Goal: Task Accomplishment & Management: Complete application form

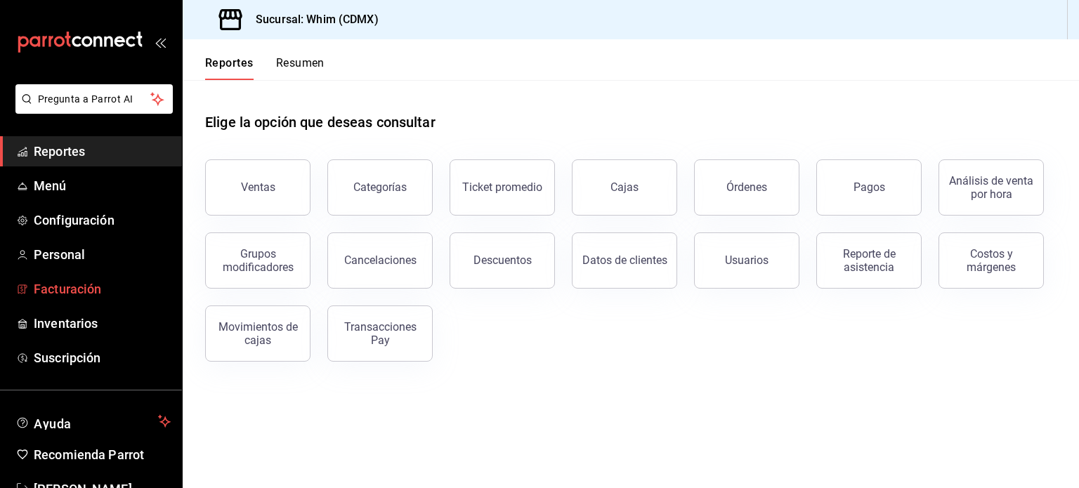
click at [74, 283] on span "Facturación" at bounding box center [102, 289] width 137 height 19
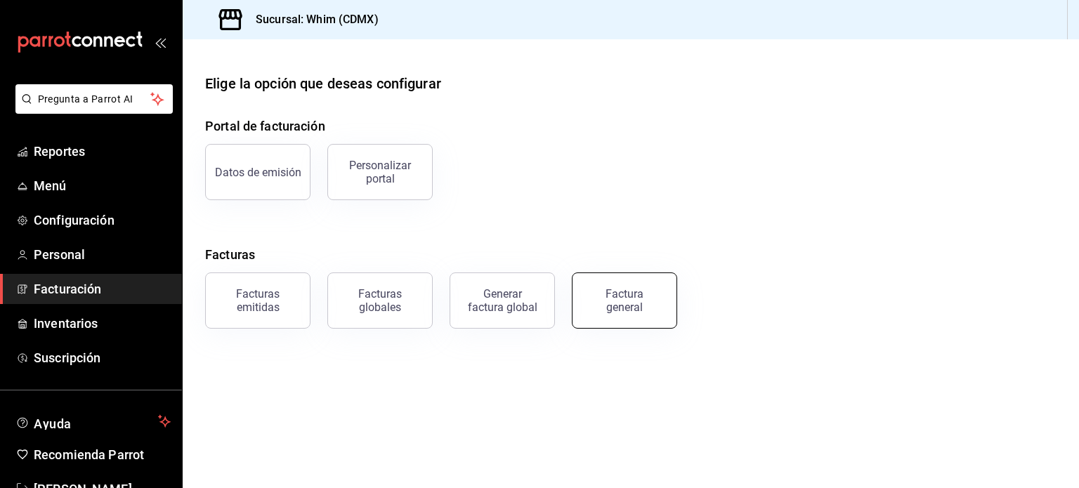
click at [652, 291] on div "Factura general" at bounding box center [625, 300] width 70 height 27
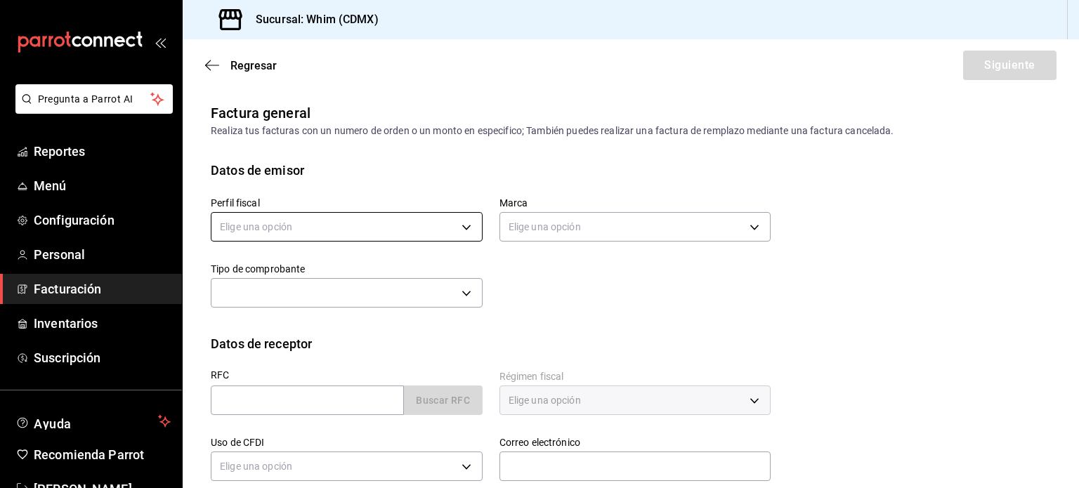
click at [464, 233] on body "Pregunta a Parrot AI Reportes Menú Configuración Personal Facturación Inventari…" at bounding box center [539, 244] width 1079 height 488
click at [464, 230] on div at bounding box center [539, 244] width 1079 height 488
click at [537, 230] on body "Pregunta a Parrot AI Reportes Menú Configuración Personal Facturación Inventari…" at bounding box center [539, 244] width 1079 height 488
click at [538, 230] on div at bounding box center [539, 244] width 1079 height 488
click at [292, 302] on body "Pregunta a Parrot AI Reportes Menú Configuración Personal Facturación Inventari…" at bounding box center [539, 244] width 1079 height 488
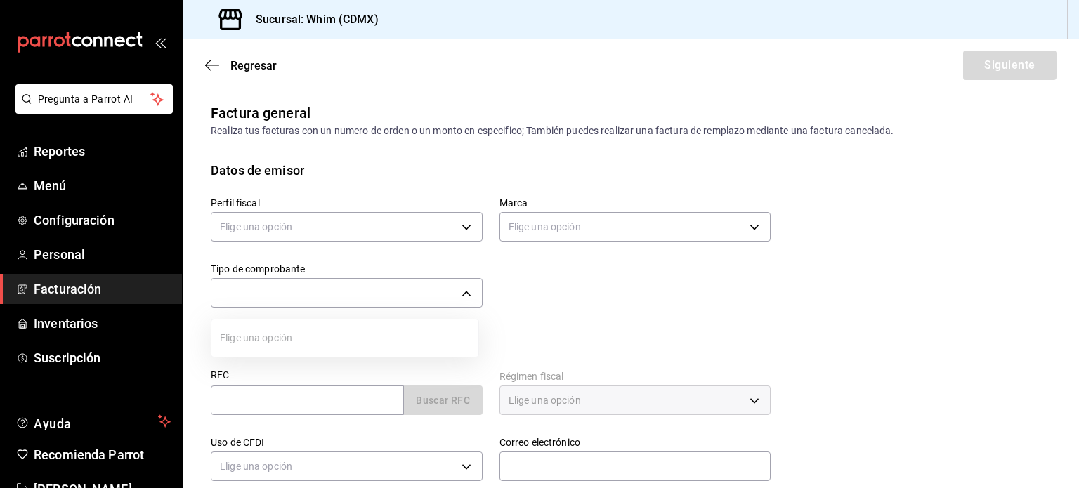
click at [292, 295] on div at bounding box center [539, 244] width 1079 height 488
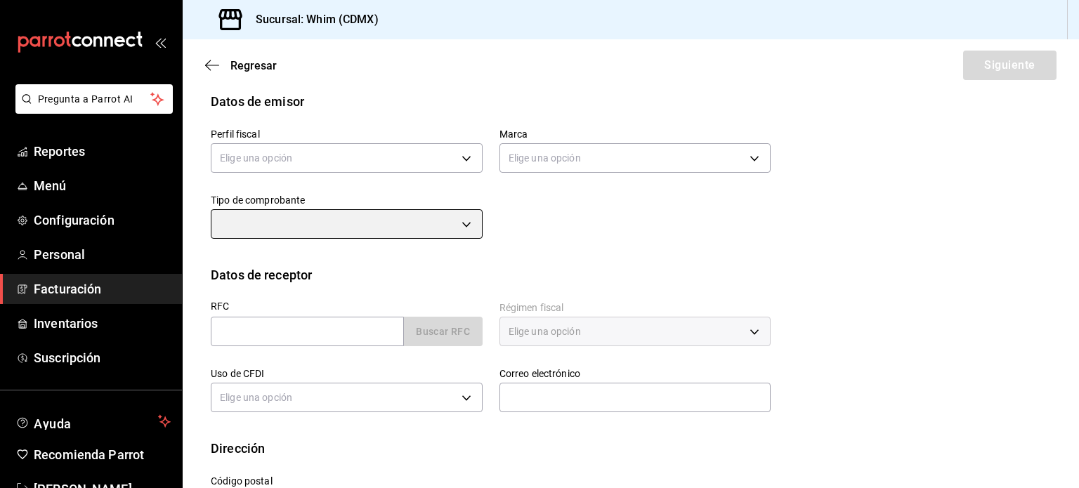
scroll to position [70, 0]
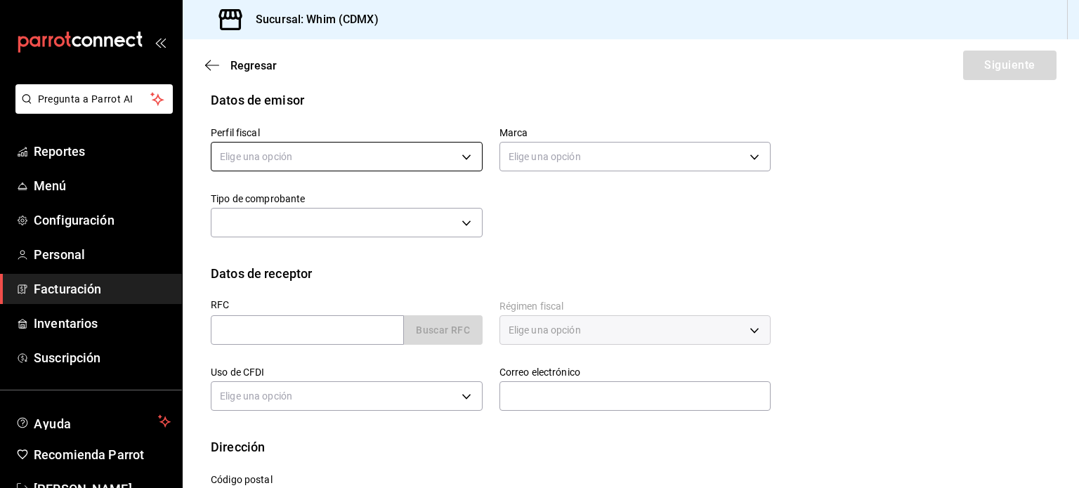
click at [352, 162] on body "Pregunta a Parrot AI Reportes Menú Configuración Personal Facturación Inventari…" at bounding box center [539, 244] width 1079 height 488
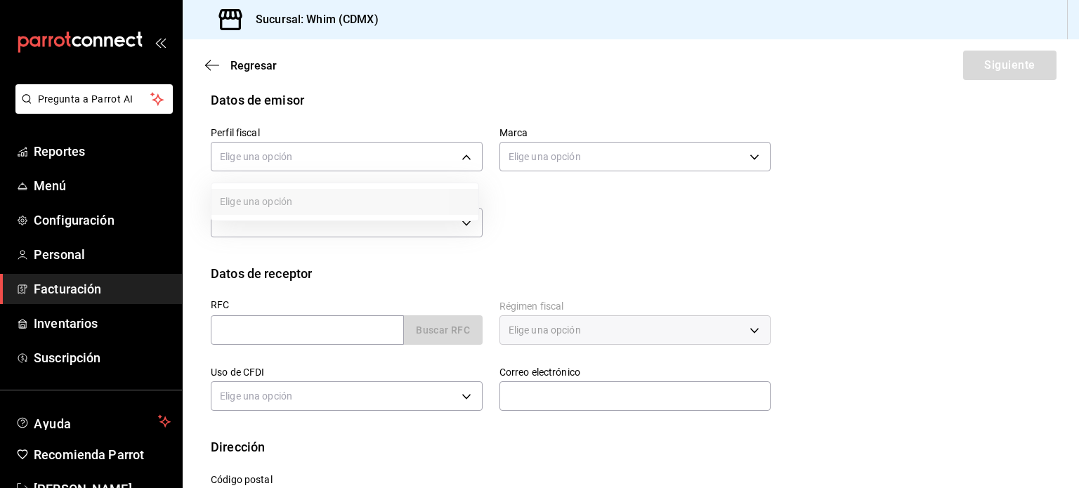
click at [72, 294] on div at bounding box center [539, 244] width 1079 height 488
click at [72, 294] on span "Facturación" at bounding box center [102, 289] width 137 height 19
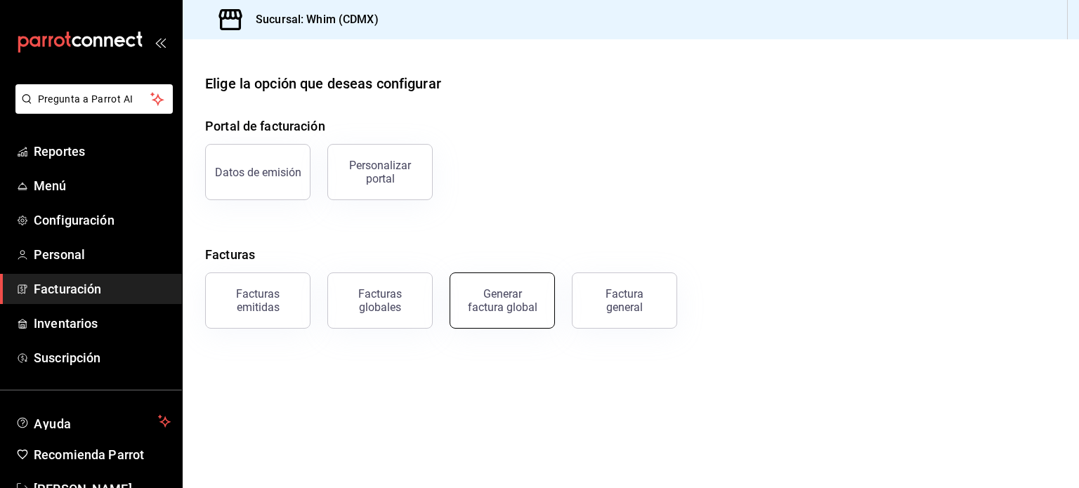
click at [499, 311] on div "Generar factura global" at bounding box center [502, 300] width 70 height 27
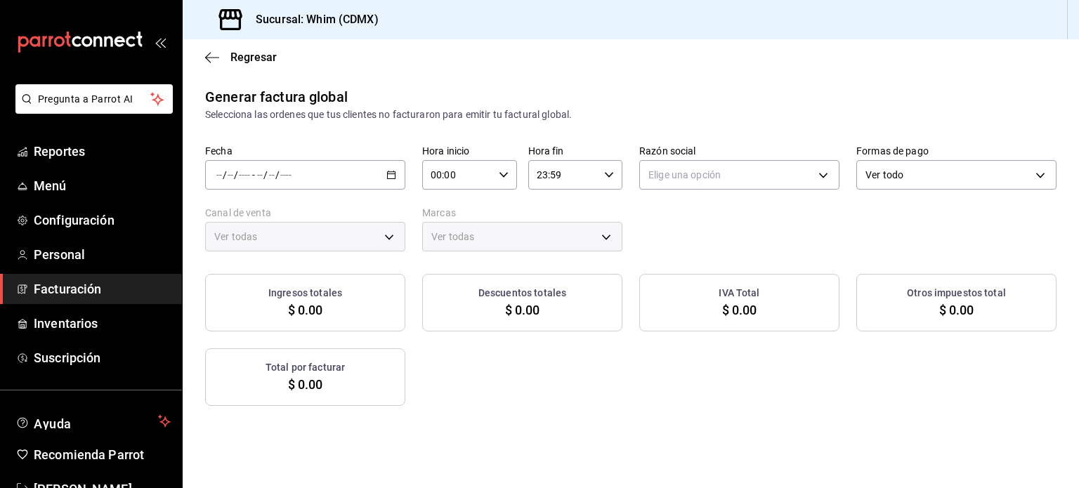
click at [65, 292] on span "Facturación" at bounding box center [102, 289] width 137 height 19
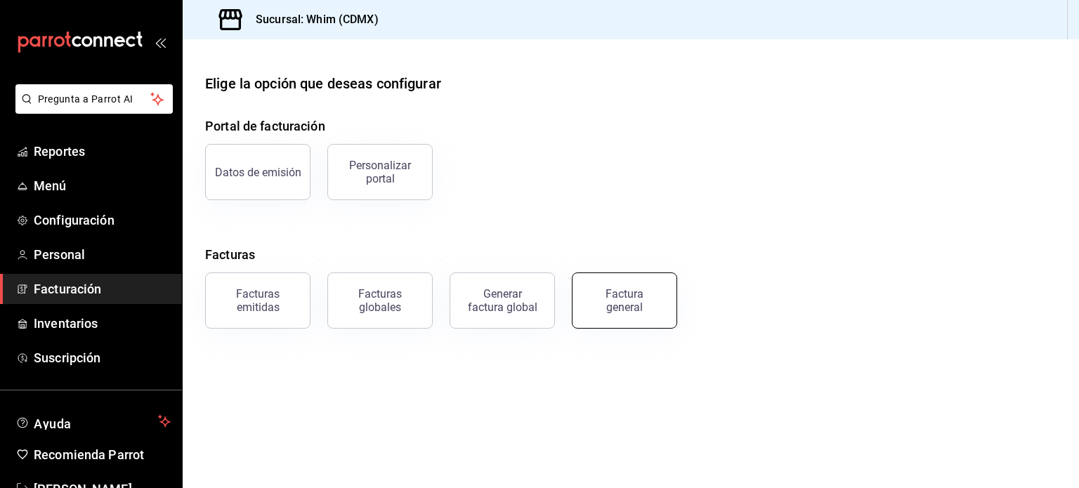
click at [636, 304] on div "Factura general" at bounding box center [625, 300] width 70 height 27
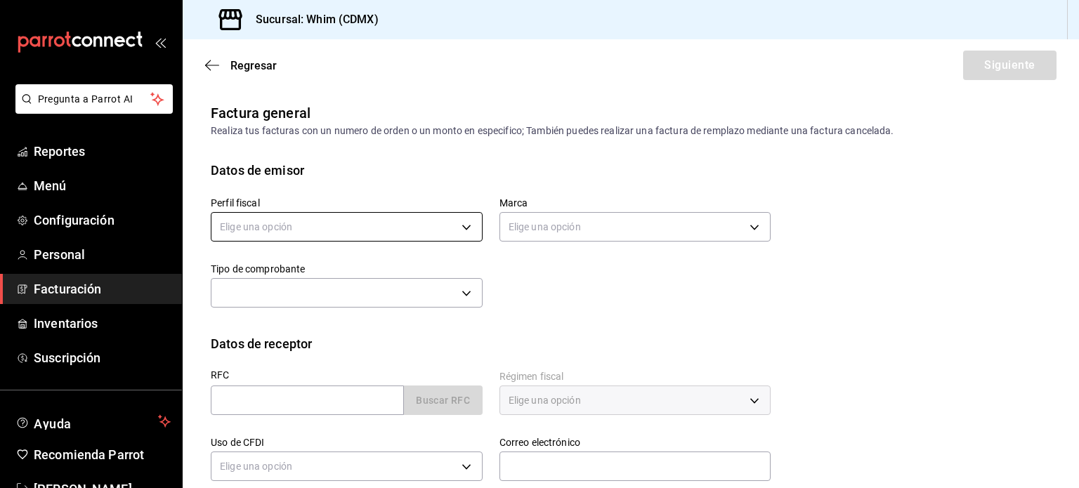
click at [464, 230] on body "Pregunta a Parrot AI Reportes Menú Configuración Personal Facturación Inventari…" at bounding box center [539, 244] width 1079 height 488
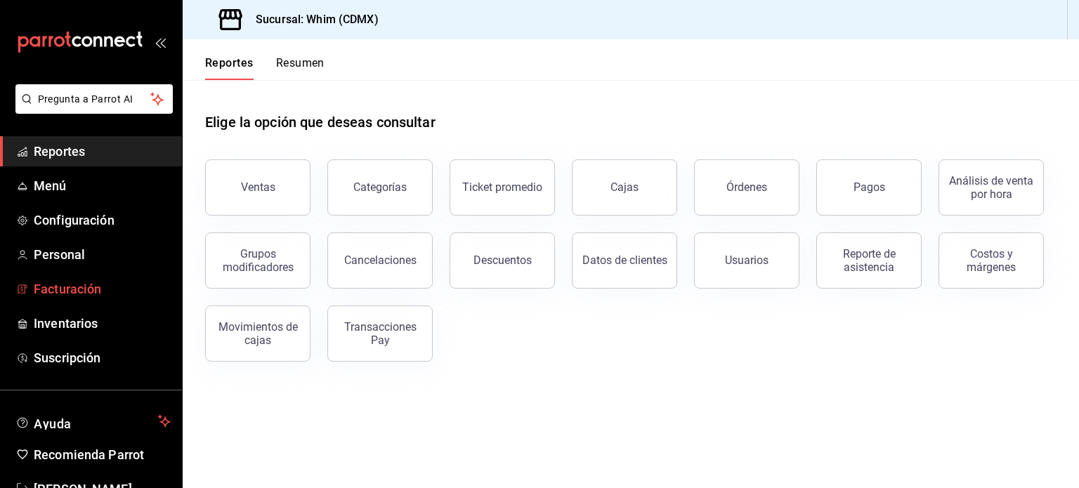
click at [97, 293] on span "Facturación" at bounding box center [102, 289] width 137 height 19
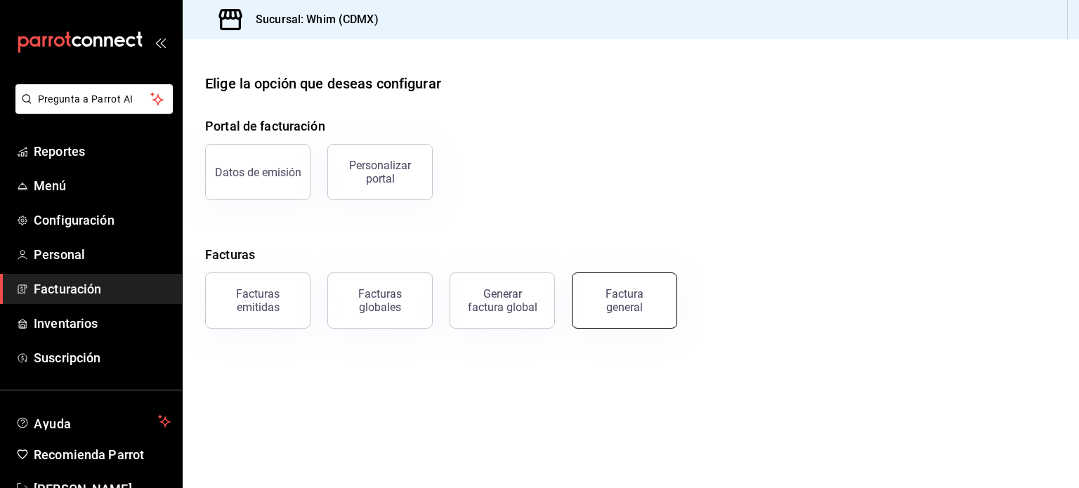
click at [640, 308] on div "Factura general" at bounding box center [625, 300] width 70 height 27
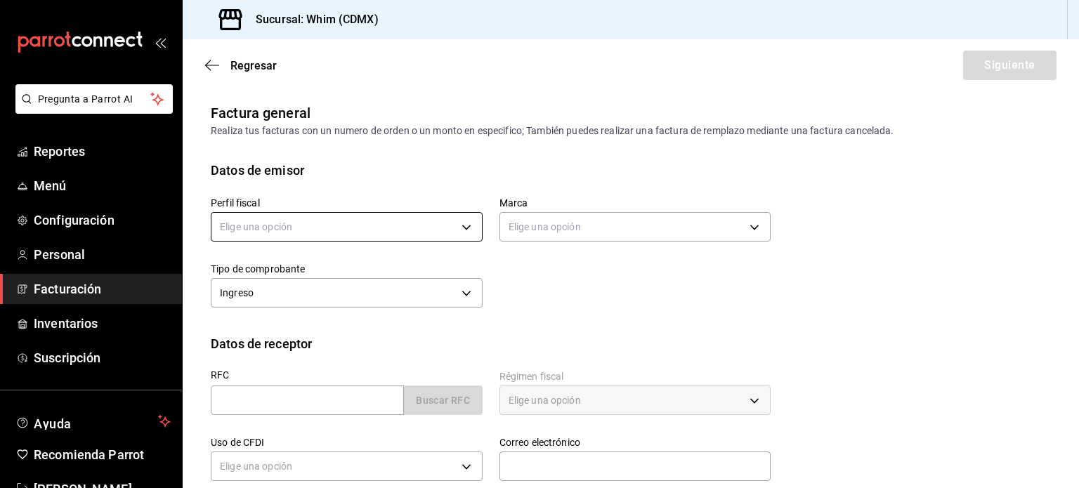
click at [462, 230] on body "Pregunta a Parrot AI Reportes Menú Configuración Personal Facturación Inventari…" at bounding box center [539, 244] width 1079 height 488
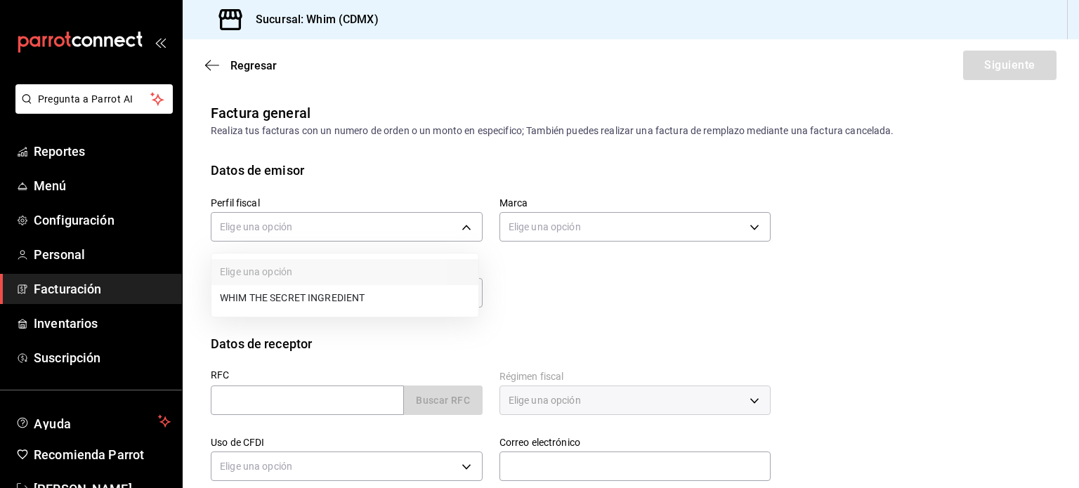
click at [377, 301] on li "WHIM THE SECRET INGREDIENT" at bounding box center [345, 298] width 267 height 26
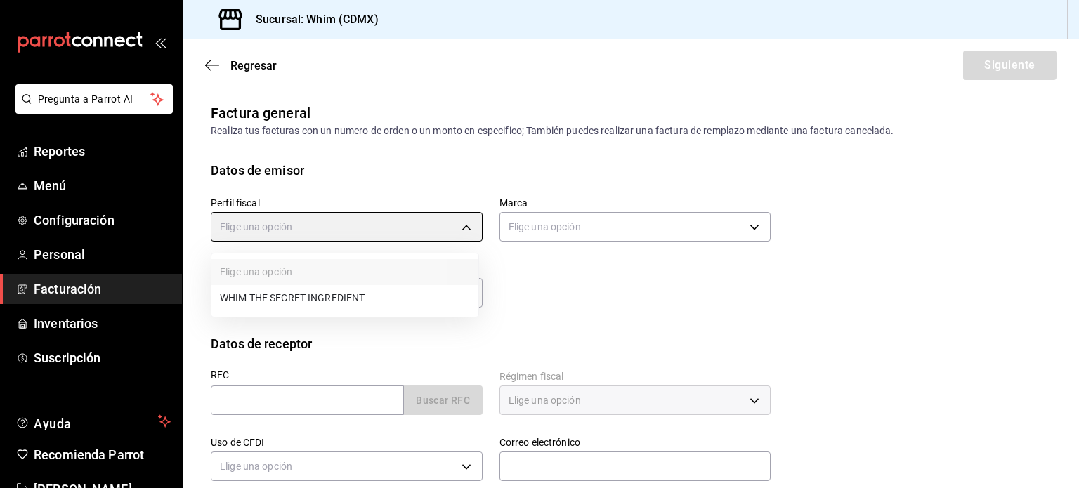
type input "8d5f64ec-deef-4488-bad0-eb73a8d1ee65"
type input "29e4b829-75bc-4c01-81a3-64e24ae3ed98"
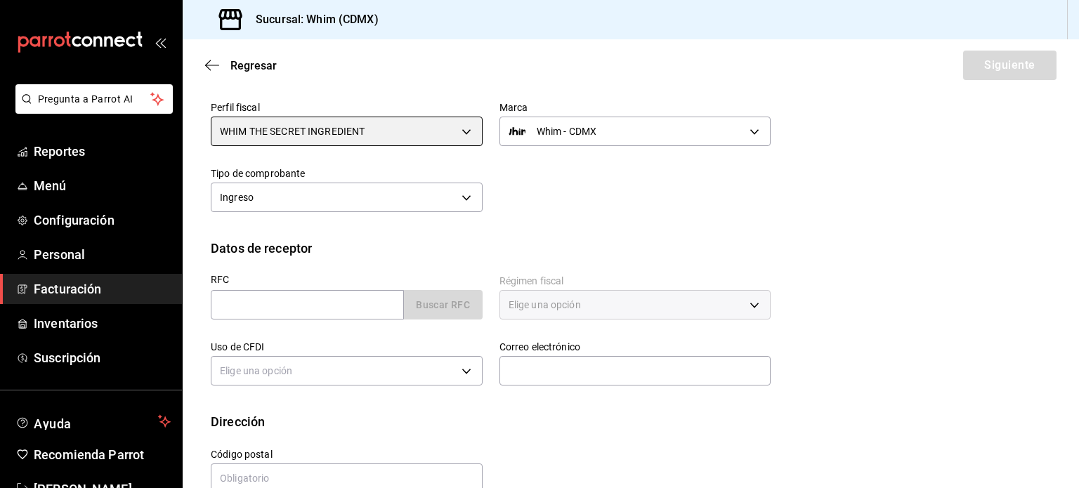
scroll to position [124, 0]
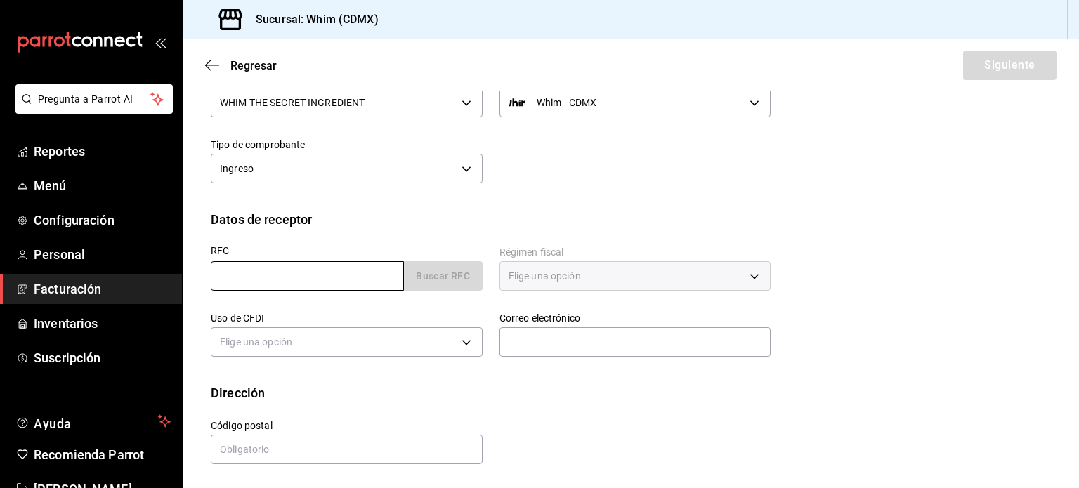
click at [292, 273] on input "text" at bounding box center [307, 276] width 193 height 30
paste input "XAXX010101000"
type input "XAXX010101000"
type input "11000"
type input "616"
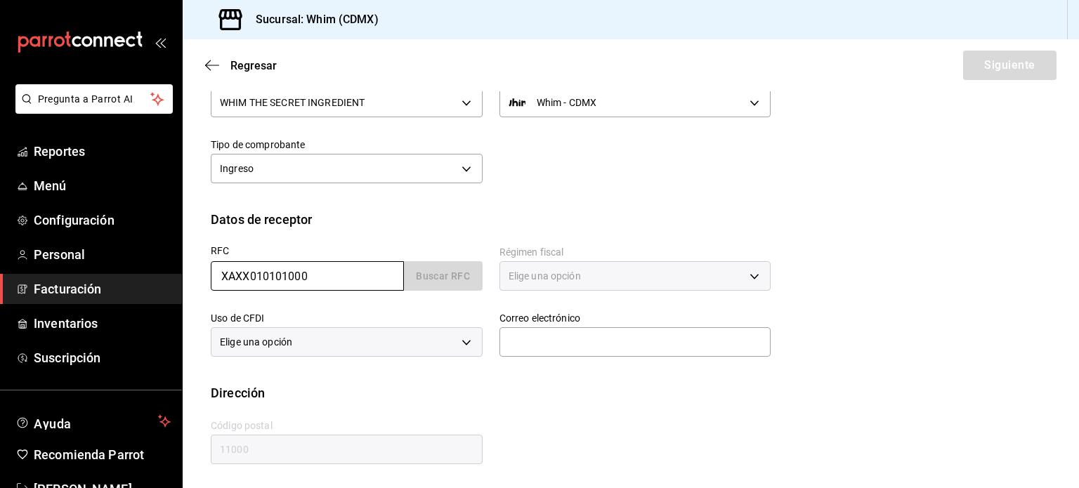
type input "S01"
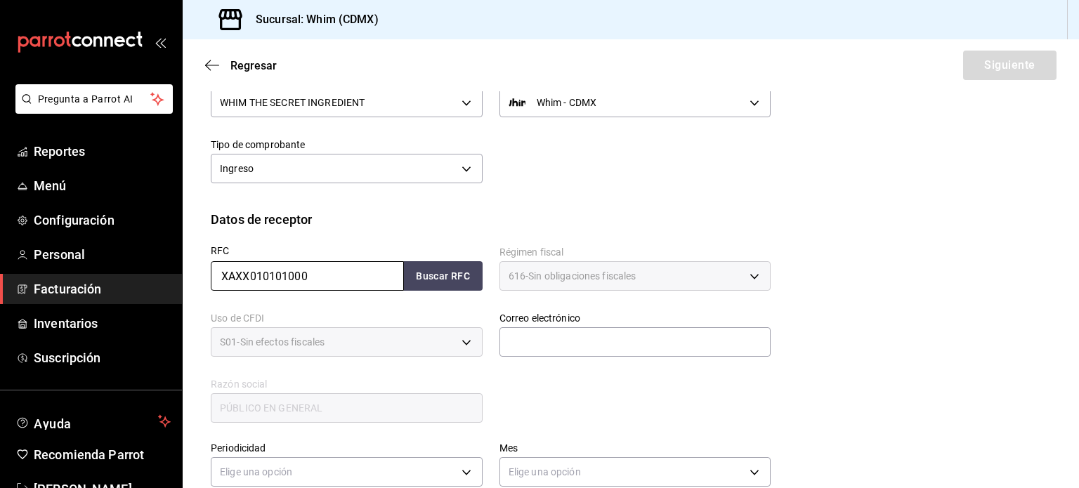
type input "XAXX010101000"
click at [593, 275] on span "616 - Sin obligaciones fiscales" at bounding box center [573, 276] width 128 height 14
click at [539, 348] on input "text" at bounding box center [636, 342] width 272 height 30
type input "[EMAIL_ADDRESS][DOMAIN_NAME]"
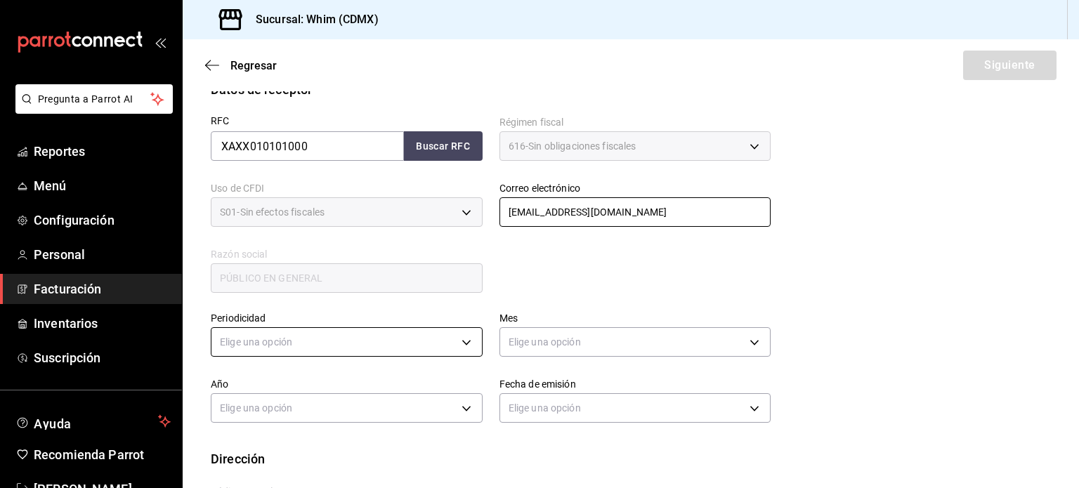
scroll to position [265, 0]
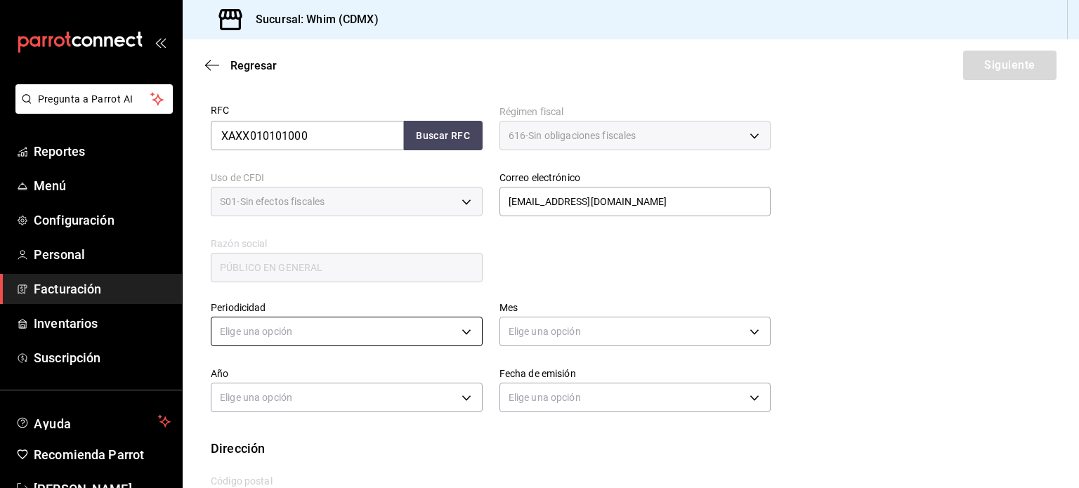
click at [332, 330] on body "Pregunta a Parrot AI Reportes Menú Configuración Personal Facturación Inventari…" at bounding box center [539, 244] width 1079 height 488
click at [248, 402] on li "Semanal" at bounding box center [345, 397] width 267 height 23
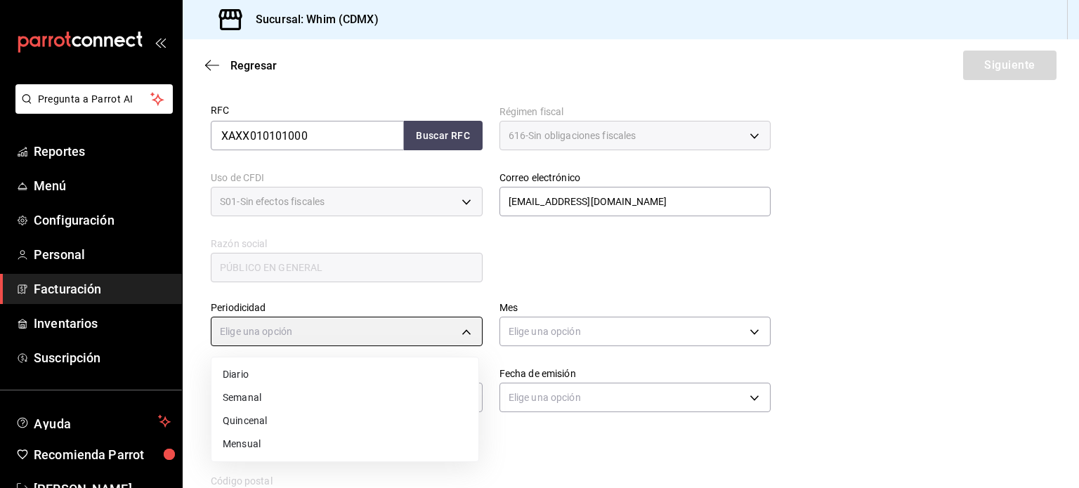
type input "WEEKLY"
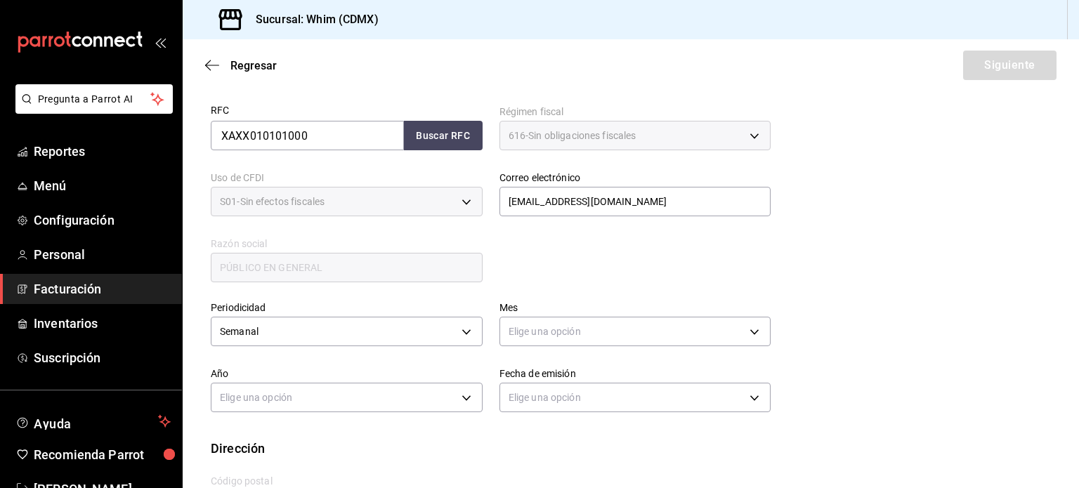
click at [248, 402] on body "Pregunta a Parrot AI Reportes Menú Configuración Personal Facturación Inventari…" at bounding box center [539, 244] width 1079 height 488
click at [242, 438] on li "2025" at bounding box center [345, 440] width 267 height 23
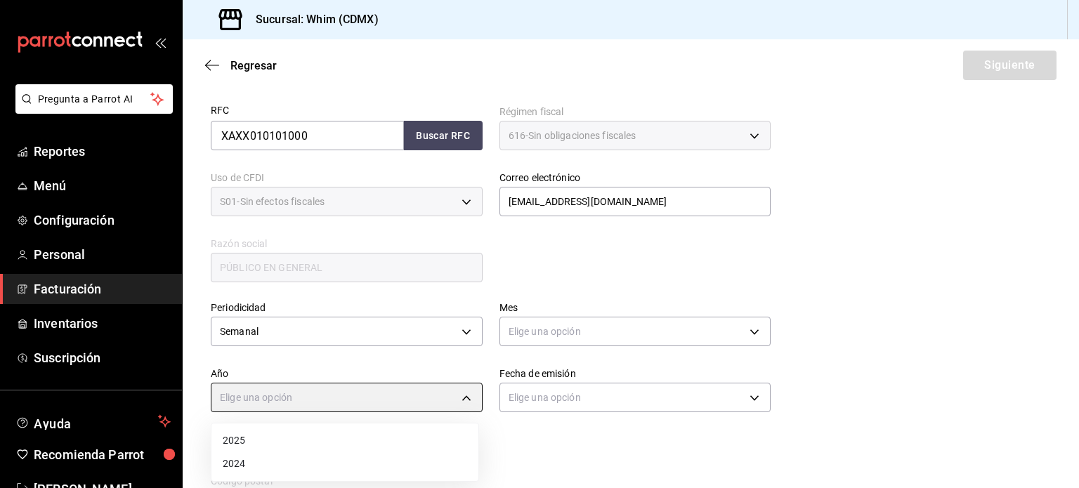
type input "2025"
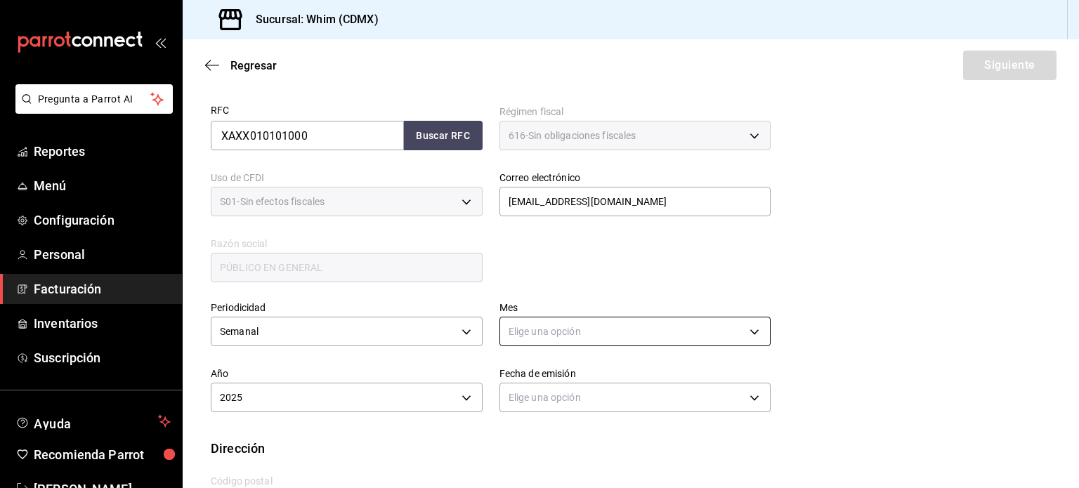
click at [544, 334] on body "Pregunta a Parrot AI Reportes Menú Configuración Personal Facturación Inventari…" at bounding box center [539, 244] width 1079 height 488
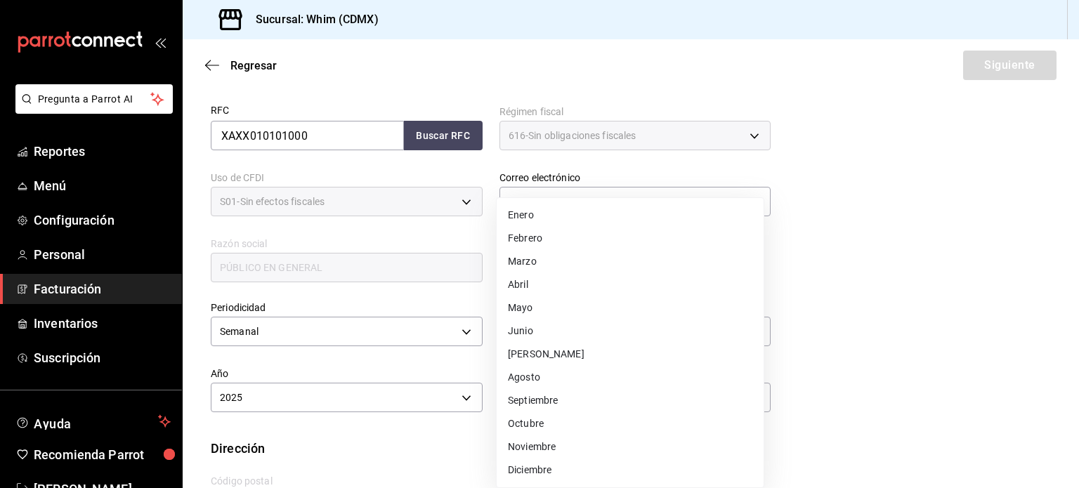
click at [528, 377] on li "Agosto" at bounding box center [630, 377] width 267 height 23
click at [547, 332] on body "Pregunta a Parrot AI Reportes Menú Configuración Personal Facturación Inventari…" at bounding box center [539, 244] width 1079 height 488
click at [528, 356] on li "[PERSON_NAME]" at bounding box center [630, 354] width 267 height 23
type input "7"
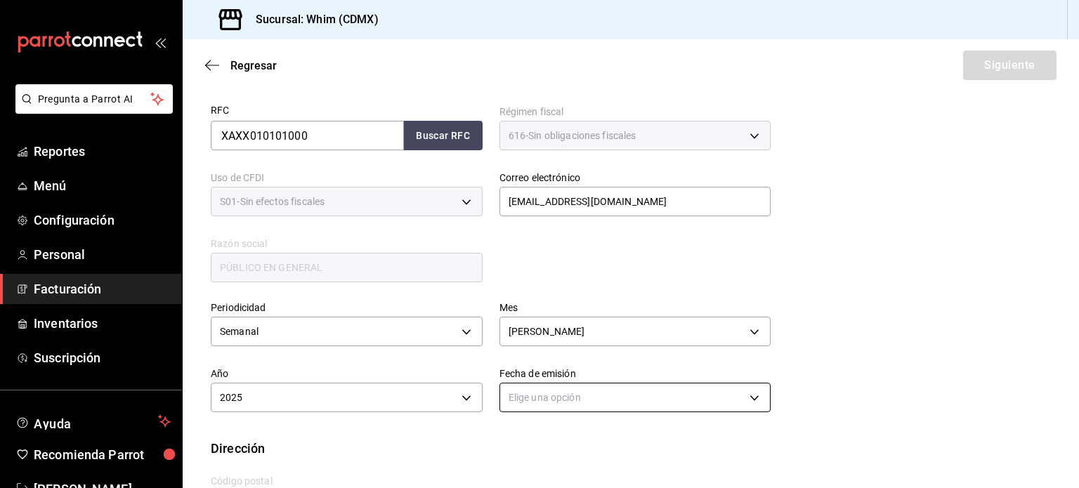
click at [558, 394] on body "Pregunta a Parrot AI Reportes Menú Configuración Personal Facturación Inventari…" at bounding box center [539, 244] width 1079 height 488
click at [550, 441] on li "Hoy" at bounding box center [630, 440] width 267 height 23
type input "[DATE]"
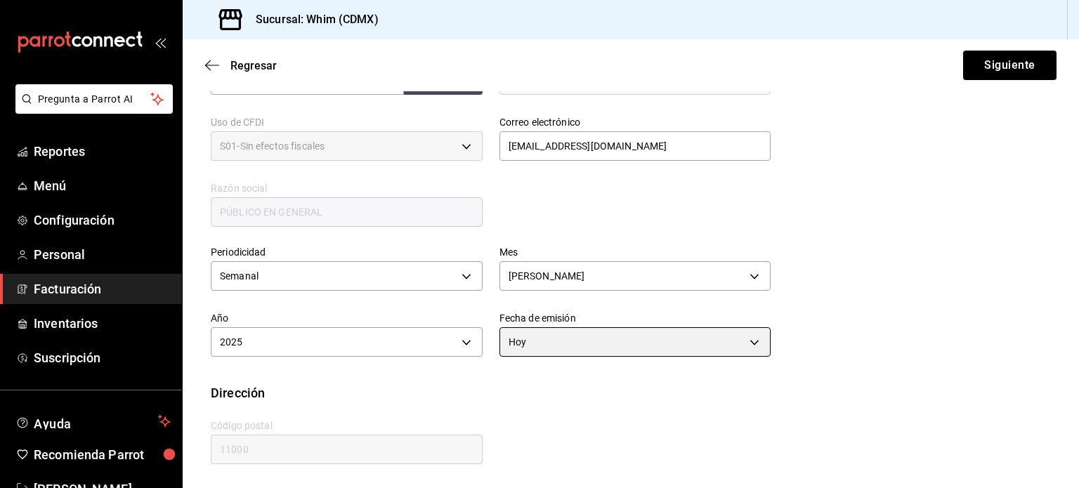
scroll to position [320, 0]
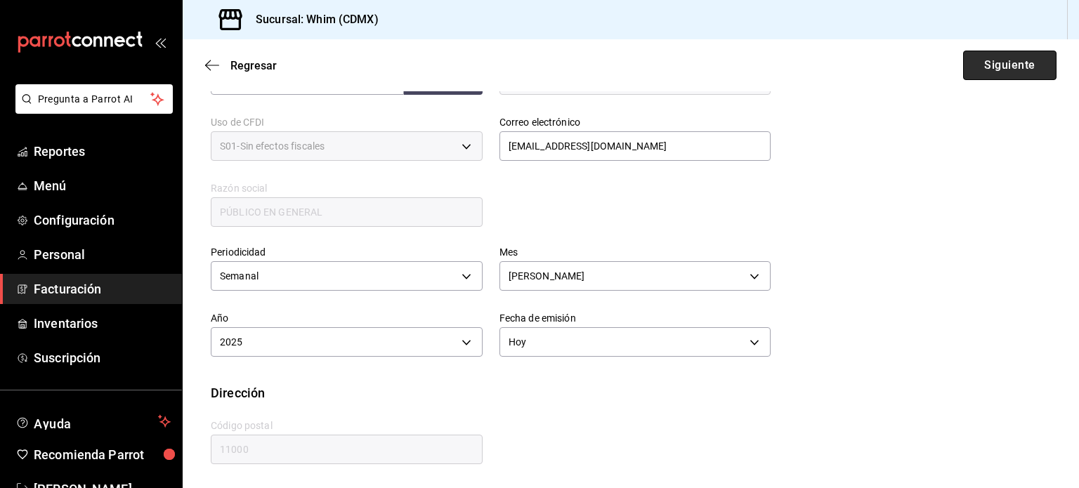
click at [1008, 70] on button "Siguiente" at bounding box center [1009, 66] width 93 height 30
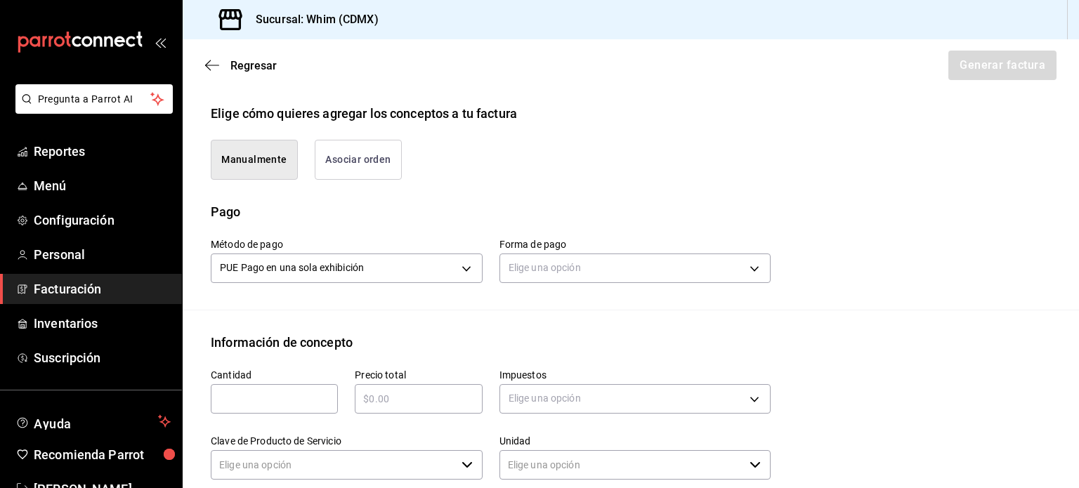
type input "90101500 - Establecimientos para comer y beber"
type input "E48 - Unidad de Servicio"
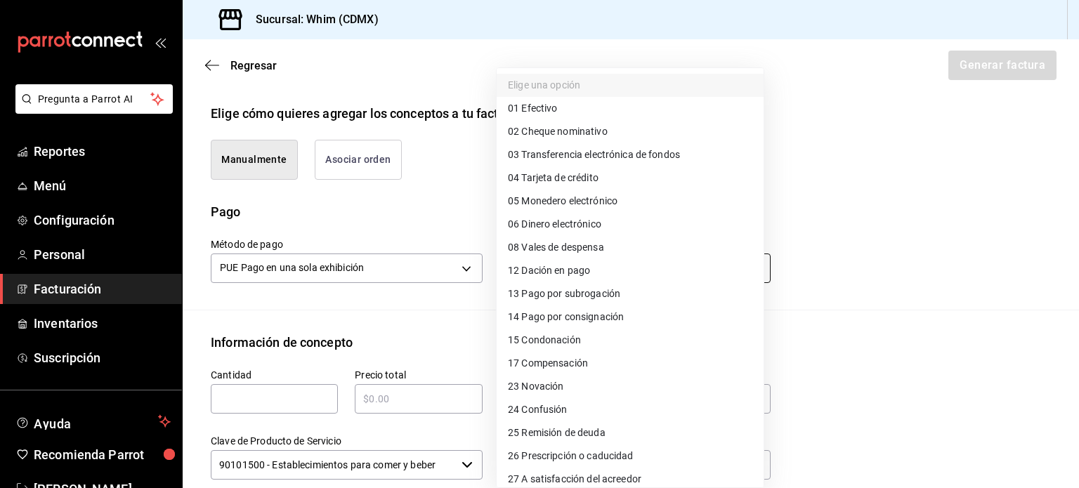
click at [519, 259] on body "Pregunta a Parrot AI Reportes Menú Configuración Personal Facturación Inventari…" at bounding box center [539, 244] width 1079 height 488
click at [566, 157] on span "03 Transferencia electrónica de fondos" at bounding box center [594, 155] width 172 height 15
type input "03"
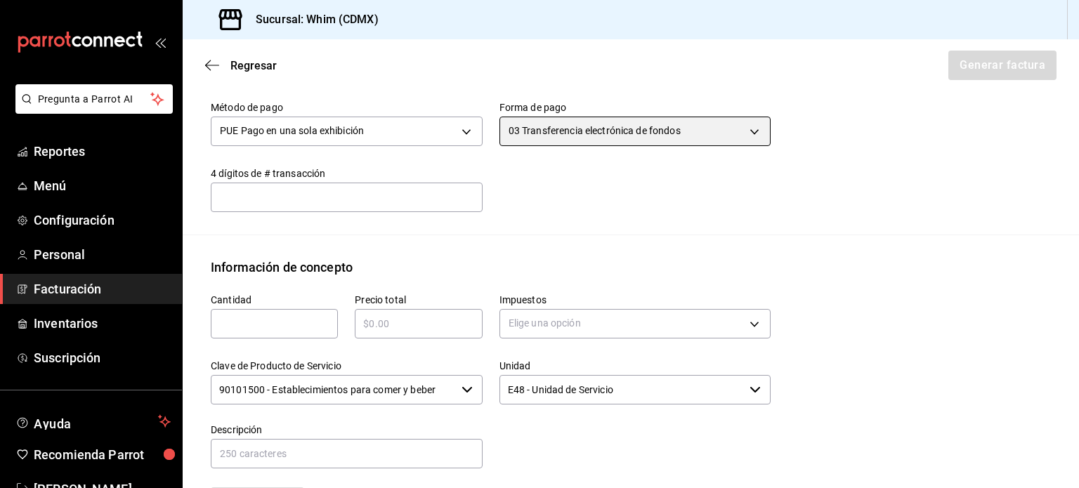
scroll to position [461, 0]
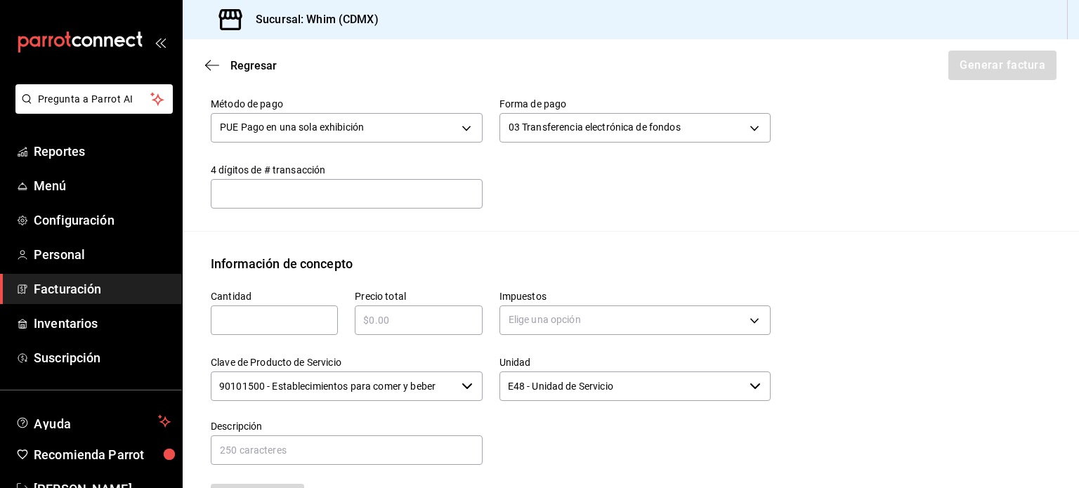
click at [235, 318] on input "text" at bounding box center [274, 320] width 127 height 17
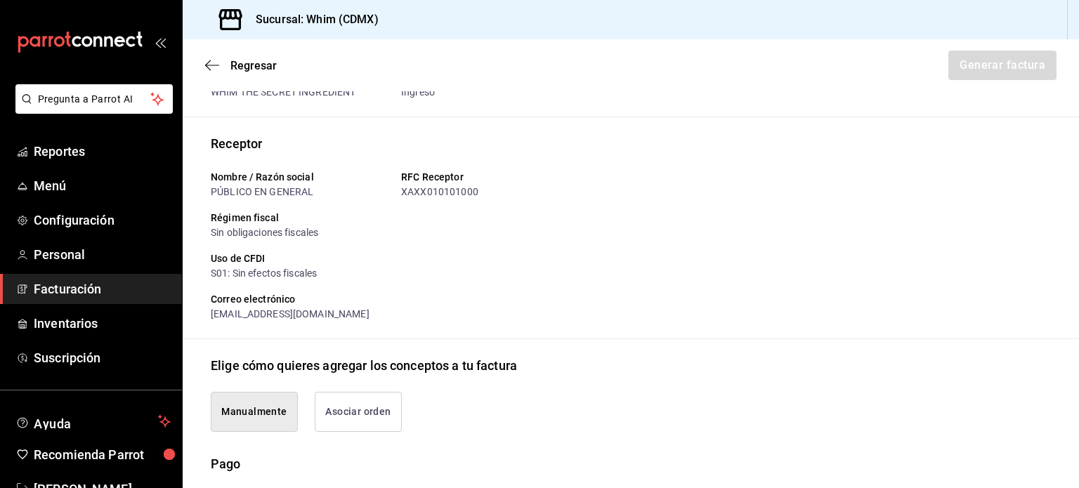
scroll to position [298, 0]
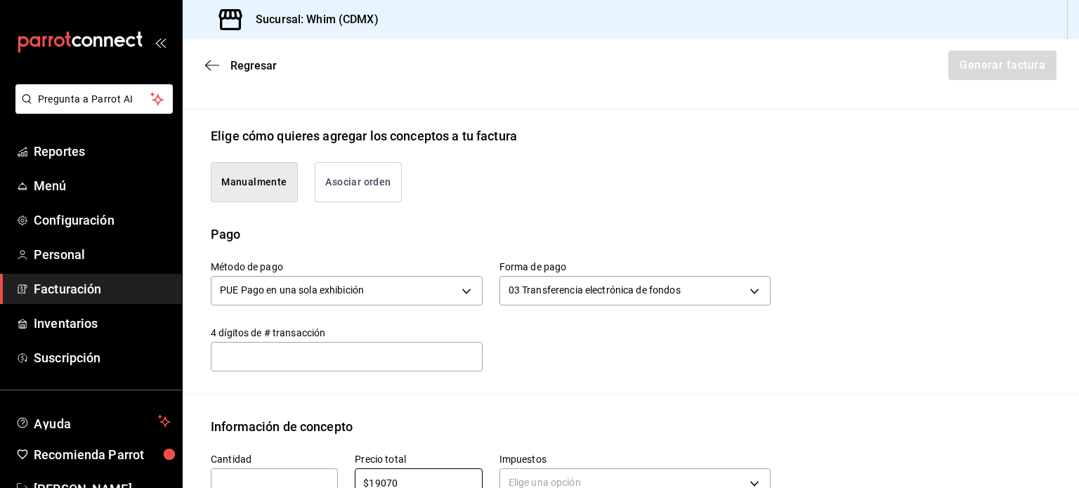
type input "$19070"
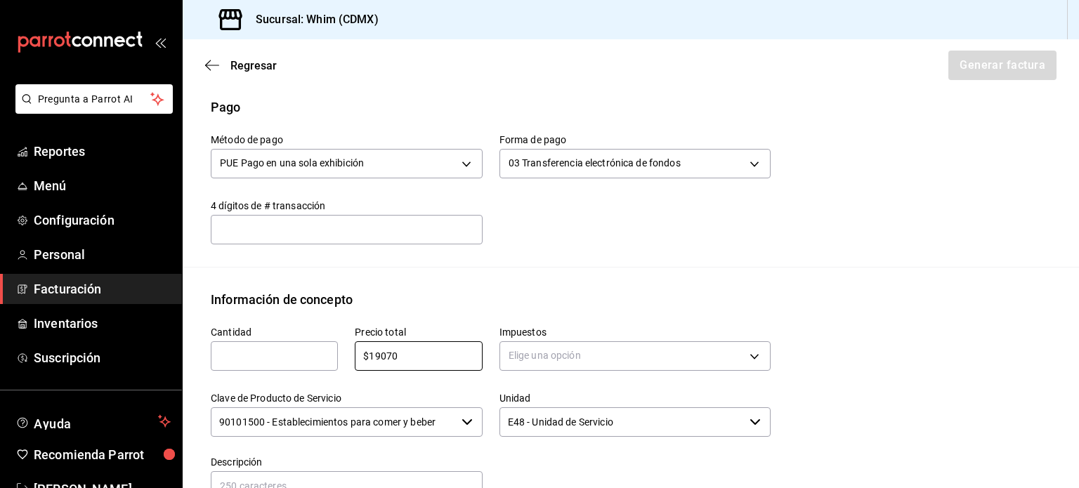
scroll to position [438, 0]
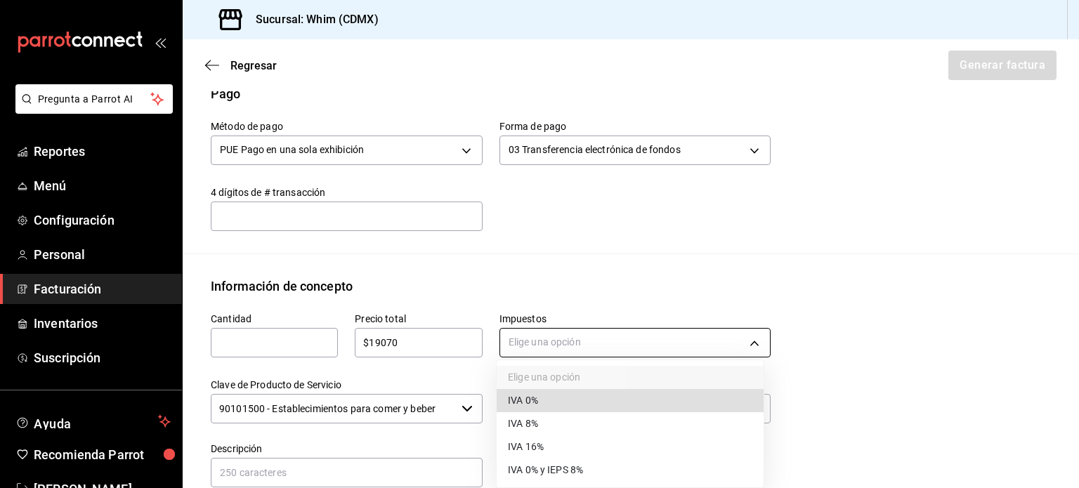
click at [569, 345] on body "Pregunta a Parrot AI Reportes Menú Configuración Personal Facturación Inventari…" at bounding box center [539, 244] width 1079 height 488
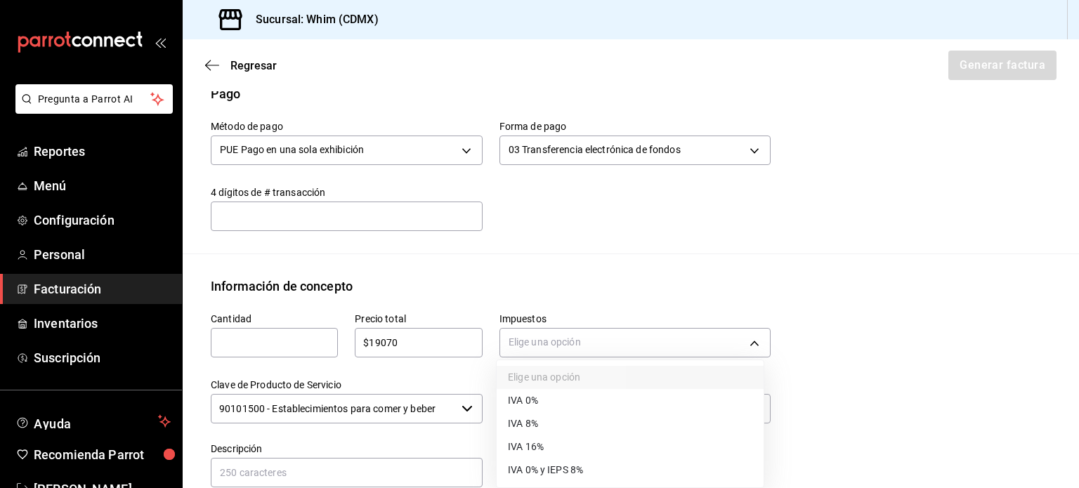
click at [542, 451] on span "IVA 16%" at bounding box center [526, 447] width 36 height 15
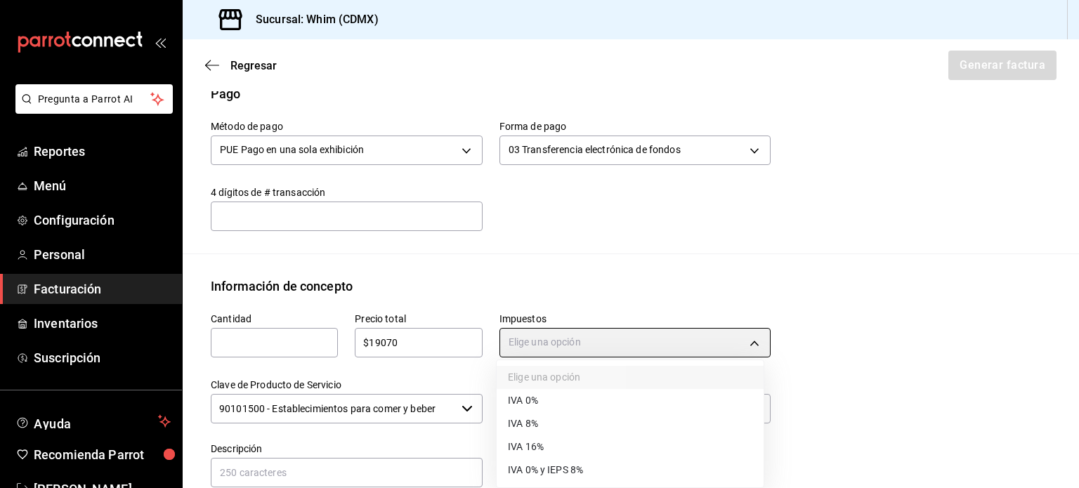
type input "IVA_16"
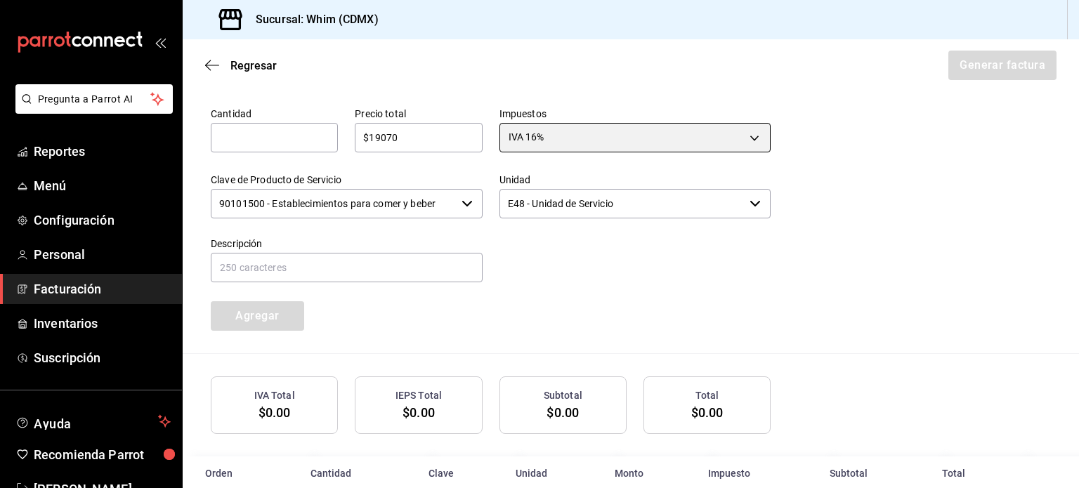
scroll to position [649, 0]
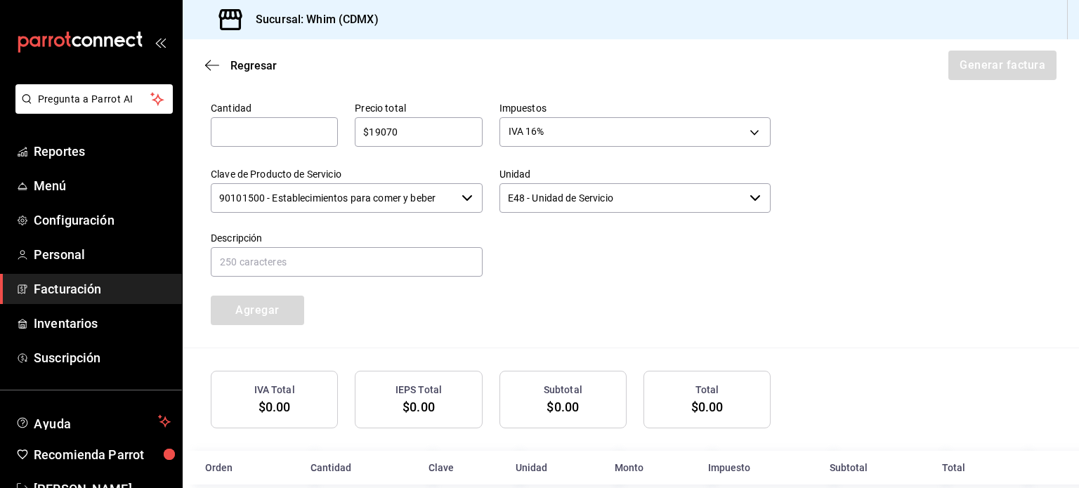
click at [393, 200] on input "90101500 - Establecimientos para comer y beber" at bounding box center [333, 198] width 245 height 30
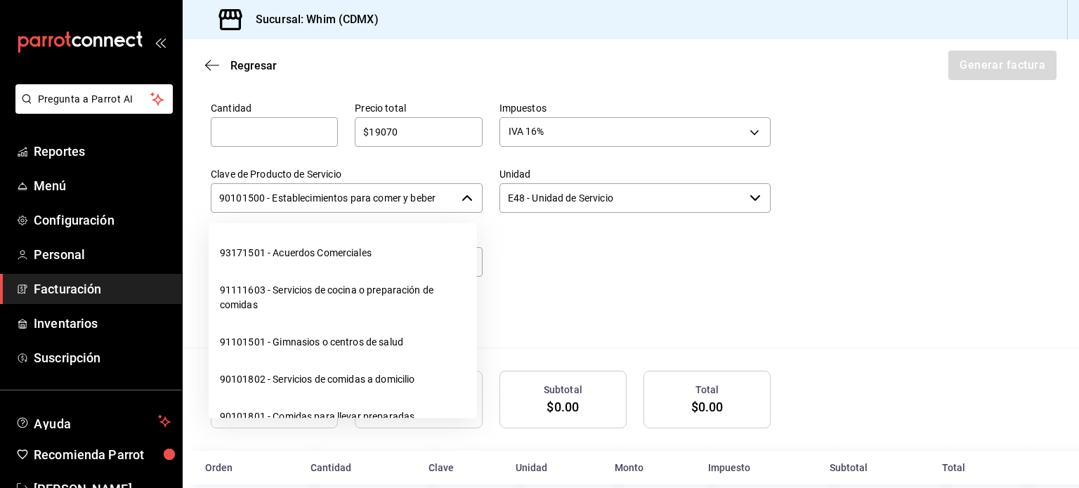
click at [393, 200] on input "90101500 - Establecimientos para comer y beber" at bounding box center [333, 198] width 245 height 30
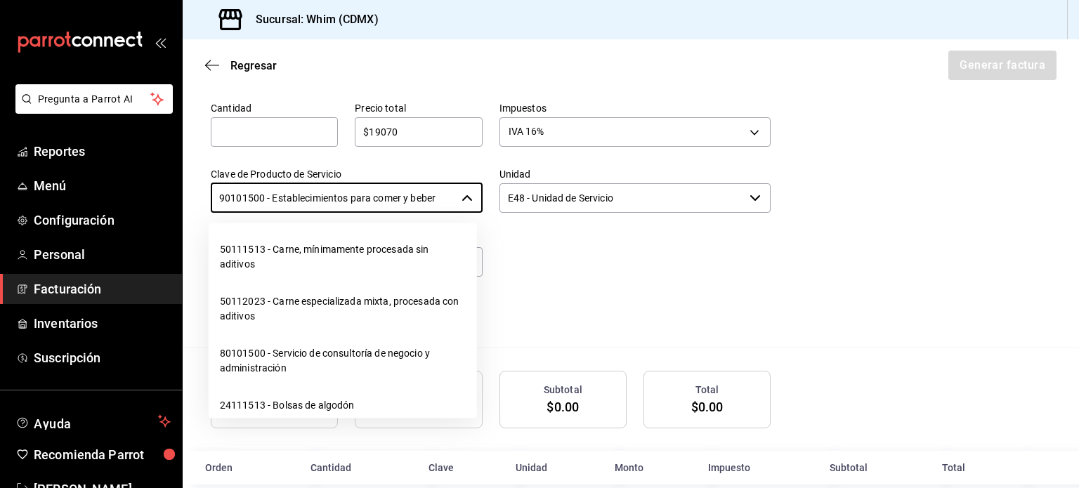
scroll to position [22215, 0]
click at [303, 195] on li "01010101 - No existe en el catálogo" at bounding box center [343, 176] width 268 height 37
type input "01010101 - No existe en el catálogo"
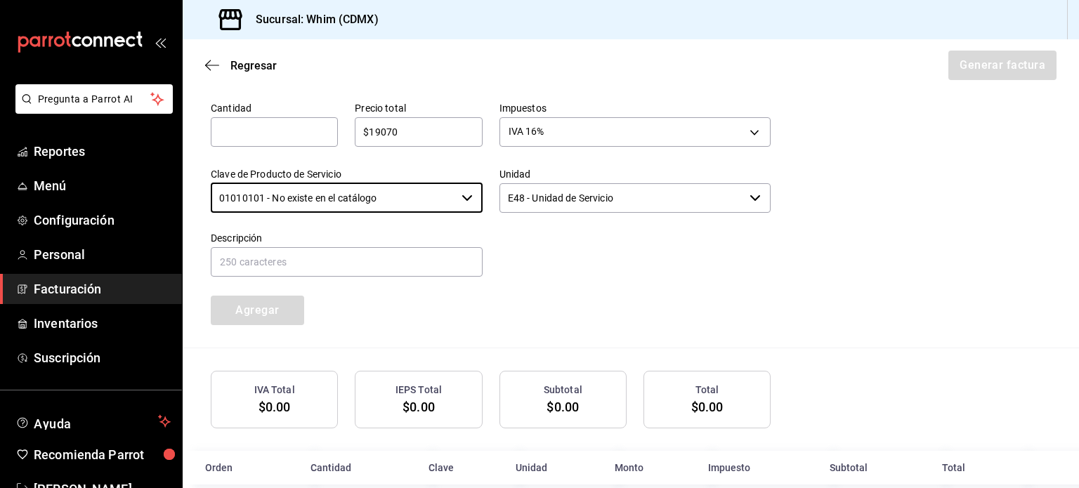
click at [644, 199] on input "E48 - Unidad de Servicio" at bounding box center [622, 198] width 245 height 30
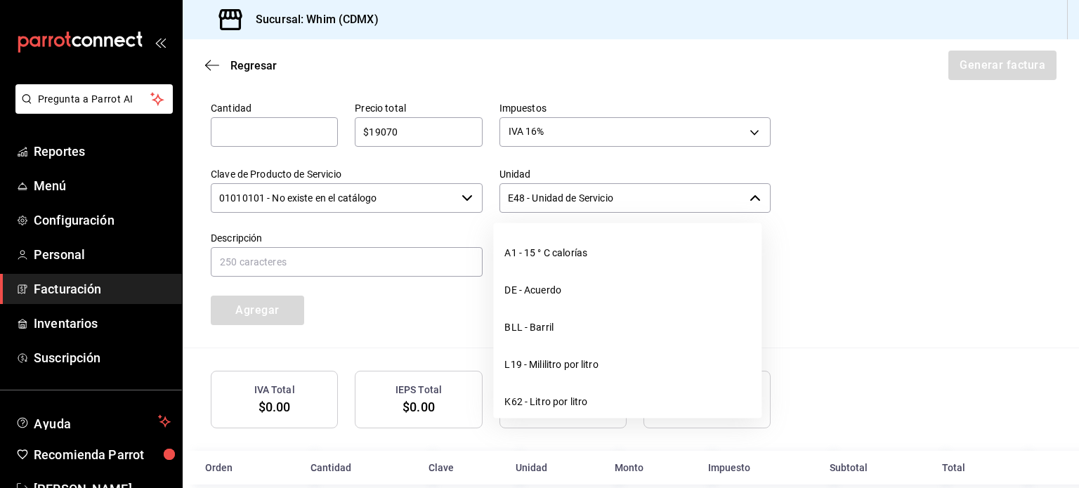
click at [644, 199] on input "E48 - Unidad de Servicio" at bounding box center [622, 198] width 245 height 30
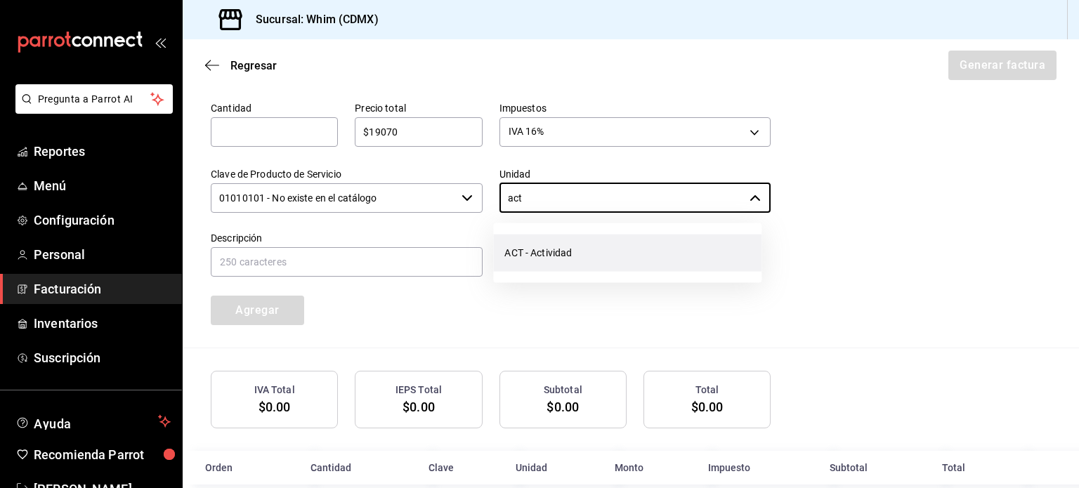
click at [601, 242] on li "ACT - Actividad" at bounding box center [627, 253] width 268 height 37
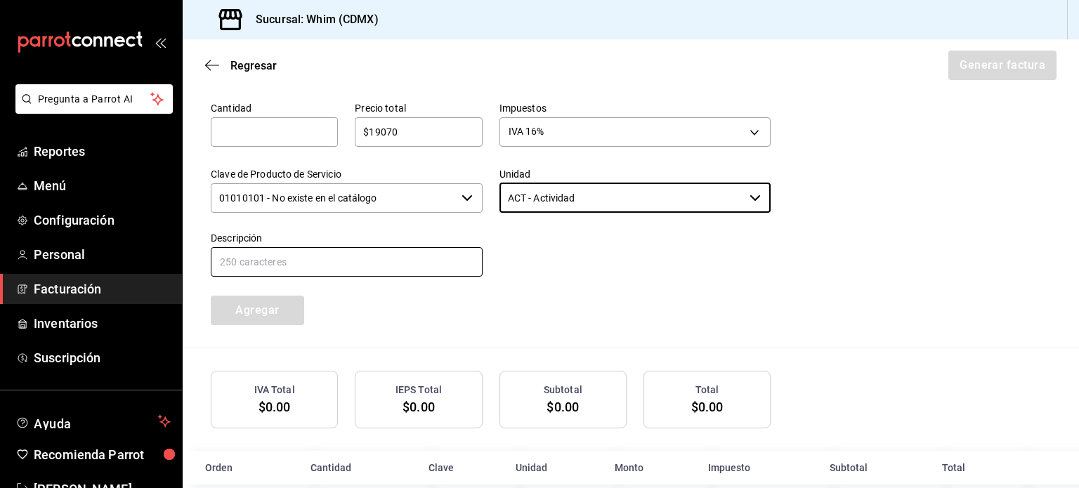
type input "ACT - Actividad"
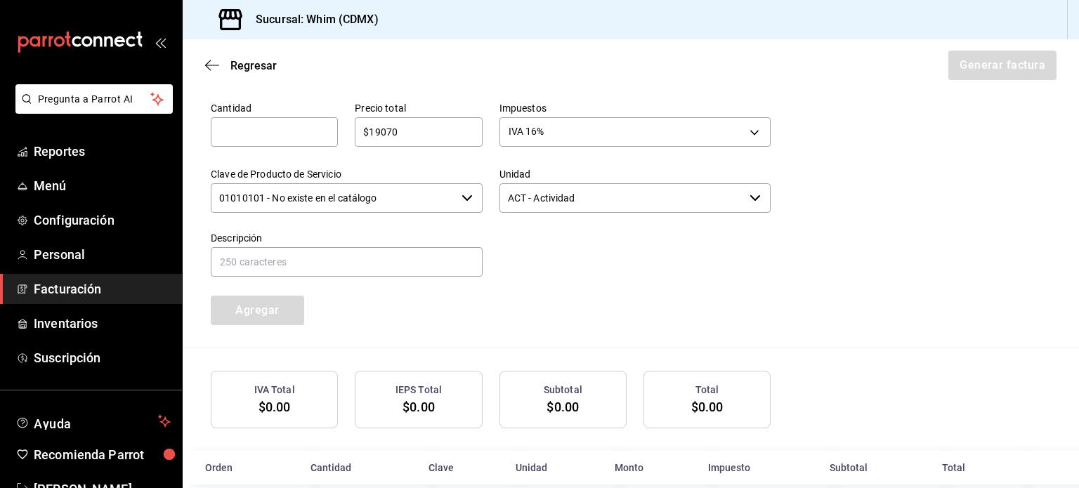
drag, startPoint x: 412, startPoint y: 129, endPoint x: 353, endPoint y: 129, distance: 58.3
click at [355, 129] on input "$19070" at bounding box center [418, 132] width 127 height 17
click at [395, 134] on input "$19070" at bounding box center [418, 132] width 127 height 17
type input "$1"
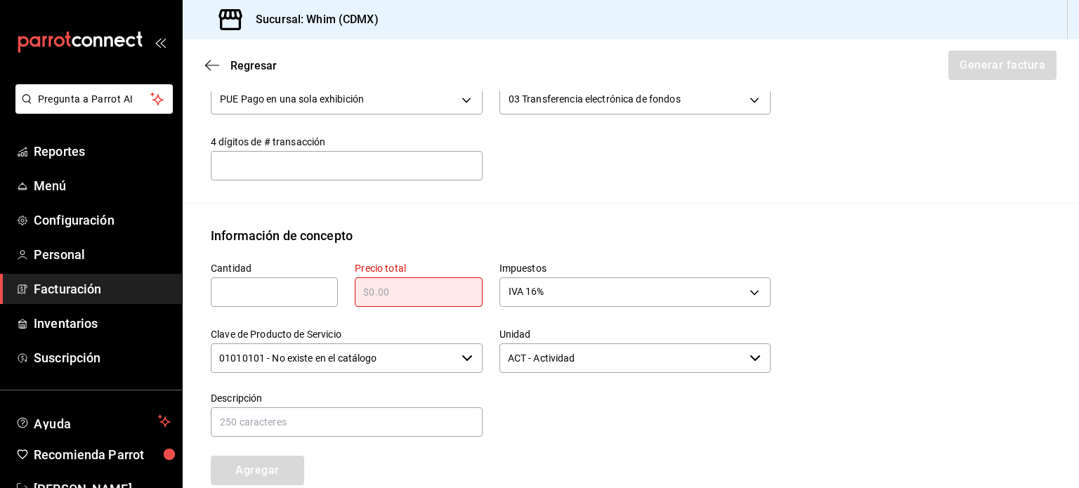
scroll to position [492, 0]
click at [412, 294] on input "text" at bounding box center [418, 289] width 127 height 17
click at [408, 294] on input "text" at bounding box center [418, 289] width 127 height 17
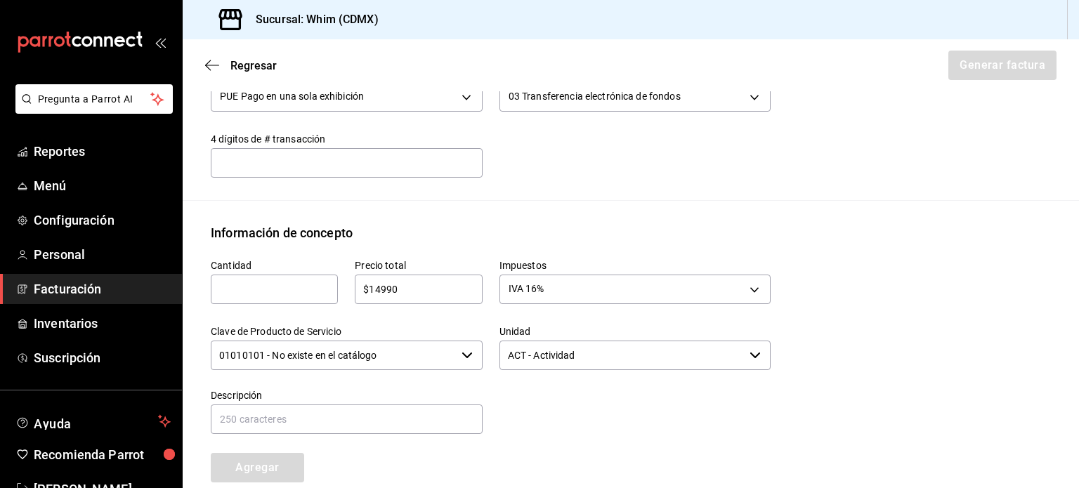
type input "$14990"
click at [287, 297] on div "​" at bounding box center [274, 290] width 127 height 30
type input "1"
click at [497, 237] on div "Información de concepto" at bounding box center [631, 232] width 840 height 19
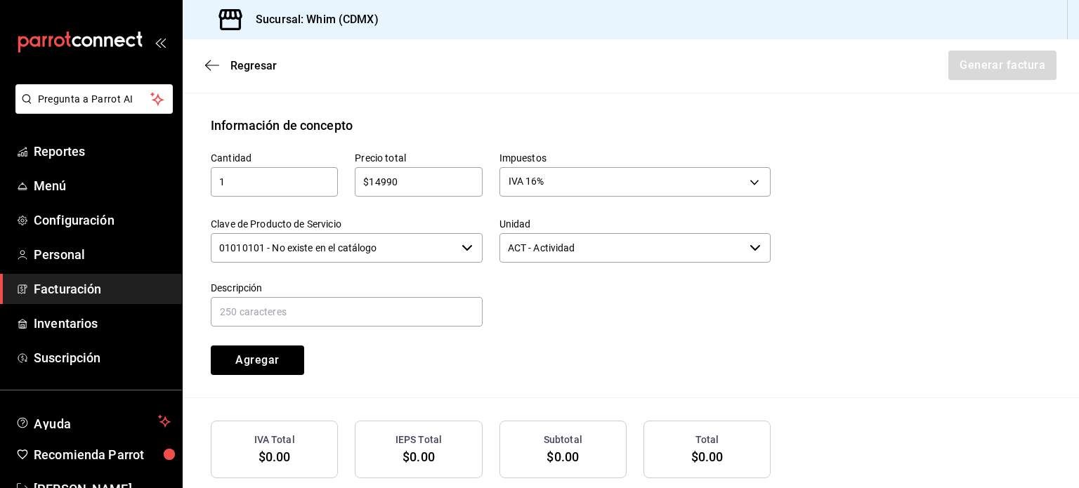
scroll to position [632, 0]
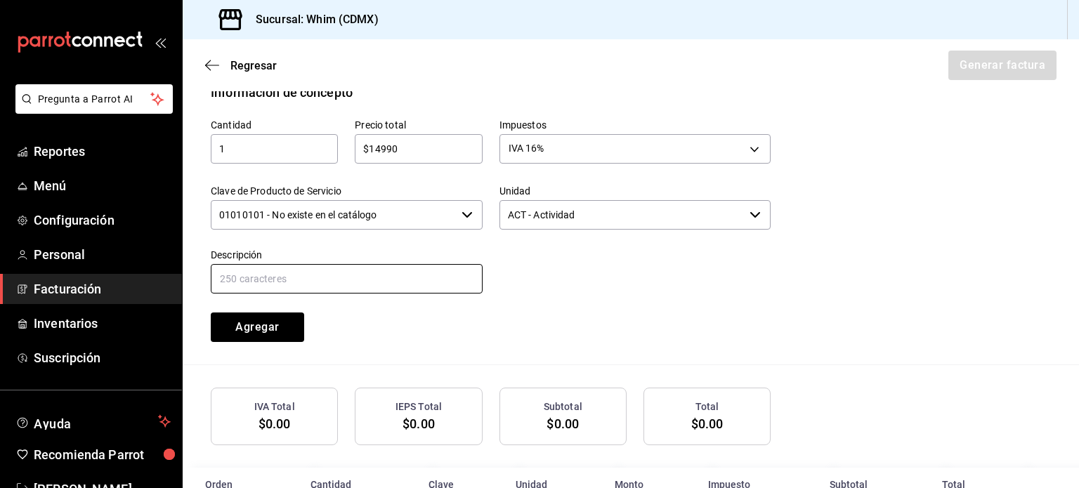
click at [299, 280] on input "text" at bounding box center [347, 279] width 272 height 30
type input "VENTAS TDC DEL [DATE] AL [DATE]"
click at [666, 287] on div at bounding box center [627, 264] width 289 height 64
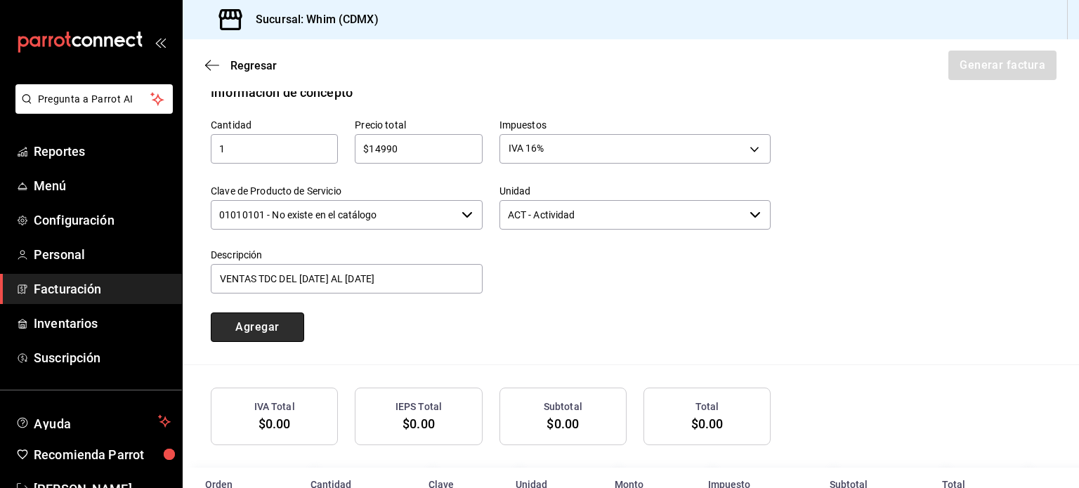
click at [262, 327] on button "Agregar" at bounding box center [257, 328] width 93 height 30
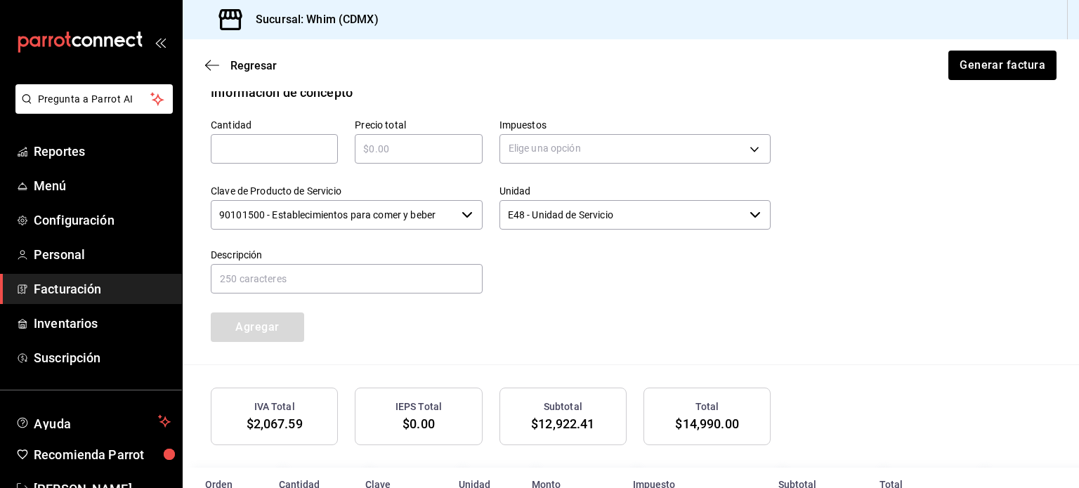
click at [245, 147] on input "text" at bounding box center [274, 149] width 127 height 17
type input "1"
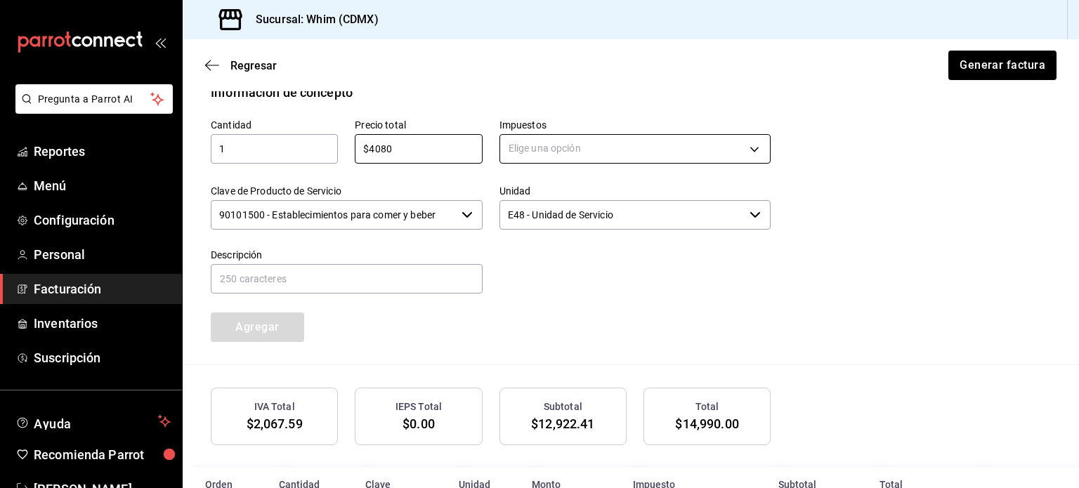
type input "$4080"
click at [670, 156] on body "Pregunta a Parrot AI Reportes Menú Configuración Personal Facturación Inventari…" at bounding box center [539, 244] width 1079 height 488
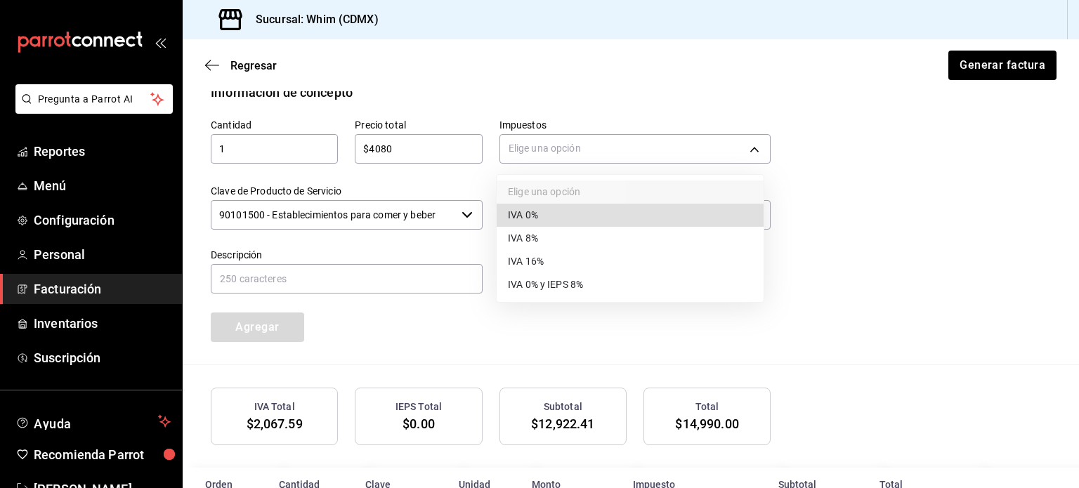
click at [551, 265] on li "IVA 16%" at bounding box center [630, 261] width 267 height 23
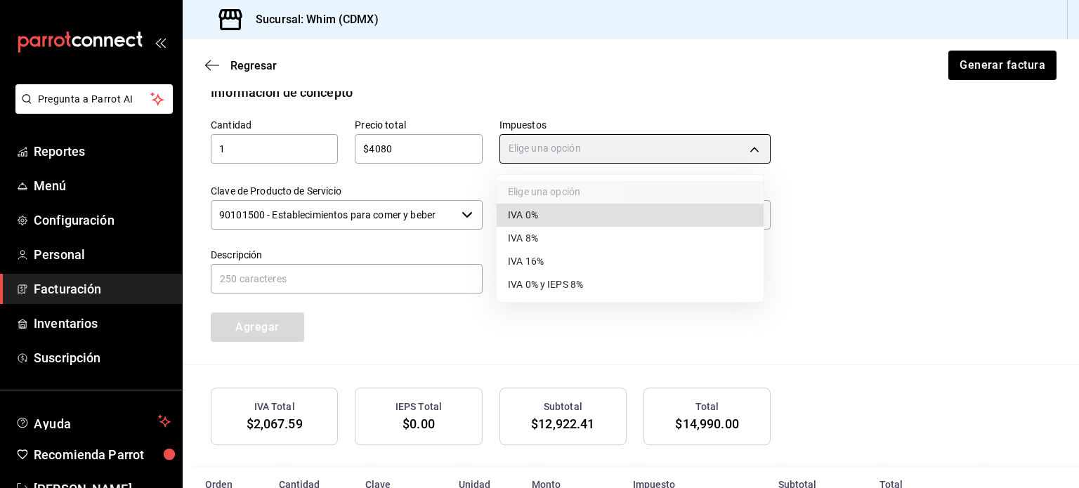
type input "IVA_16"
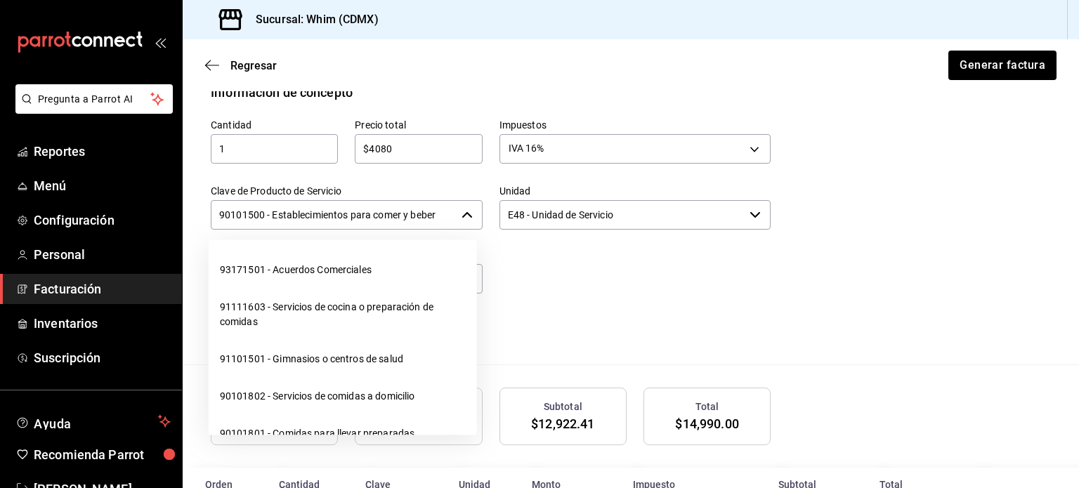
click at [417, 216] on input "90101500 - Establecimientos para comer y beber" at bounding box center [333, 215] width 245 height 30
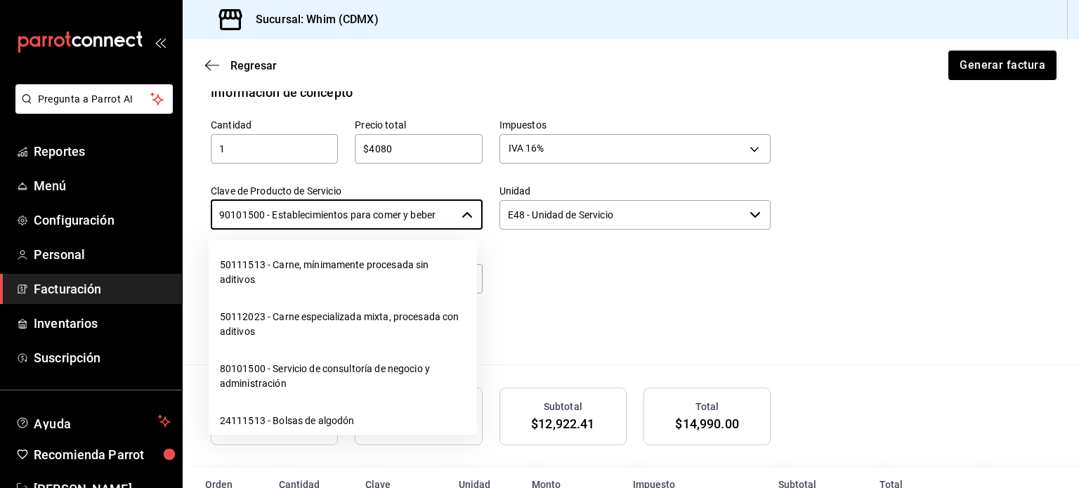
scroll to position [22215, 0]
click at [315, 212] on li "01010101 - No existe en el catálogo" at bounding box center [343, 193] width 268 height 37
type input "01010101 - No existe en el catálogo"
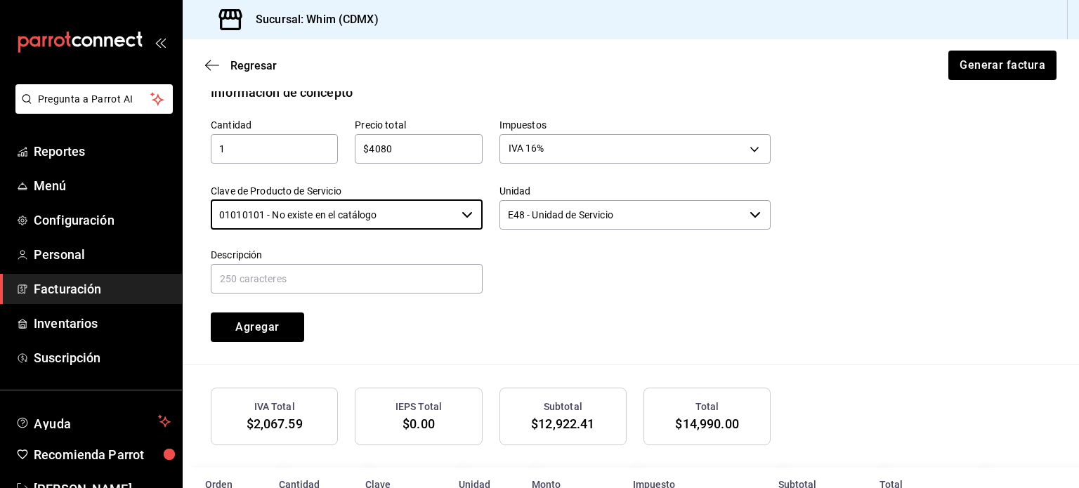
click at [672, 216] on input "E48 - Unidad de Servicio" at bounding box center [622, 215] width 245 height 30
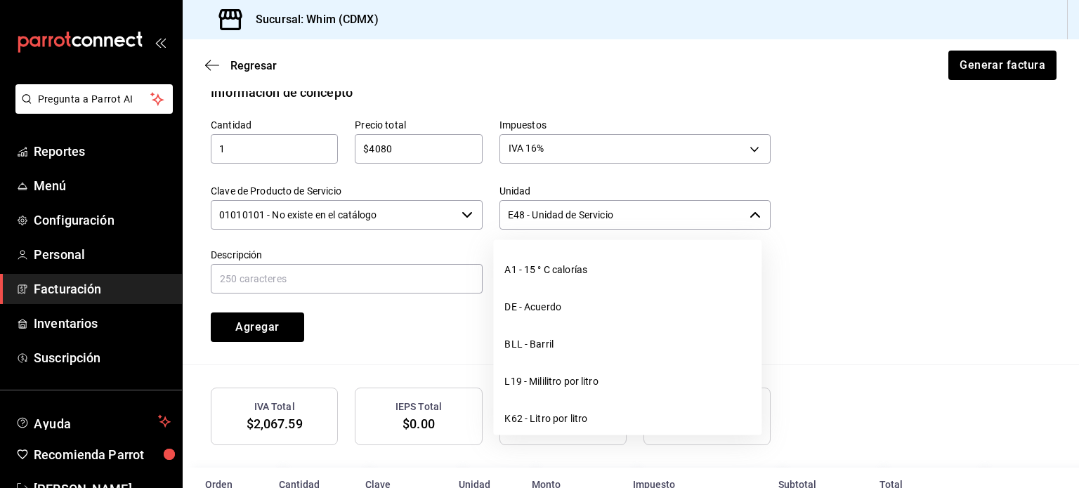
click at [671, 216] on input "E48 - Unidad de Servicio" at bounding box center [622, 215] width 245 height 30
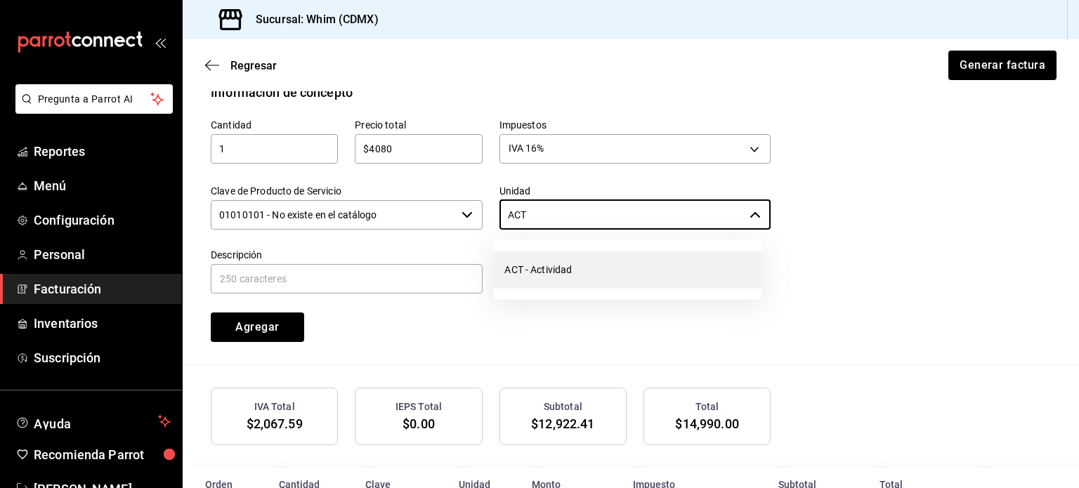
click at [583, 269] on li "ACT - Actividad" at bounding box center [627, 270] width 268 height 37
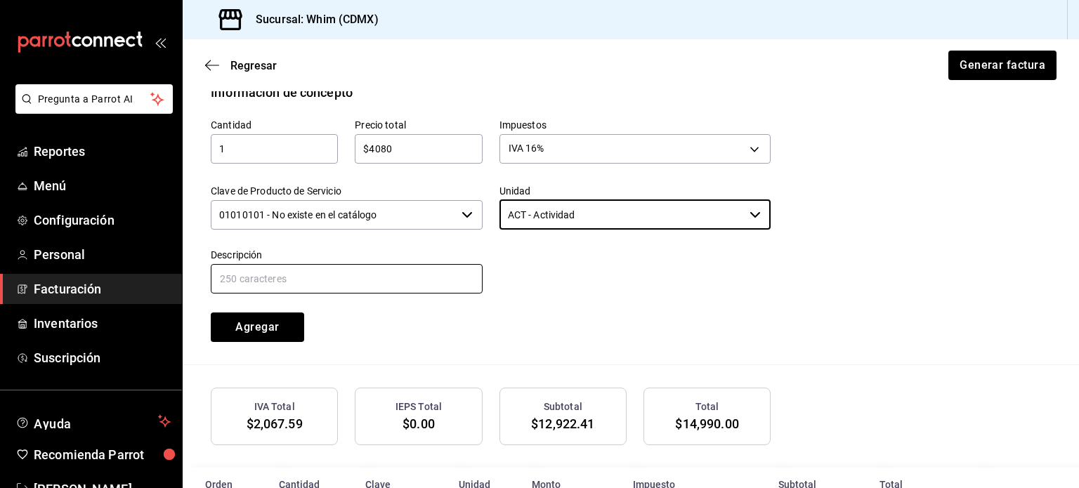
type input "ACT - Actividad"
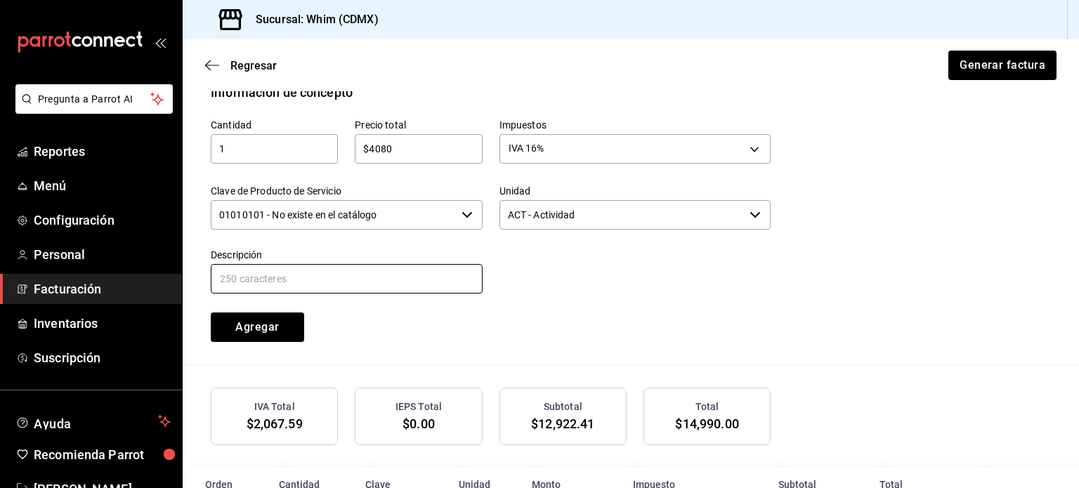
click at [311, 279] on input "text" at bounding box center [347, 279] width 272 height 30
click at [245, 272] on input "text" at bounding box center [347, 279] width 272 height 30
click at [599, 325] on div "Cantidad 1 ​ Precio total $4080 ​ Impuestos IVA 16% IVA_16 Clave de Producto de…" at bounding box center [482, 222] width 577 height 240
click at [305, 277] on input "VENTAS AMEX DE L [DATE] AL [DATE]" at bounding box center [347, 279] width 272 height 30
type input "VENTAS AMEX DEL [DATE] AL [DATE]"
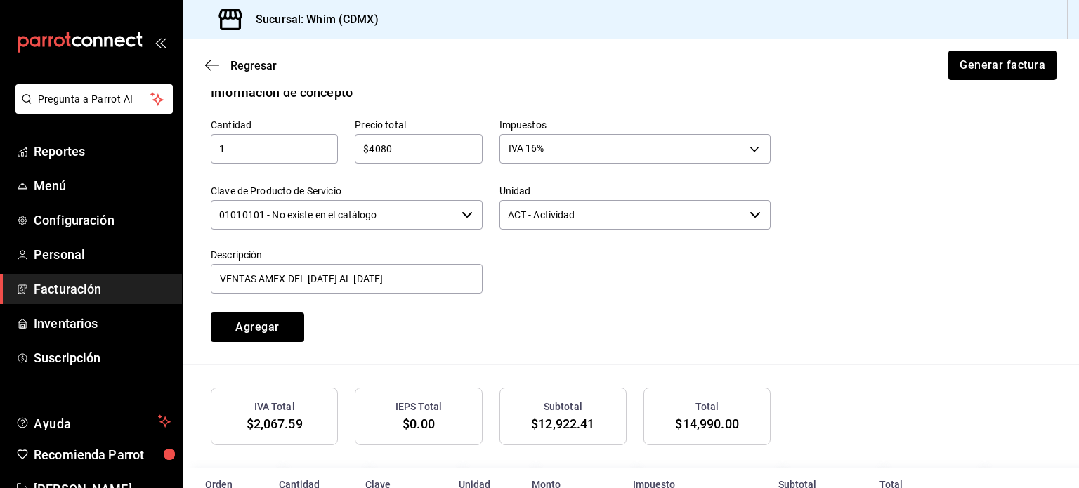
click at [597, 320] on div "Cantidad 1 ​ Precio total $4080 ​ Impuestos IVA 16% IVA_16 Clave de Producto de…" at bounding box center [482, 222] width 577 height 240
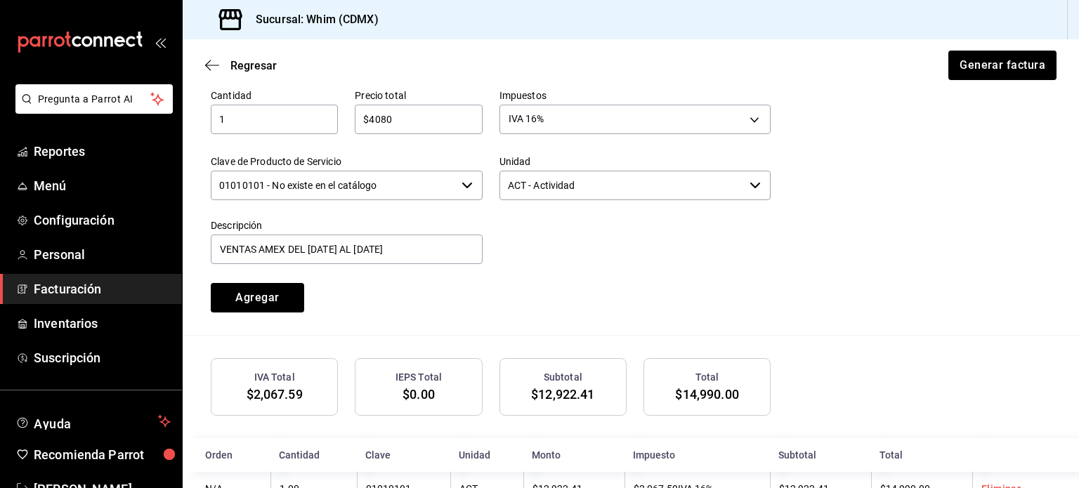
scroll to position [708, 0]
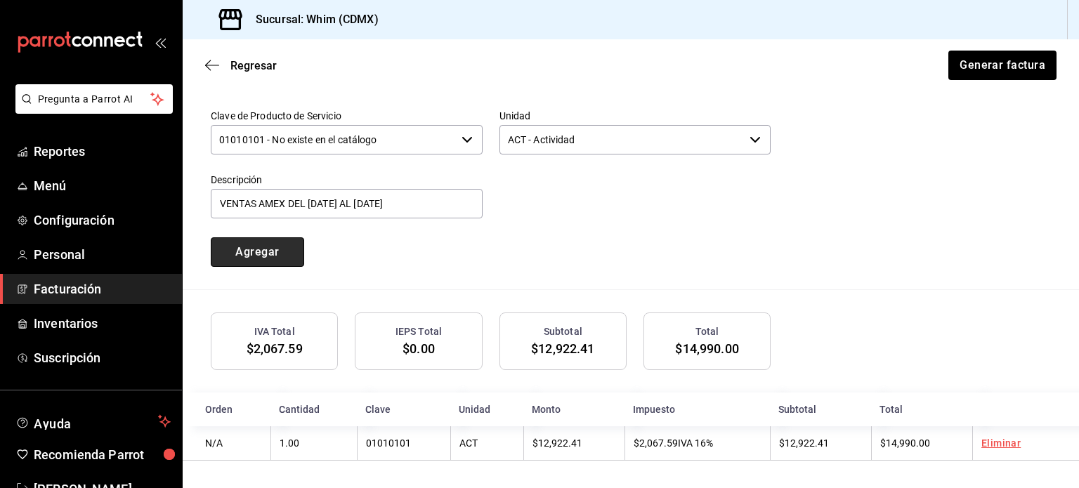
click at [243, 249] on button "Agregar" at bounding box center [257, 253] width 93 height 30
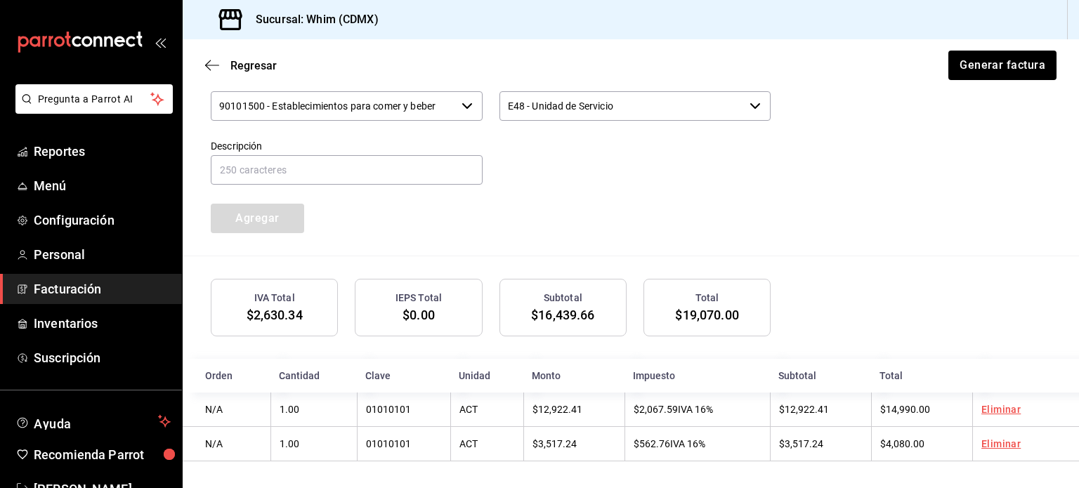
scroll to position [742, 0]
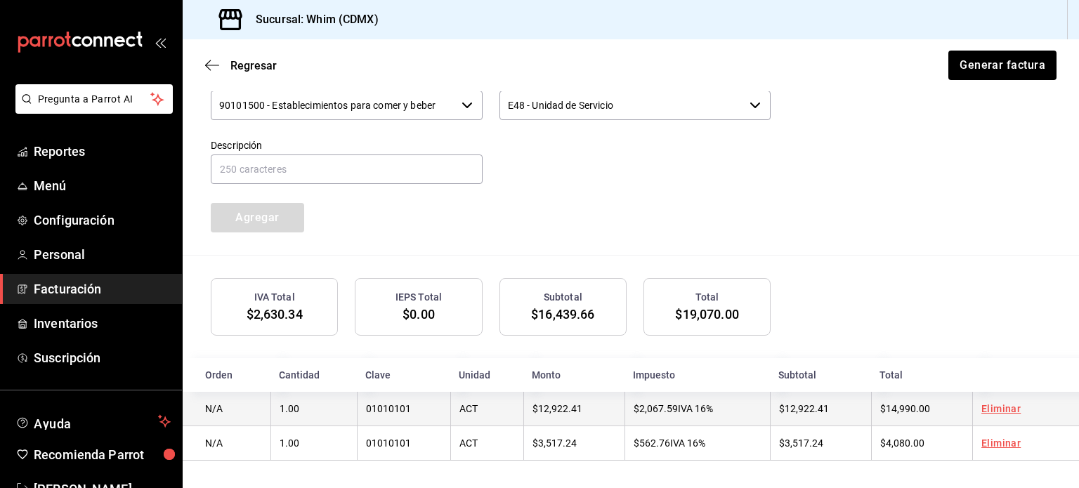
click at [941, 411] on td "$14,990.00" at bounding box center [921, 409] width 101 height 34
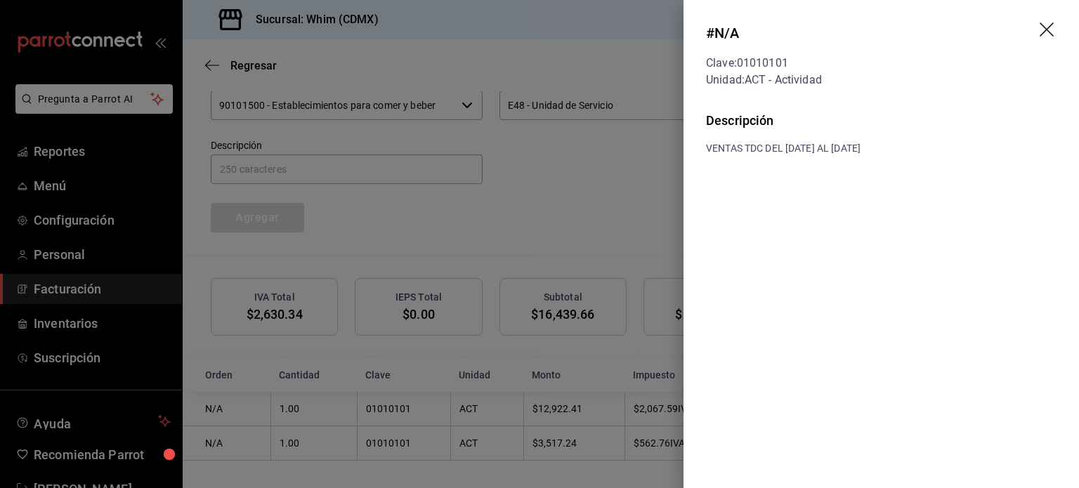
click at [522, 213] on div at bounding box center [539, 244] width 1079 height 488
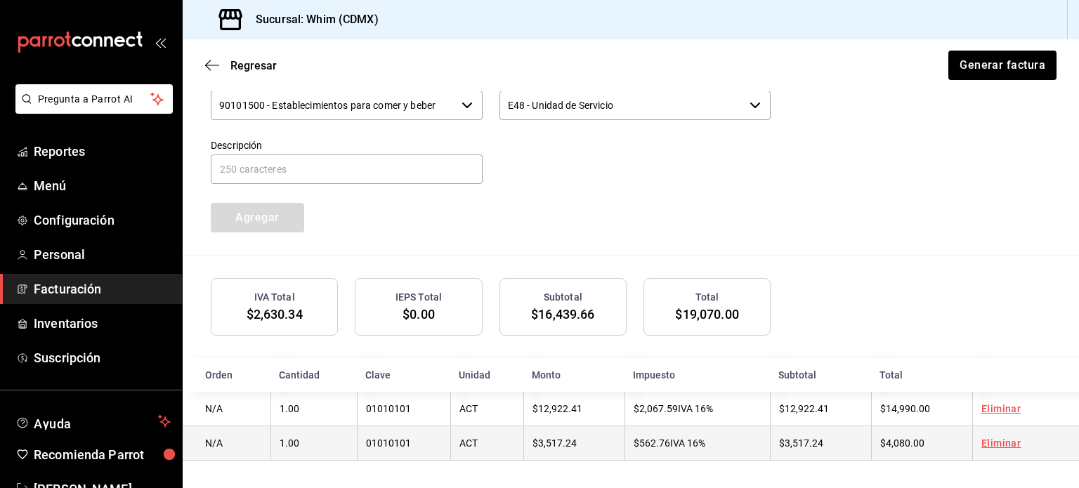
click at [939, 438] on td "$4,080.00" at bounding box center [921, 444] width 101 height 34
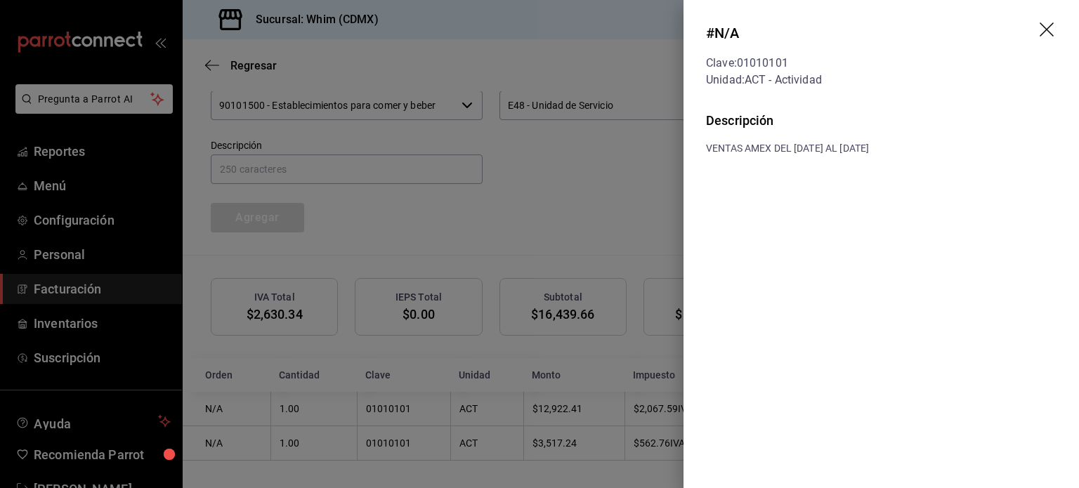
click at [596, 202] on div at bounding box center [539, 244] width 1079 height 488
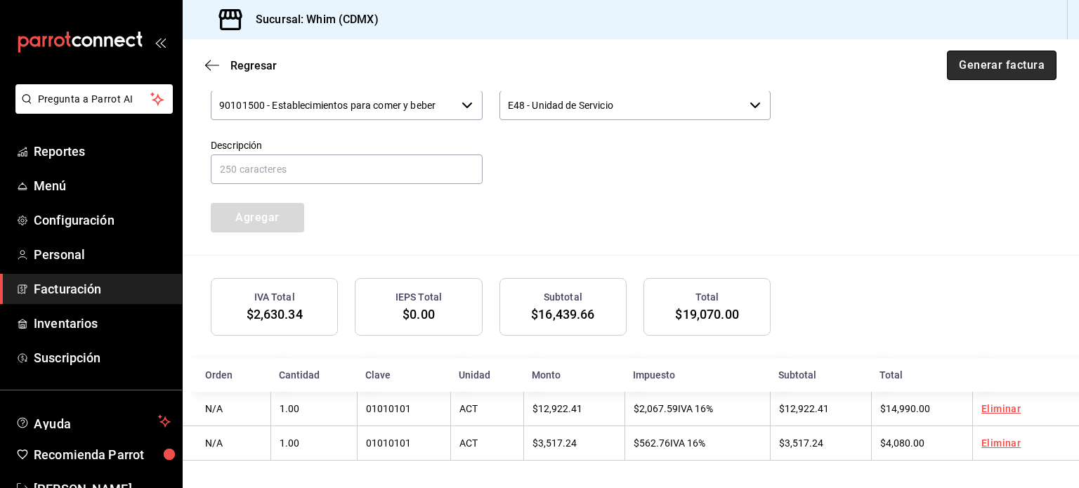
click at [980, 67] on button "Generar factura" at bounding box center [1002, 66] width 110 height 30
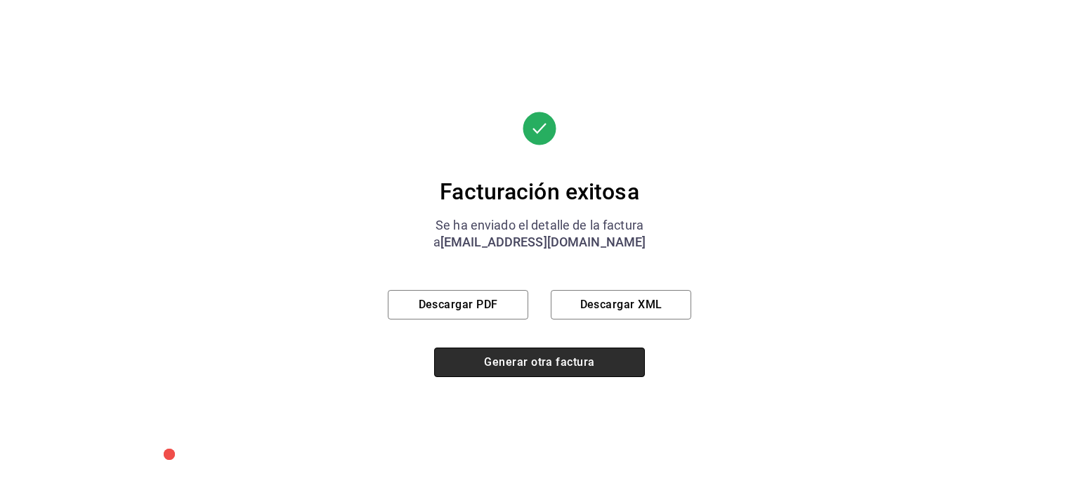
click at [548, 365] on button "Generar otra factura" at bounding box center [539, 363] width 211 height 30
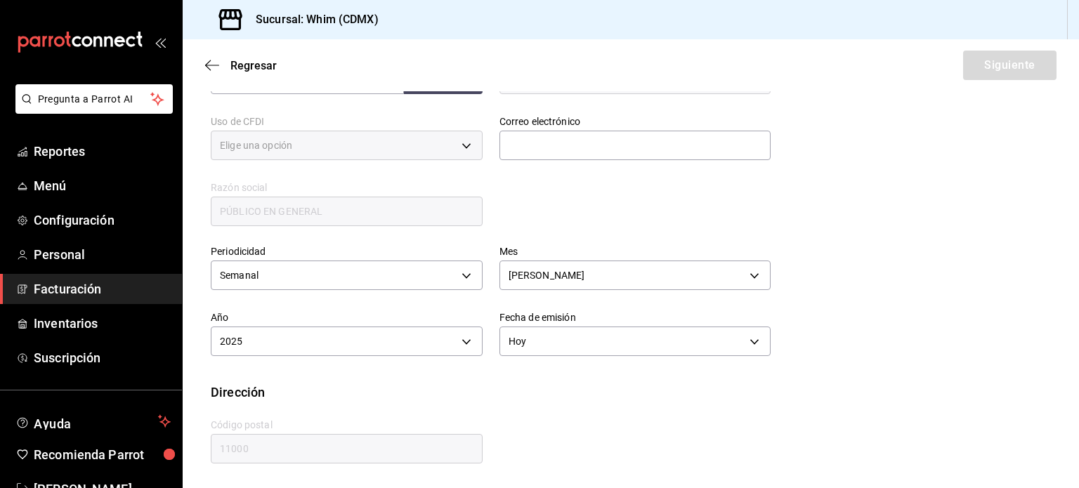
type input "616"
type input "S01"
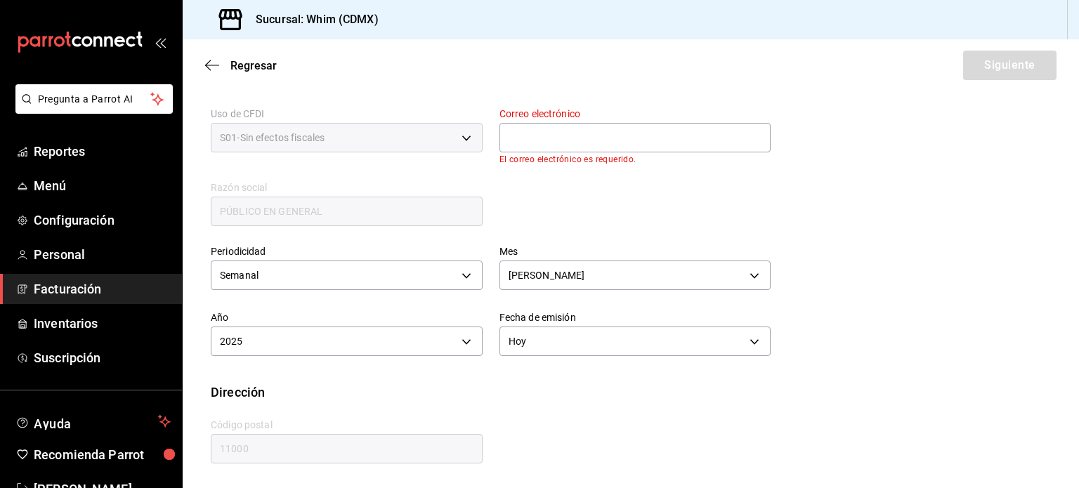
scroll to position [256, 0]
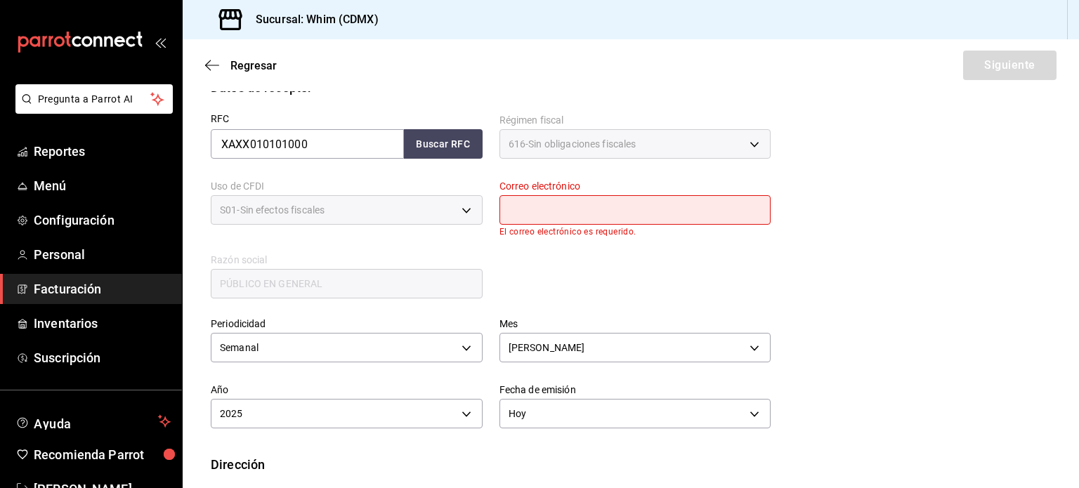
click at [602, 203] on input "text" at bounding box center [636, 210] width 272 height 30
type input "[EMAIL_ADDRESS][DOMAIN_NAME]"
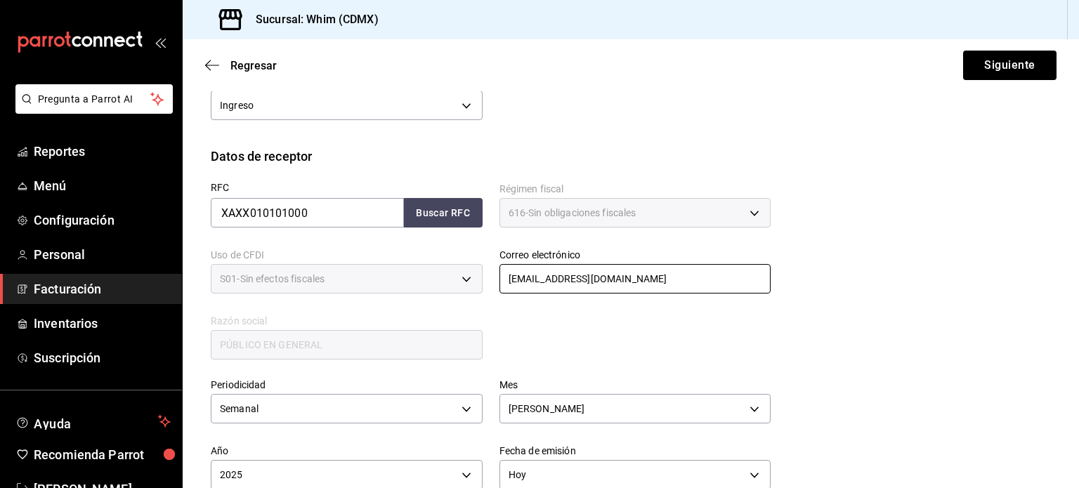
scroll to position [0, 0]
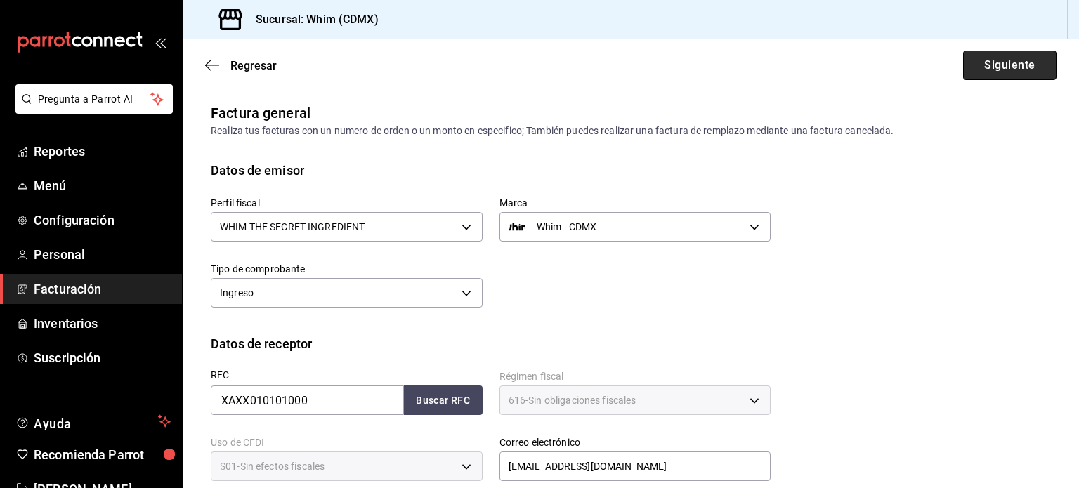
click at [988, 68] on button "Siguiente" at bounding box center [1009, 66] width 93 height 30
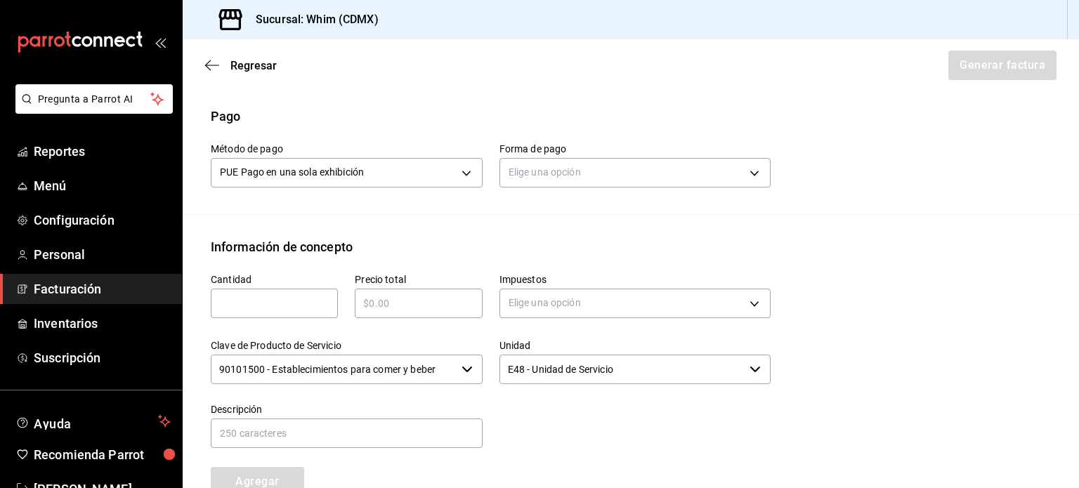
scroll to position [422, 0]
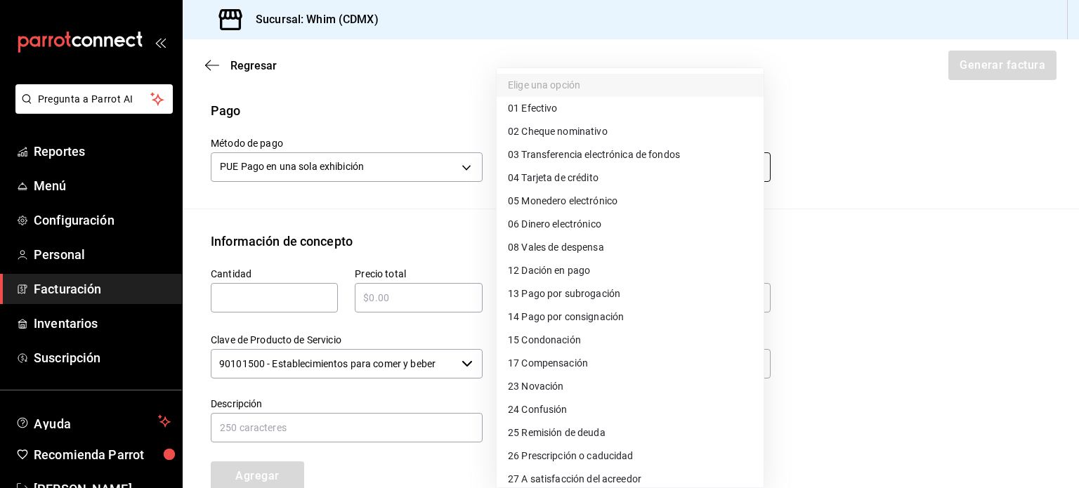
click at [636, 165] on body "Pregunta a Parrot AI Reportes Menú Configuración Personal Facturación Inventari…" at bounding box center [539, 244] width 1079 height 488
click at [636, 160] on span "03 Transferencia electrónica de fondos" at bounding box center [594, 155] width 172 height 15
type input "03"
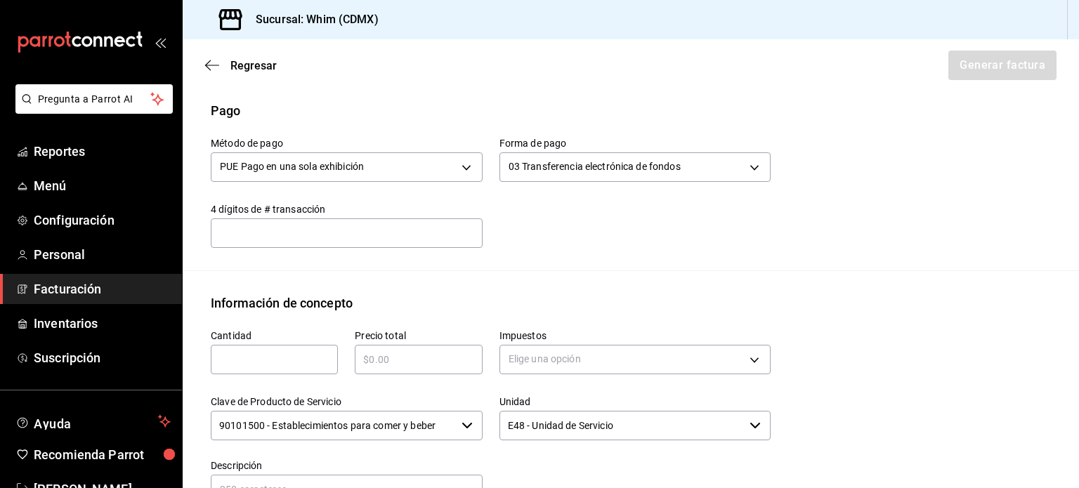
click at [239, 230] on input "text" at bounding box center [347, 233] width 272 height 28
click at [225, 370] on div "​" at bounding box center [274, 360] width 127 height 30
click at [264, 360] on input "text" at bounding box center [274, 359] width 127 height 17
type input "1"
type input "$15470"
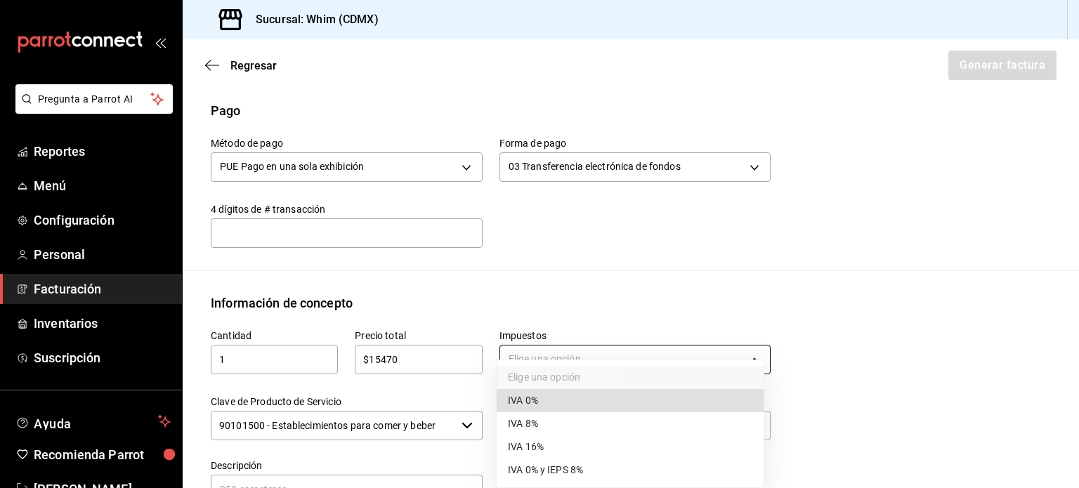
click at [579, 352] on body "Pregunta a Parrot AI Reportes Menú Configuración Personal Facturación Inventari…" at bounding box center [539, 244] width 1079 height 488
click at [533, 448] on span "IVA 16%" at bounding box center [526, 447] width 36 height 15
type input "IVA_16"
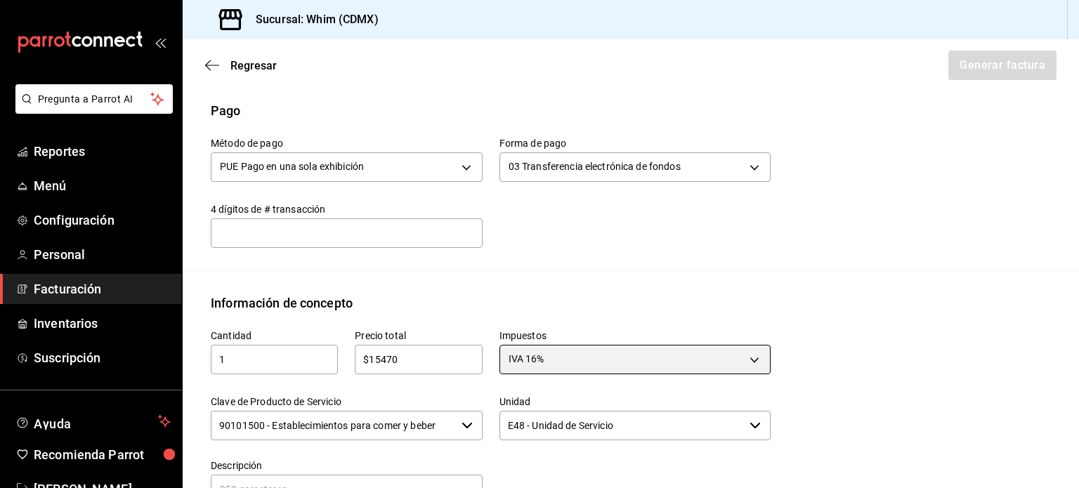
click at [467, 427] on icon "button" at bounding box center [467, 425] width 11 height 11
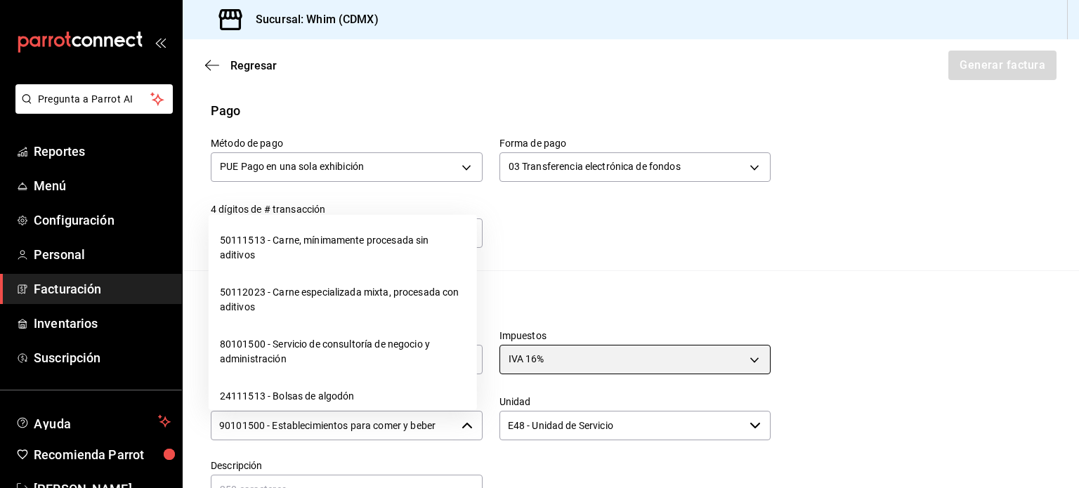
scroll to position [22216, 0]
click at [342, 186] on li "01010101 - No existe en el catálogo" at bounding box center [343, 167] width 268 height 37
type input "01010101 - No existe en el catálogo"
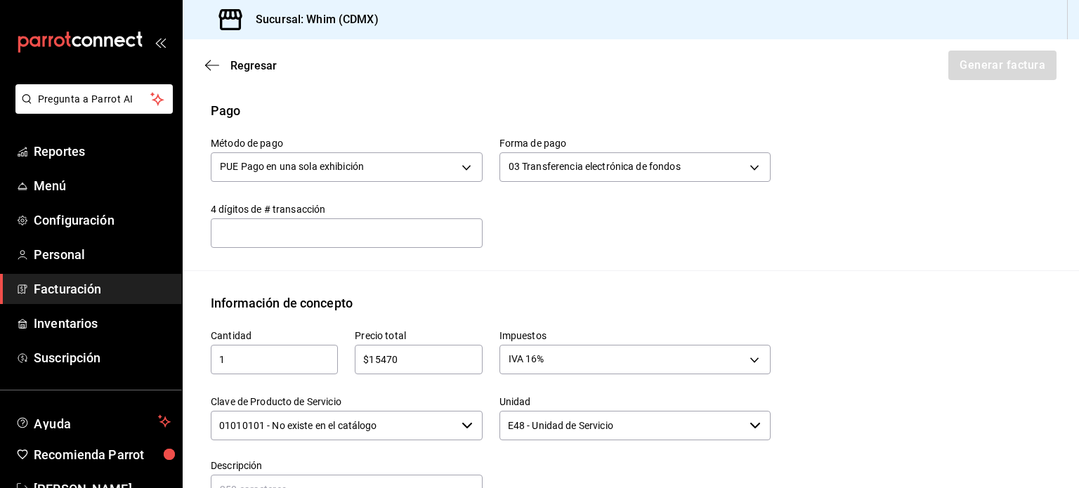
click at [621, 429] on input "E48 - Unidad de Servicio" at bounding box center [622, 426] width 245 height 30
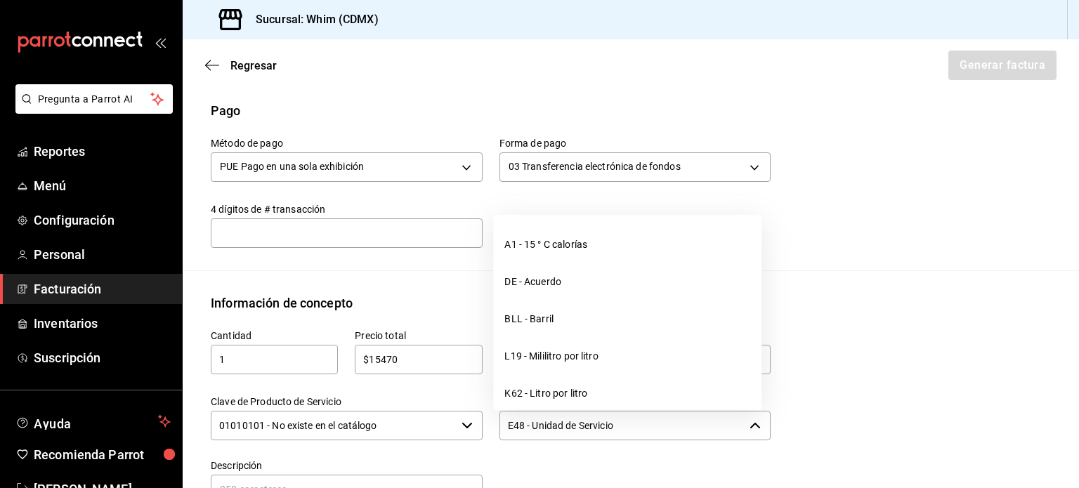
click at [620, 429] on input "E48 - Unidad de Servicio" at bounding box center [622, 426] width 245 height 30
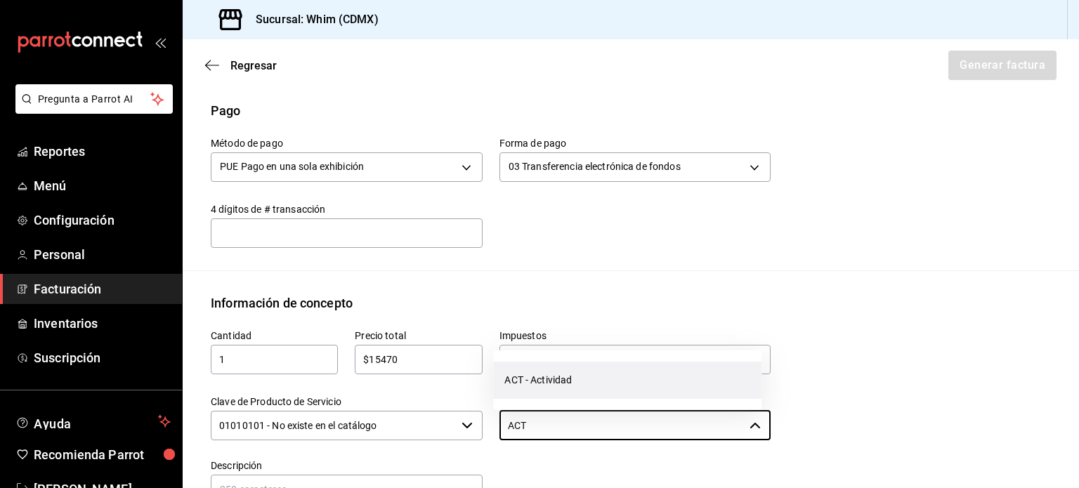
click at [604, 387] on li "ACT - Actividad" at bounding box center [627, 380] width 268 height 37
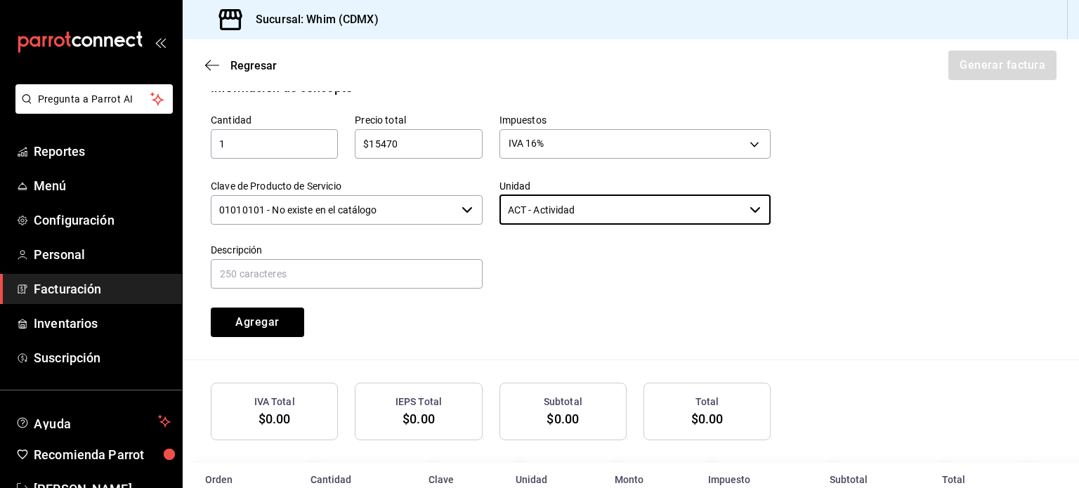
scroll to position [672, 0]
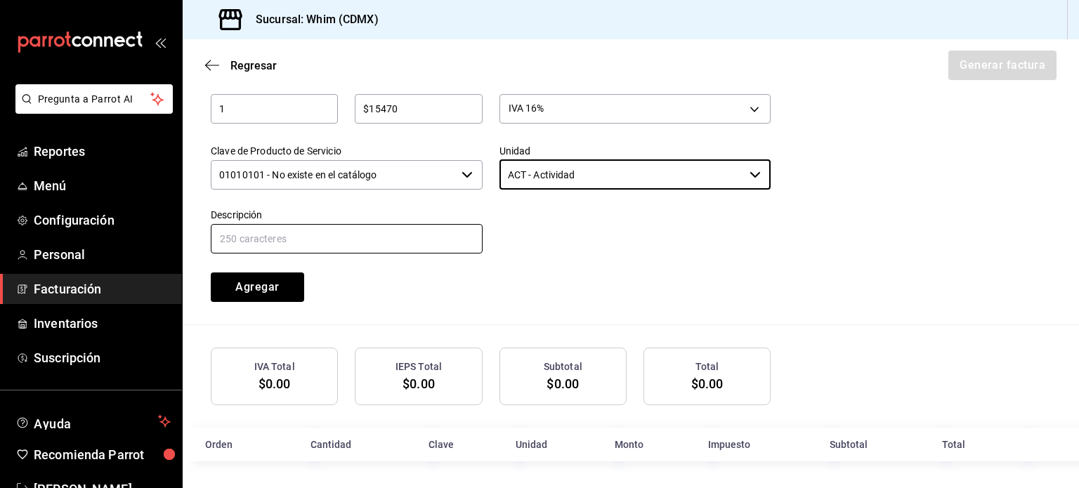
type input "ACT - Actividad"
click at [256, 245] on input "text" at bounding box center [347, 239] width 272 height 30
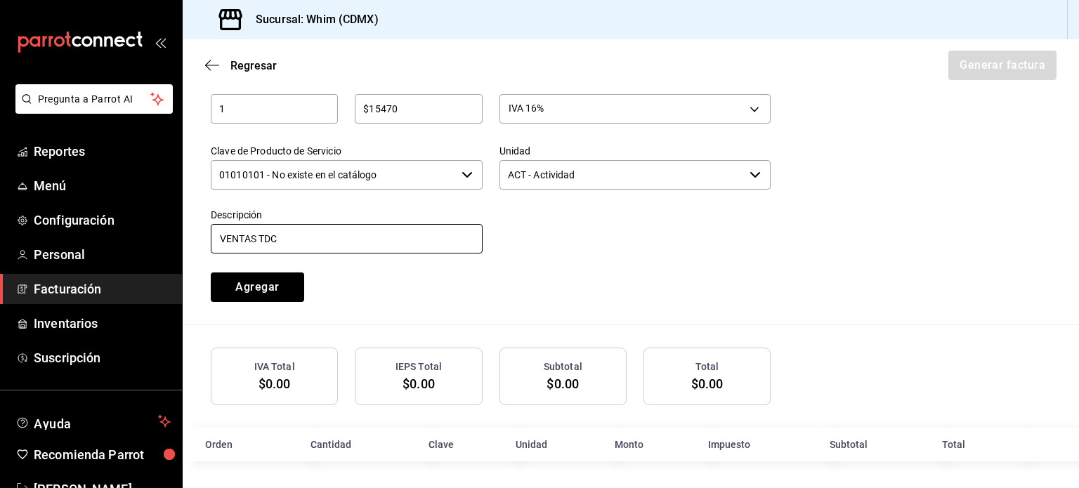
click at [334, 238] on input "VENTAS TDC" at bounding box center [347, 239] width 272 height 30
click at [339, 237] on input "VENTAS TDC" at bounding box center [347, 239] width 272 height 30
type input "VENTAS TDC DEL [DATE] AL [DATE]"
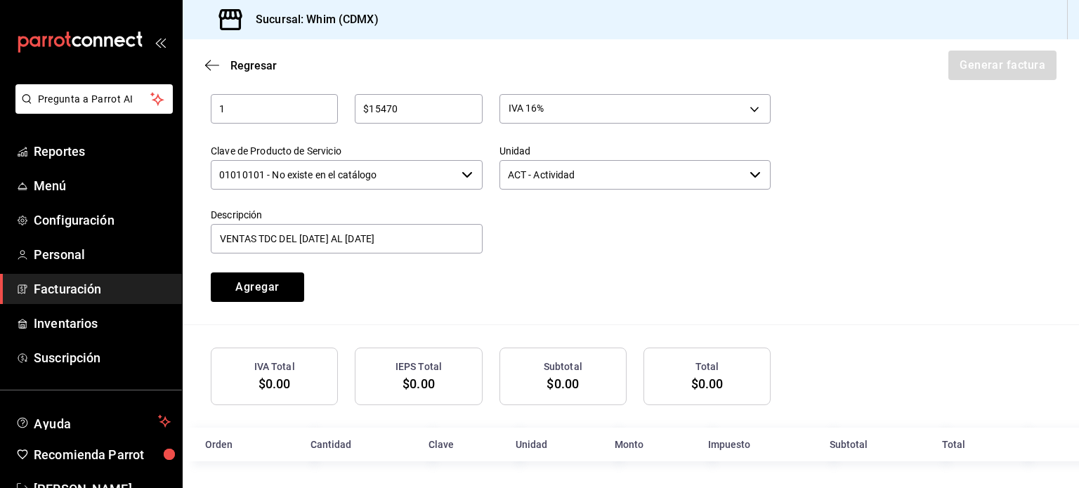
click at [620, 261] on div "Cantidad 1 ​ Precio total $15470 ​ Impuestos IVA 16% IVA_16 Clave de Producto d…" at bounding box center [482, 182] width 577 height 240
click at [269, 291] on button "Agregar" at bounding box center [257, 288] width 93 height 30
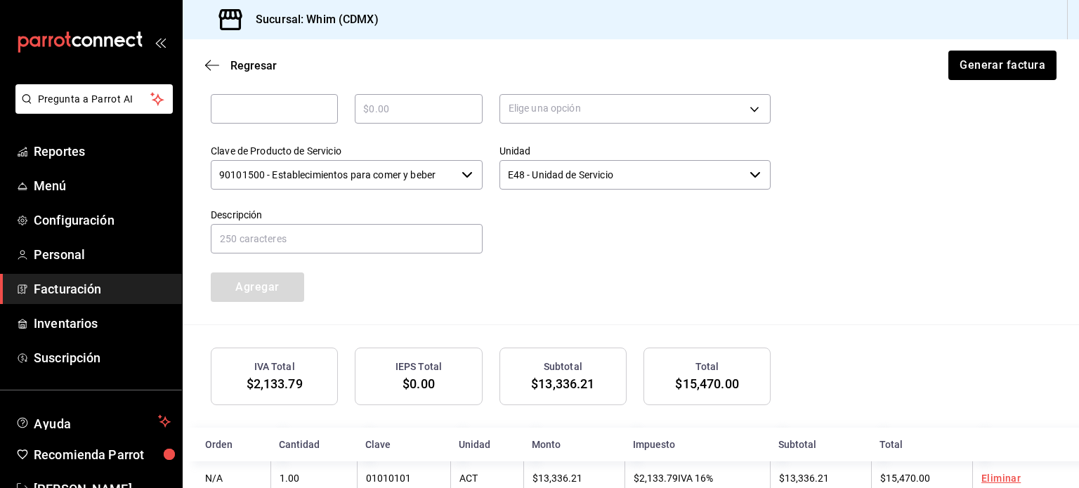
click at [251, 110] on input "text" at bounding box center [274, 108] width 127 height 17
type input "1"
type input "$3610"
click at [594, 112] on body "Pregunta a Parrot AI Reportes Menú Configuración Personal Facturación Inventari…" at bounding box center [539, 244] width 1079 height 488
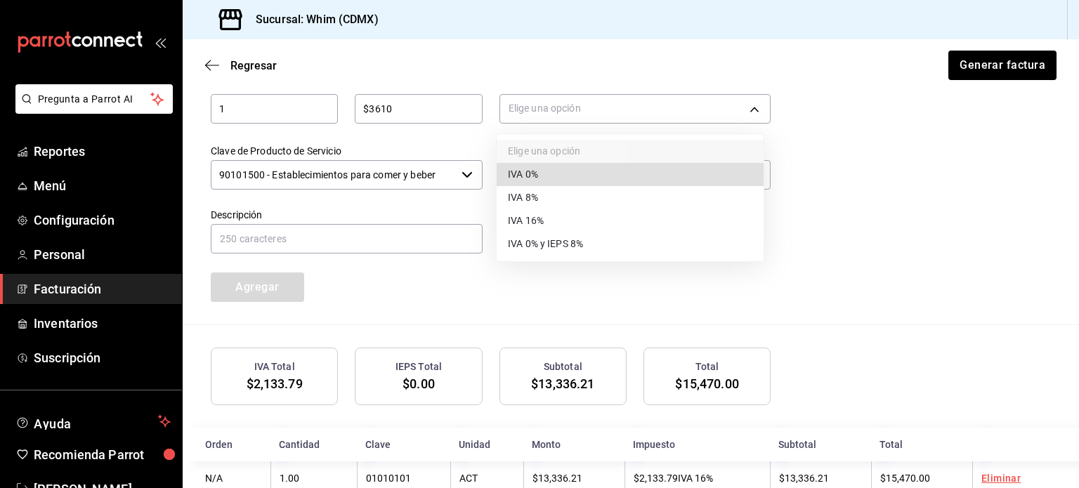
click at [537, 224] on span "IVA 16%" at bounding box center [526, 221] width 36 height 15
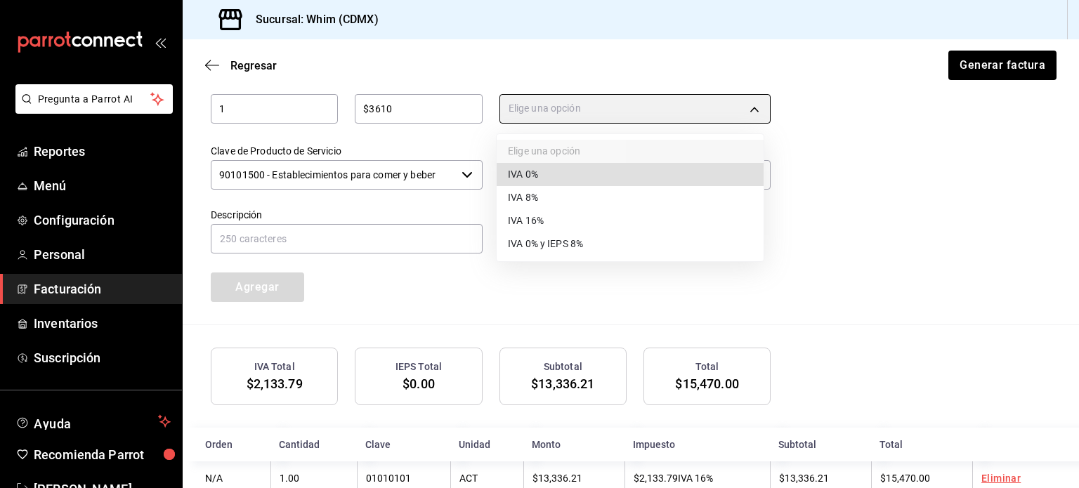
type input "IVA_16"
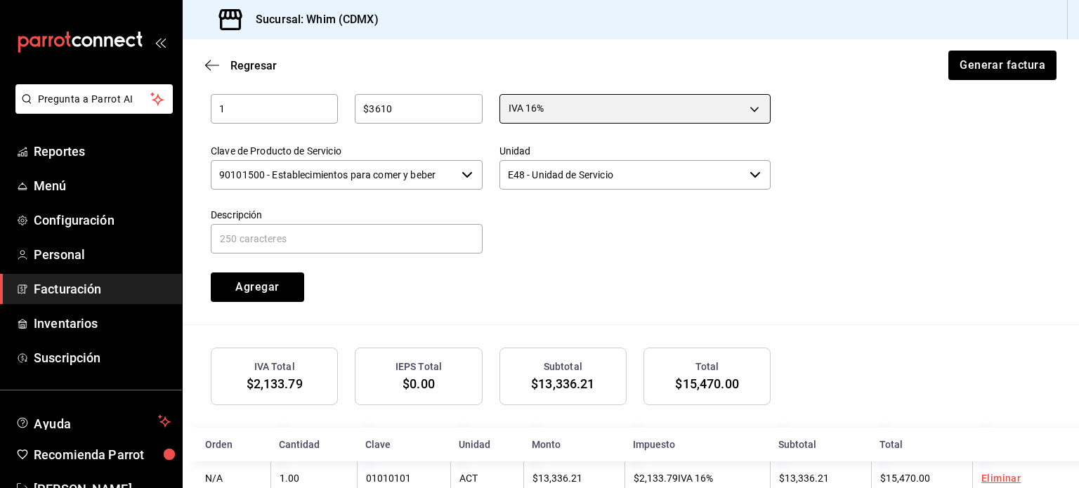
click at [462, 175] on icon "button" at bounding box center [467, 174] width 11 height 11
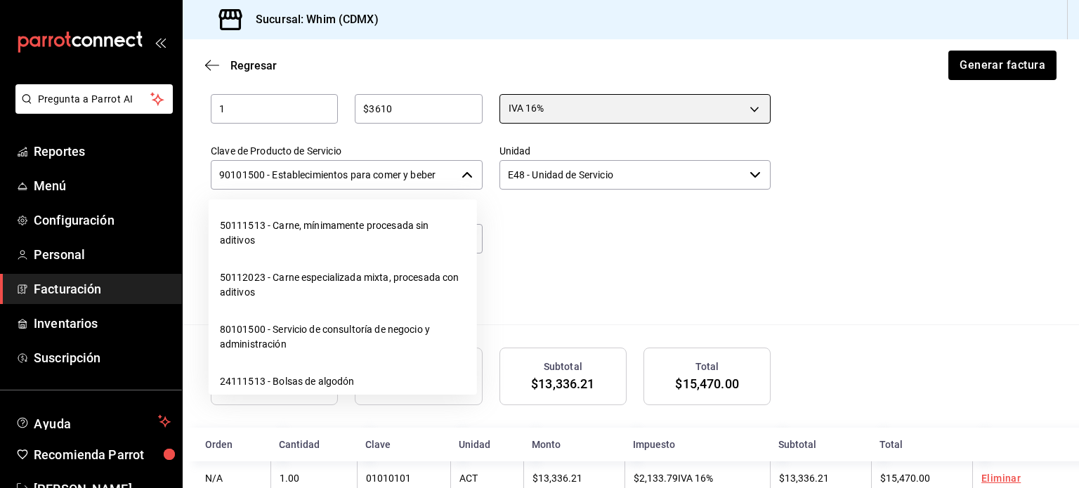
scroll to position [22215, 0]
click at [290, 171] on li "01010101 - No existe en el catálogo" at bounding box center [343, 152] width 268 height 37
type input "01010101 - No existe en el catálogo"
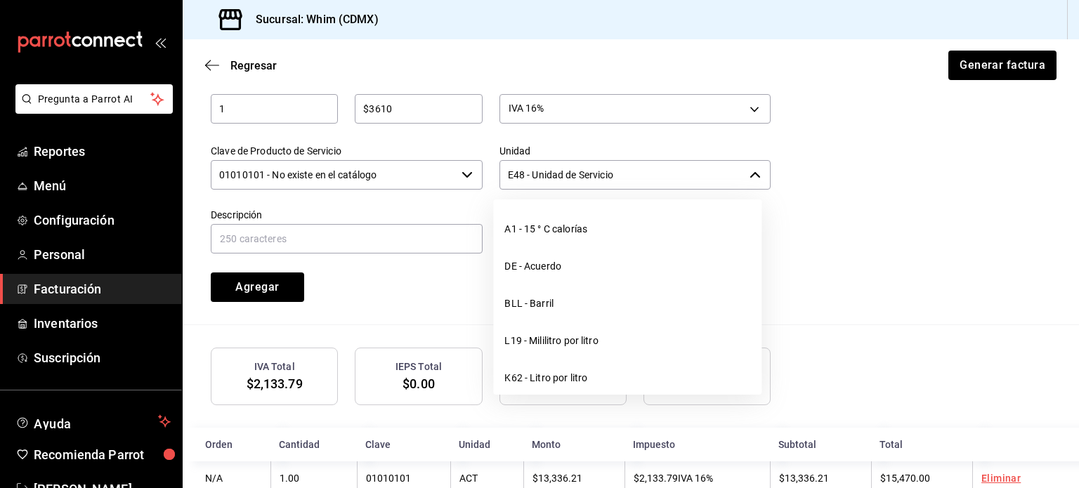
click at [680, 170] on input "E48 - Unidad de Servicio" at bounding box center [622, 175] width 245 height 30
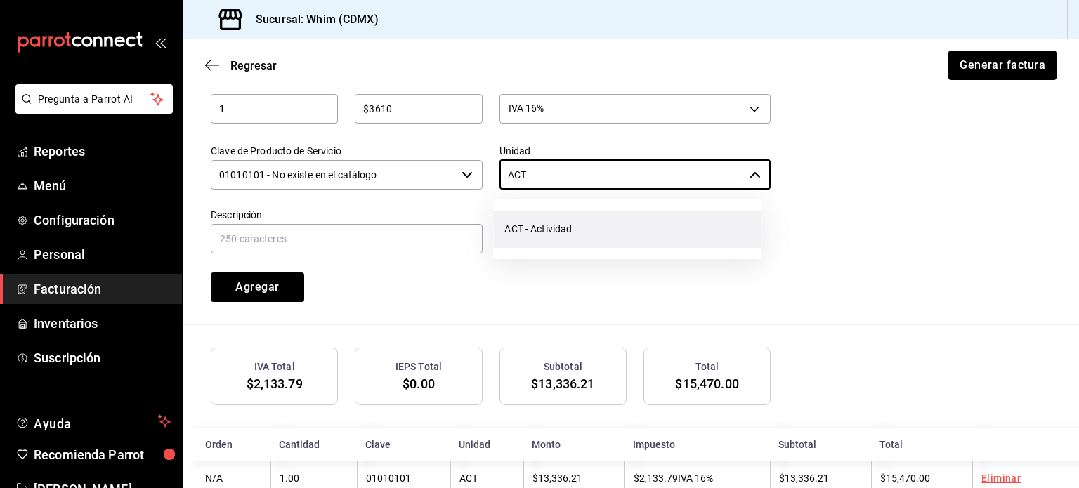
click at [616, 222] on li "ACT - Actividad" at bounding box center [627, 229] width 268 height 37
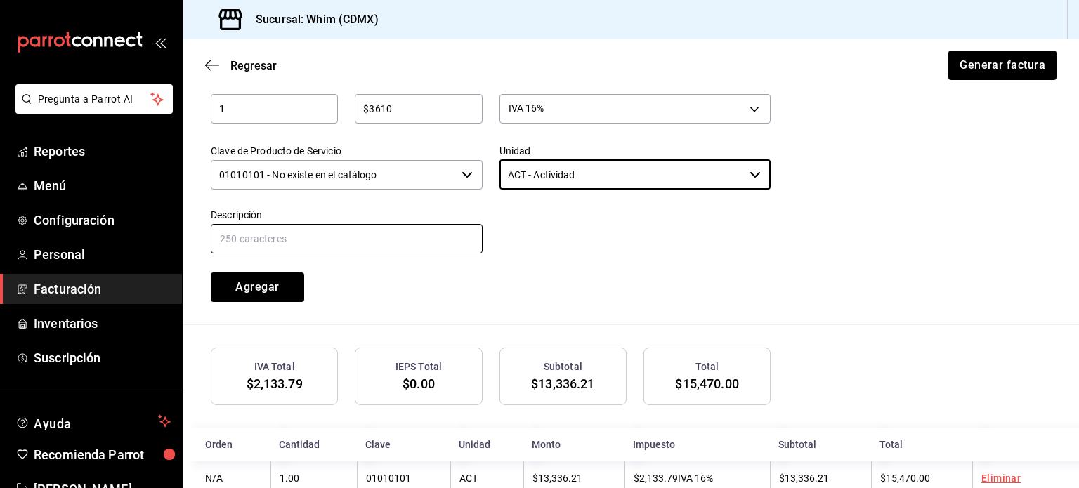
type input "ACT - Actividad"
click at [372, 238] on input "text" at bounding box center [347, 239] width 272 height 30
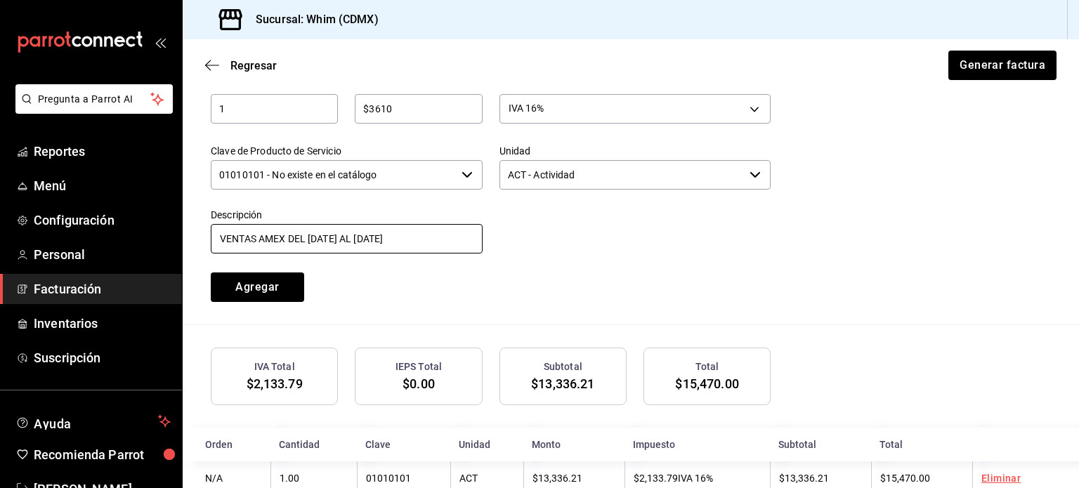
type input "VENTAS AMEX DEL [DATE] AL [DATE]"
click at [580, 275] on div "Cantidad 1 ​ Precio total $3610 ​ Impuestos IVA 16% IVA_16 Clave de Producto de…" at bounding box center [482, 182] width 577 height 240
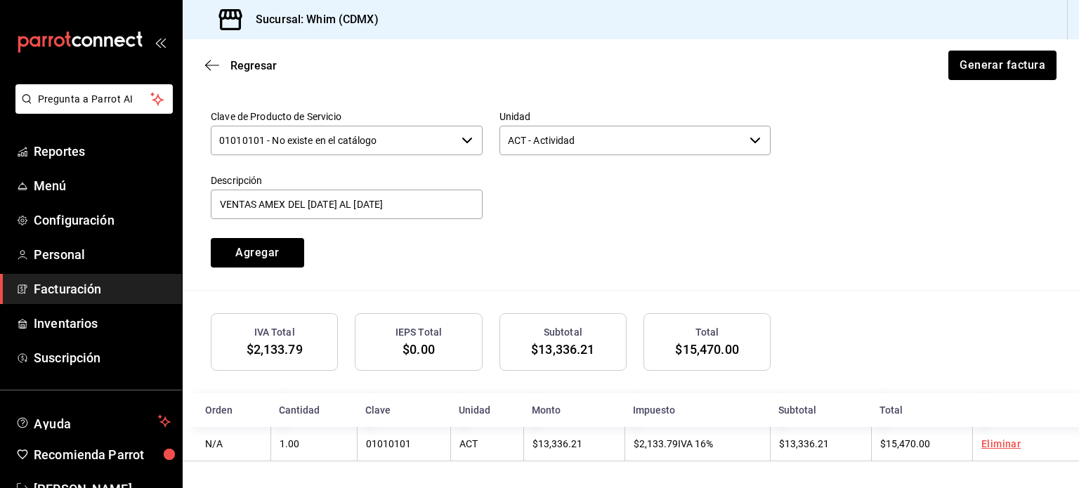
scroll to position [708, 0]
click at [244, 254] on button "Agregar" at bounding box center [257, 253] width 93 height 30
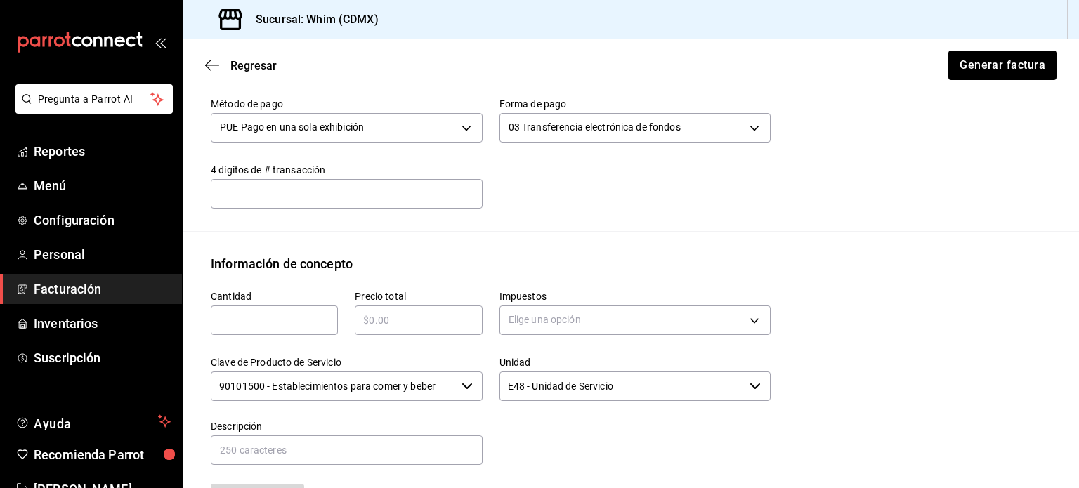
scroll to position [742, 0]
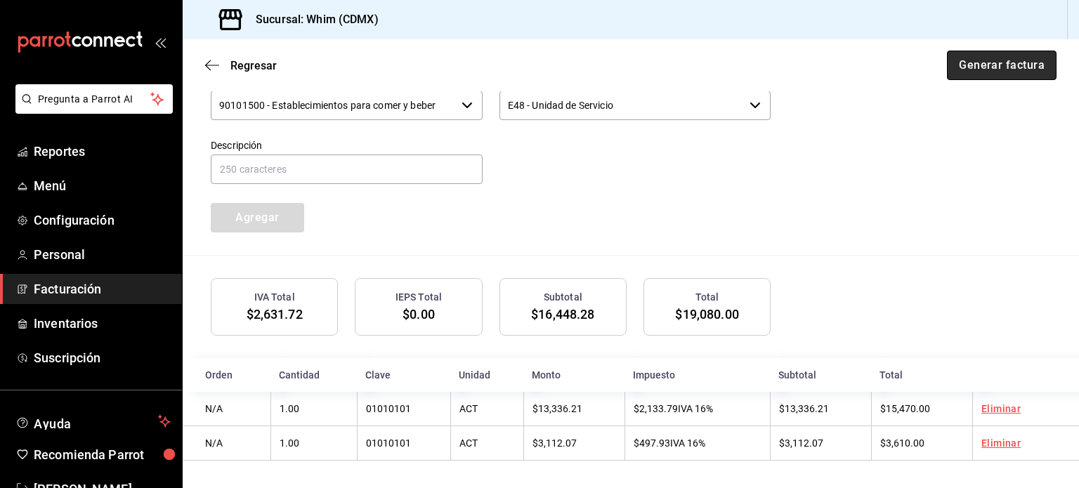
click at [982, 68] on button "Generar factura" at bounding box center [1002, 66] width 110 height 30
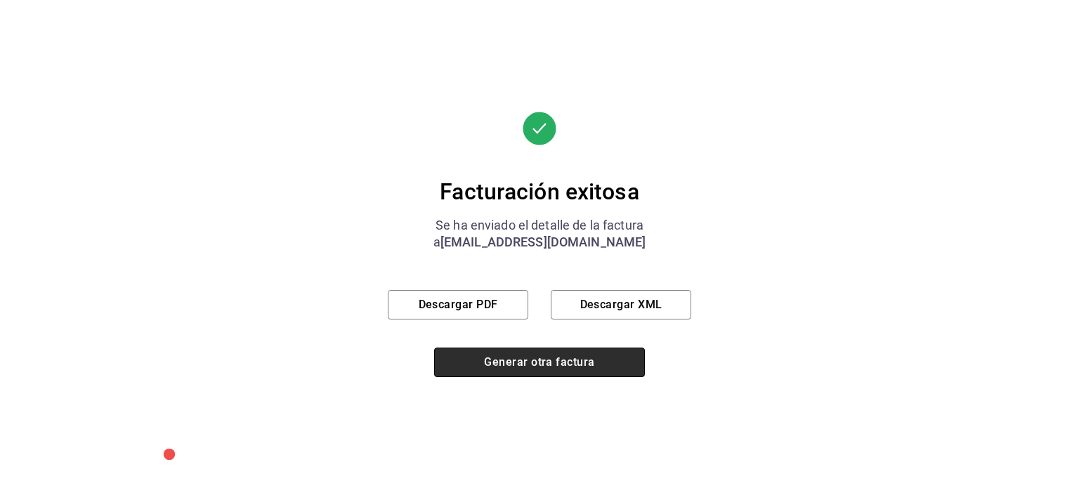
click at [492, 366] on button "Generar otra factura" at bounding box center [539, 363] width 211 height 30
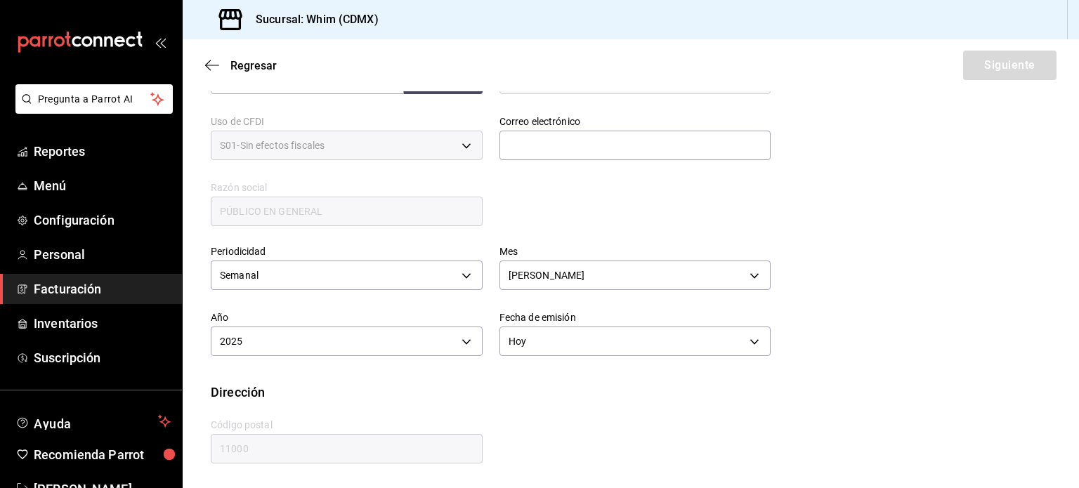
scroll to position [256, 0]
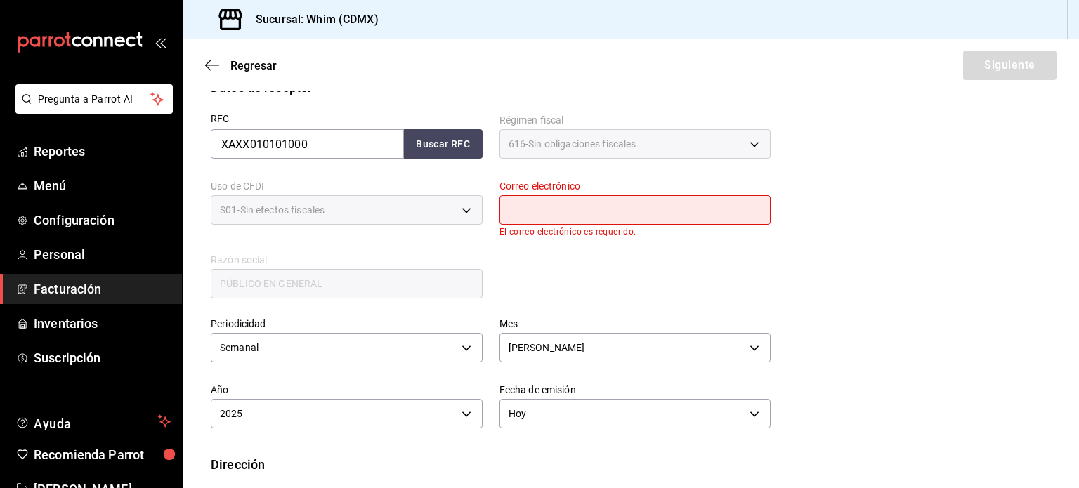
click at [555, 204] on input "text" at bounding box center [636, 210] width 272 height 30
type input "[EMAIL_ADDRESS][DOMAIN_NAME]"
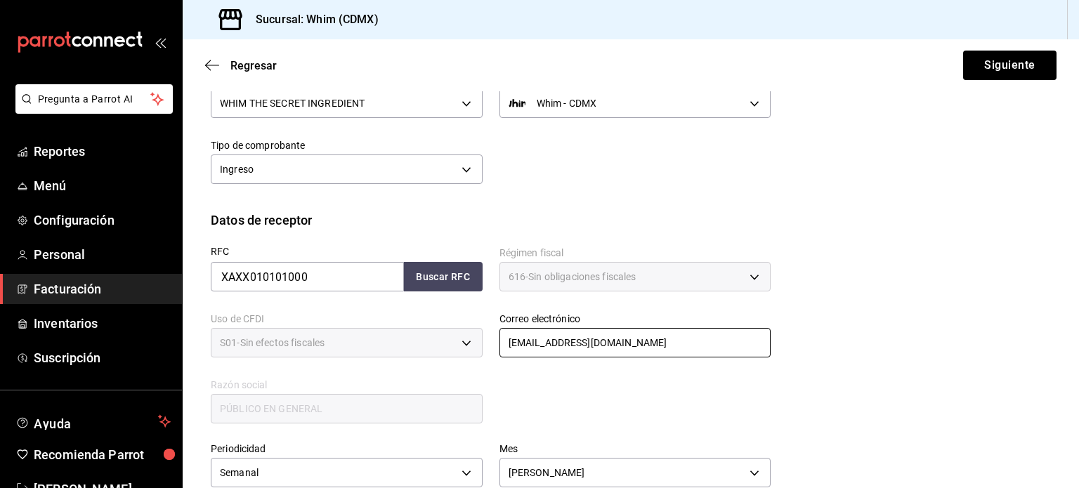
scroll to position [110, 0]
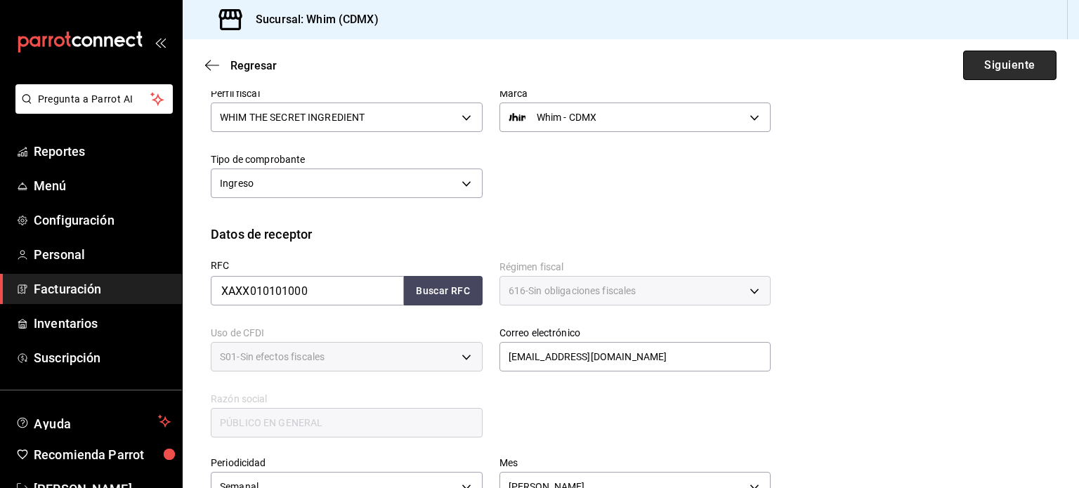
click at [991, 67] on button "Siguiente" at bounding box center [1009, 66] width 93 height 30
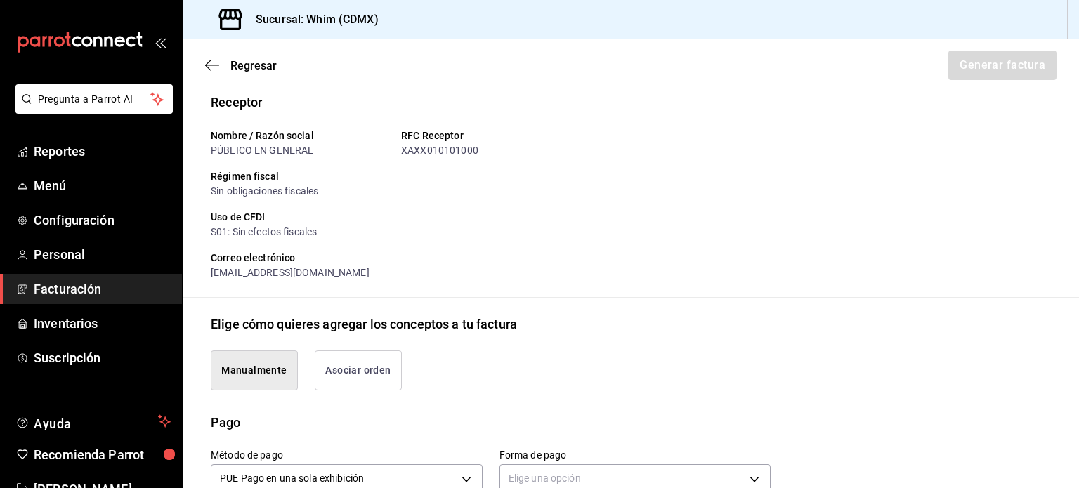
scroll to position [461, 0]
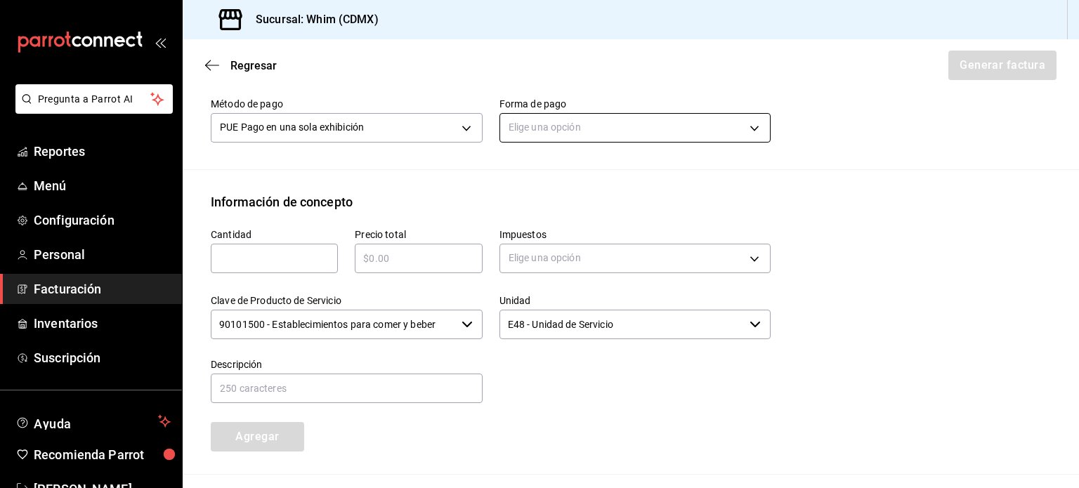
click at [697, 137] on body "Pregunta a Parrot AI Reportes Menú Configuración Personal Facturación Inventari…" at bounding box center [539, 244] width 1079 height 488
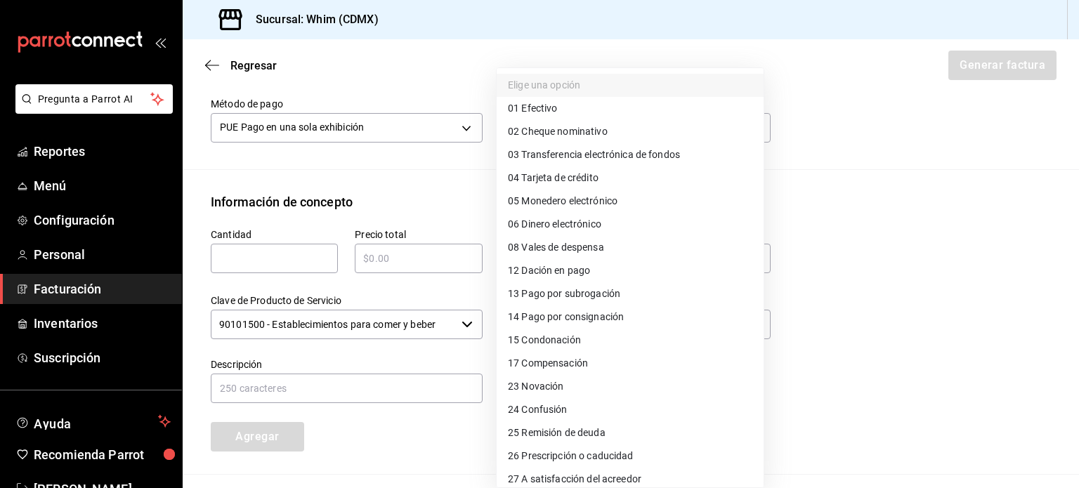
click at [616, 159] on span "03 Transferencia electrónica de fondos" at bounding box center [594, 155] width 172 height 15
type input "03"
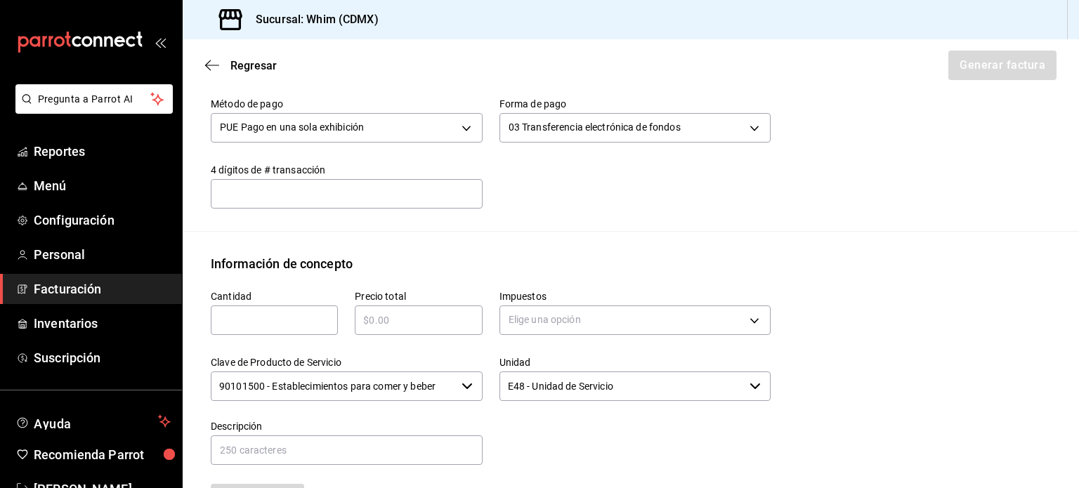
click at [221, 317] on input "text" at bounding box center [274, 320] width 127 height 17
type input "1"
type input "$12710"
click at [628, 320] on body "Pregunta a Parrot AI Reportes Menú Configuración Personal Facturación Inventari…" at bounding box center [539, 244] width 1079 height 488
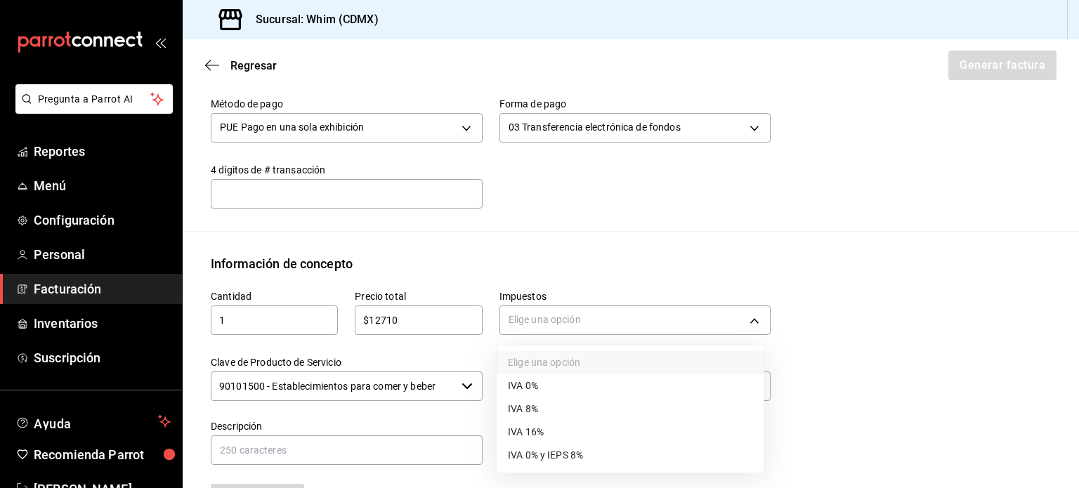
click at [520, 434] on span "IVA 16%" at bounding box center [526, 432] width 36 height 15
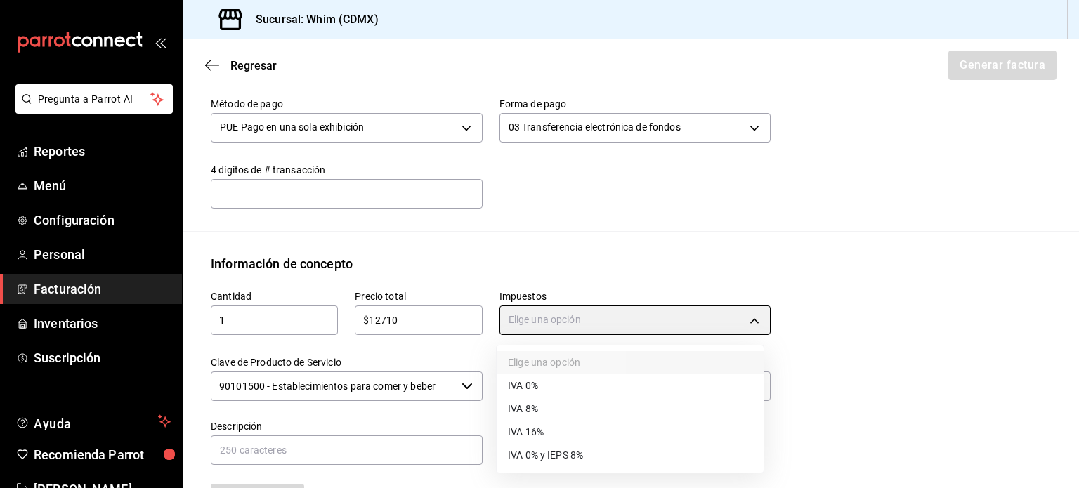
type input "IVA_16"
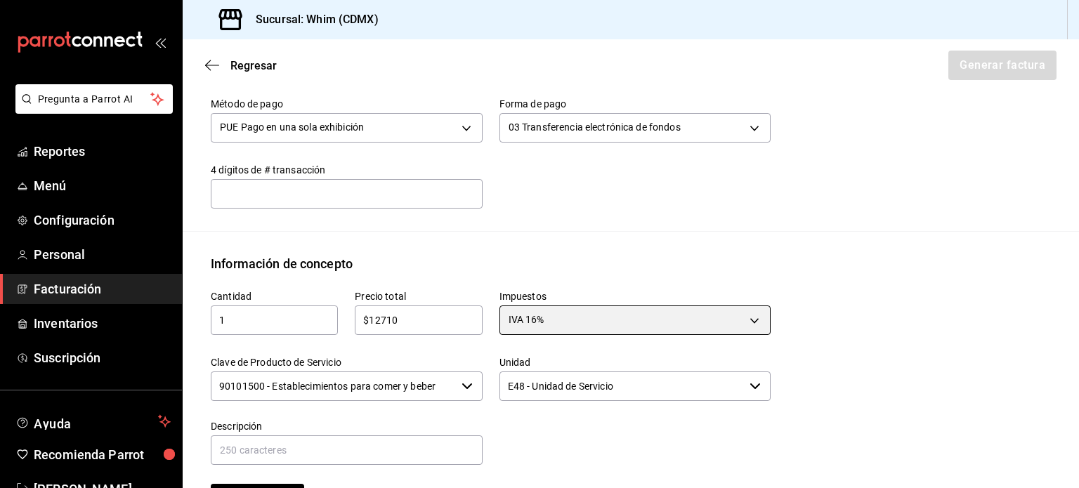
click at [464, 390] on icon "button" at bounding box center [467, 386] width 11 height 11
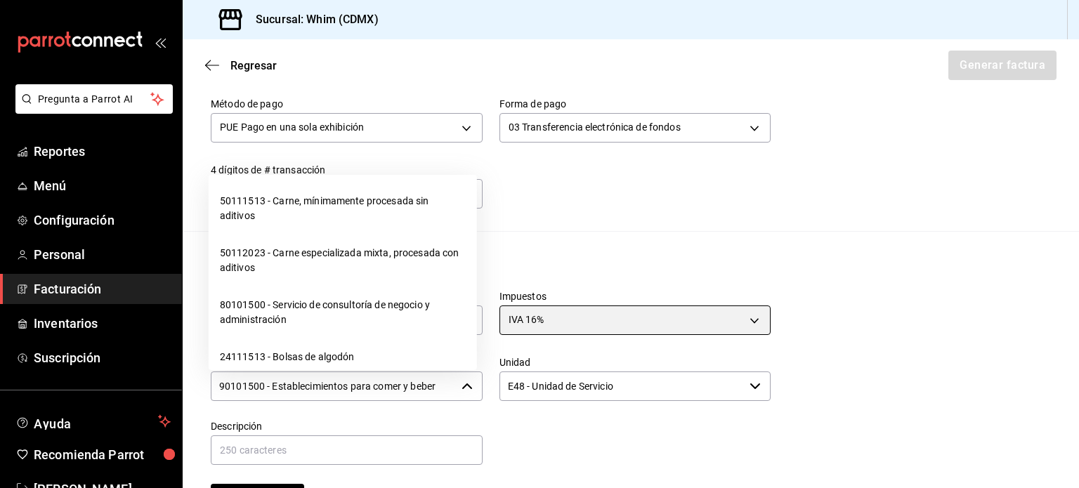
scroll to position [22216, 0]
click at [316, 146] on li "01010101 - No existe en el catálogo" at bounding box center [343, 127] width 268 height 37
type input "01010101 - No existe en el catálogo"
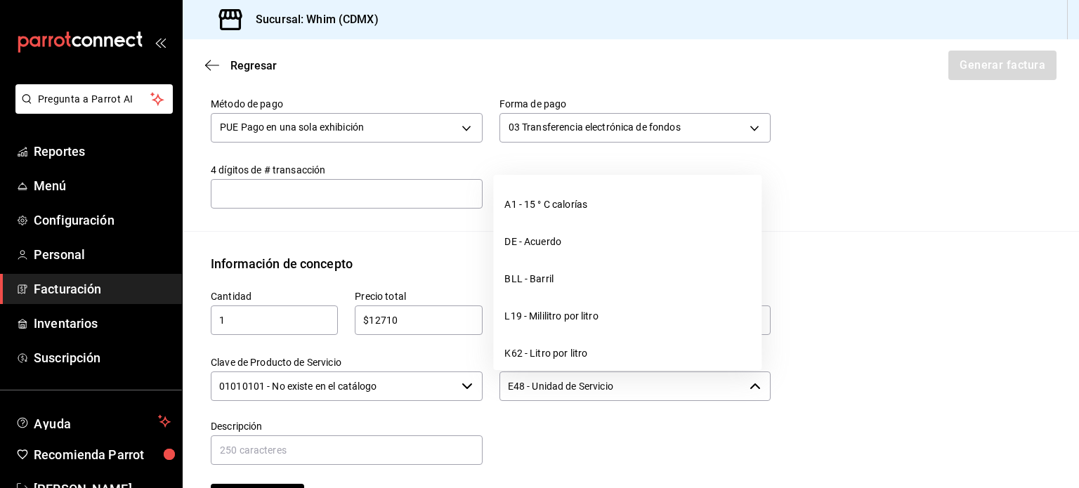
click at [638, 390] on input "E48 - Unidad de Servicio" at bounding box center [622, 387] width 245 height 30
click at [637, 390] on input "E48 - Unidad de Servicio" at bounding box center [622, 387] width 245 height 30
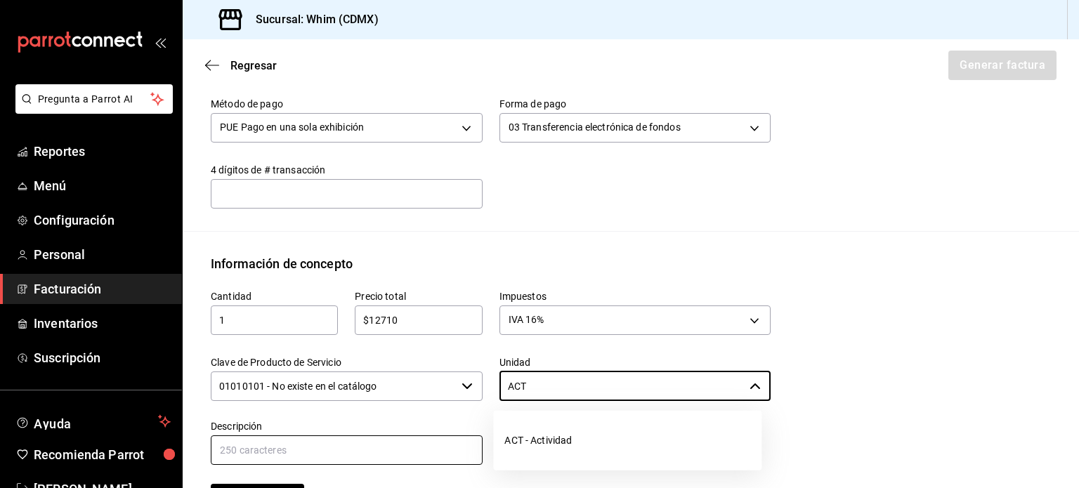
type input "E48 - Unidad de Servicio"
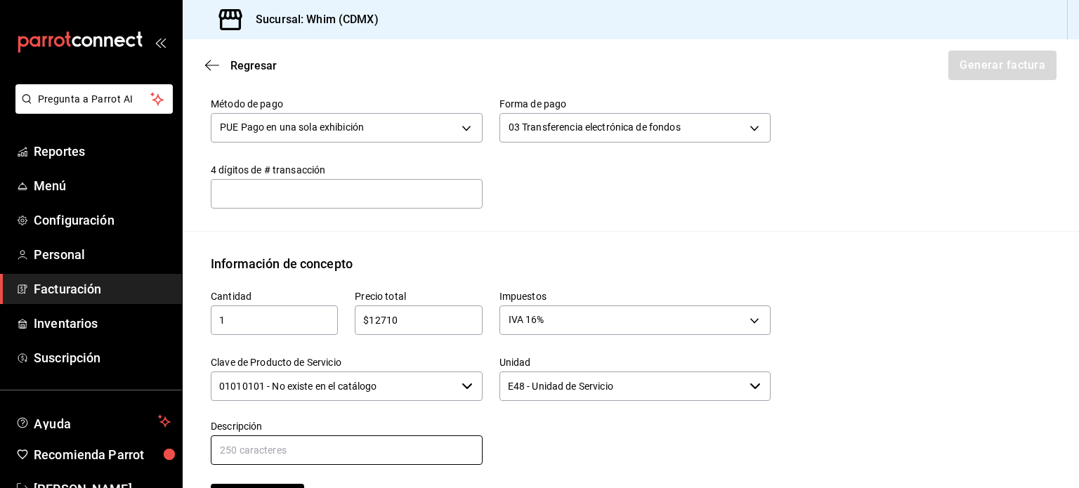
click at [308, 450] on input "text" at bounding box center [347, 451] width 272 height 30
click at [261, 452] on input "VENTAS TDD" at bounding box center [347, 451] width 272 height 30
type input "VENTAS TDD DEL [DATE] AL [DATE]"
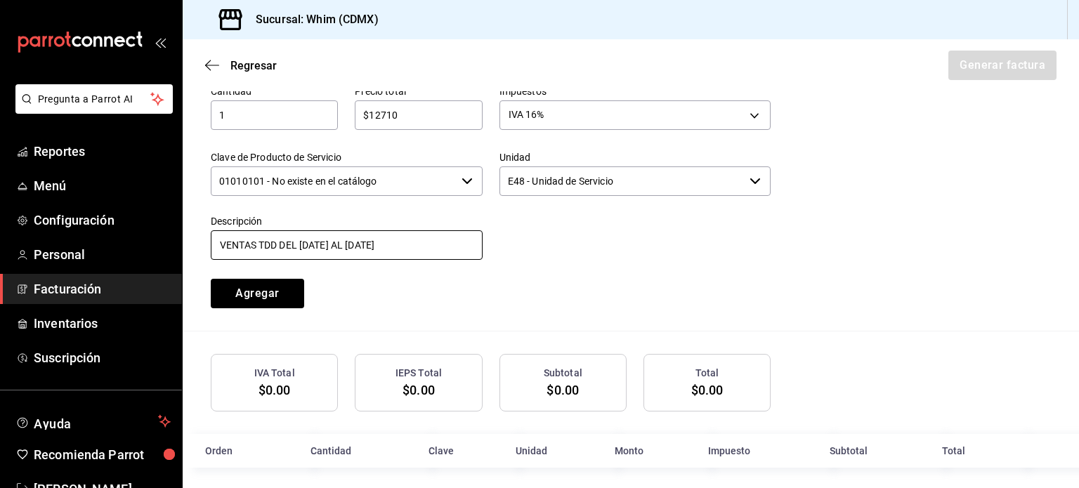
scroll to position [672, 0]
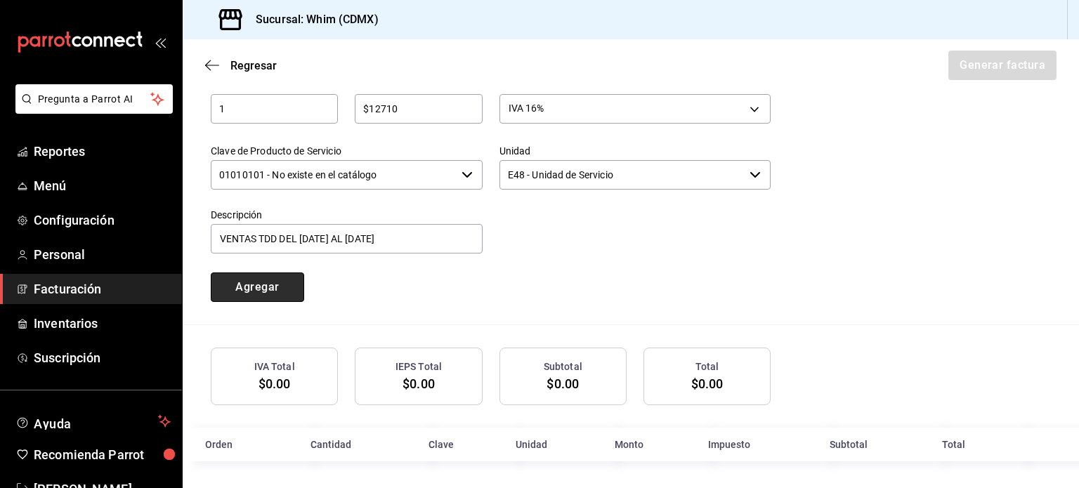
click at [259, 280] on button "Agregar" at bounding box center [257, 288] width 93 height 30
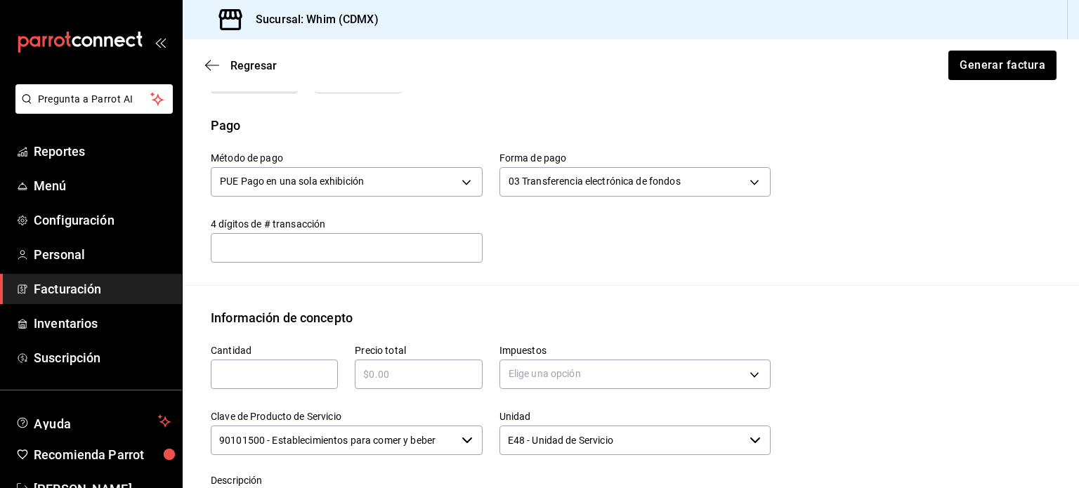
scroll to position [356, 0]
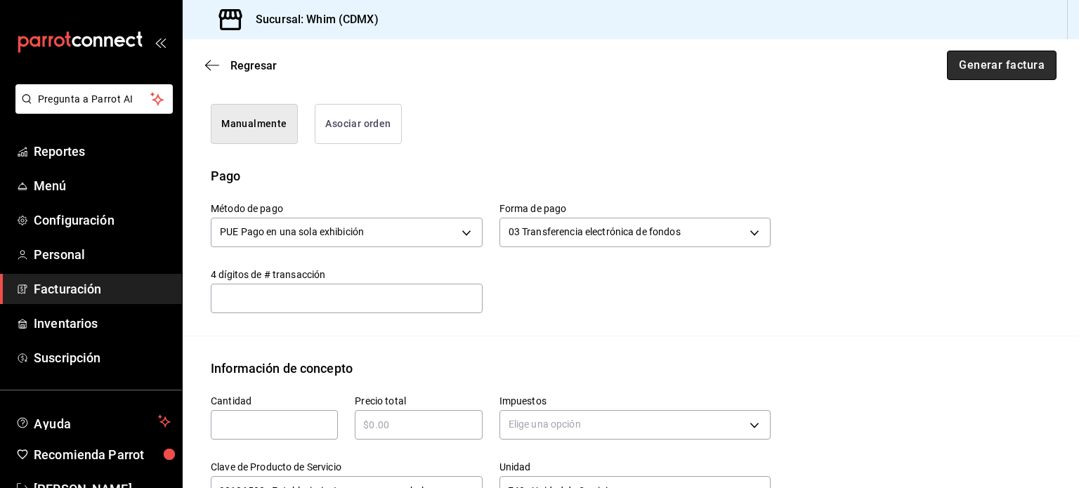
click at [991, 70] on button "Generar factura" at bounding box center [1002, 66] width 110 height 30
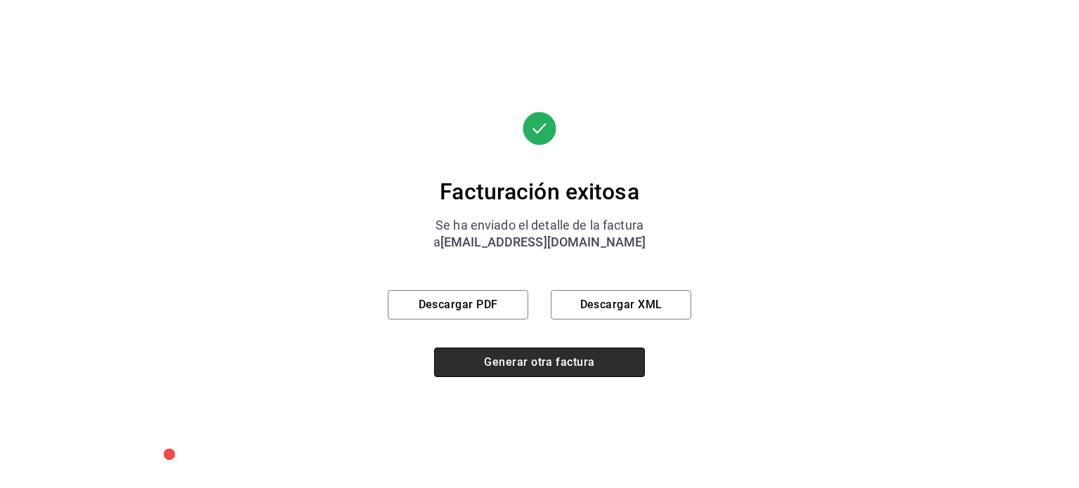
click at [518, 354] on button "Generar otra factura" at bounding box center [539, 363] width 211 height 30
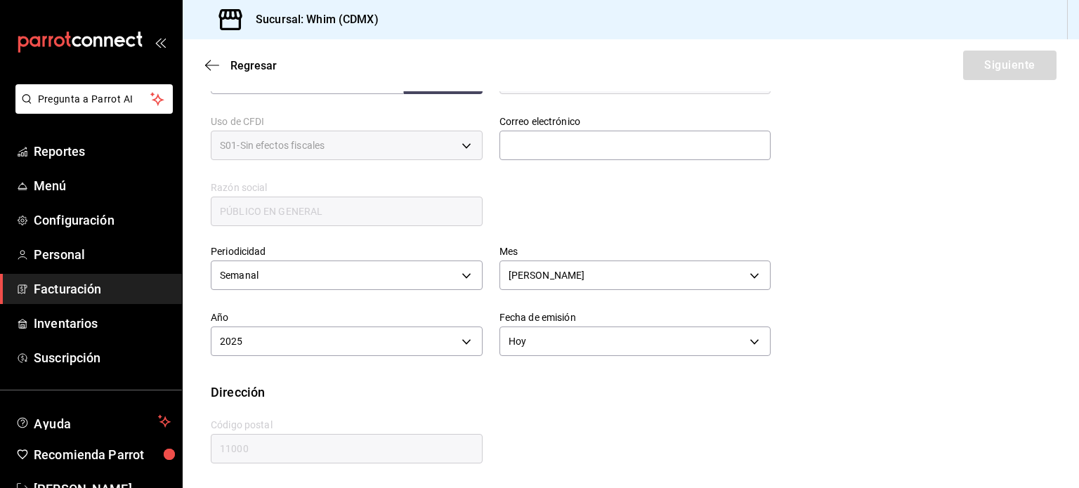
scroll to position [256, 0]
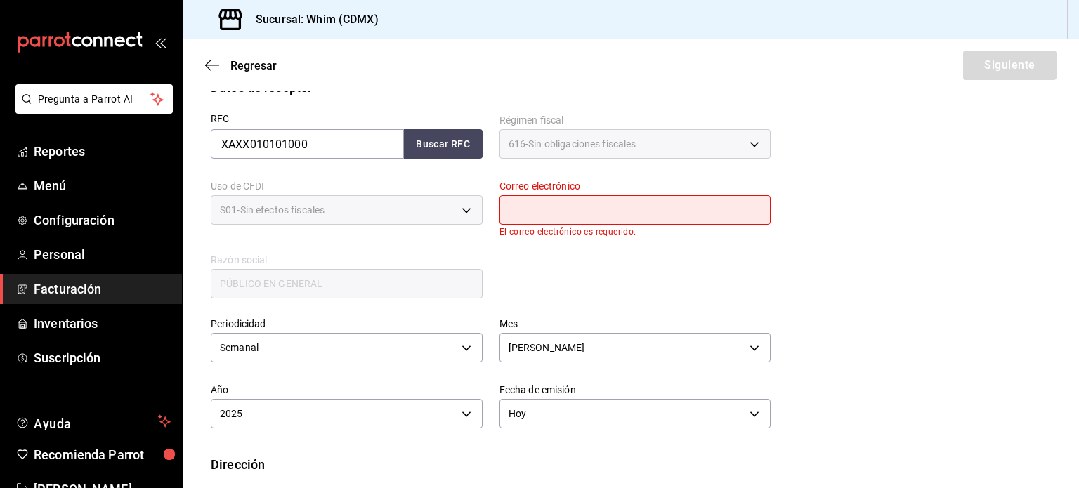
click at [590, 210] on input "text" at bounding box center [636, 210] width 272 height 30
type input "[EMAIL_ADDRESS][DOMAIN_NAME]"
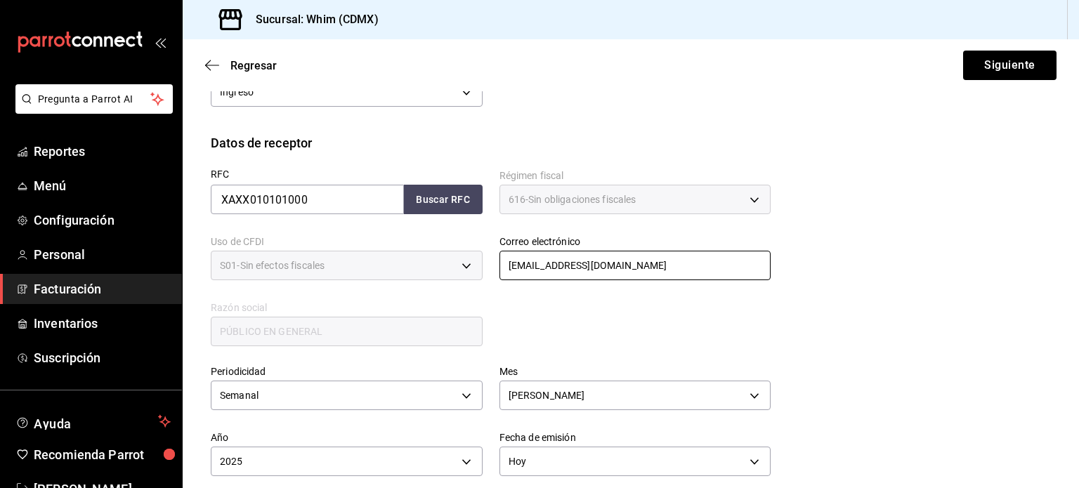
scroll to position [110, 0]
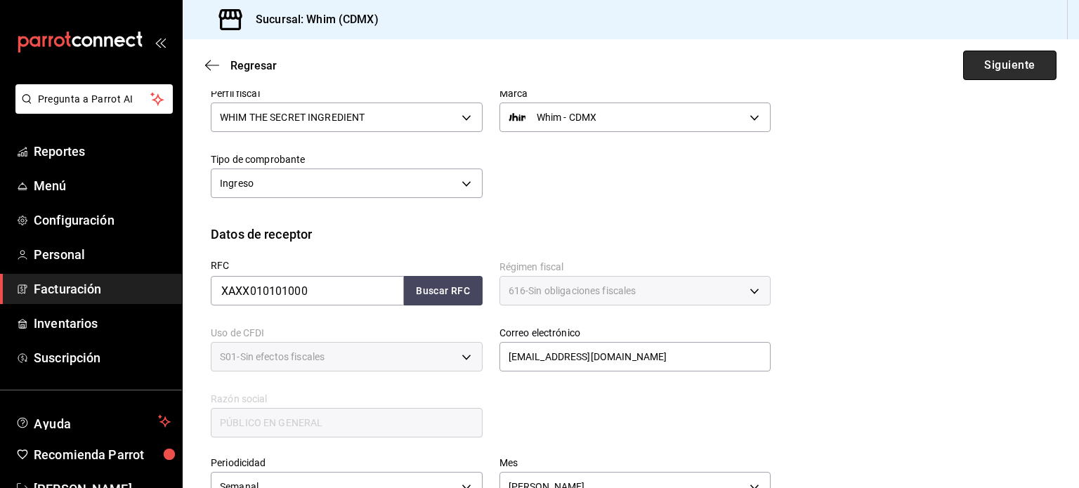
click at [991, 64] on button "Siguiente" at bounding box center [1009, 66] width 93 height 30
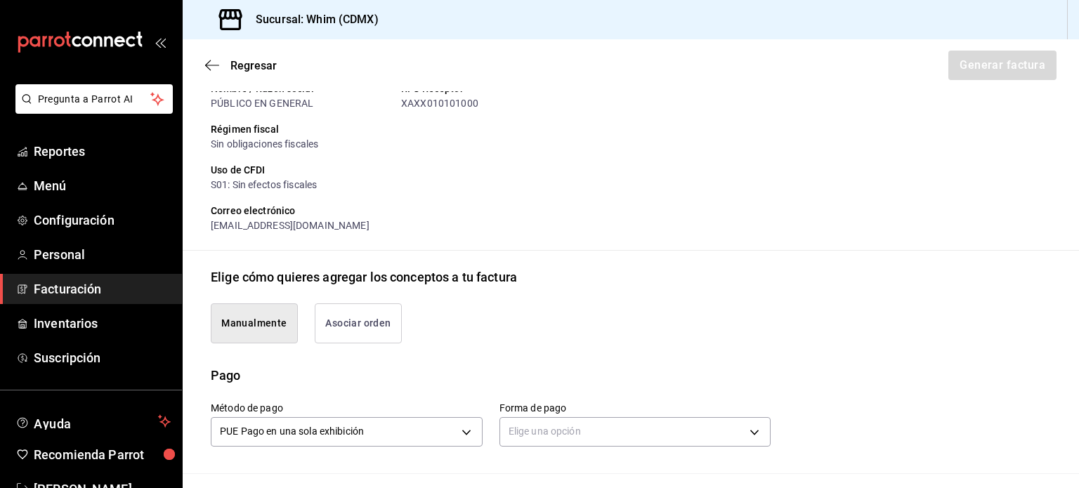
scroll to position [391, 0]
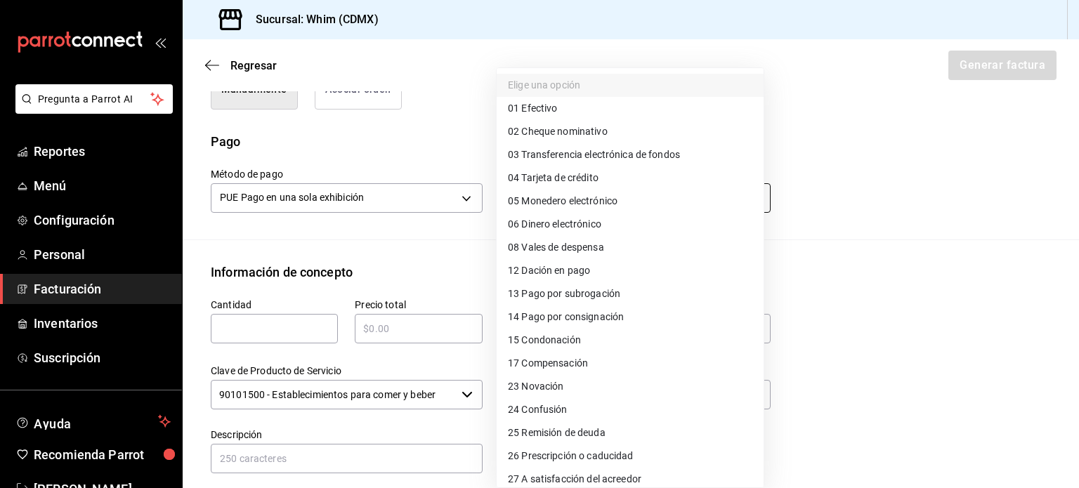
click at [602, 197] on body "Pregunta a Parrot AI Reportes Menú Configuración Personal Facturación Inventari…" at bounding box center [539, 244] width 1079 height 488
click at [598, 148] on span "03 Transferencia electrónica de fondos" at bounding box center [594, 155] width 172 height 15
type input "03"
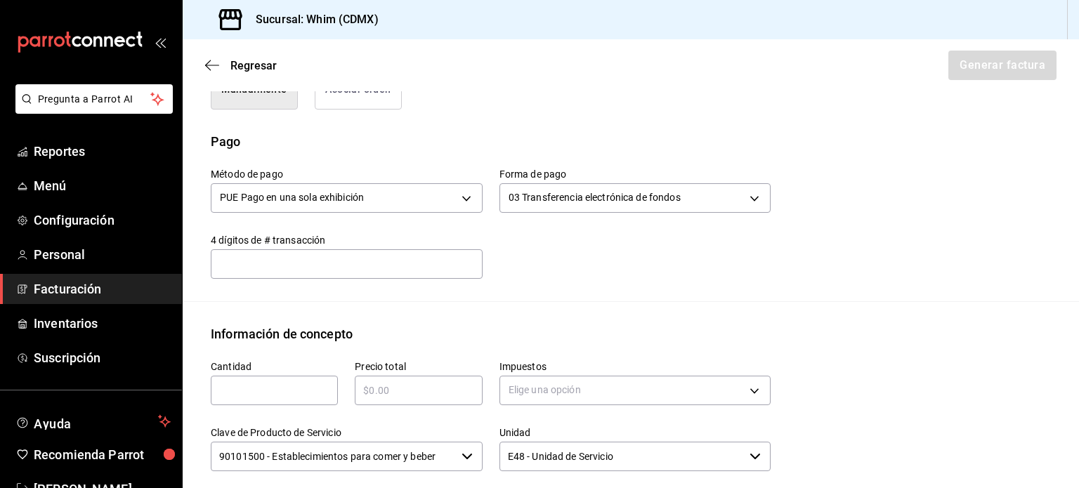
click at [266, 382] on input "text" at bounding box center [274, 390] width 127 height 17
type input "1"
click at [394, 391] on input "text" at bounding box center [418, 390] width 127 height 17
type input "$13265"
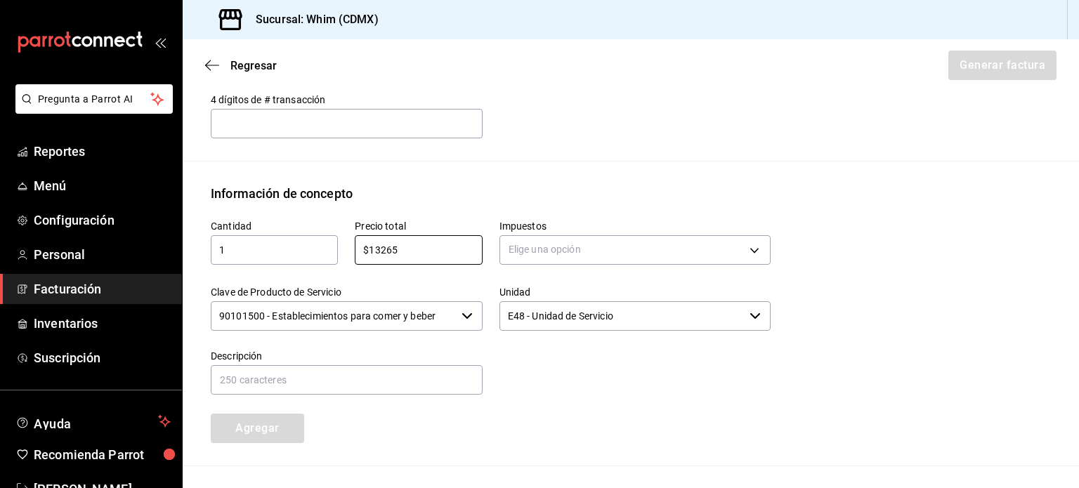
scroll to position [531, 0]
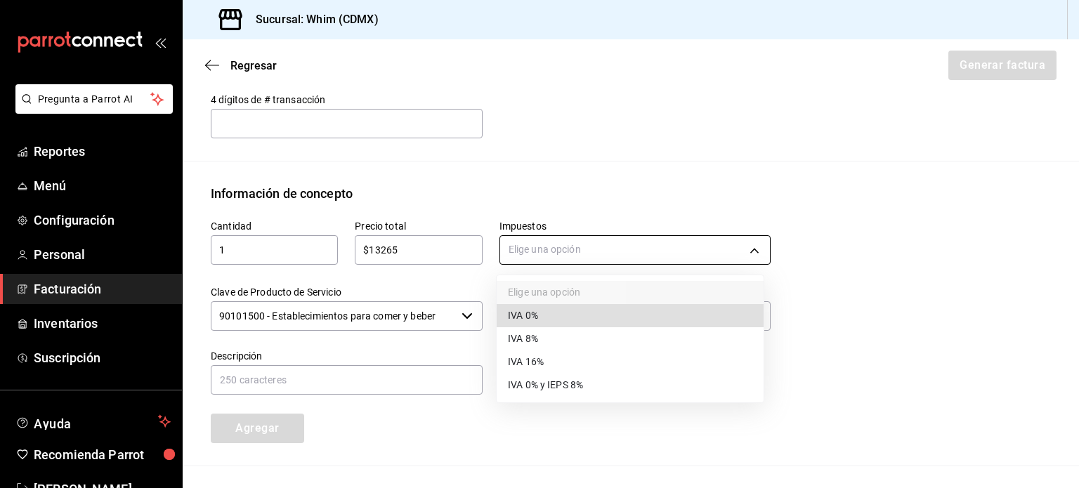
click at [570, 248] on body "Pregunta a Parrot AI Reportes Menú Configuración Personal Facturación Inventari…" at bounding box center [539, 244] width 1079 height 488
click at [535, 363] on span "IVA 16%" at bounding box center [526, 362] width 36 height 15
type input "IVA_16"
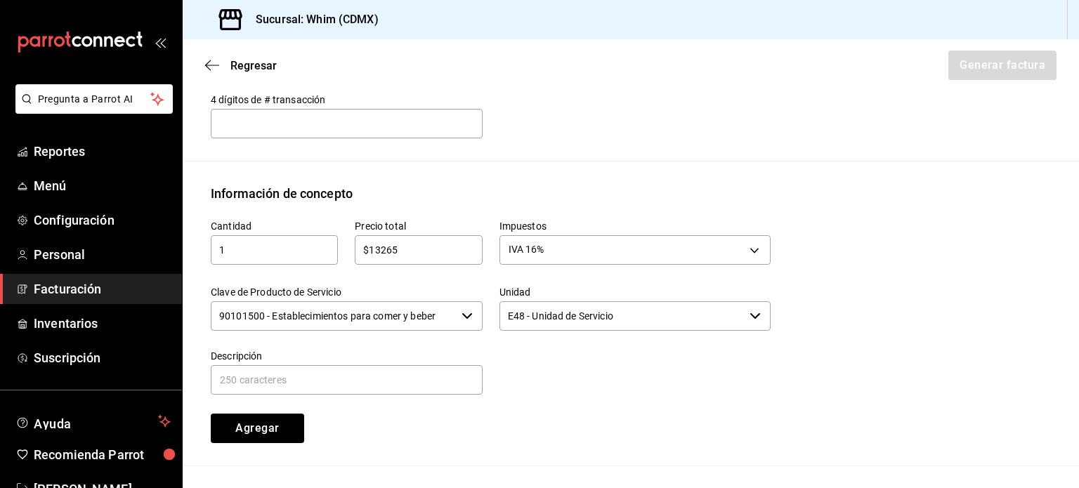
click at [317, 320] on input "90101500 - Establecimientos para comer y beber" at bounding box center [333, 316] width 245 height 30
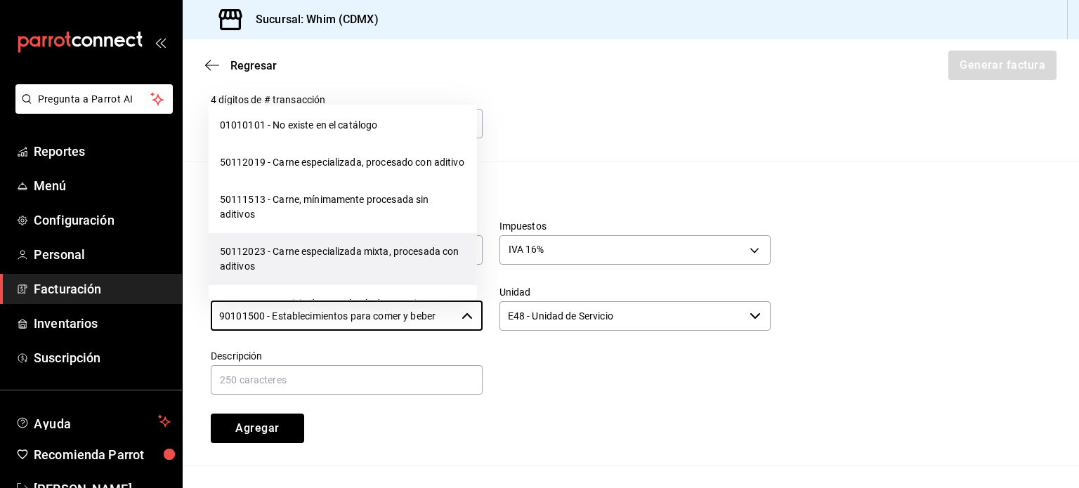
scroll to position [22145, 0]
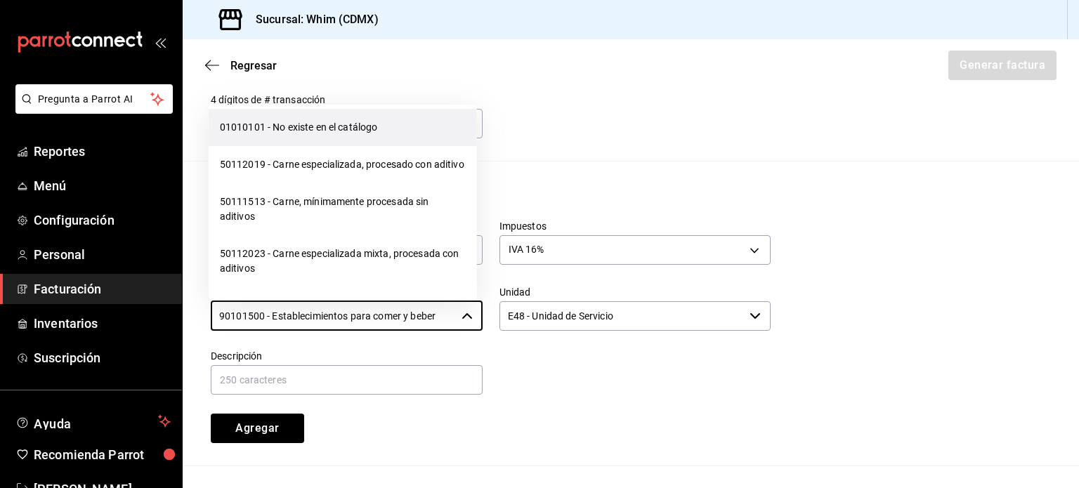
click at [287, 146] on li "01010101 - No existe en el catálogo" at bounding box center [343, 127] width 268 height 37
type input "01010101 - No existe en el catálogo"
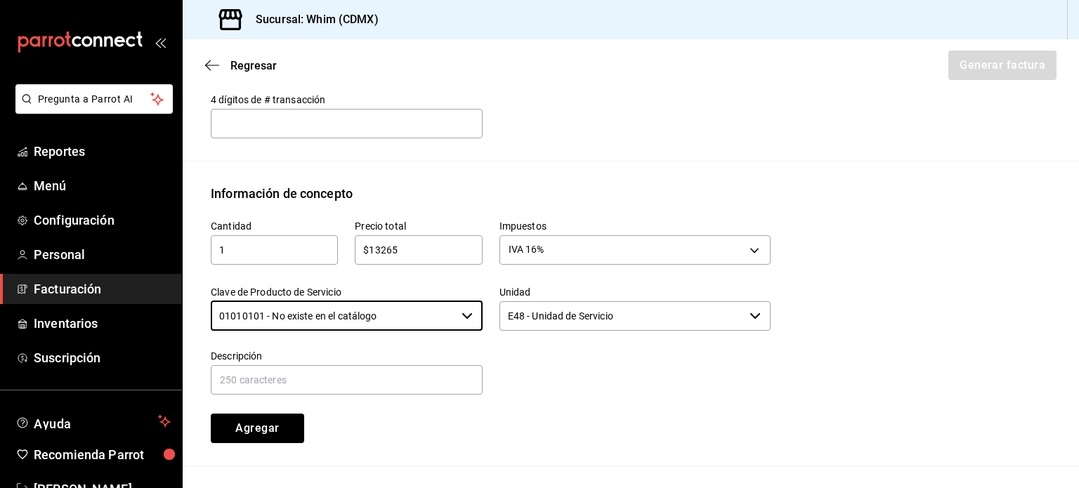
click at [625, 320] on input "E48 - Unidad de Servicio" at bounding box center [622, 316] width 245 height 30
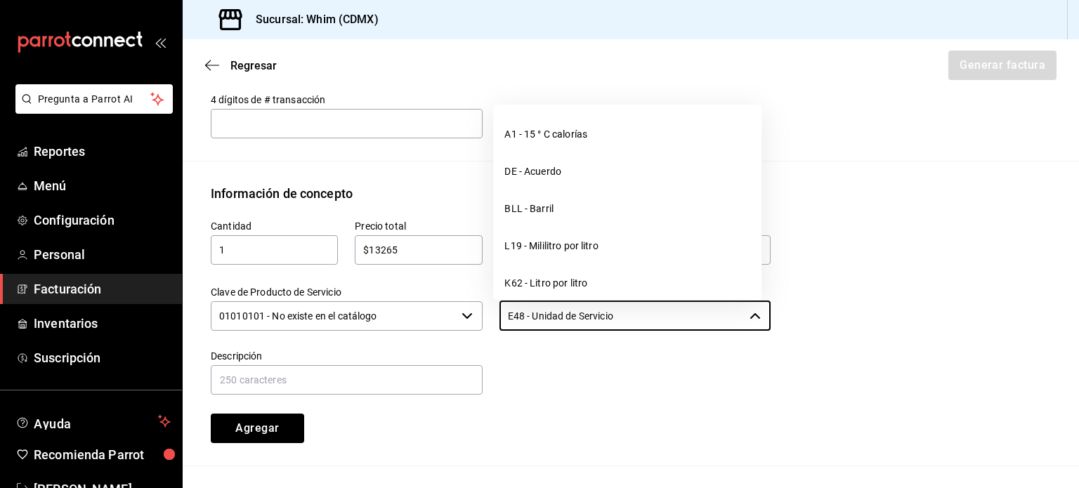
drag, startPoint x: 625, startPoint y: 320, endPoint x: 490, endPoint y: 311, distance: 134.5
click at [490, 311] on div "Unidad E48 - Unidad de Servicio ​" at bounding box center [627, 301] width 289 height 64
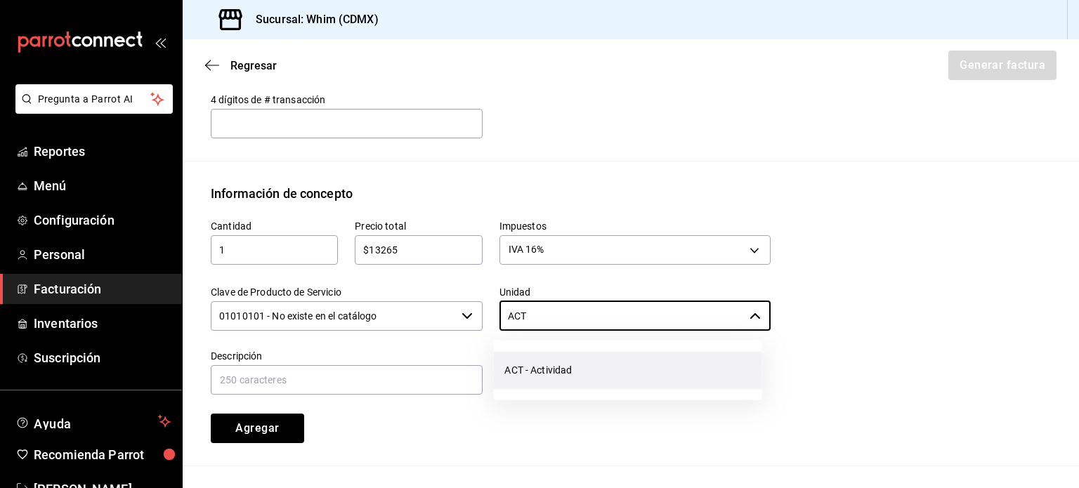
click at [568, 363] on li "ACT - Actividad" at bounding box center [627, 370] width 268 height 37
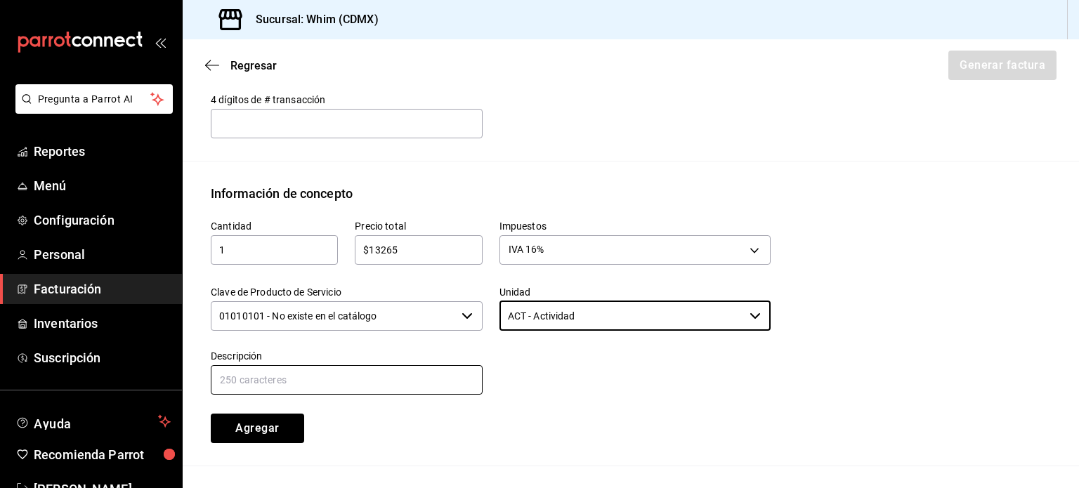
type input "ACT - Actividad"
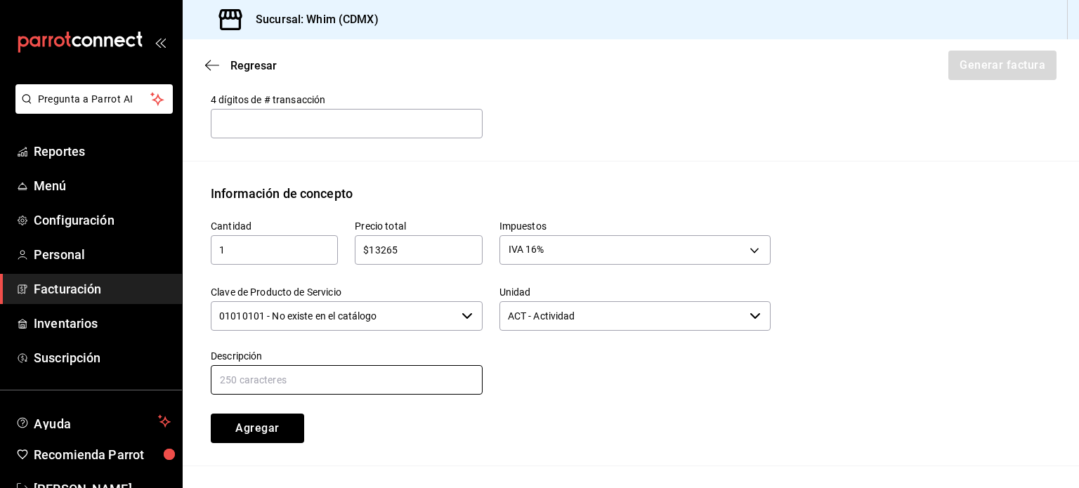
click at [277, 384] on input "text" at bounding box center [347, 380] width 272 height 30
type input "VENTAS TDC DEL [DATE] AL [DATE]"
click at [616, 386] on div at bounding box center [627, 365] width 289 height 64
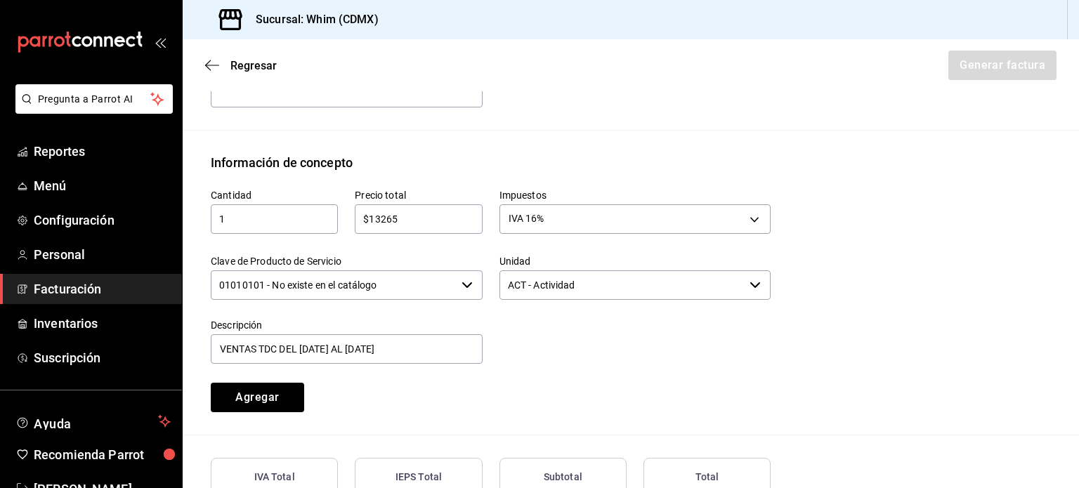
scroll to position [602, 0]
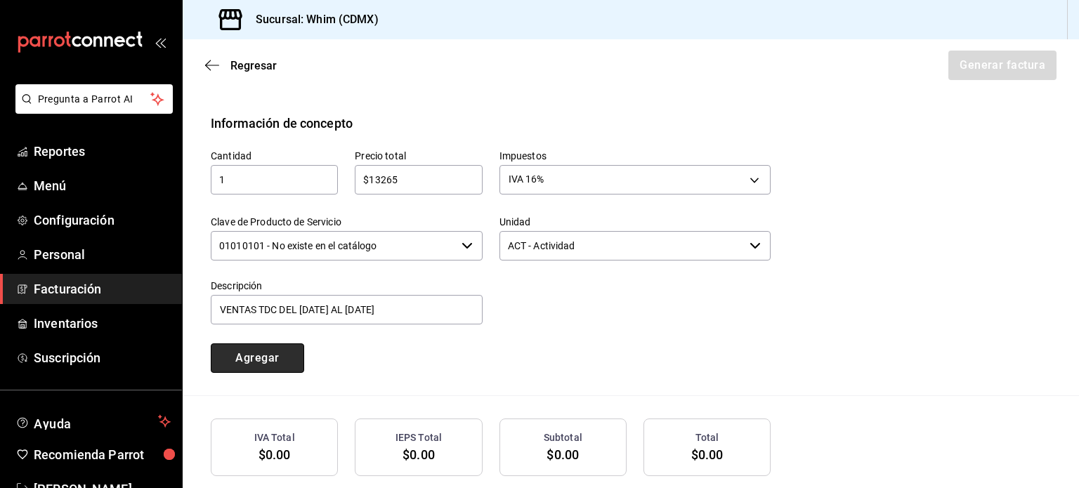
click at [252, 363] on button "Agregar" at bounding box center [257, 359] width 93 height 30
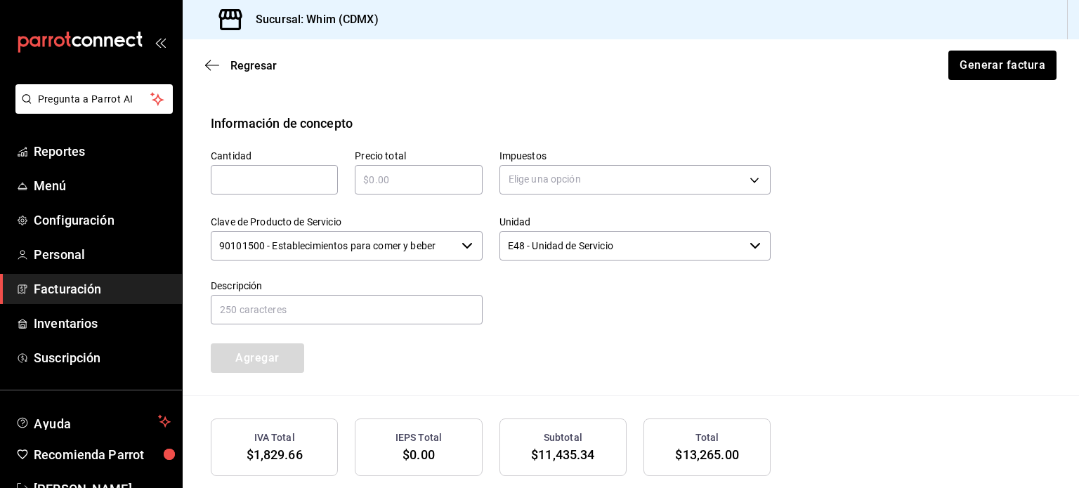
click at [255, 179] on input "text" at bounding box center [274, 179] width 127 height 17
type input "1"
type input "$3120"
click at [649, 179] on body "Pregunta a Parrot AI Reportes Menú Configuración Personal Facturación Inventari…" at bounding box center [539, 244] width 1079 height 488
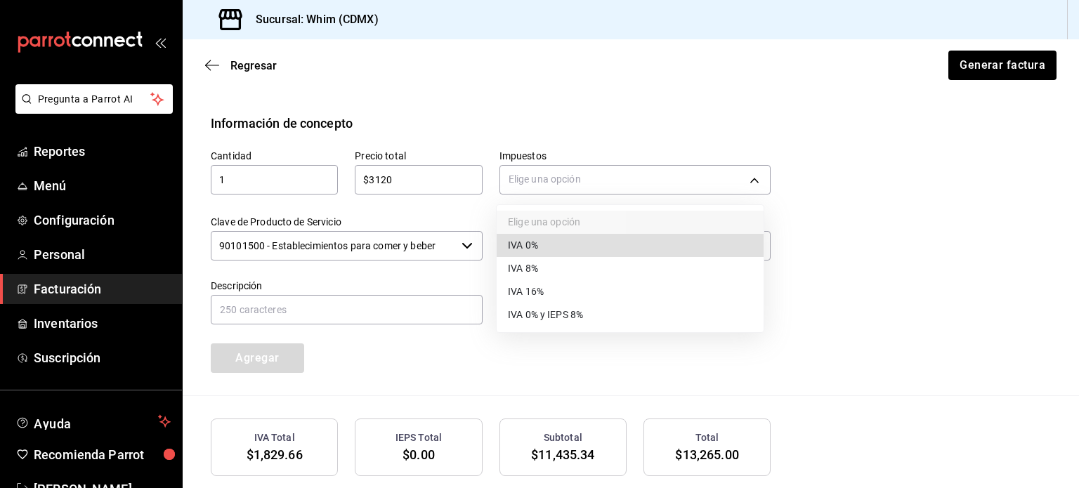
drag, startPoint x: 551, startPoint y: 291, endPoint x: 479, endPoint y: 280, distance: 72.6
click at [551, 291] on li "IVA 16%" at bounding box center [630, 291] width 267 height 23
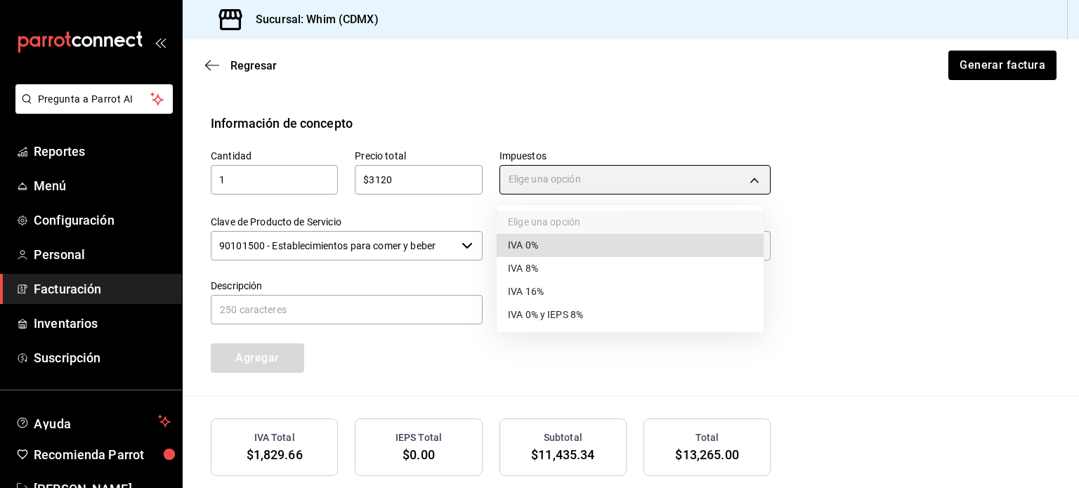
type input "IVA_16"
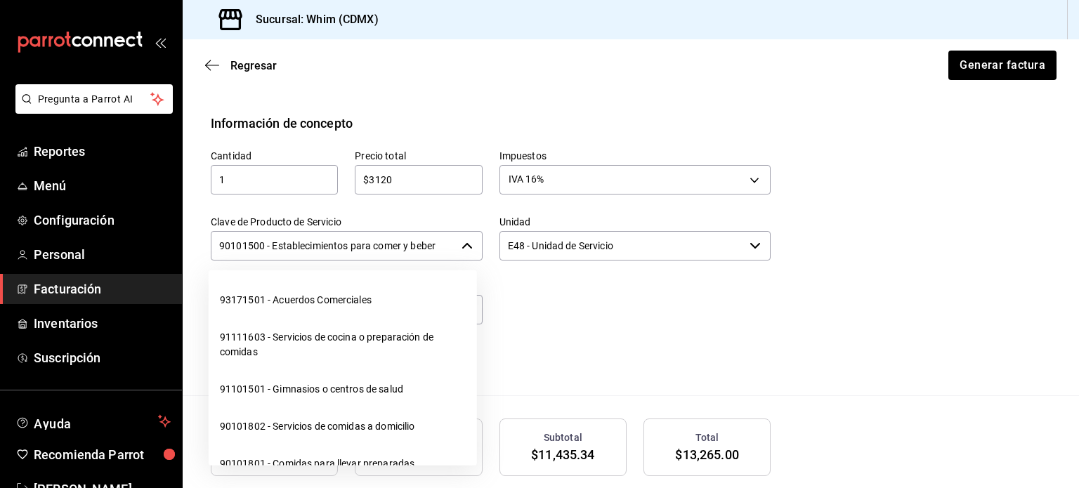
click at [371, 249] on input "90101500 - Establecimientos para comer y beber" at bounding box center [333, 246] width 245 height 30
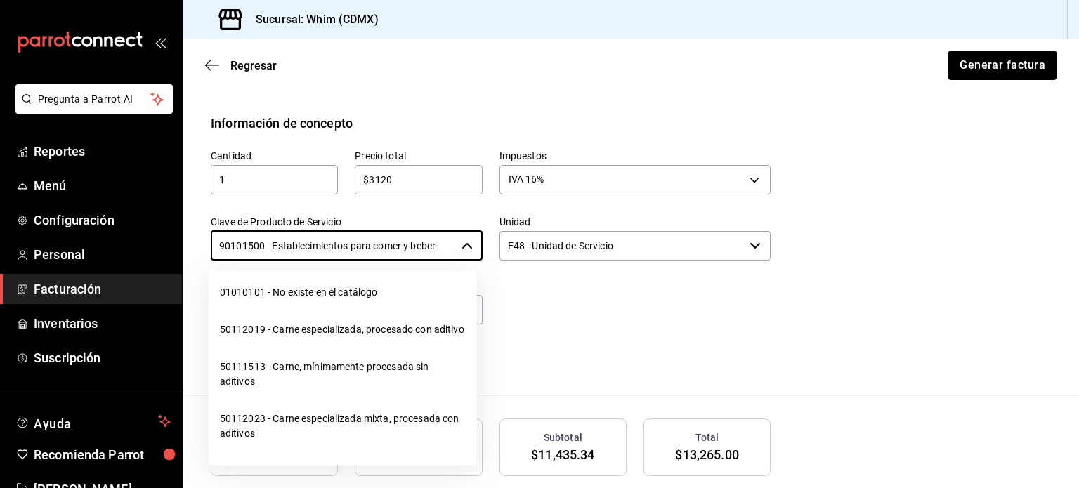
scroll to position [22145, 0]
click at [304, 313] on li "01010101 - No existe en el catálogo" at bounding box center [343, 293] width 268 height 37
type input "01010101 - No existe en el catálogo"
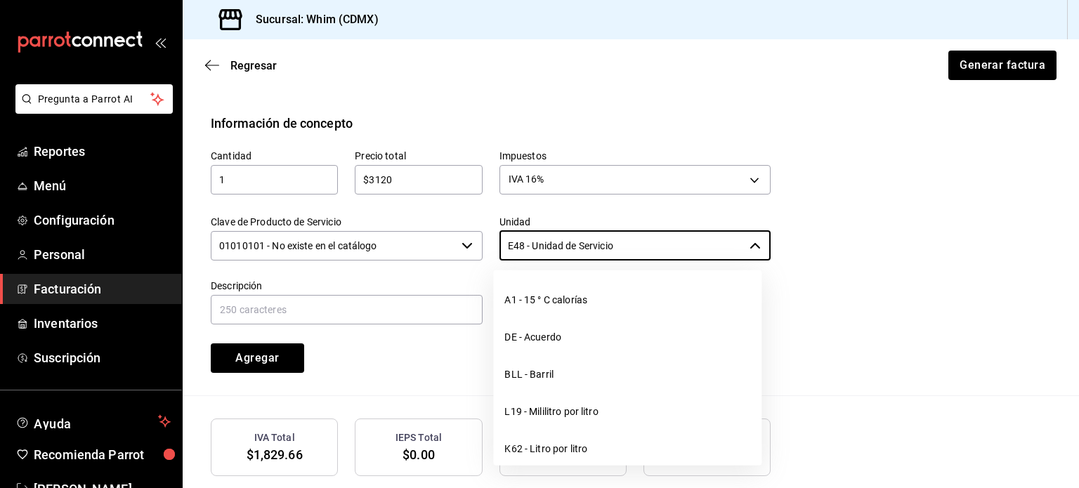
drag, startPoint x: 684, startPoint y: 246, endPoint x: 489, endPoint y: 249, distance: 194.7
click at [489, 249] on div "Unidad E48 - Unidad de Servicio ​" at bounding box center [627, 231] width 289 height 64
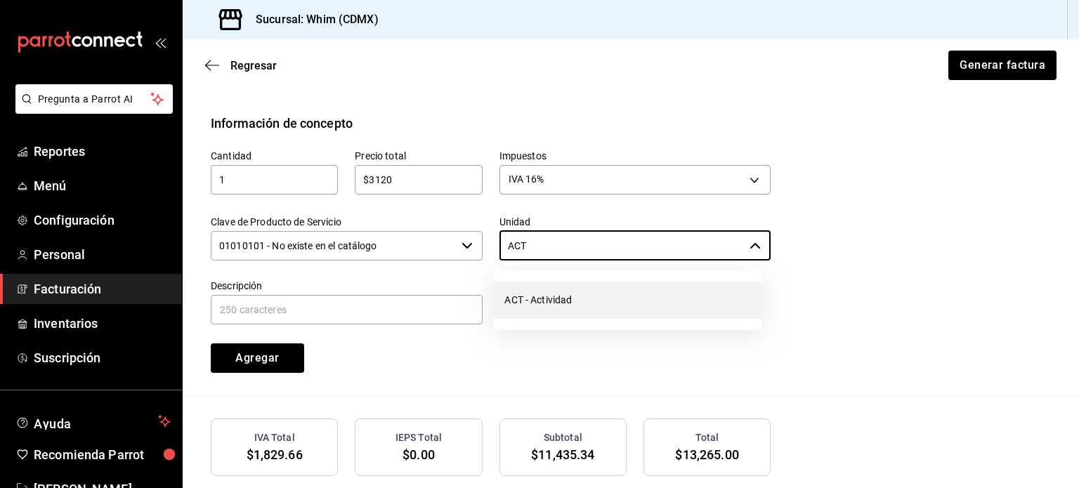
click at [557, 297] on li "ACT - Actividad" at bounding box center [627, 300] width 268 height 37
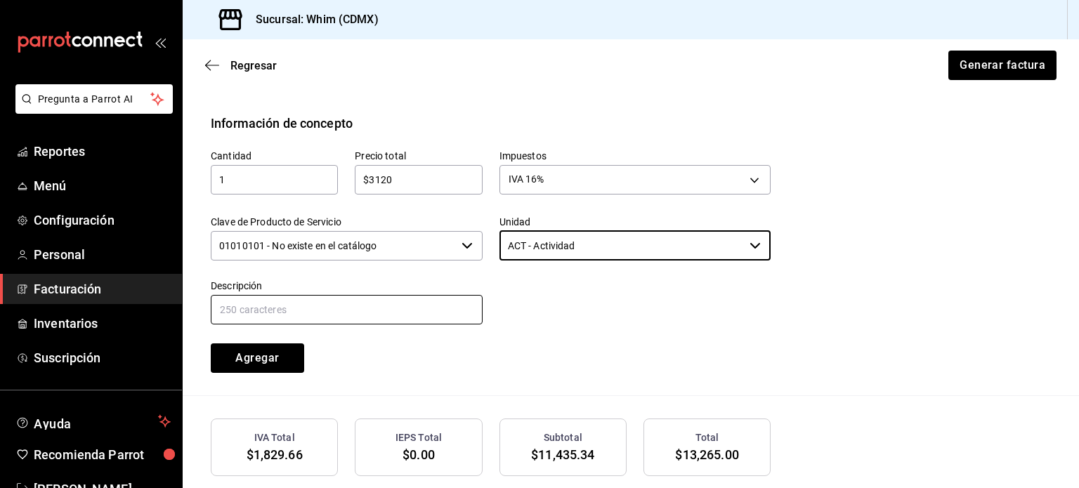
type input "ACT - Actividad"
click at [326, 311] on input "text" at bounding box center [347, 310] width 272 height 30
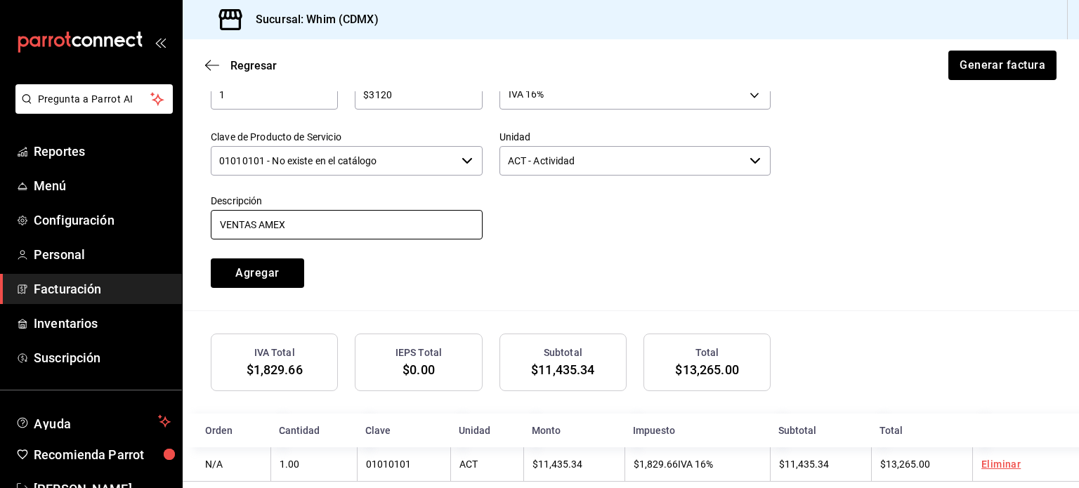
scroll to position [708, 0]
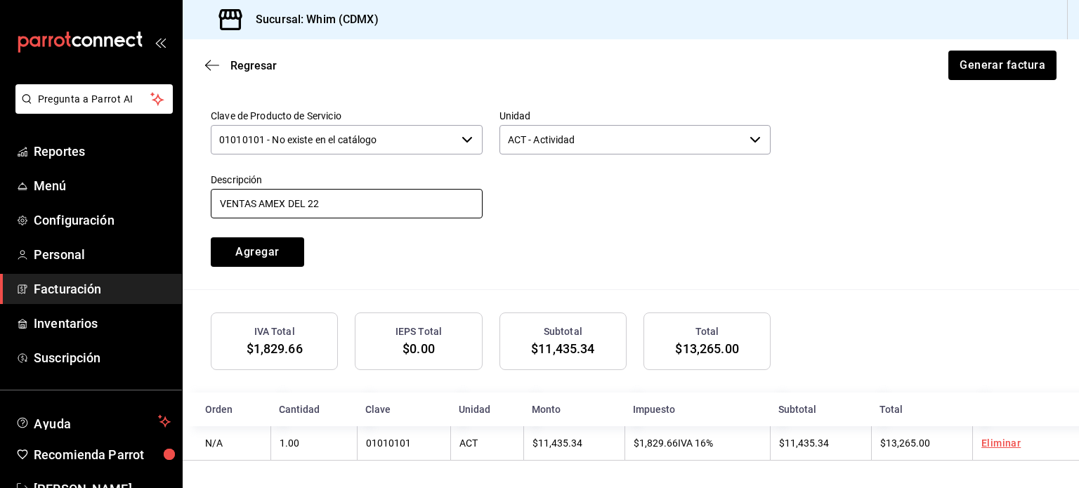
type input "VENTAS AMEX DEL [DATE] AL [DATE]"
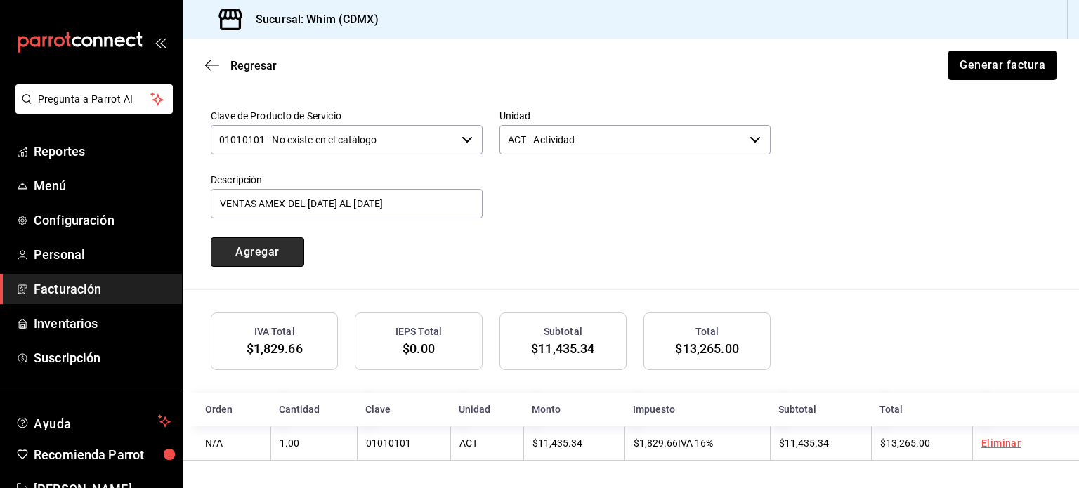
click at [280, 255] on button "Agregar" at bounding box center [257, 253] width 93 height 30
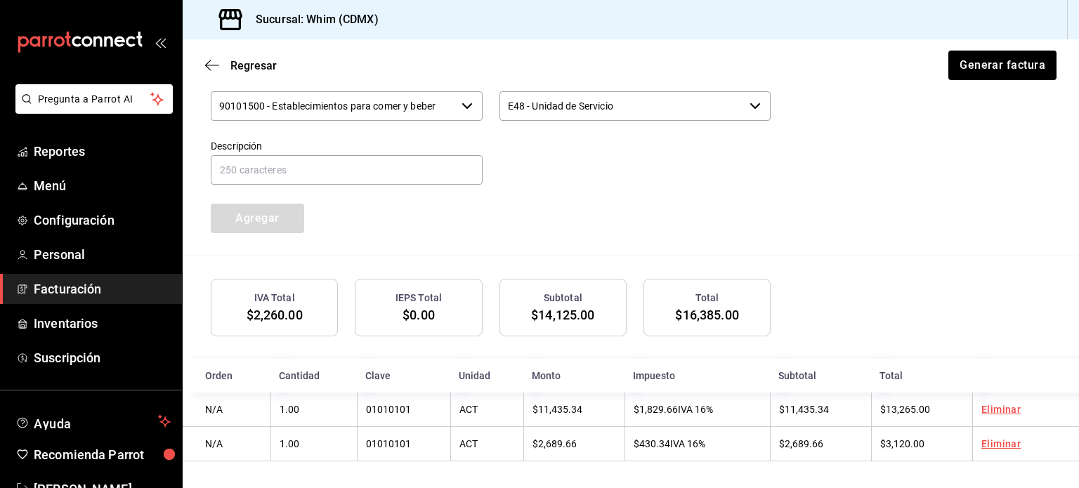
scroll to position [742, 0]
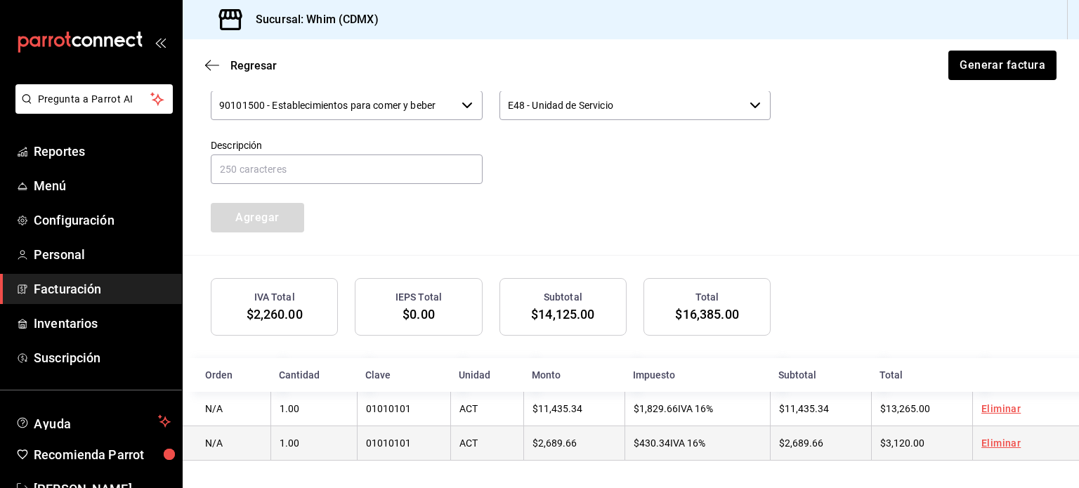
click at [948, 450] on td "$3,120.00" at bounding box center [921, 444] width 101 height 34
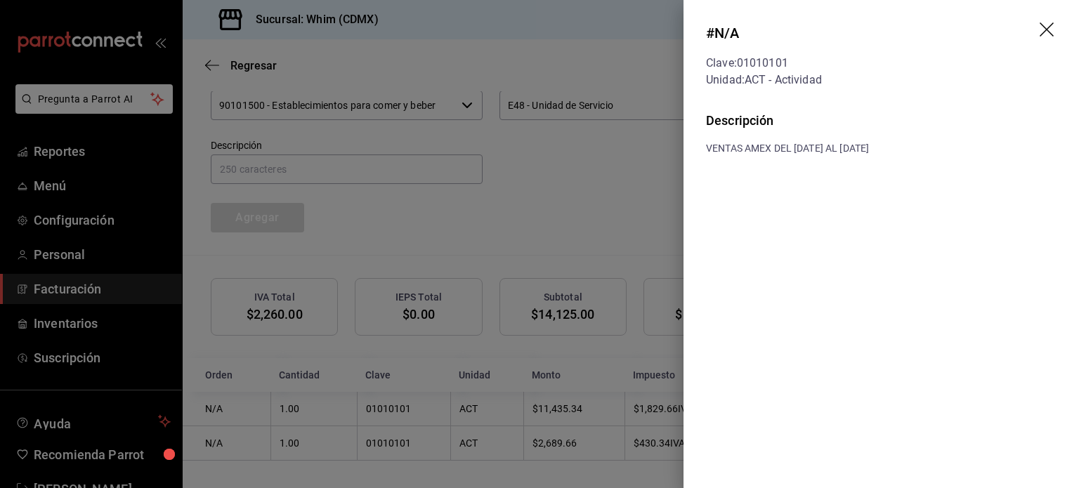
click at [607, 189] on div at bounding box center [539, 244] width 1079 height 488
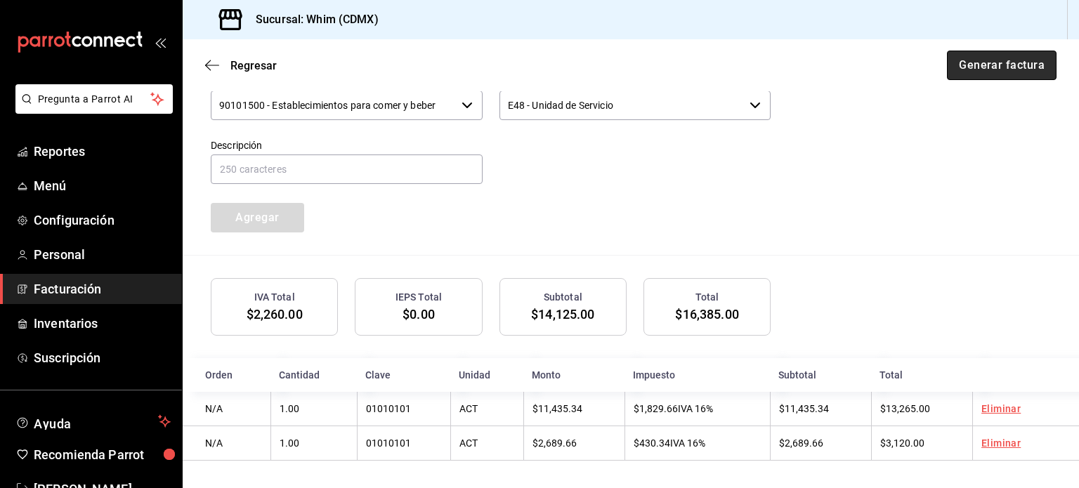
click at [995, 72] on button "Generar factura" at bounding box center [1002, 66] width 110 height 30
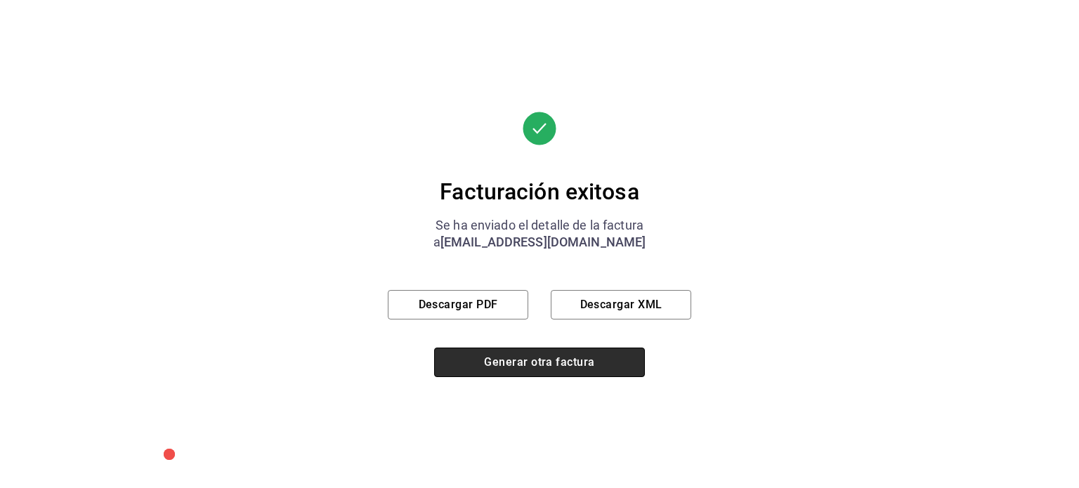
click at [521, 366] on button "Generar otra factura" at bounding box center [539, 363] width 211 height 30
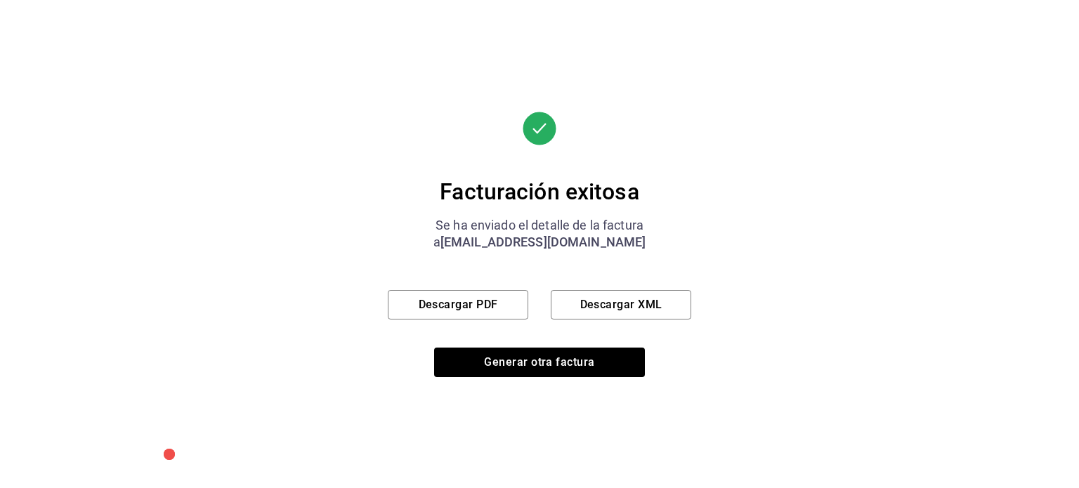
scroll to position [256, 0]
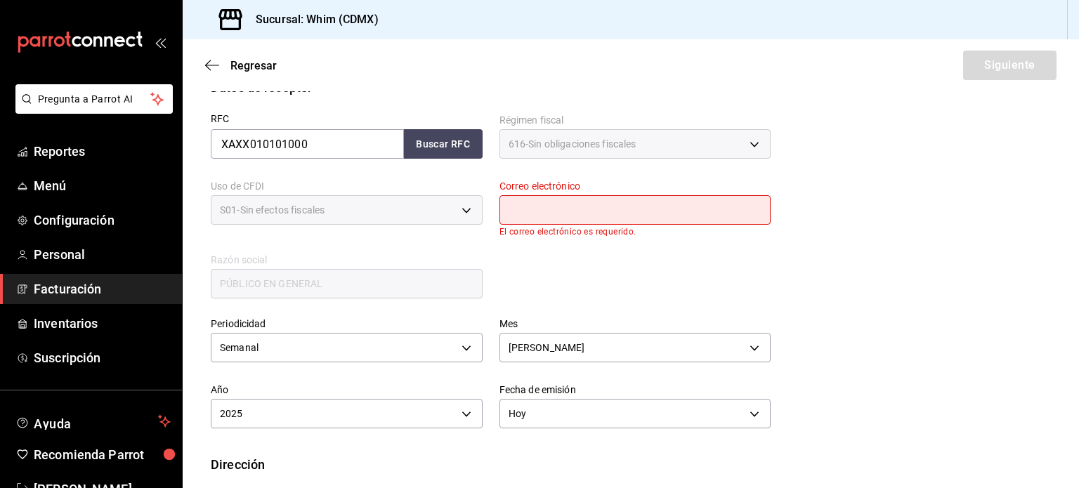
click at [562, 216] on input "text" at bounding box center [636, 210] width 272 height 30
type input "[EMAIL_ADDRESS][DOMAIN_NAME]"
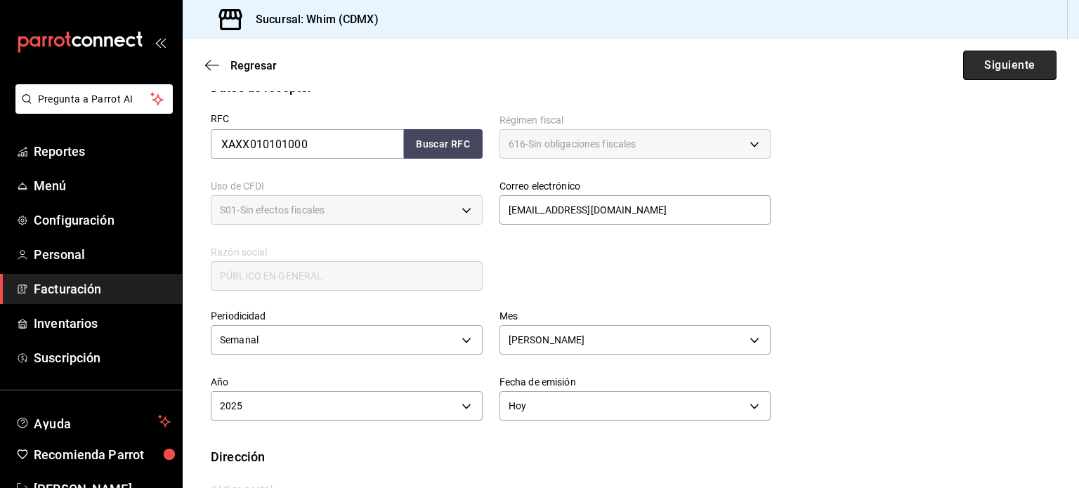
click at [982, 70] on button "Siguiente" at bounding box center [1009, 66] width 93 height 30
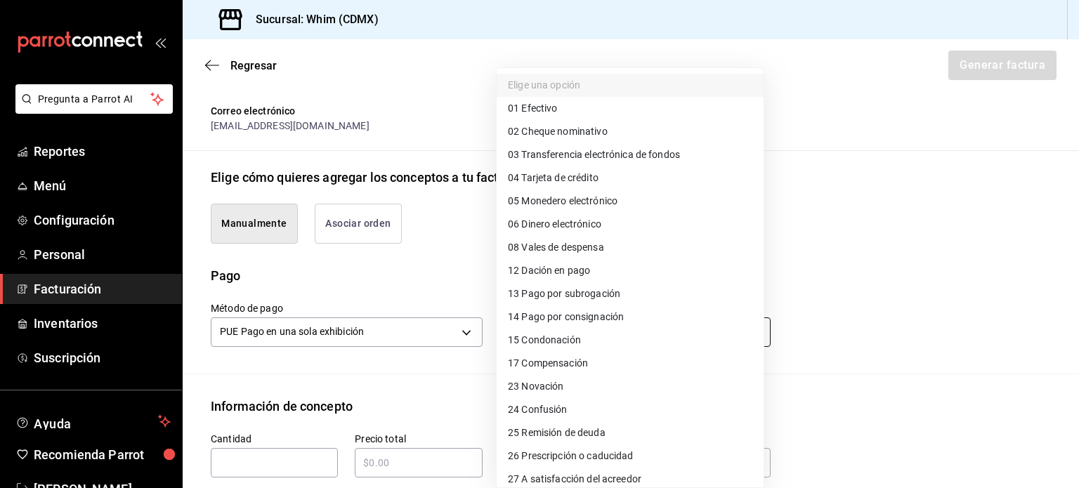
click at [642, 339] on body "Pregunta a Parrot AI Reportes Menú Configuración Personal Facturación Inventari…" at bounding box center [539, 244] width 1079 height 488
click at [620, 157] on span "03 Transferencia electrónica de fondos" at bounding box center [594, 155] width 172 height 15
type input "03"
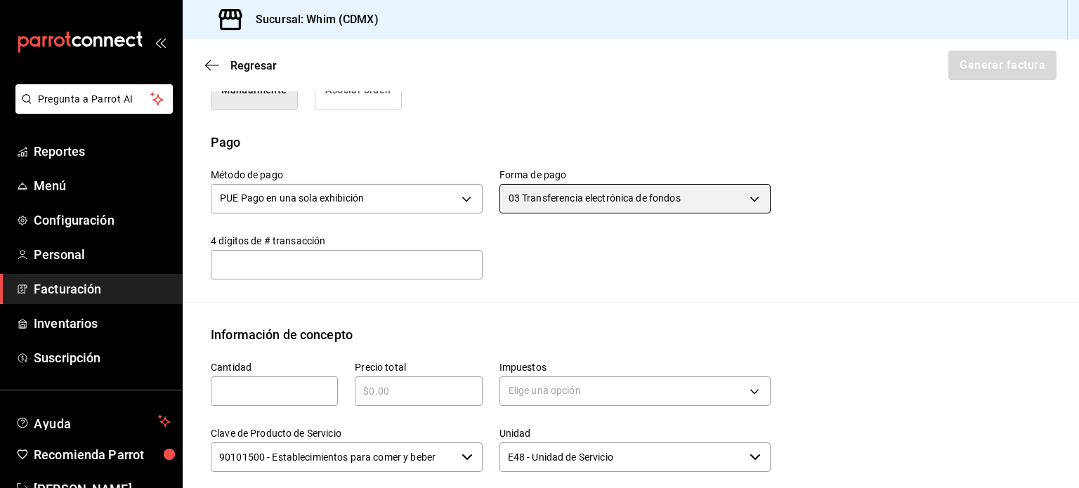
scroll to position [538, 0]
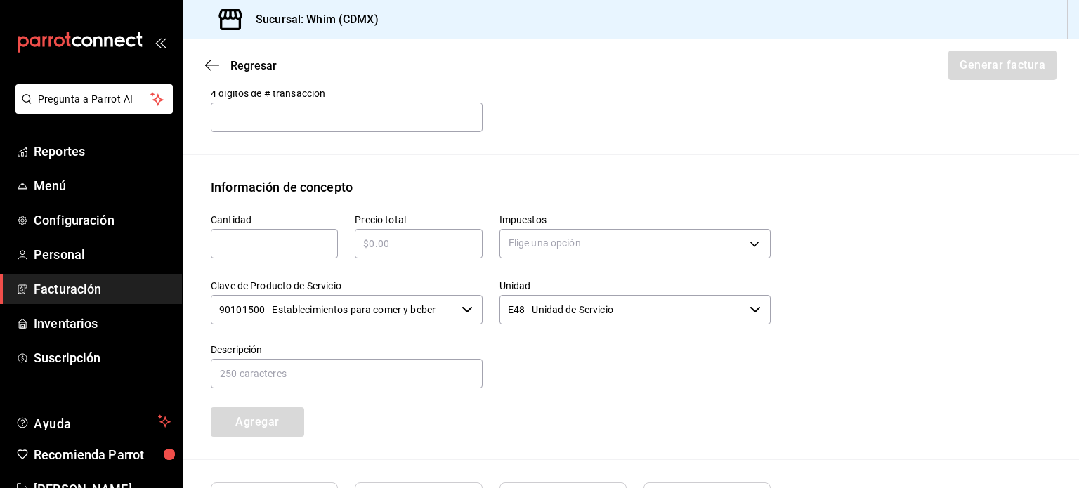
click at [275, 240] on input "text" at bounding box center [274, 243] width 127 height 17
type input "1"
type input "$1"
type input "$7810"
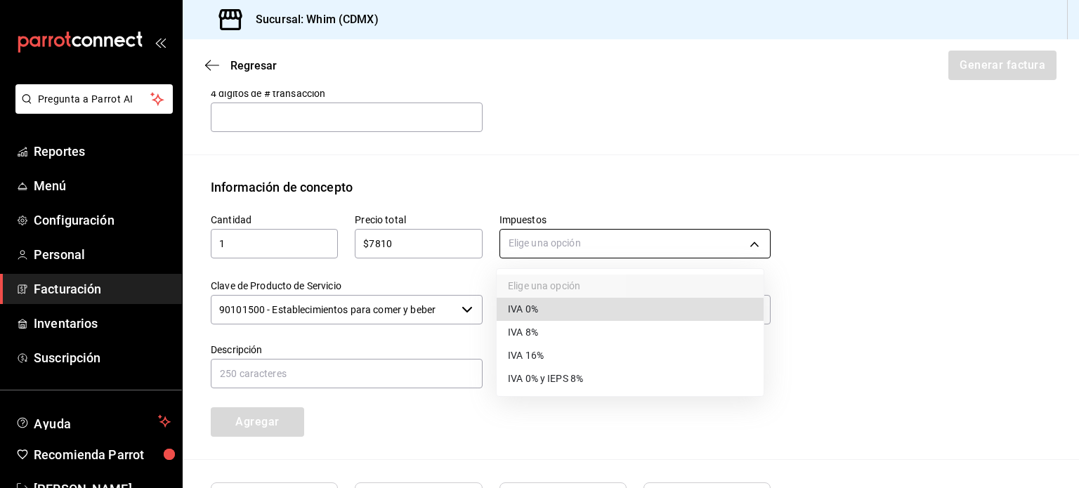
click at [616, 248] on body "Pregunta a Parrot AI Reportes Menú Configuración Personal Facturación Inventari…" at bounding box center [539, 244] width 1079 height 488
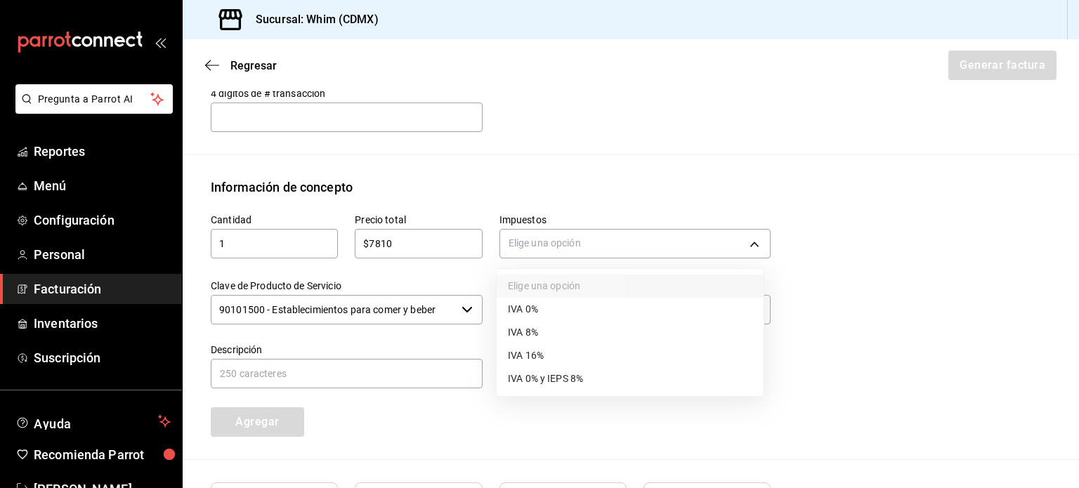
click at [568, 353] on li "IVA 16%" at bounding box center [630, 355] width 267 height 23
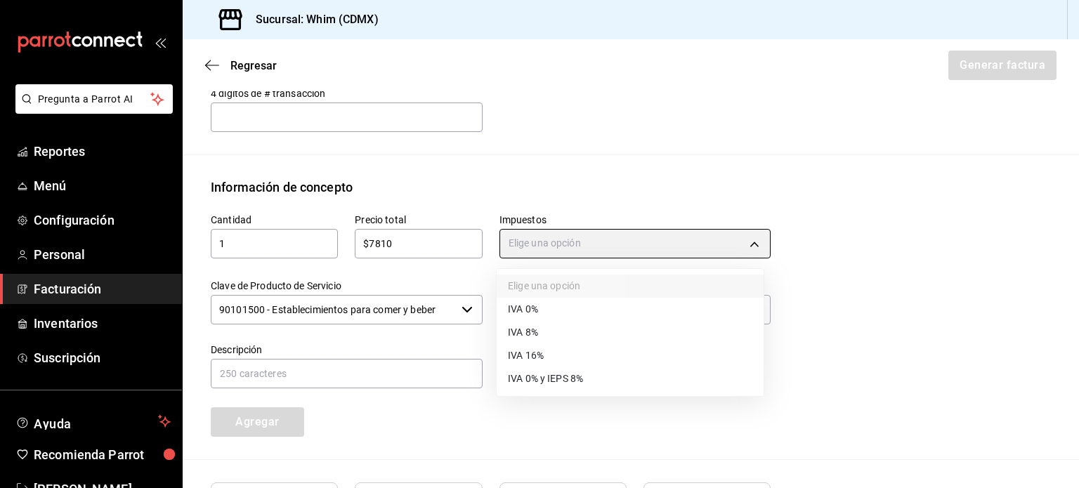
type input "IVA_16"
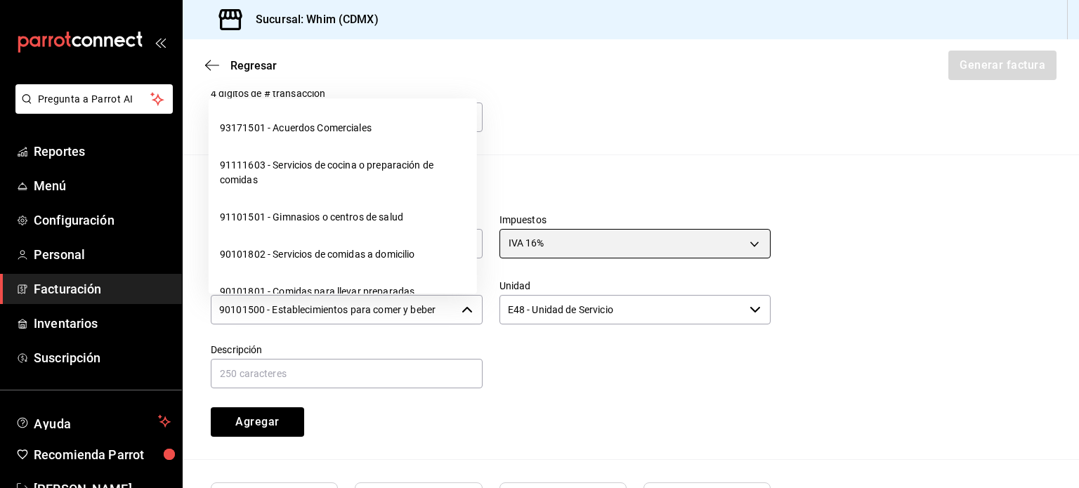
click at [466, 307] on icon "button" at bounding box center [467, 309] width 11 height 11
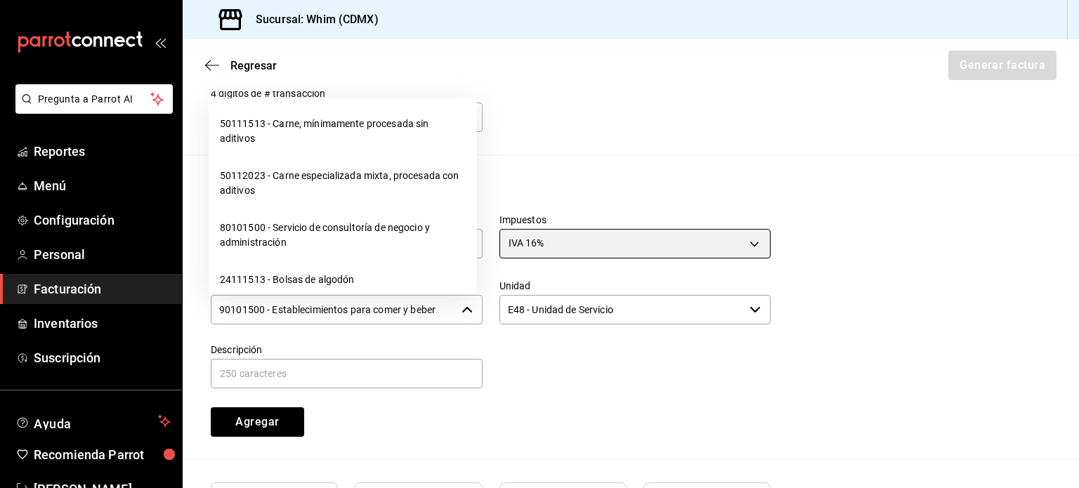
scroll to position [22216, 0]
click at [321, 70] on li "01010101 - No existe en el catálogo" at bounding box center [343, 50] width 268 height 37
type input "01010101 - No existe en el catálogo"
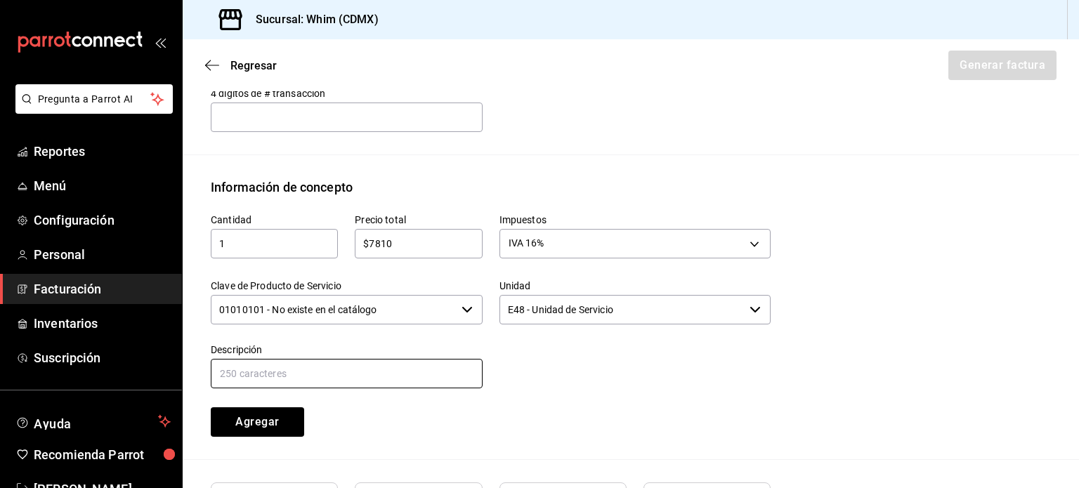
click at [296, 379] on input "text" at bounding box center [347, 374] width 272 height 30
type input "VENTAS TDD DEL [DATE] AL [DATE]"
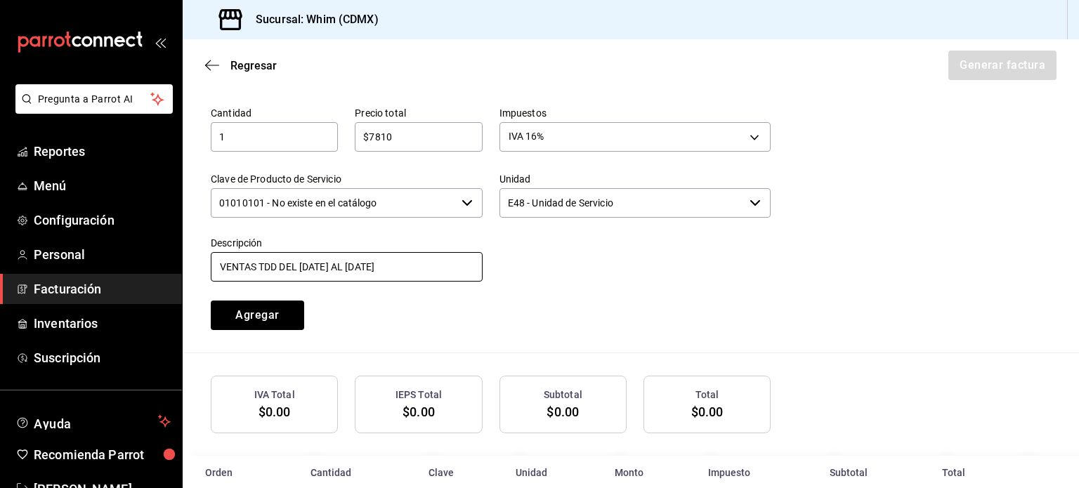
scroll to position [672, 0]
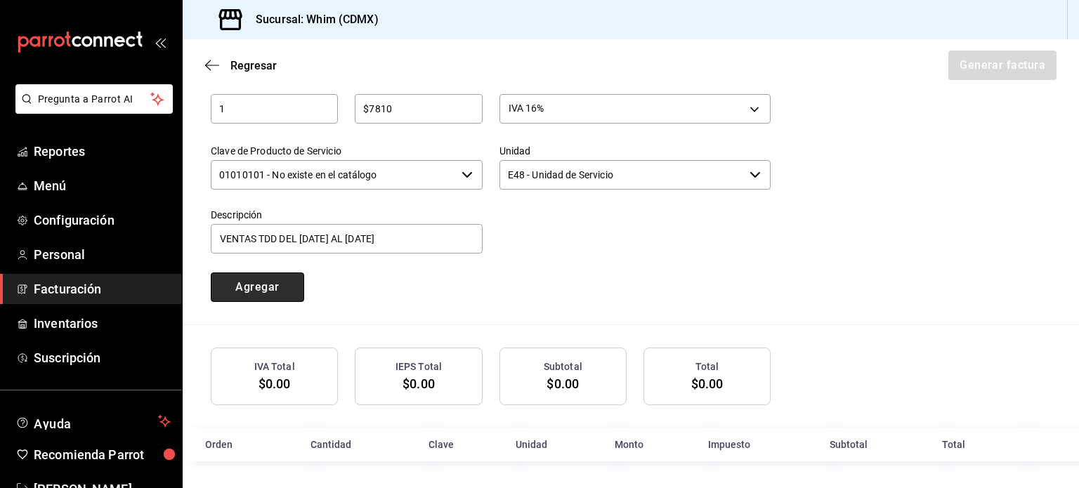
click at [254, 294] on button "Agregar" at bounding box center [257, 288] width 93 height 30
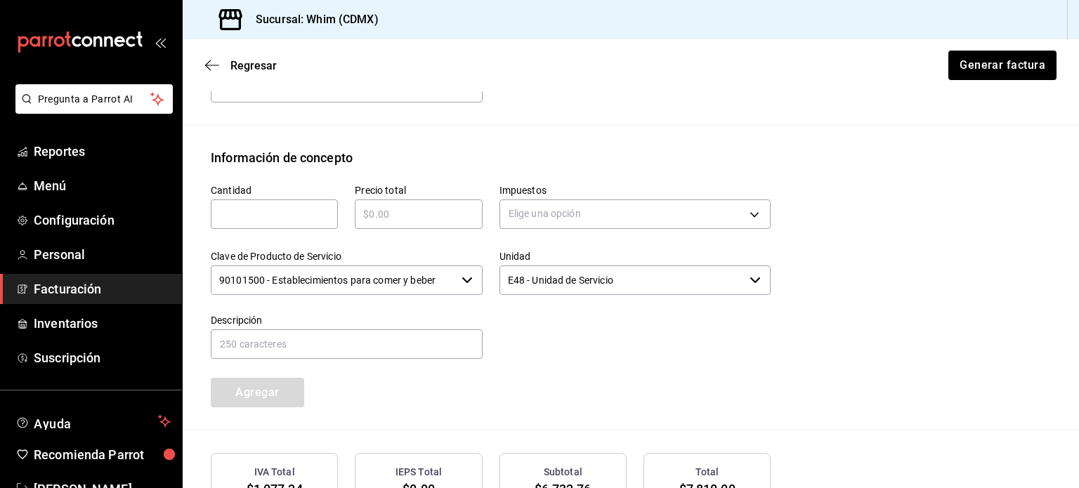
scroll to position [708, 0]
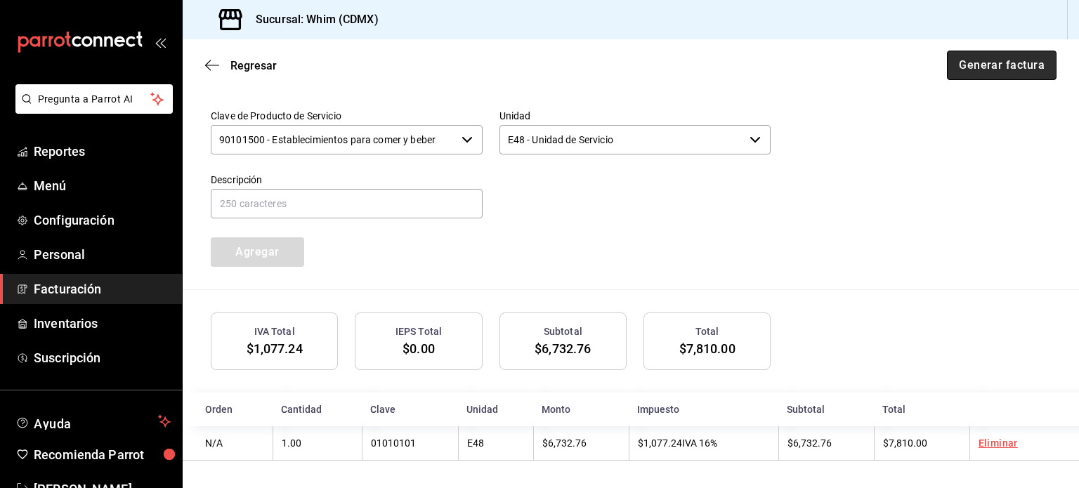
click at [987, 70] on button "Generar factura" at bounding box center [1002, 66] width 110 height 30
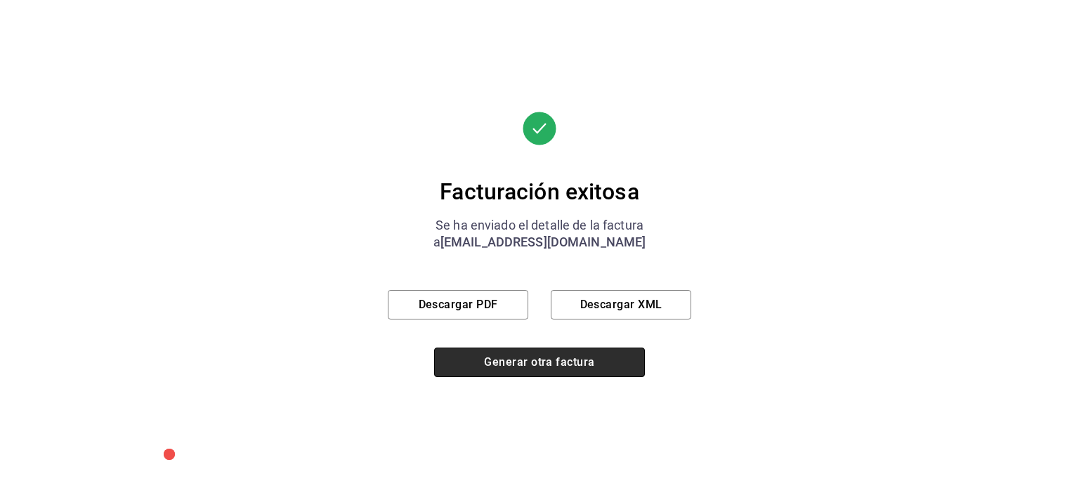
click at [517, 366] on button "Generar otra factura" at bounding box center [539, 363] width 211 height 30
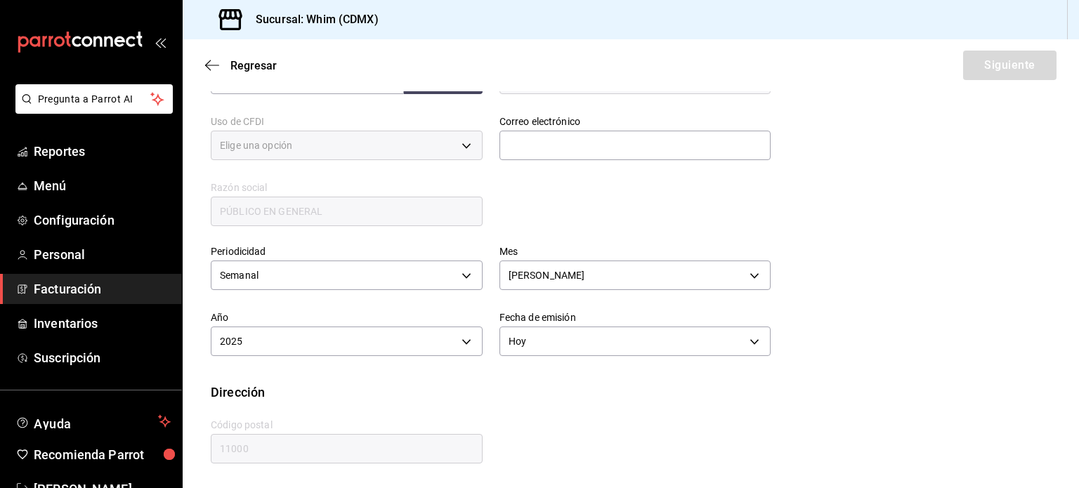
type input "616"
type input "S01"
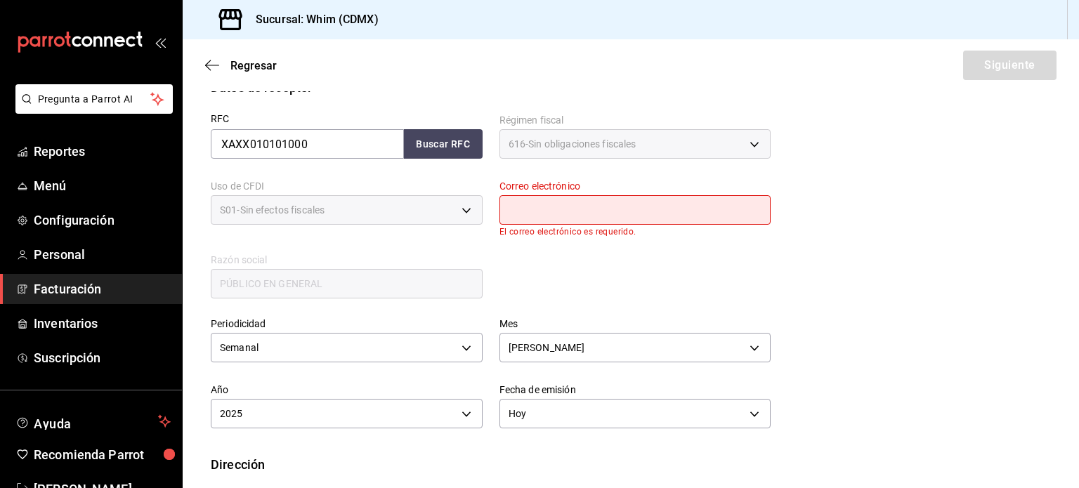
click at [553, 210] on input "text" at bounding box center [636, 210] width 272 height 30
type input "[EMAIL_ADDRESS][DOMAIN_NAME]"
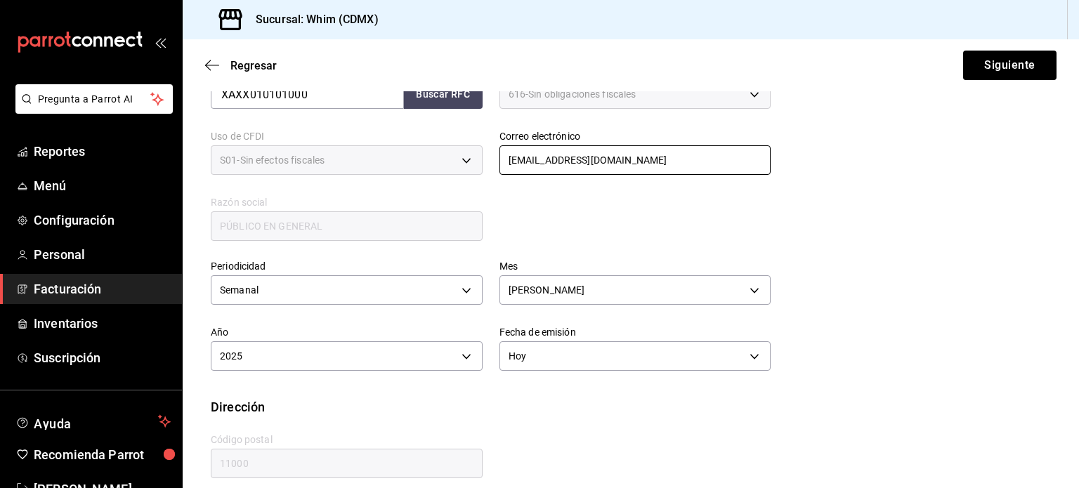
scroll to position [320, 0]
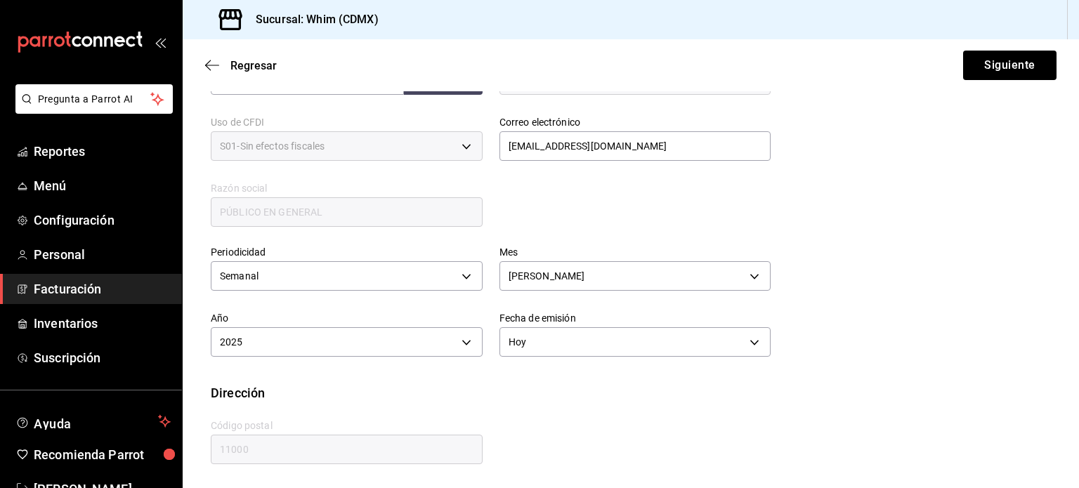
click at [852, 264] on div "Periodicidad Semanal WEEKLY Mes [DATE] Año 2025 2025 Fecha de emisión [DATE] [D…" at bounding box center [631, 306] width 840 height 155
click at [989, 67] on button "Siguiente" at bounding box center [1009, 66] width 93 height 30
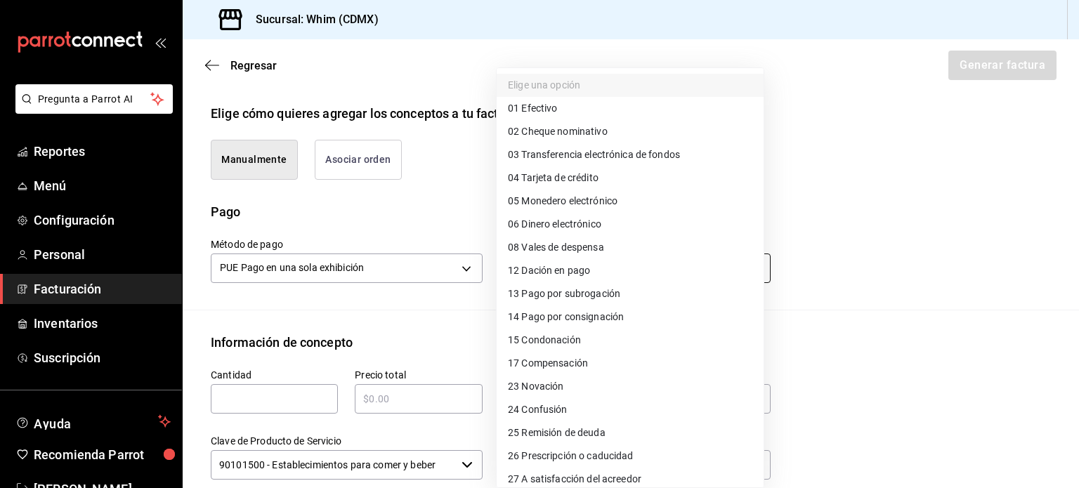
click at [597, 270] on body "Pregunta a Parrot AI Reportes Menú Configuración Personal Facturación Inventari…" at bounding box center [539, 244] width 1079 height 488
click at [608, 162] on span "03 Transferencia electrónica de fondos" at bounding box center [594, 155] width 172 height 15
type input "03"
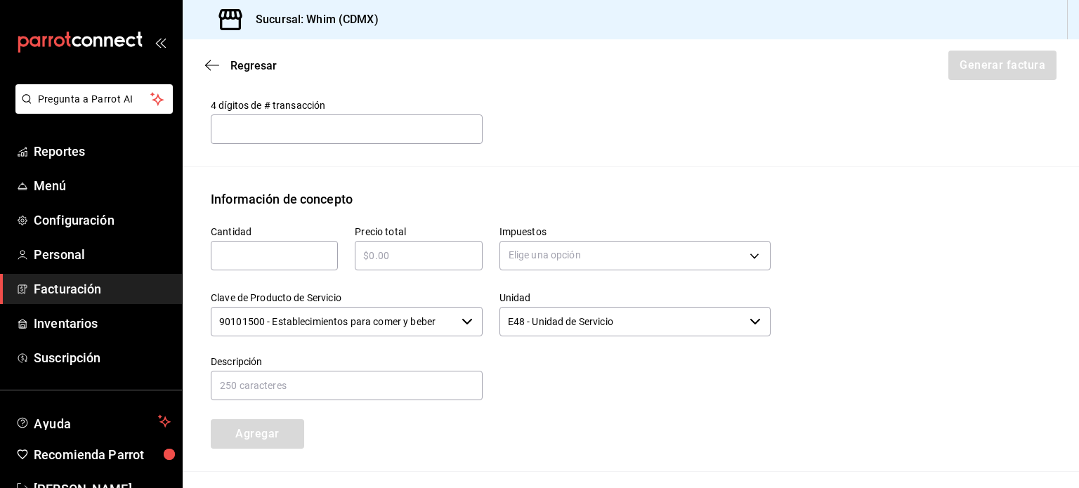
scroll to position [531, 0]
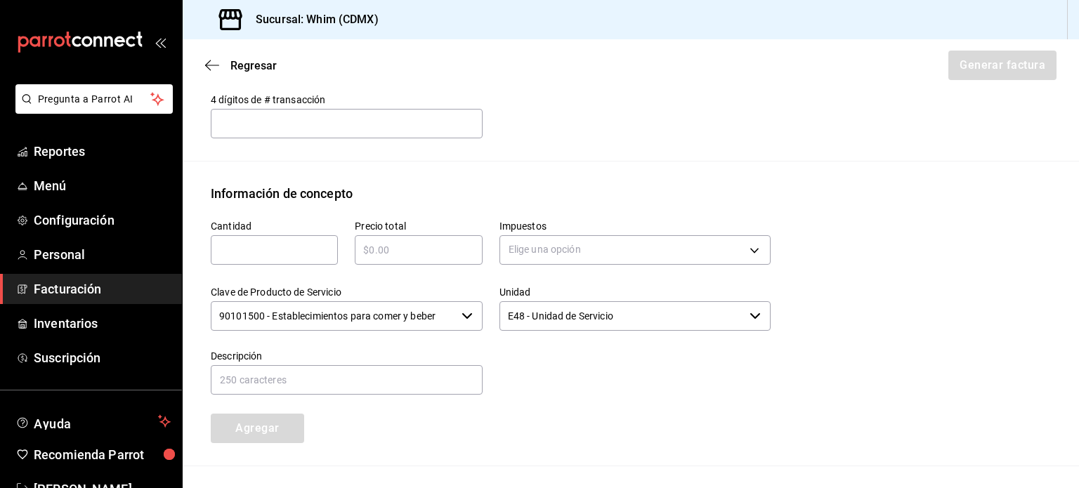
click at [261, 242] on input "text" at bounding box center [274, 250] width 127 height 17
type input "1"
type input "$2840"
click at [632, 253] on body "Pregunta a Parrot AI Reportes Menú Configuración Personal Facturación Inventari…" at bounding box center [539, 244] width 1079 height 488
click at [590, 365] on li "IVA 16%" at bounding box center [630, 362] width 267 height 23
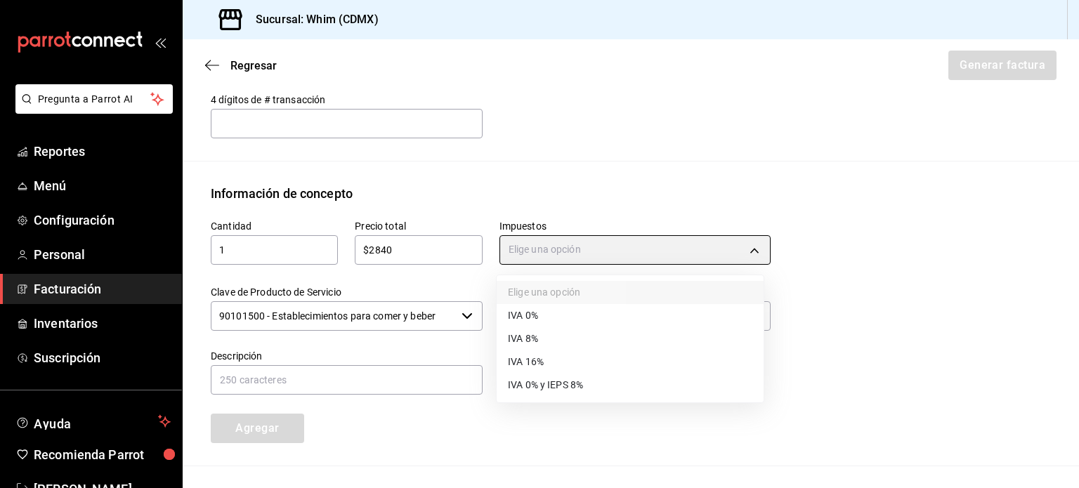
type input "IVA_16"
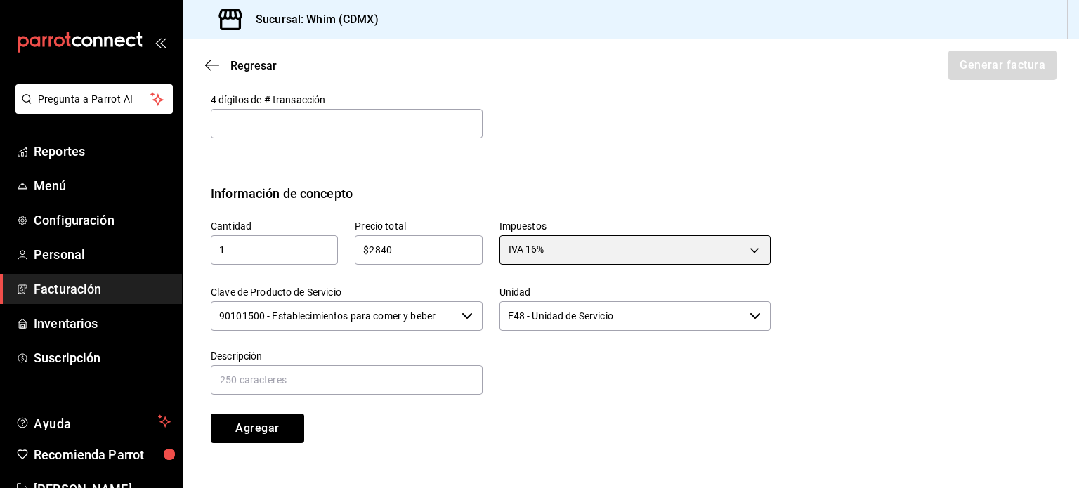
click at [462, 317] on icon "button" at bounding box center [467, 316] width 11 height 11
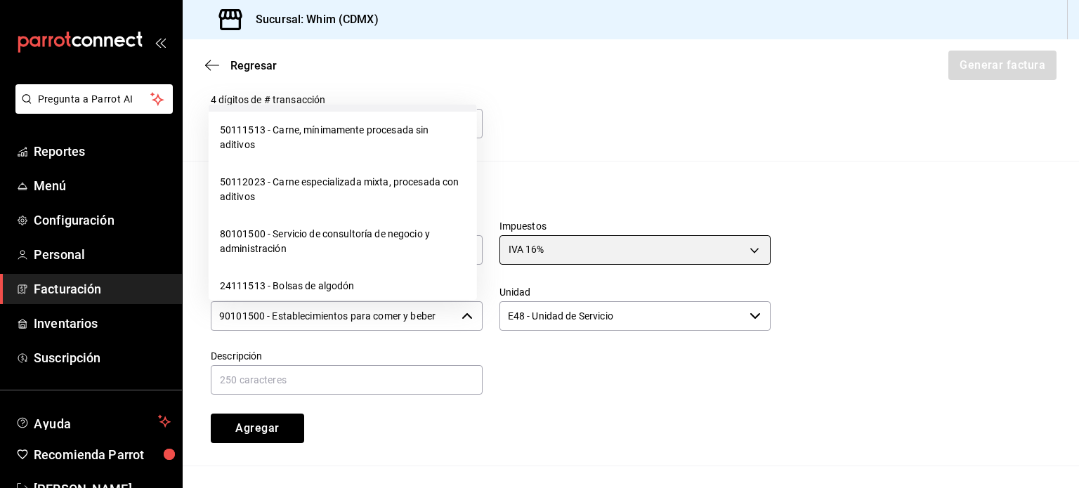
scroll to position [22216, 0]
click at [338, 76] on li "01010101 - No existe en el catálogo" at bounding box center [343, 57] width 268 height 37
type input "01010101 - No existe en el catálogo"
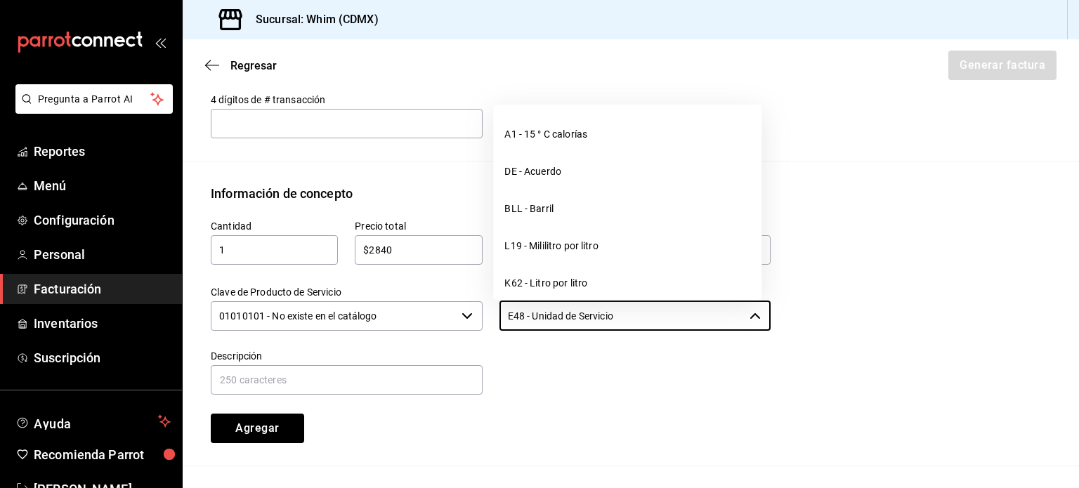
drag, startPoint x: 659, startPoint y: 314, endPoint x: 489, endPoint y: 315, distance: 170.1
click at [489, 315] on div "Unidad E48 - Unidad de Servicio ​" at bounding box center [627, 301] width 289 height 64
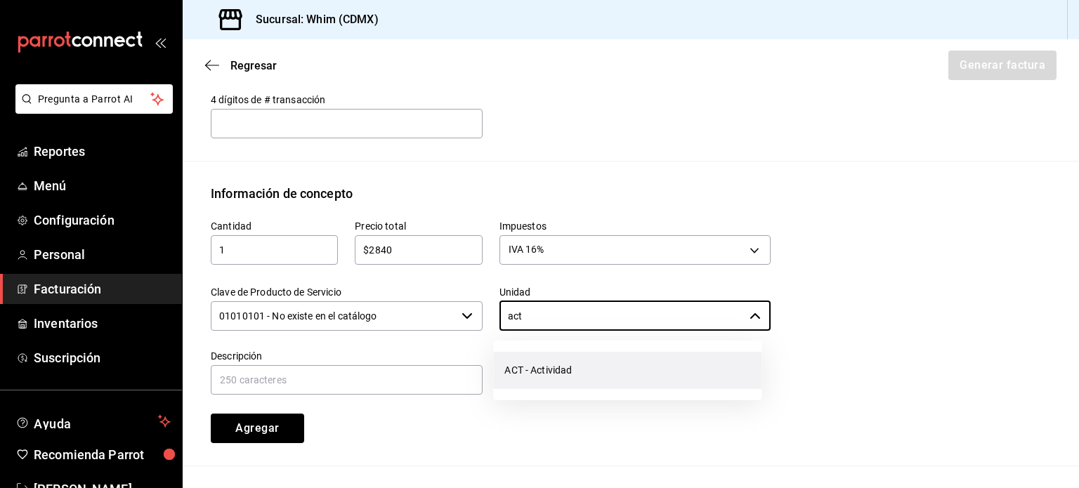
click at [566, 382] on li "ACT - Actividad" at bounding box center [627, 370] width 268 height 37
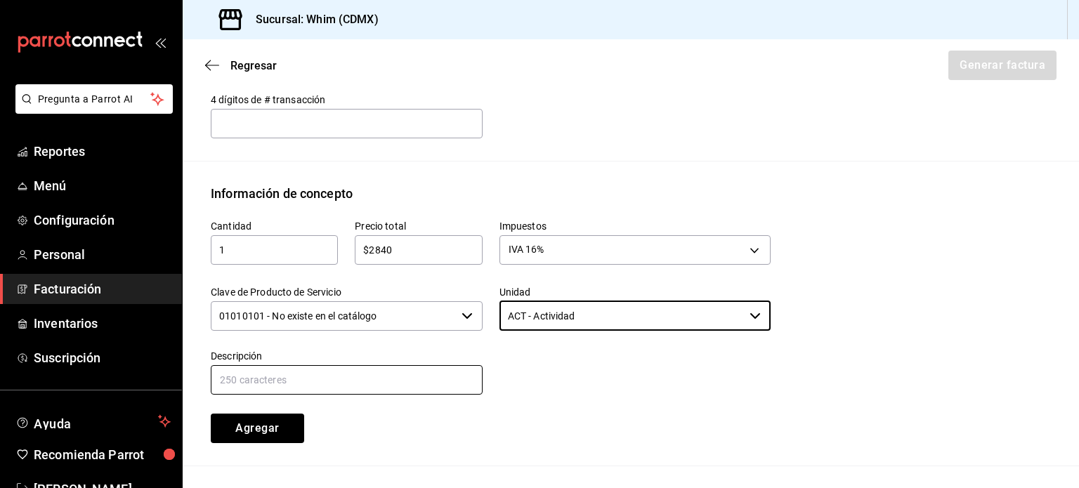
type input "ACT - Actividad"
click at [299, 384] on input "text" at bounding box center [347, 380] width 272 height 30
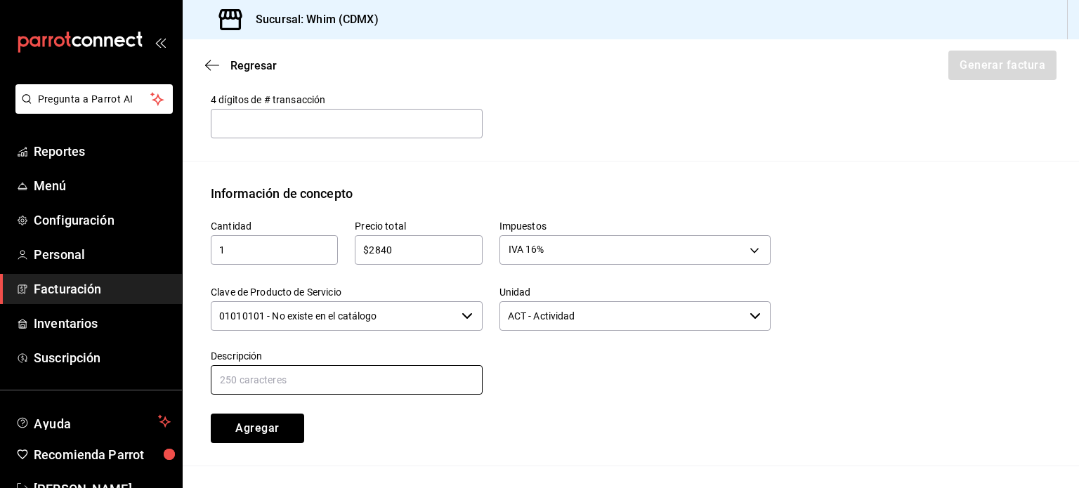
click at [264, 380] on input "text" at bounding box center [347, 380] width 272 height 30
click at [287, 382] on input "VENTAS T" at bounding box center [347, 380] width 272 height 30
type input "VENTAS TDD DEL [DATE] AL [DATE]"
click at [580, 377] on div at bounding box center [627, 365] width 289 height 64
click at [280, 432] on button "Agregar" at bounding box center [257, 429] width 93 height 30
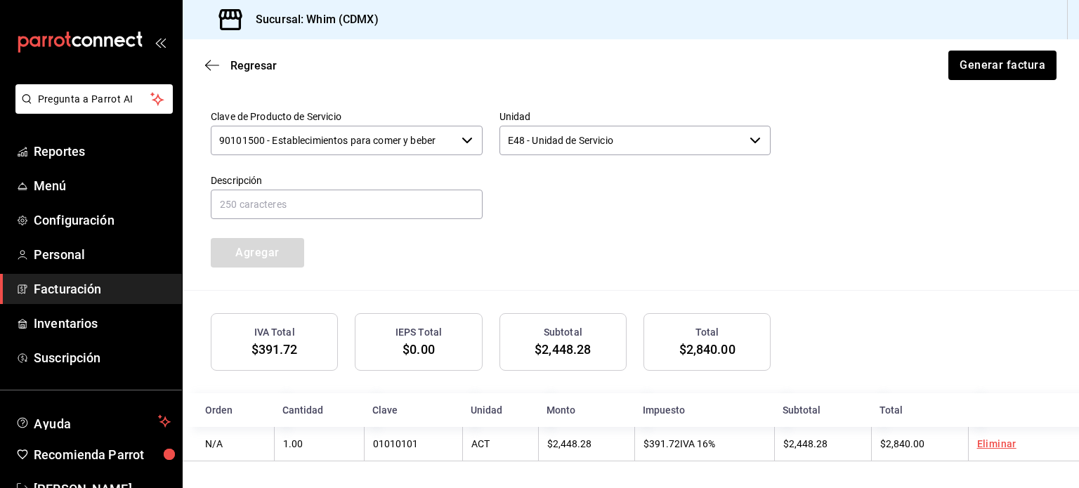
scroll to position [708, 0]
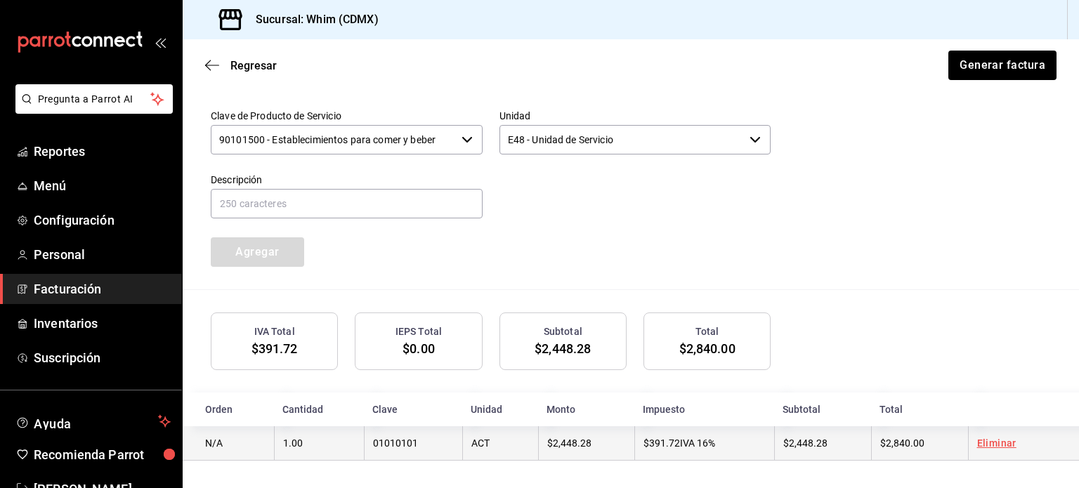
click at [946, 444] on td "$2,840.00" at bounding box center [919, 444] width 97 height 34
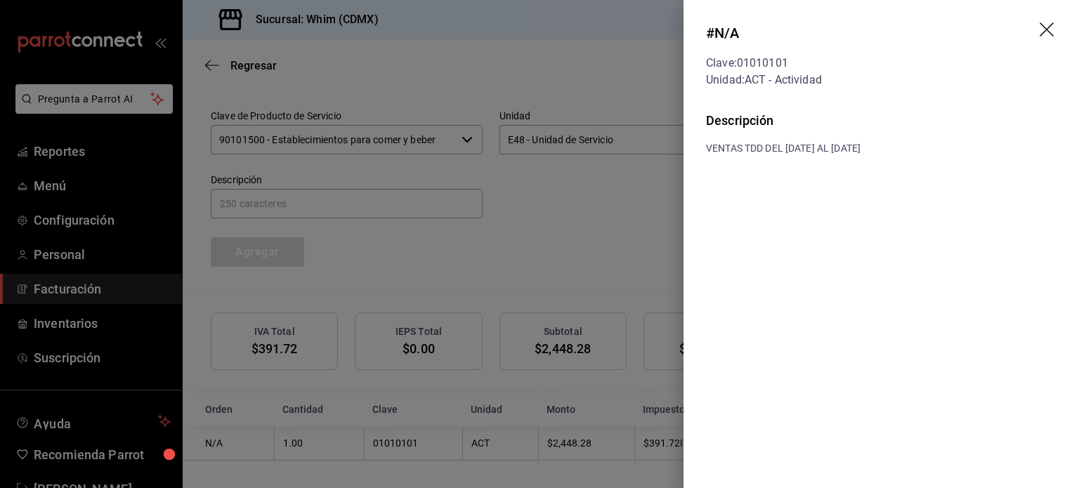
click at [634, 228] on div at bounding box center [539, 244] width 1079 height 488
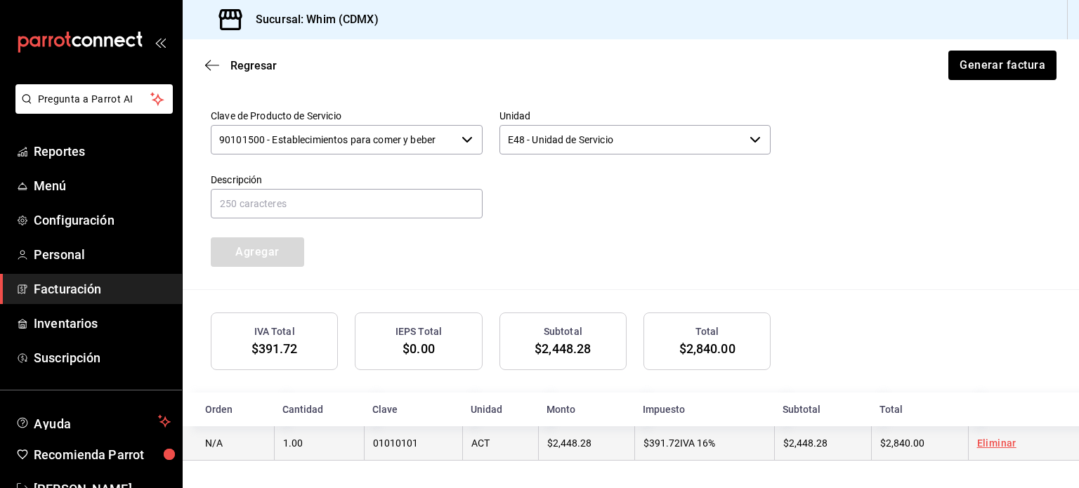
click at [949, 446] on td "$2,840.00" at bounding box center [919, 444] width 97 height 34
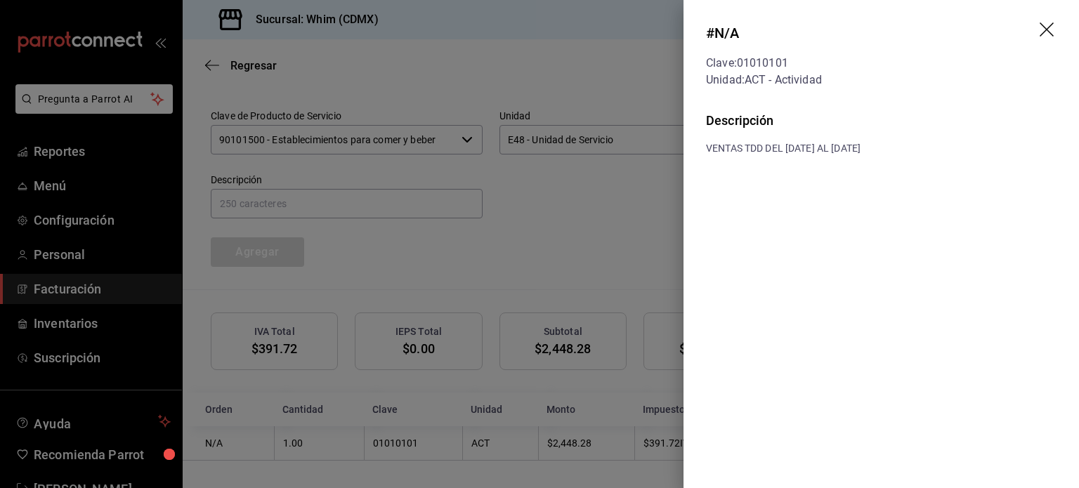
click at [634, 238] on div at bounding box center [539, 244] width 1079 height 488
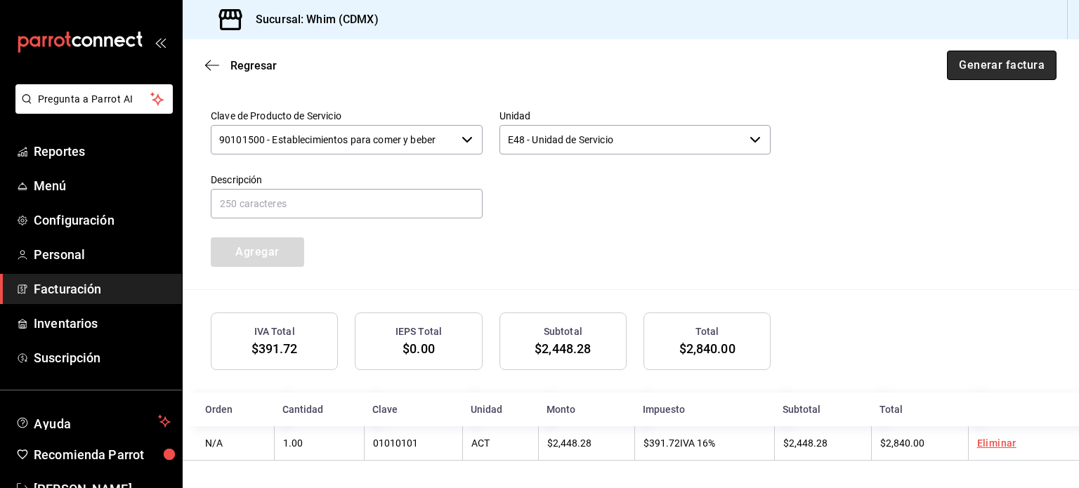
click at [988, 68] on button "Generar factura" at bounding box center [1002, 66] width 110 height 30
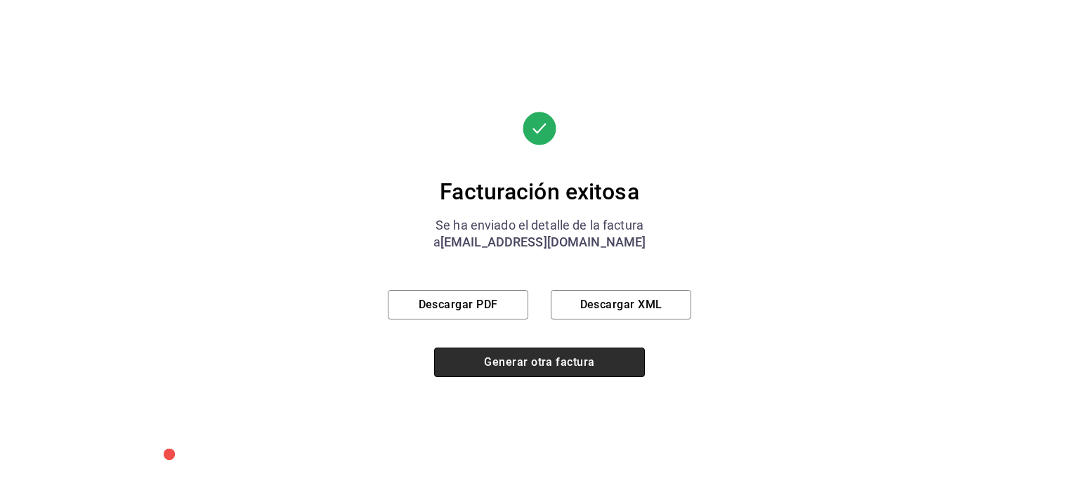
click at [509, 370] on button "Generar otra factura" at bounding box center [539, 363] width 211 height 30
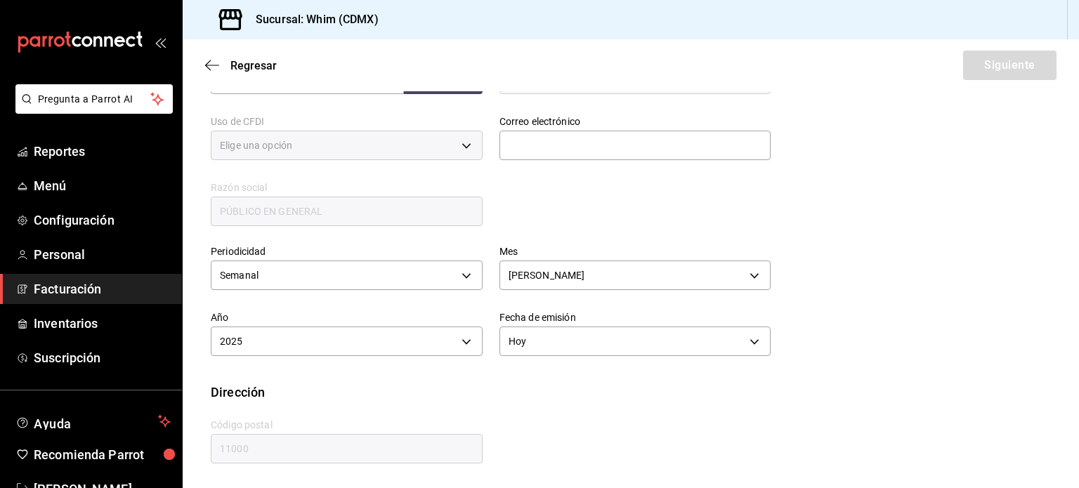
type input "616"
type input "S01"
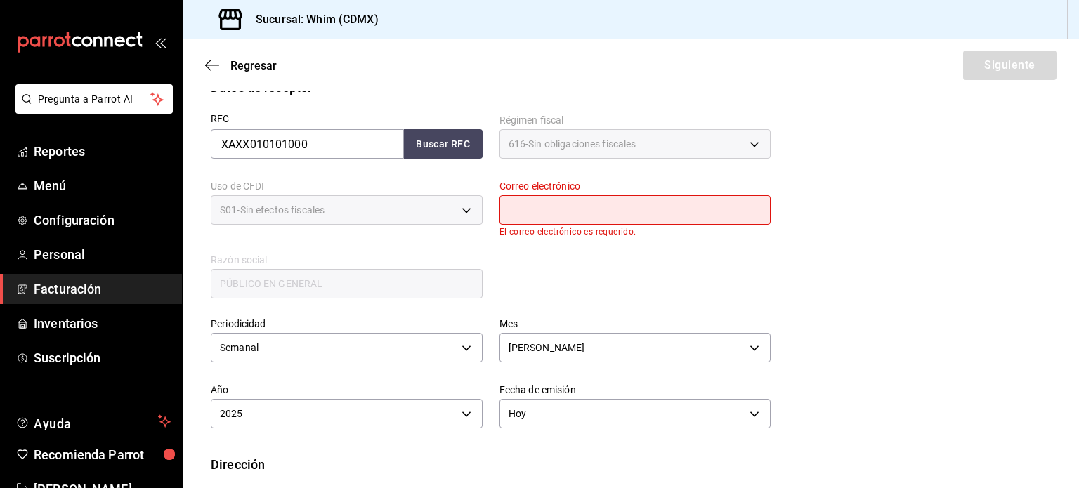
click at [545, 205] on input "text" at bounding box center [636, 210] width 272 height 30
type input "[EMAIL_ADDRESS][DOMAIN_NAME]"
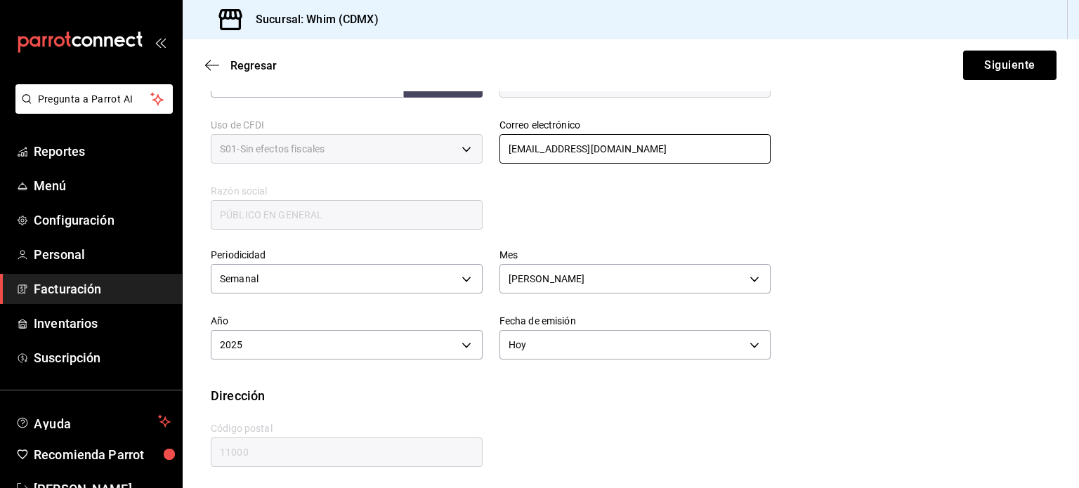
scroll to position [320, 0]
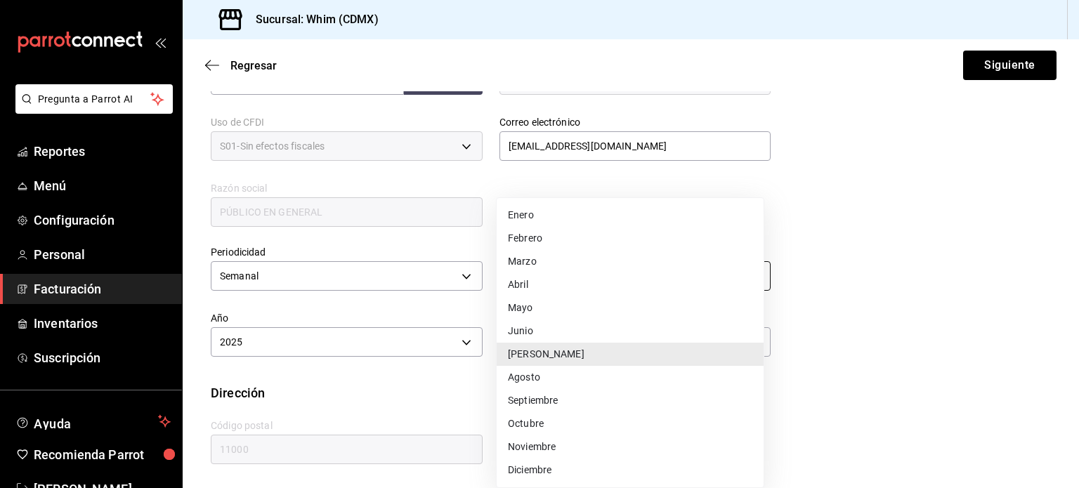
click at [557, 275] on body "Pregunta a Parrot AI Reportes Menú Configuración Personal Facturación Inventari…" at bounding box center [539, 244] width 1079 height 488
click at [531, 379] on li "Agosto" at bounding box center [630, 377] width 267 height 23
type input "8"
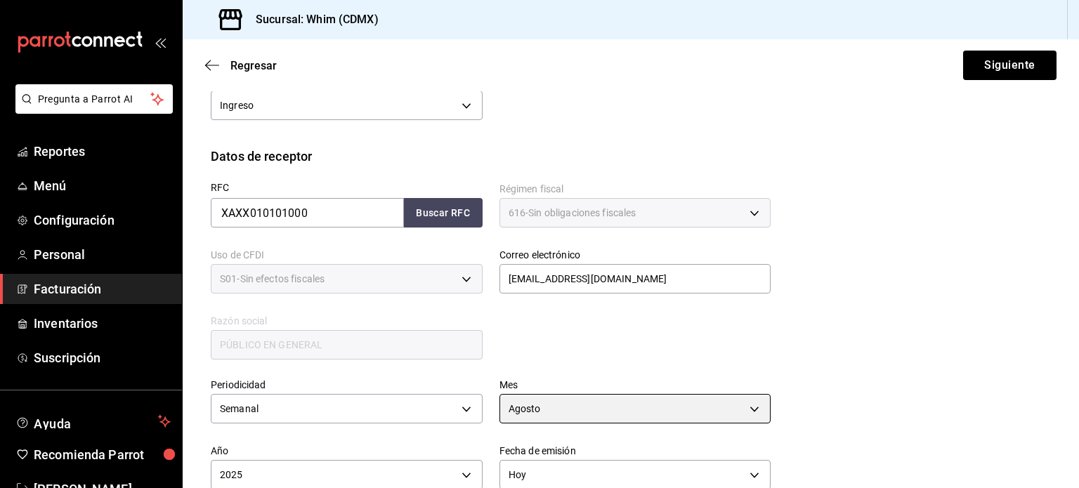
scroll to position [180, 0]
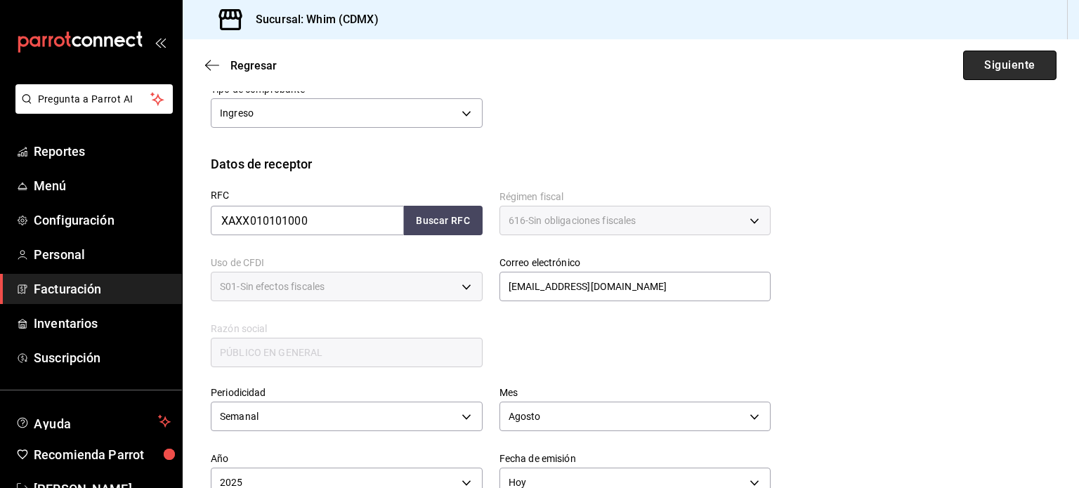
click at [977, 73] on button "Siguiente" at bounding box center [1009, 66] width 93 height 30
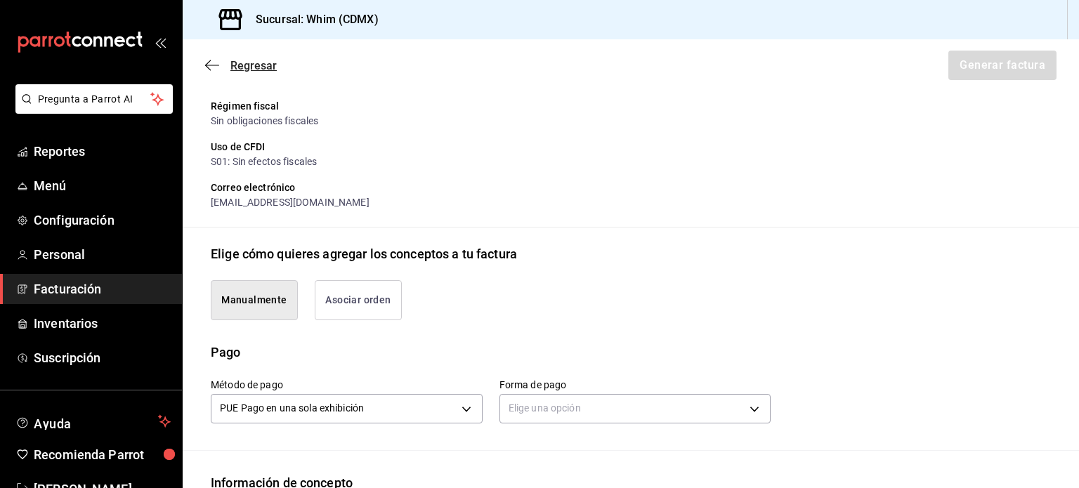
click at [259, 65] on span "Regresar" at bounding box center [253, 65] width 46 height 13
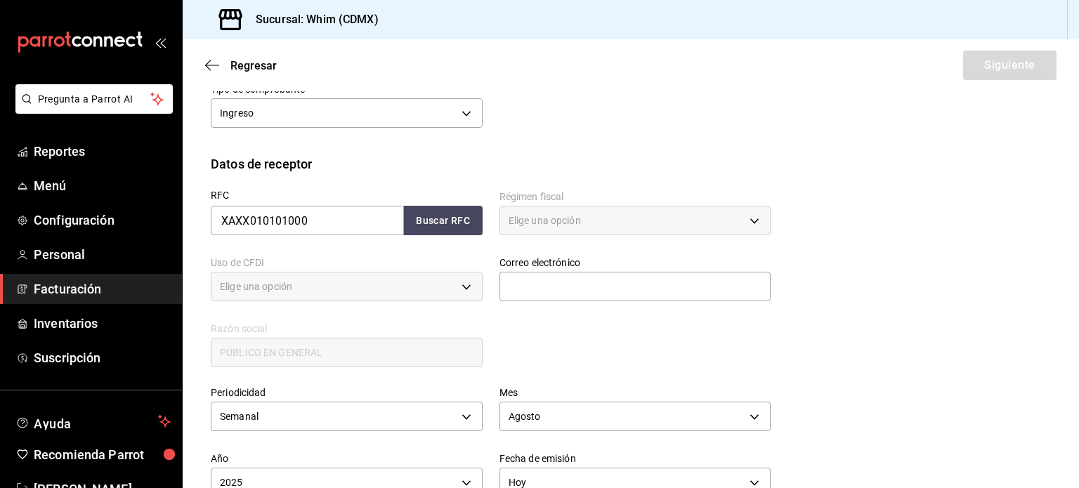
type input "616"
type input "S01"
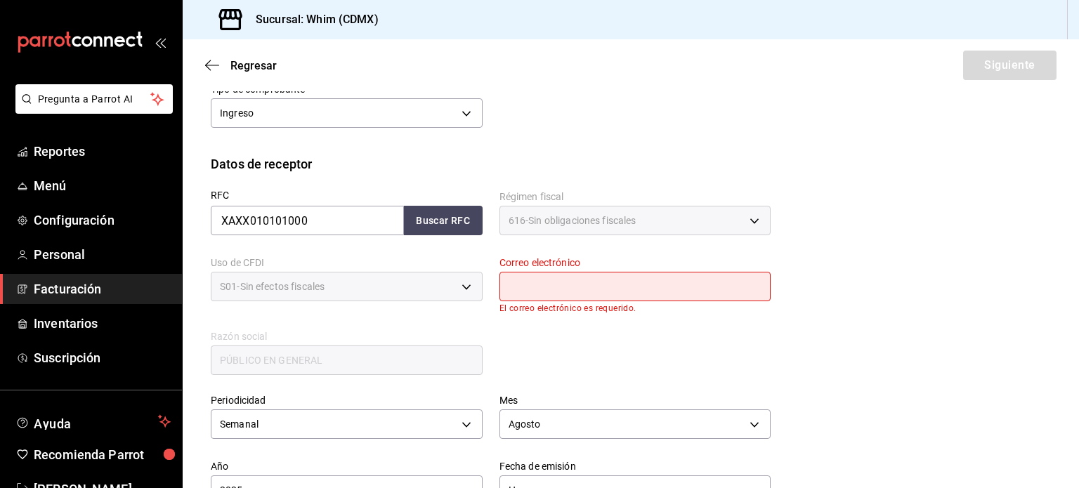
click at [545, 280] on input "text" at bounding box center [636, 287] width 272 height 30
type input "[EMAIL_ADDRESS][DOMAIN_NAME]"
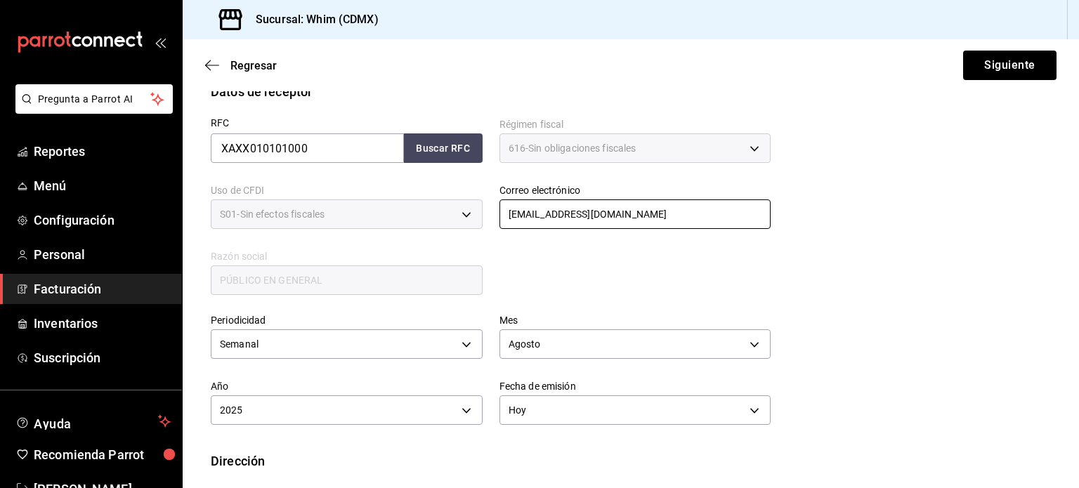
scroll to position [250, 0]
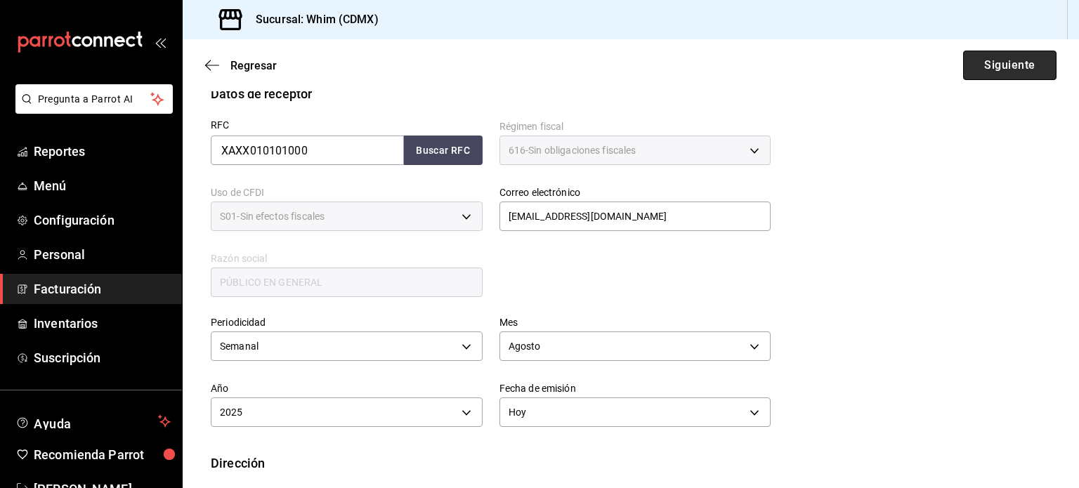
click at [995, 77] on button "Siguiente" at bounding box center [1009, 66] width 93 height 30
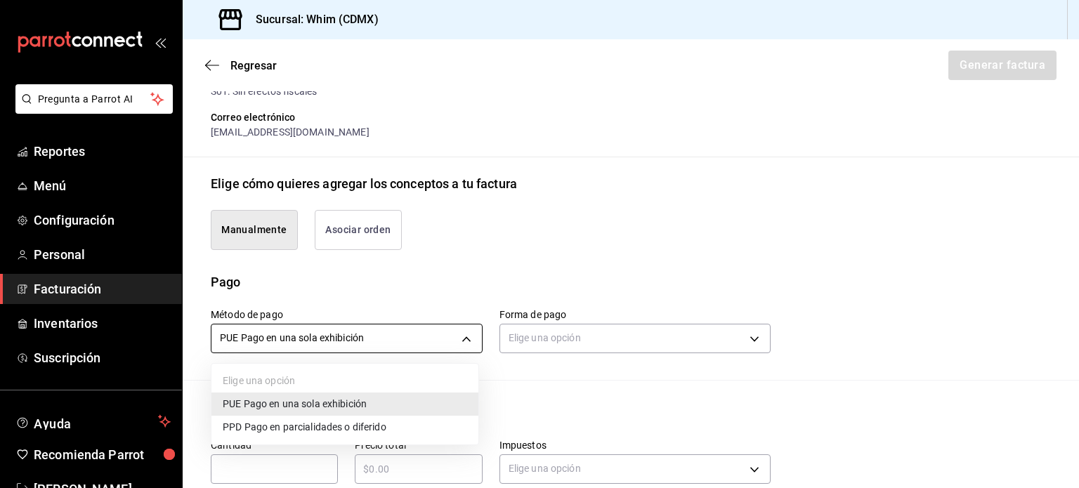
click at [361, 342] on body "Pregunta a Parrot AI Reportes Menú Configuración Personal Facturación Inventari…" at bounding box center [539, 244] width 1079 height 488
click at [327, 405] on span "PUE Pago en una sola exhibición" at bounding box center [295, 404] width 144 height 15
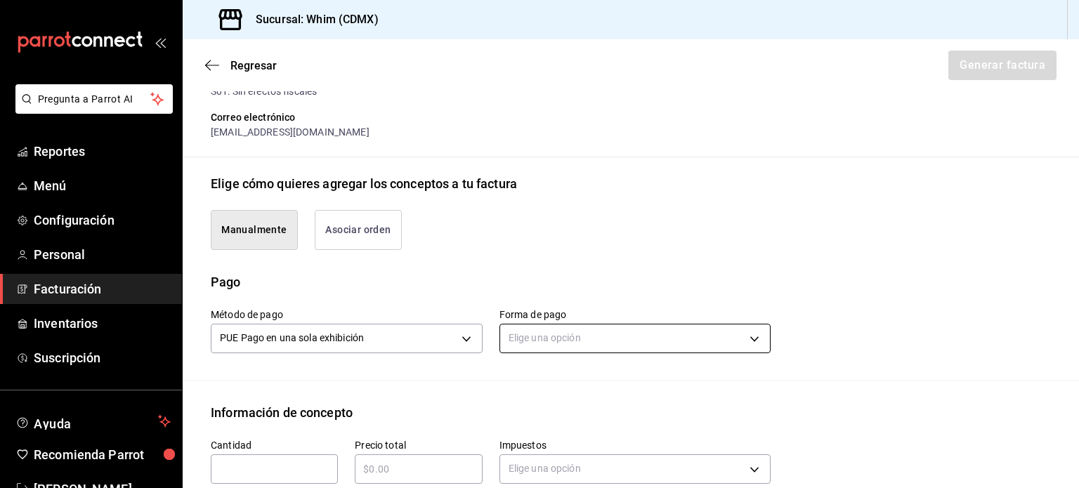
click at [589, 343] on body "Pregunta a Parrot AI Reportes Menú Configuración Personal Facturación Inventari…" at bounding box center [539, 244] width 1079 height 488
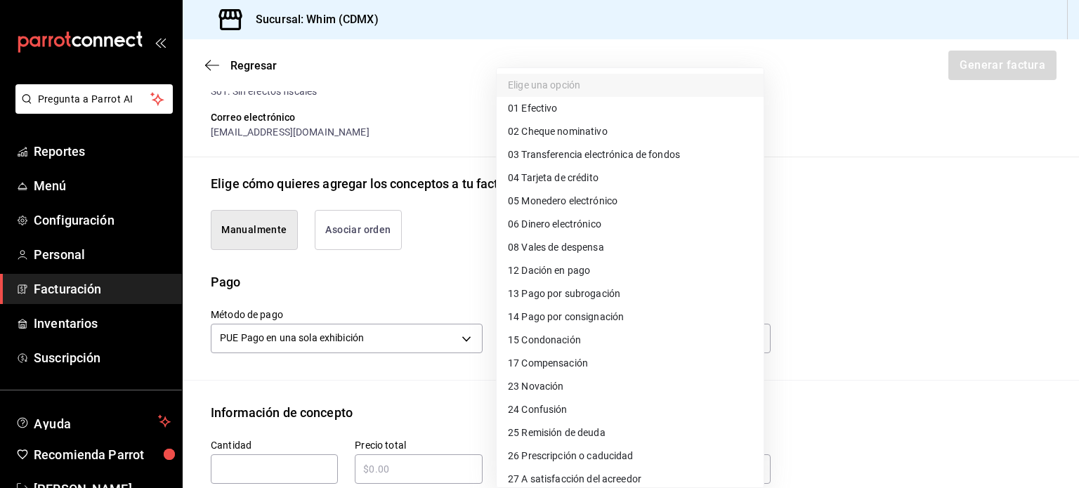
click at [629, 158] on span "03 Transferencia electrónica de fondos" at bounding box center [594, 155] width 172 height 15
type input "03"
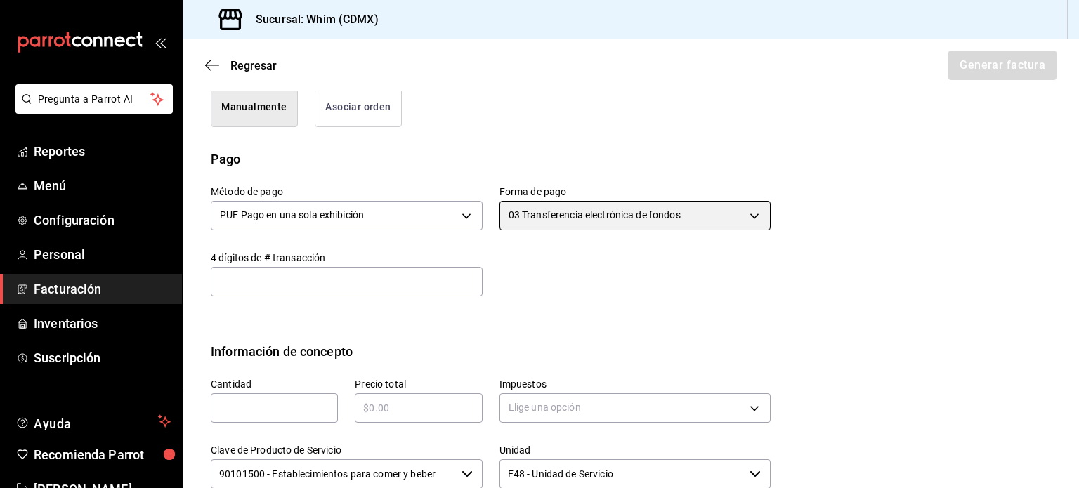
scroll to position [391, 0]
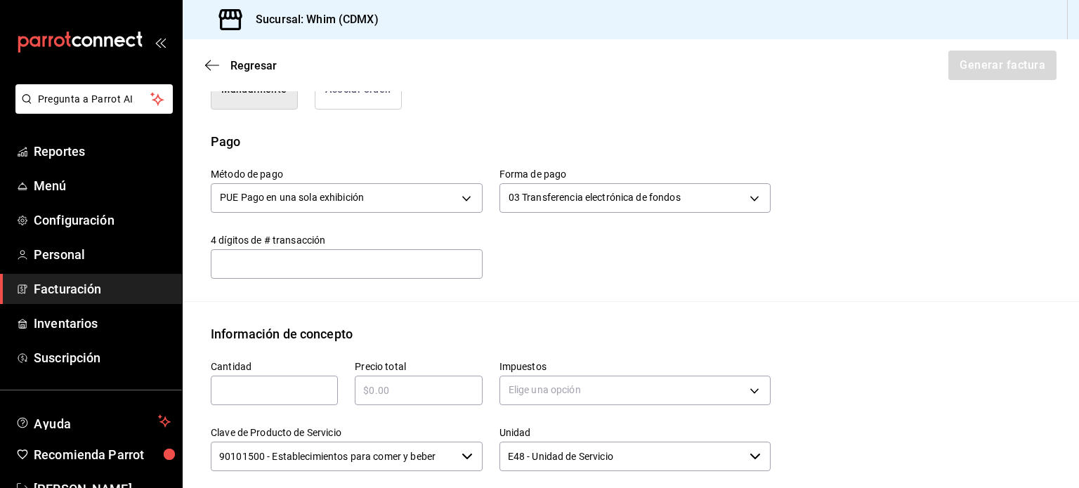
click at [240, 393] on input "text" at bounding box center [274, 390] width 127 height 17
type input "1"
type input "$9170"
click at [559, 388] on body "Pregunta a Parrot AI Reportes Menú Configuración Personal Facturación Inventari…" at bounding box center [539, 244] width 1079 height 488
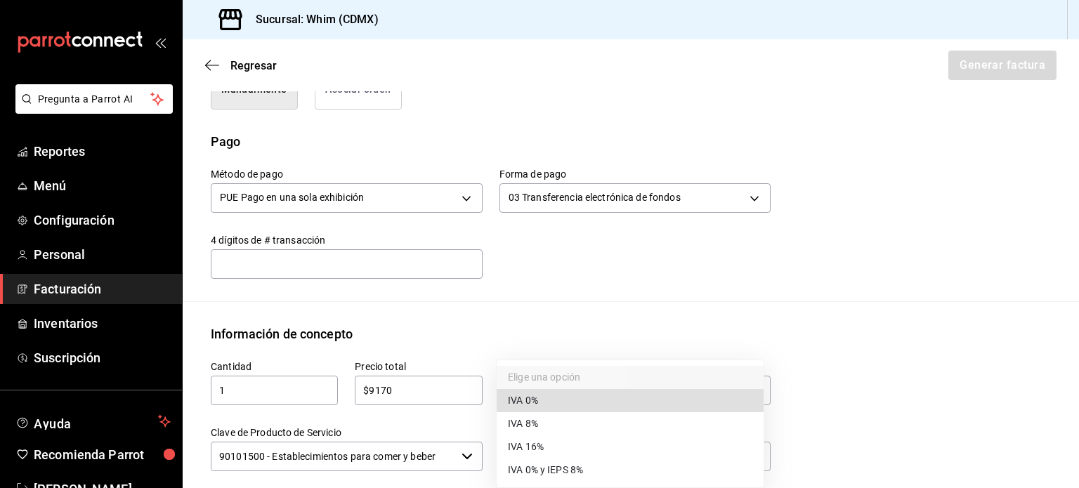
click at [559, 448] on li "IVA 16%" at bounding box center [630, 447] width 267 height 23
type input "IVA_16"
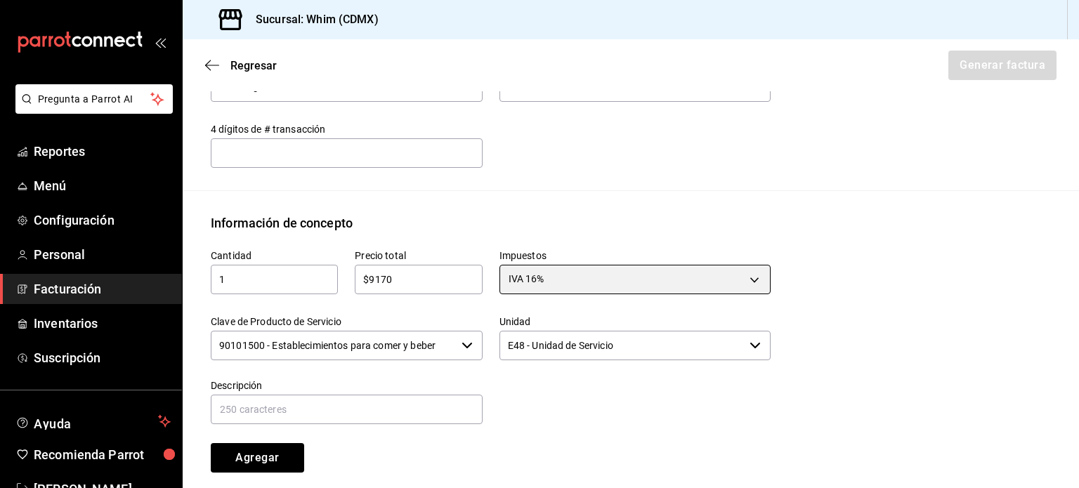
scroll to position [531, 0]
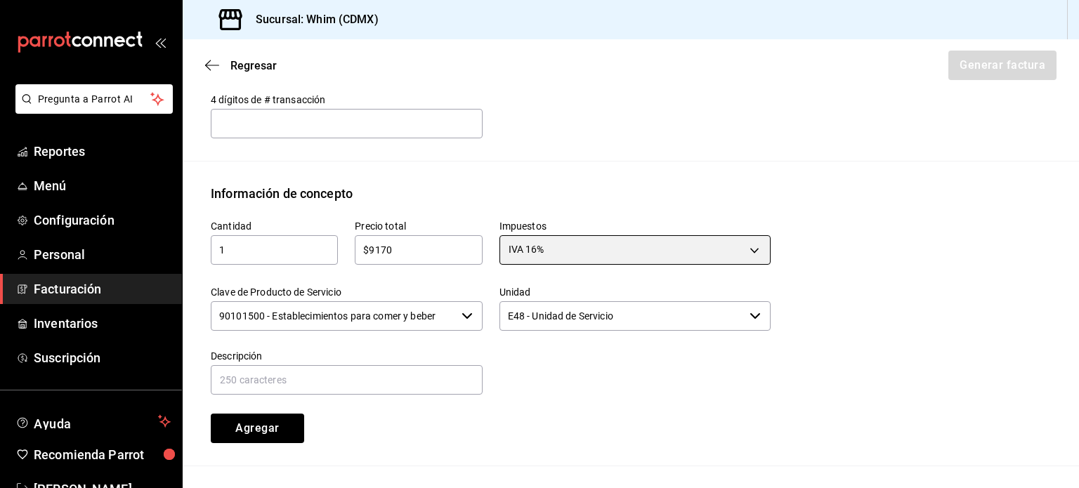
click at [462, 317] on icon "button" at bounding box center [467, 316] width 11 height 11
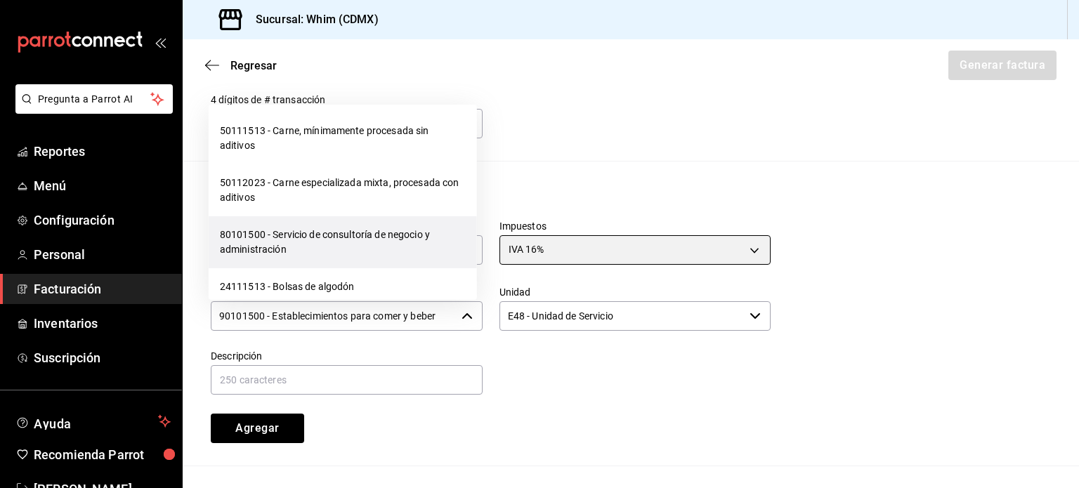
scroll to position [22215, 0]
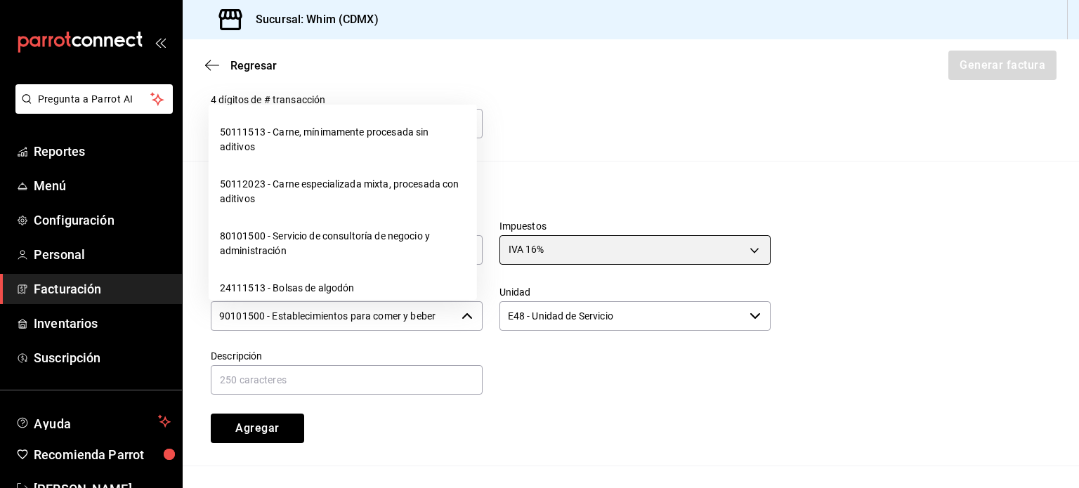
click at [301, 77] on li "01010101 - No existe en el catálogo" at bounding box center [343, 57] width 268 height 37
type input "01010101 - No existe en el catálogo"
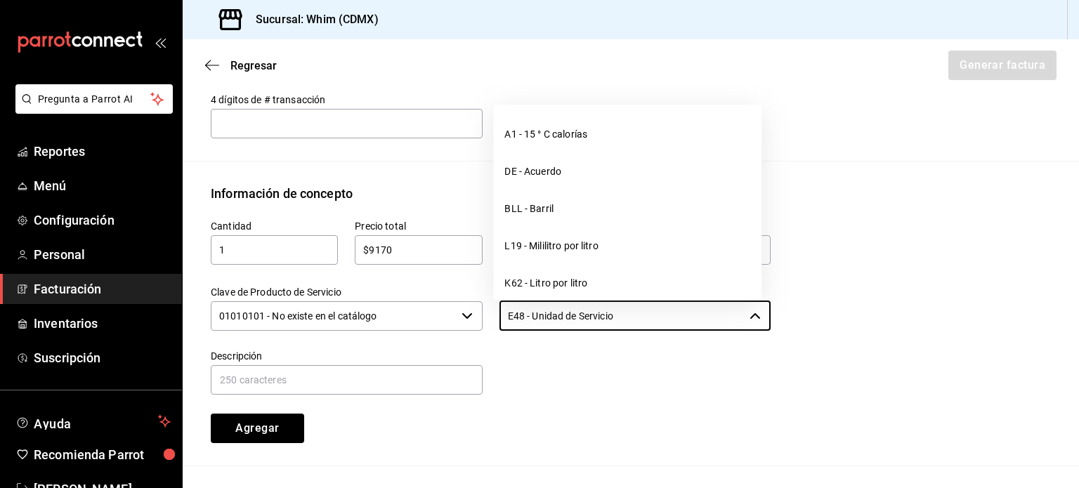
drag, startPoint x: 640, startPoint y: 323, endPoint x: 417, endPoint y: 311, distance: 223.0
click at [417, 311] on div "Cantidad 1 ​ Precio total $9170 ​ Impuestos IVA 16% IVA_16 Clave de Producto de…" at bounding box center [482, 323] width 577 height 240
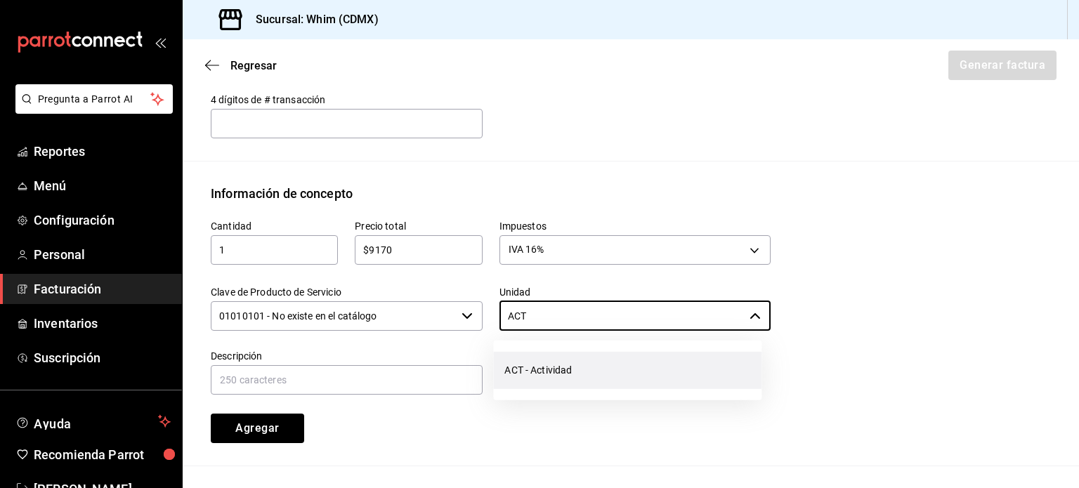
click at [580, 365] on li "ACT - Actividad" at bounding box center [627, 370] width 268 height 37
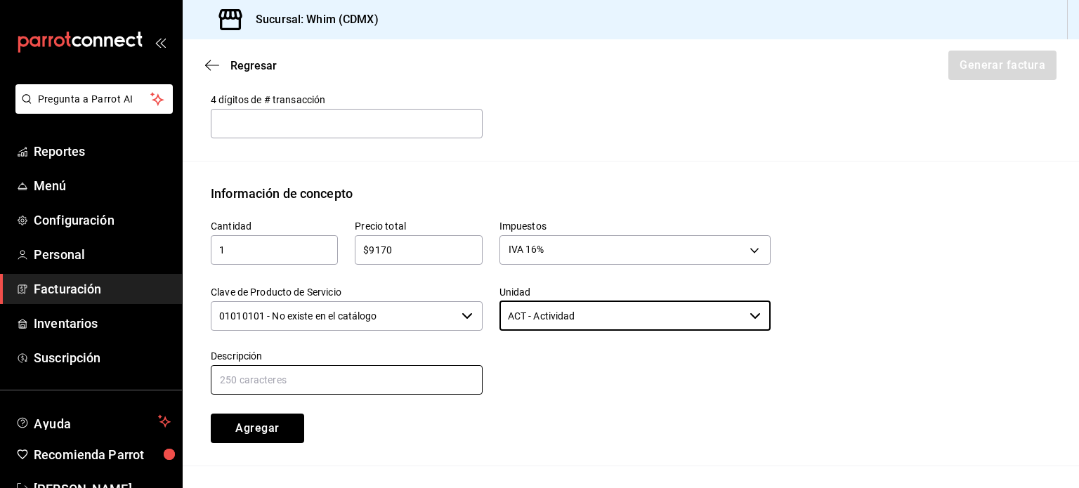
type input "ACT - Actividad"
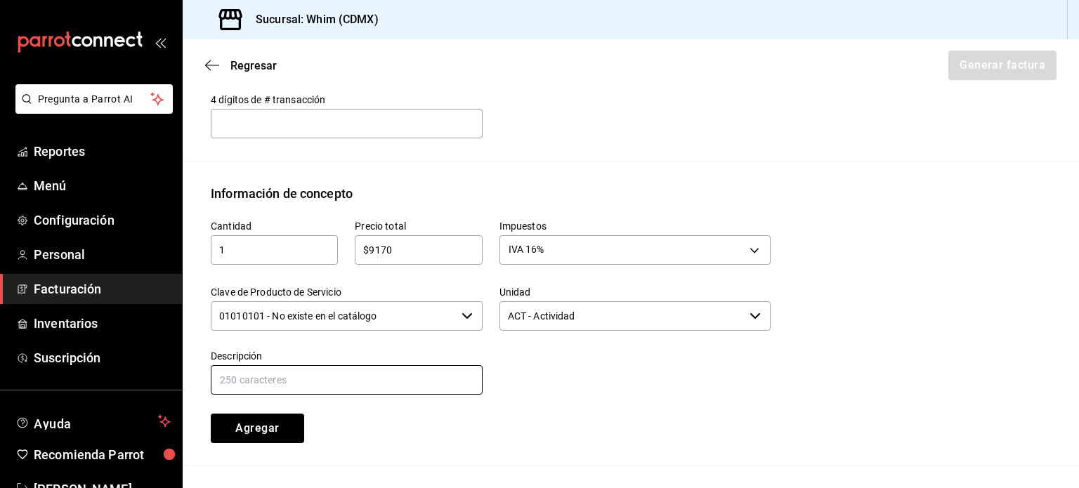
click at [294, 376] on input "text" at bounding box center [347, 380] width 272 height 30
click at [220, 377] on input "VENTAS TDC" at bounding box center [347, 380] width 272 height 30
click at [315, 374] on input "TEZ VENTAS TDC" at bounding box center [347, 380] width 272 height 30
click at [340, 384] on input "TEZ VENTAS TDC" at bounding box center [347, 380] width 272 height 30
click at [354, 379] on input "TEZ VENTAS TDC" at bounding box center [347, 380] width 272 height 30
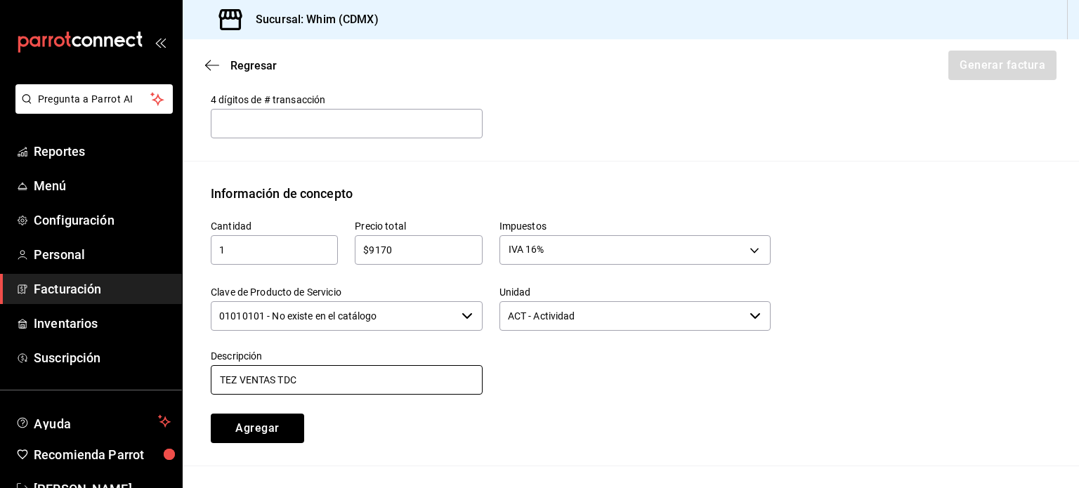
type input "TEZ VENTAS TDC DEL [DATE] AL [DATE][PERSON_NAME]"
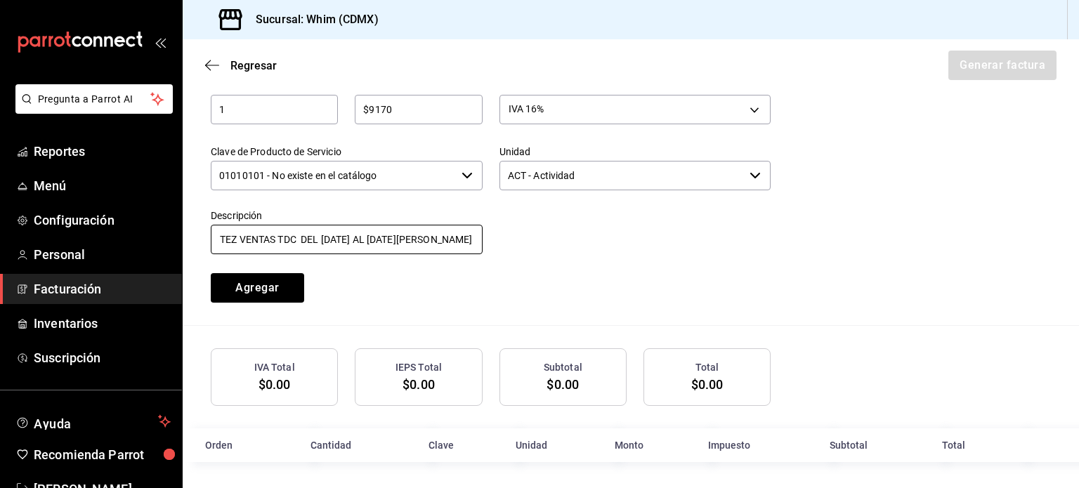
scroll to position [672, 0]
click at [245, 287] on button "Agregar" at bounding box center [257, 288] width 93 height 30
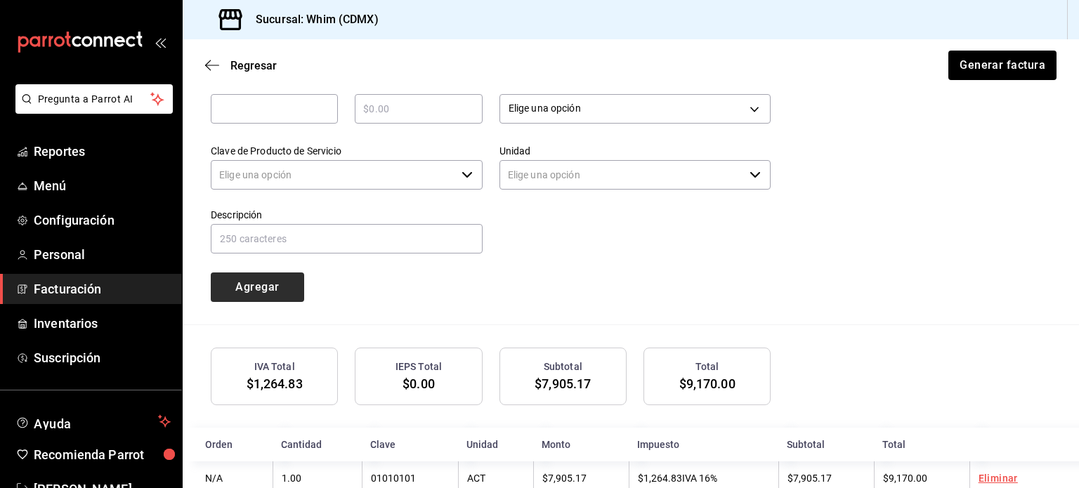
type input "90101500 - Establecimientos para comer y beber"
type input "E48 - Unidad de Servicio"
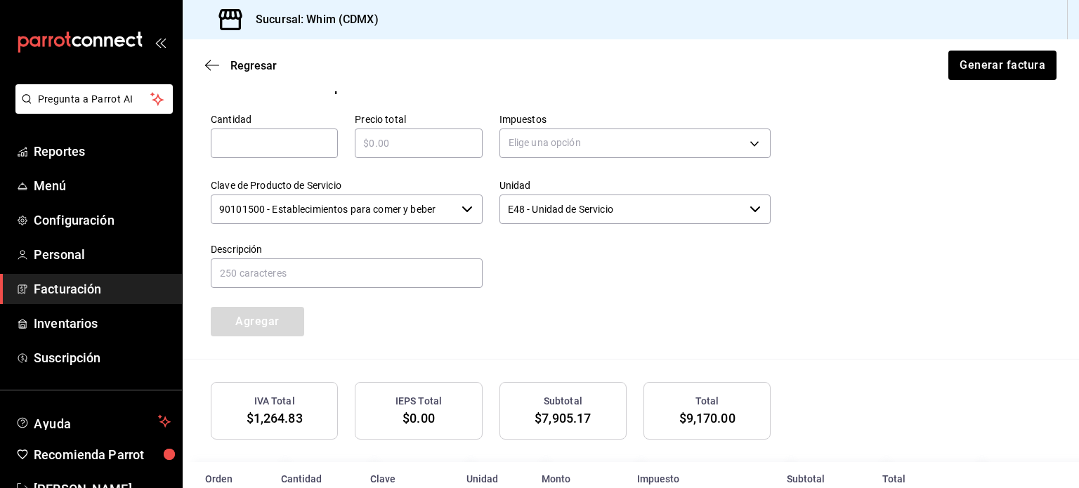
scroll to position [637, 0]
click at [973, 69] on button "Generar factura" at bounding box center [1002, 66] width 110 height 30
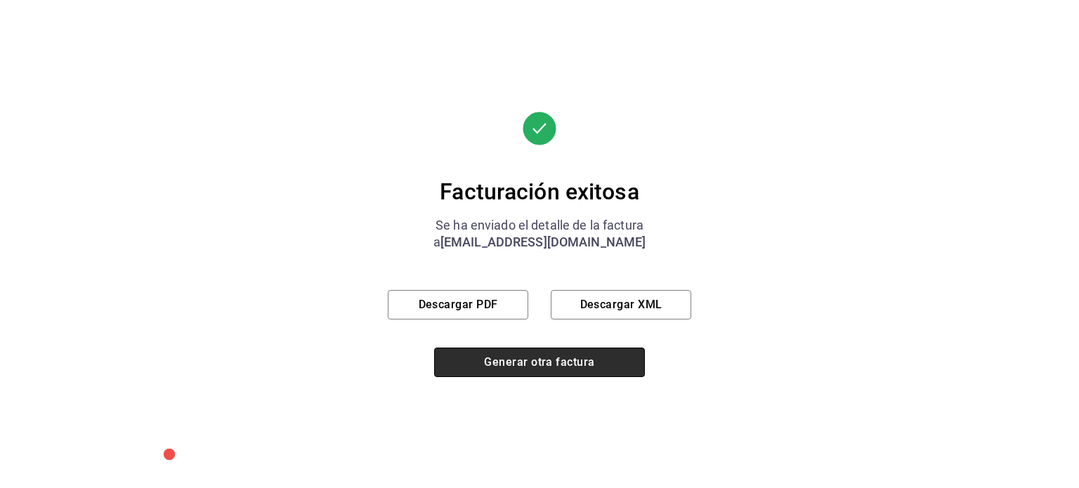
click at [559, 366] on button "Generar otra factura" at bounding box center [539, 363] width 211 height 30
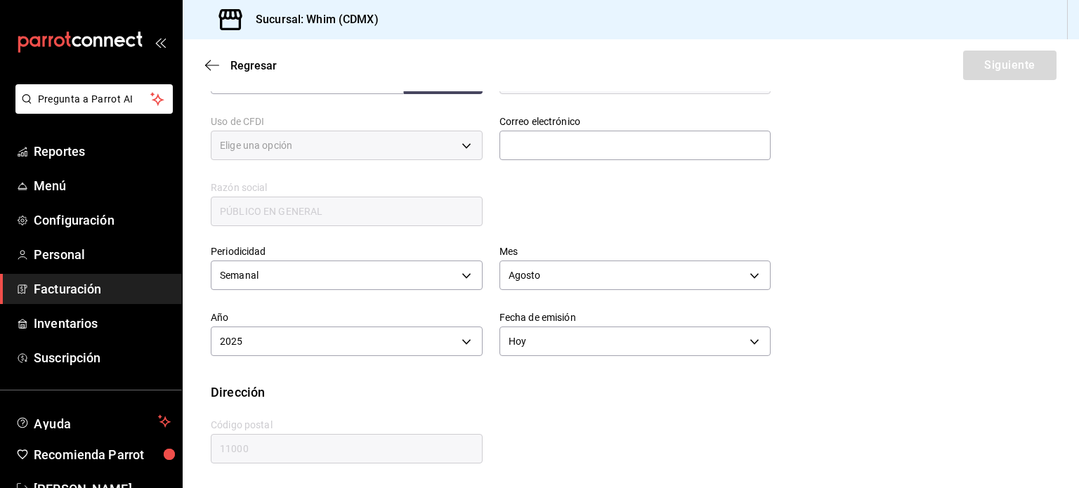
type input "616"
type input "S01"
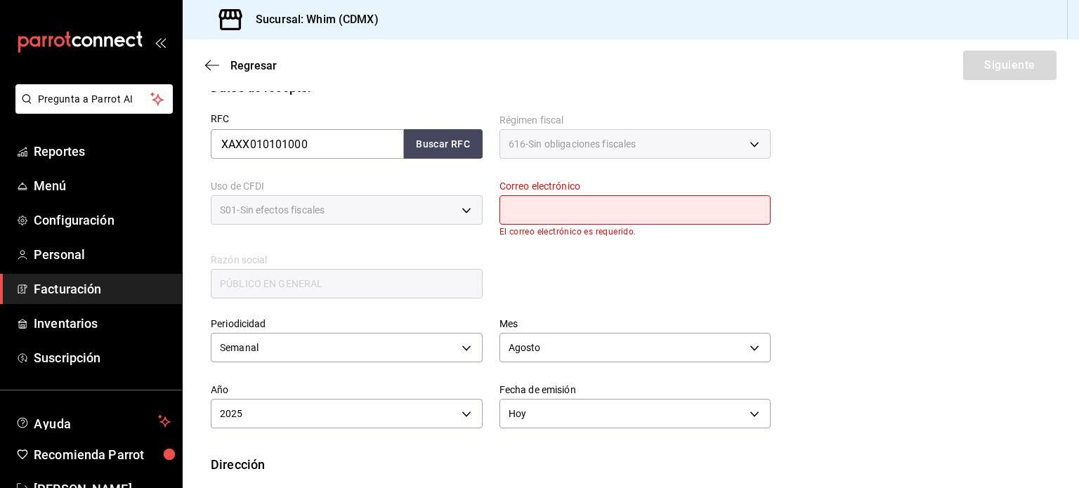
click at [549, 209] on input "text" at bounding box center [636, 210] width 272 height 30
type input "[EMAIL_ADDRESS][DOMAIN_NAME]"
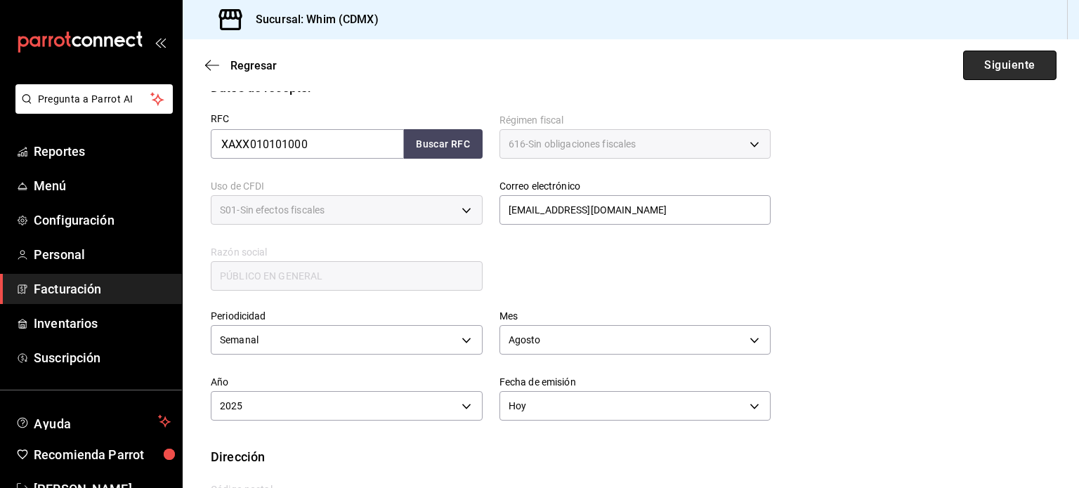
click at [987, 69] on button "Siguiente" at bounding box center [1009, 66] width 93 height 30
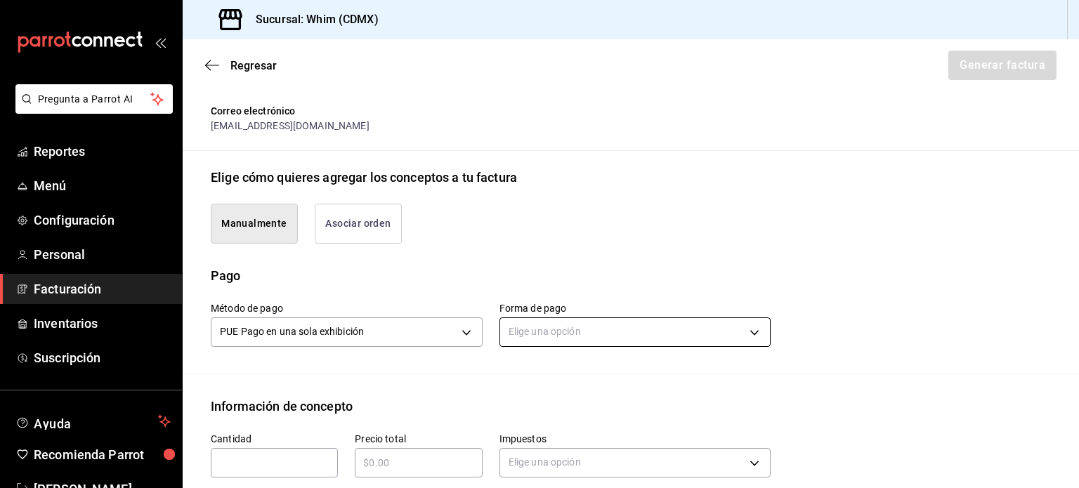
click at [611, 331] on body "Pregunta a Parrot AI Reportes Menú Configuración Personal Facturación Inventari…" at bounding box center [539, 244] width 1079 height 488
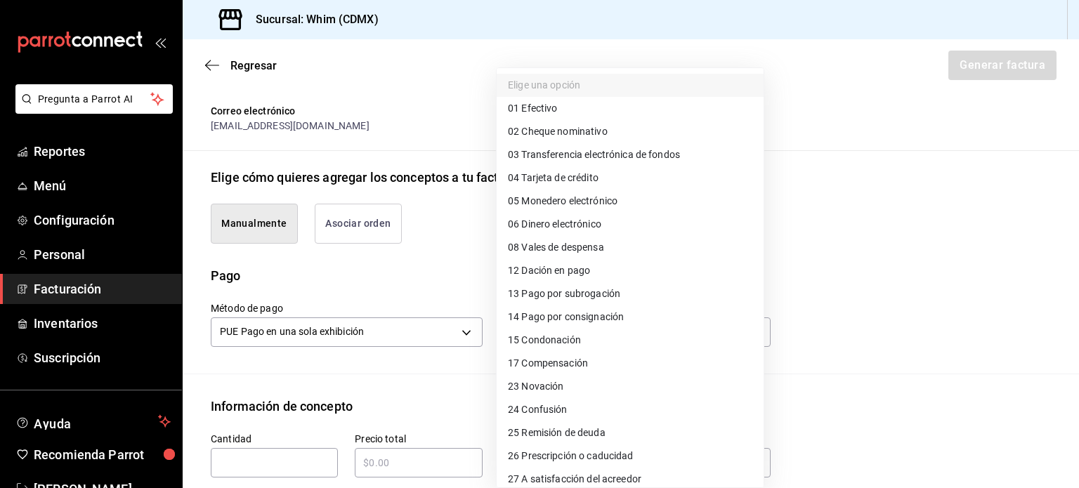
click at [609, 155] on span "03 Transferencia electrónica de fondos" at bounding box center [594, 155] width 172 height 15
type input "03"
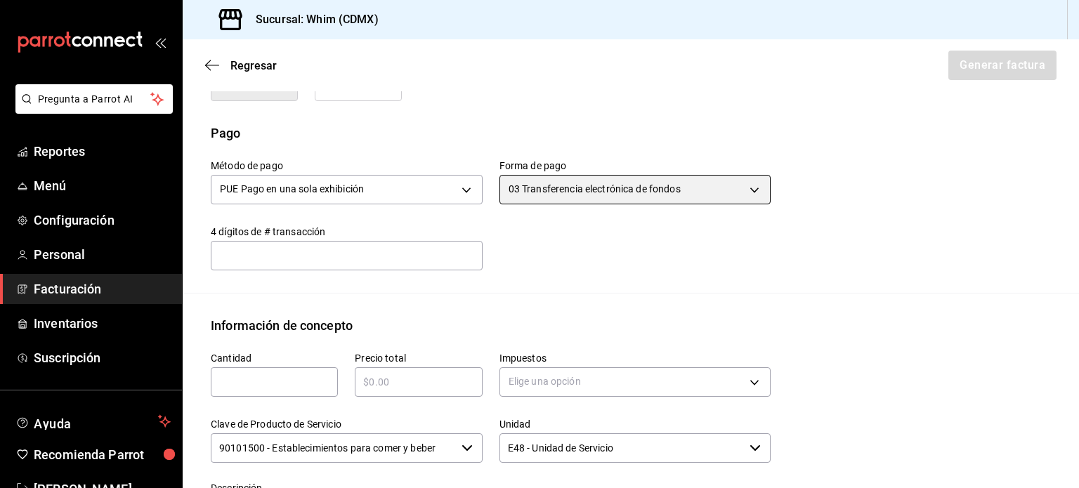
scroll to position [467, 0]
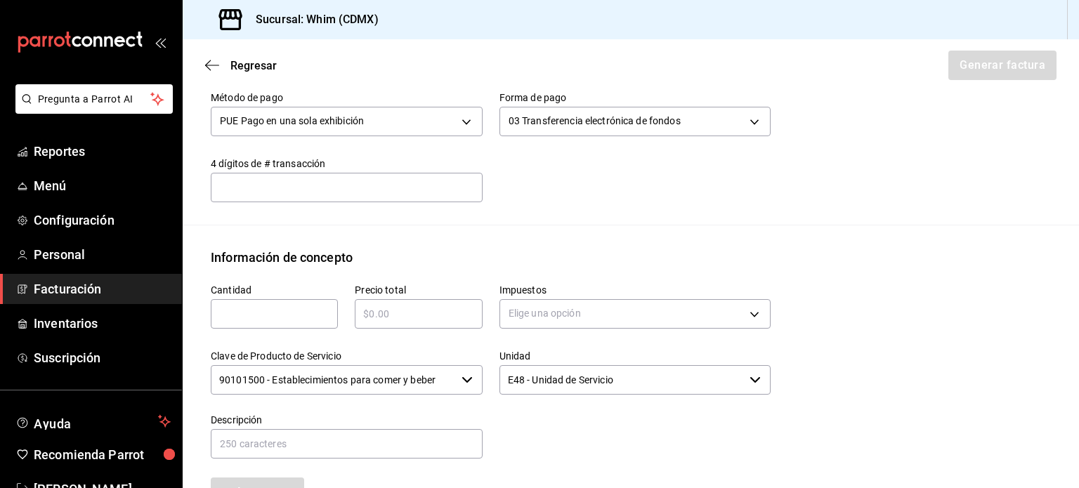
click at [264, 324] on div "​" at bounding box center [274, 314] width 127 height 30
type input "1"
click at [399, 314] on input "text" at bounding box center [418, 314] width 127 height 17
type input "$9955"
click at [538, 311] on body "Pregunta a Parrot AI Reportes Menú Configuración Personal Facturación Inventari…" at bounding box center [539, 244] width 1079 height 488
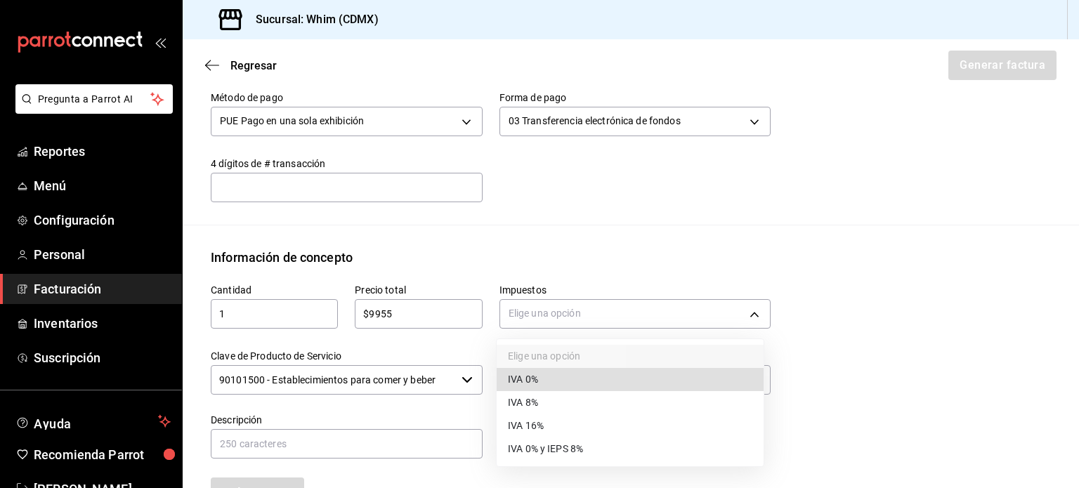
click at [528, 431] on span "IVA 16%" at bounding box center [526, 426] width 36 height 15
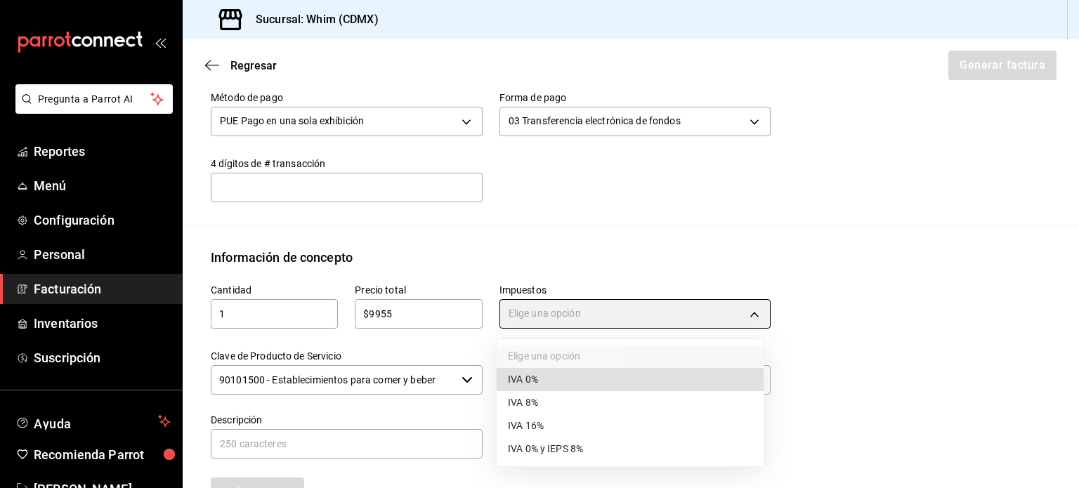
type input "IVA_16"
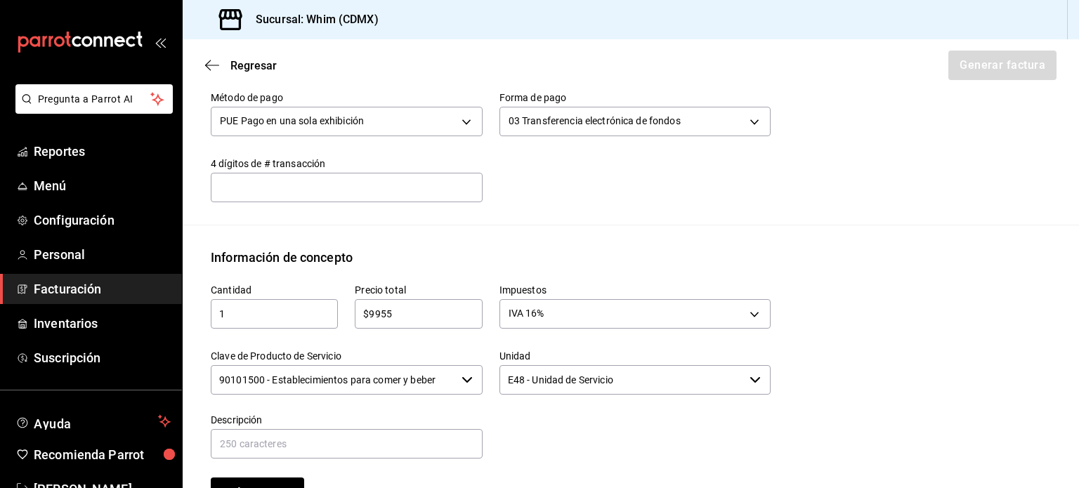
click at [260, 381] on input "90101500 - Establecimientos para comer y beber" at bounding box center [333, 380] width 245 height 30
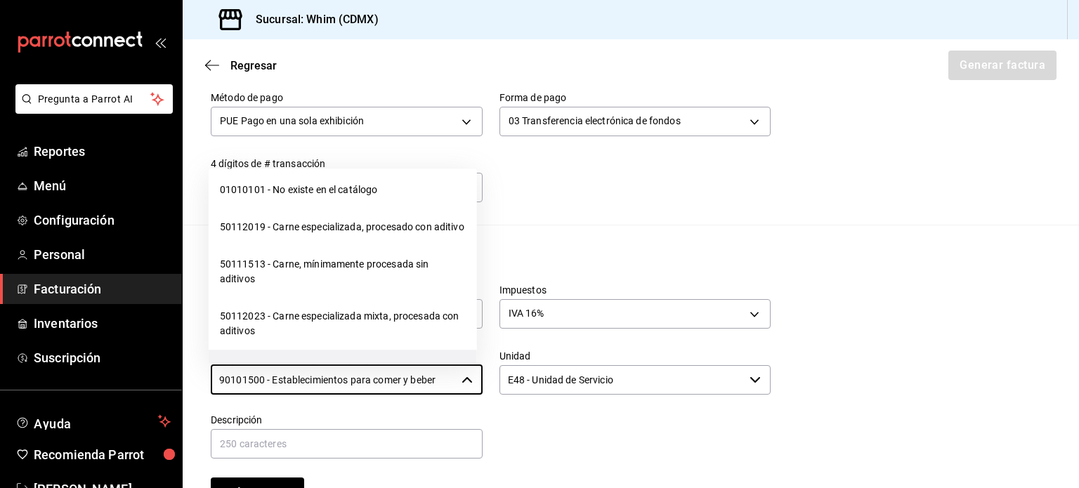
scroll to position [22145, 0]
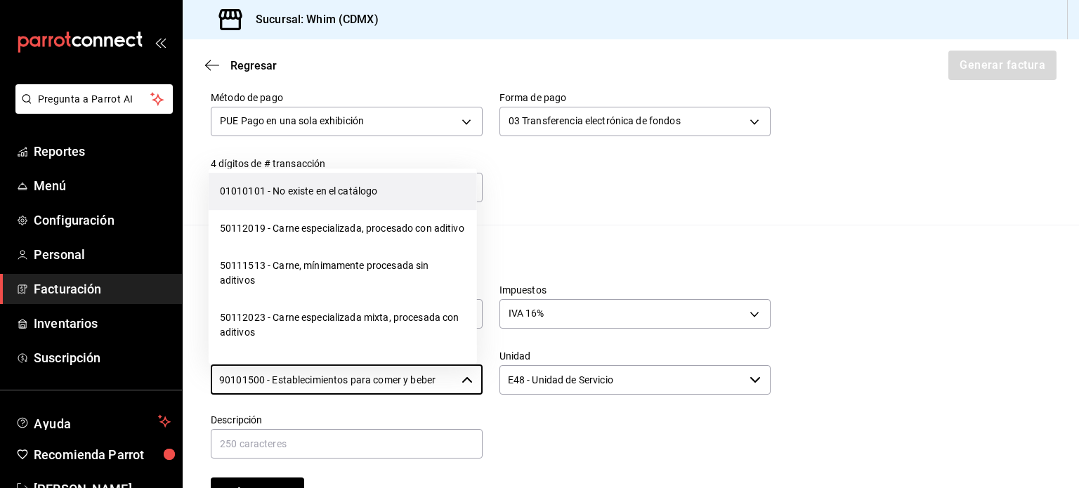
click at [301, 210] on li "01010101 - No existe en el catálogo" at bounding box center [343, 191] width 268 height 37
type input "01010101 - No existe en el catálogo"
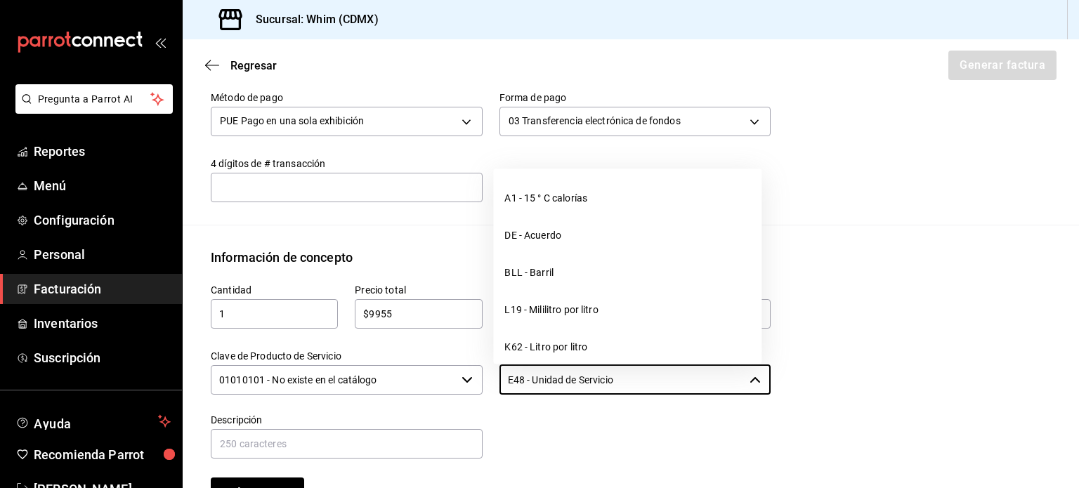
drag, startPoint x: 627, startPoint y: 379, endPoint x: 469, endPoint y: 373, distance: 157.5
click at [469, 373] on div "Cantidad 1 ​ Precio total $9955 ​ Impuestos IVA 16% IVA_16 Clave de Producto de…" at bounding box center [482, 387] width 577 height 240
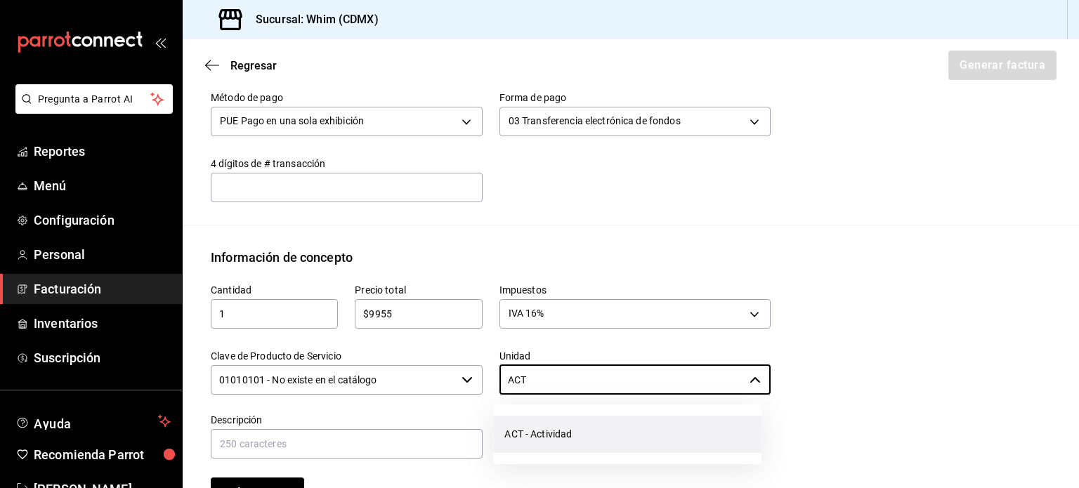
click at [593, 431] on li "ACT - Actividad" at bounding box center [627, 434] width 268 height 37
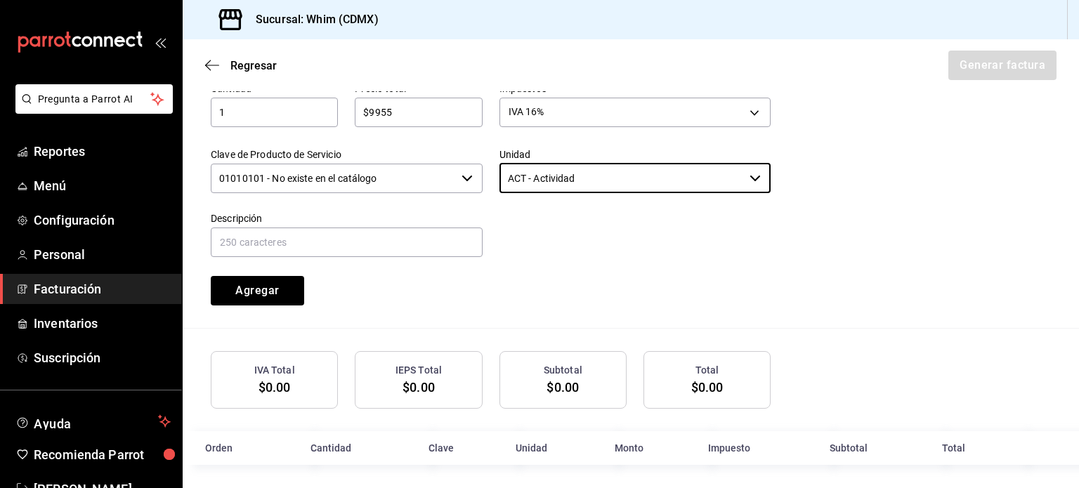
scroll to position [672, 0]
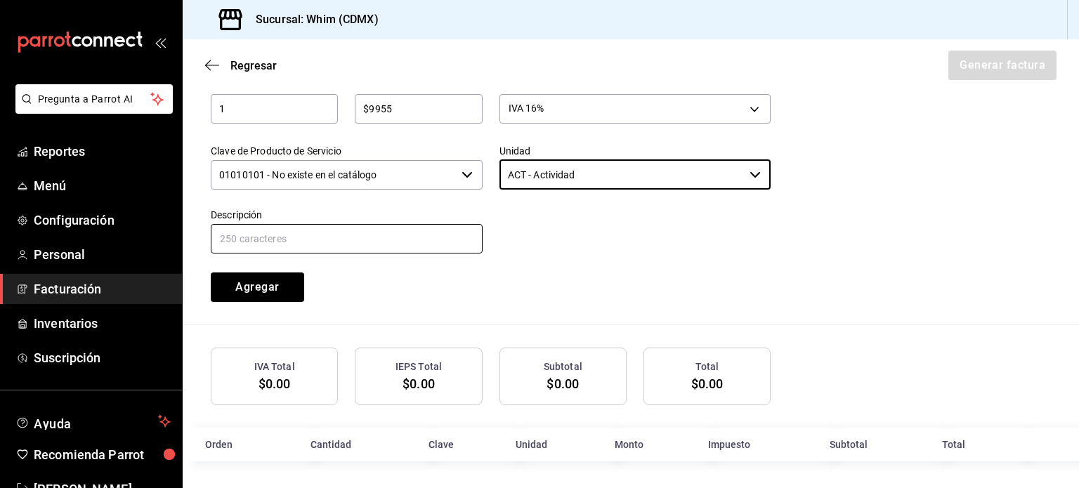
type input "ACT - Actividad"
click at [279, 234] on input "text" at bounding box center [347, 239] width 272 height 30
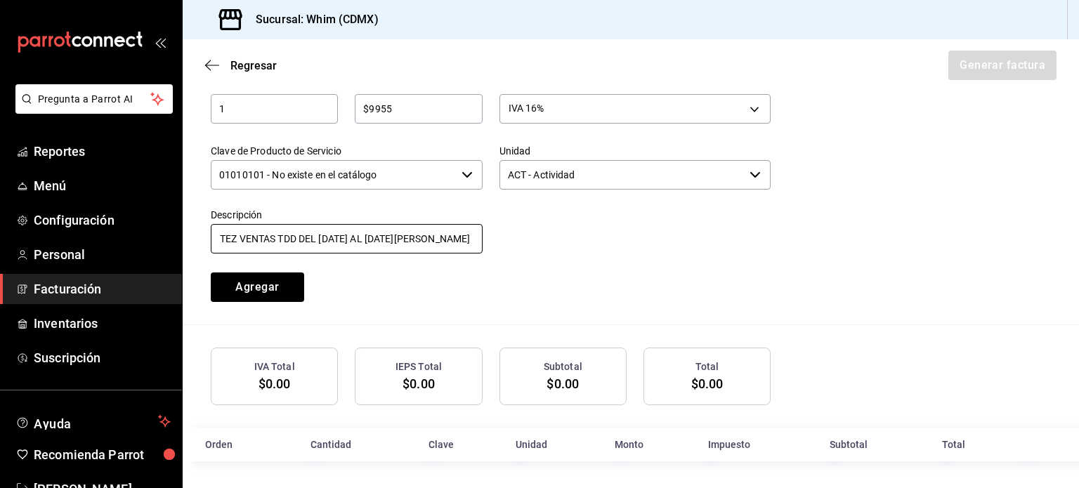
click at [332, 236] on input "TEZ VENTAS TDD DEL [DATE] AL [DATE][PERSON_NAME]" at bounding box center [347, 239] width 272 height 30
drag, startPoint x: 363, startPoint y: 236, endPoint x: 351, endPoint y: 236, distance: 11.2
click at [351, 236] on input "TEZ VENTAS TDD DEL 19 AL [DATE][PERSON_NAME]" at bounding box center [347, 239] width 272 height 30
type input "TEZ VENTAS TDD DEL [DATE] AL [DATE][PERSON_NAME]"
click at [674, 265] on div "Cantidad 1 ​ Precio total $9955 ​ Impuestos IVA 16% IVA_16 Clave de Producto de…" at bounding box center [482, 182] width 577 height 240
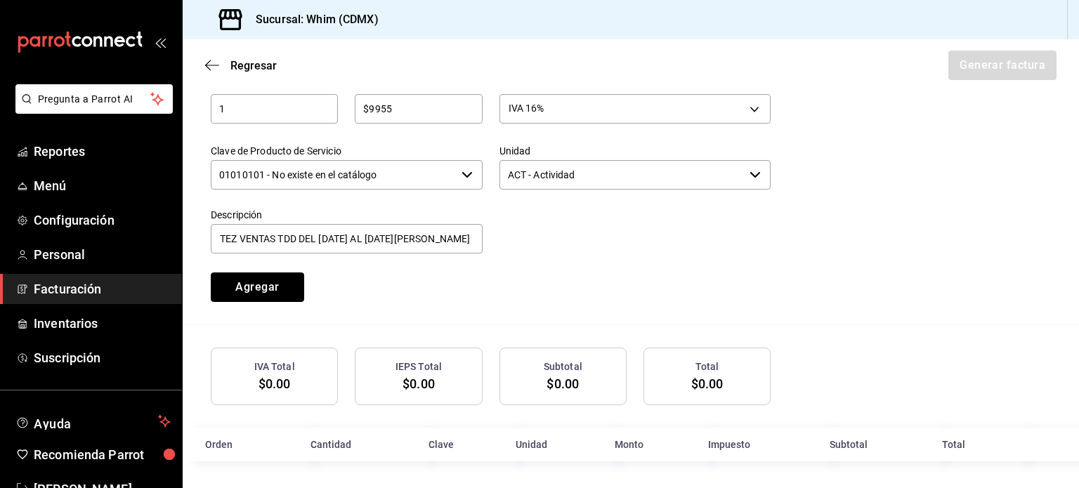
click at [264, 292] on button "Agregar" at bounding box center [257, 288] width 93 height 30
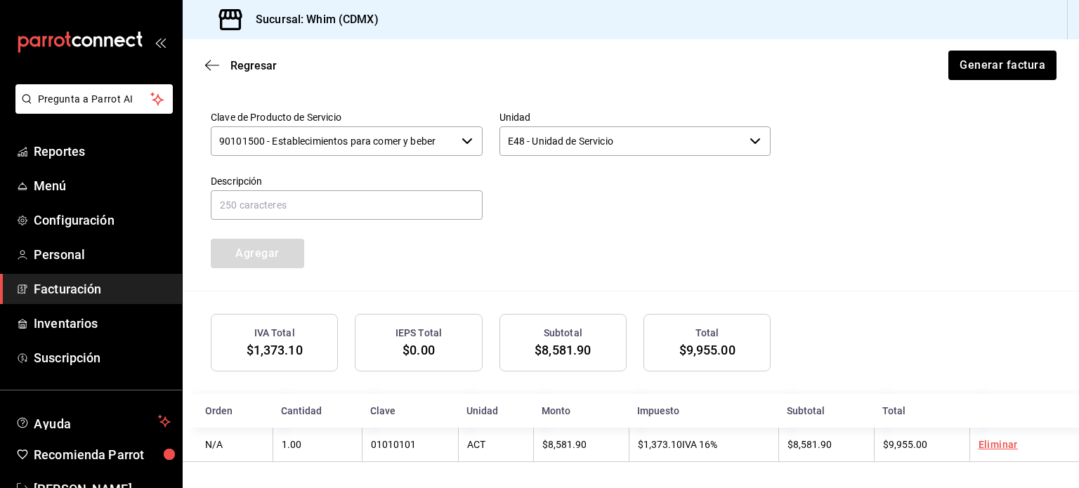
scroll to position [708, 0]
click at [987, 66] on button "Generar factura" at bounding box center [1002, 66] width 110 height 30
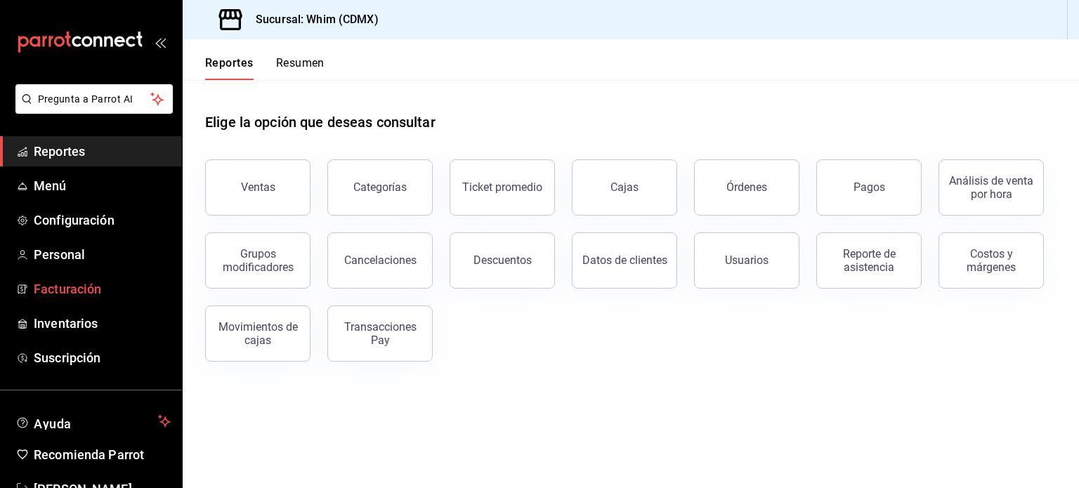
click at [77, 292] on span "Facturación" at bounding box center [102, 289] width 137 height 19
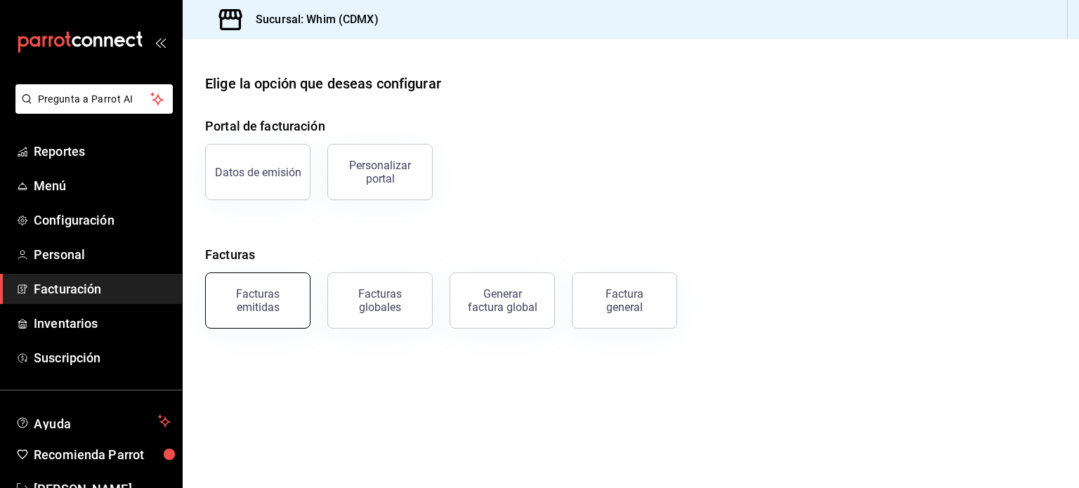
click at [291, 304] on div "Facturas emitidas" at bounding box center [257, 300] width 87 height 27
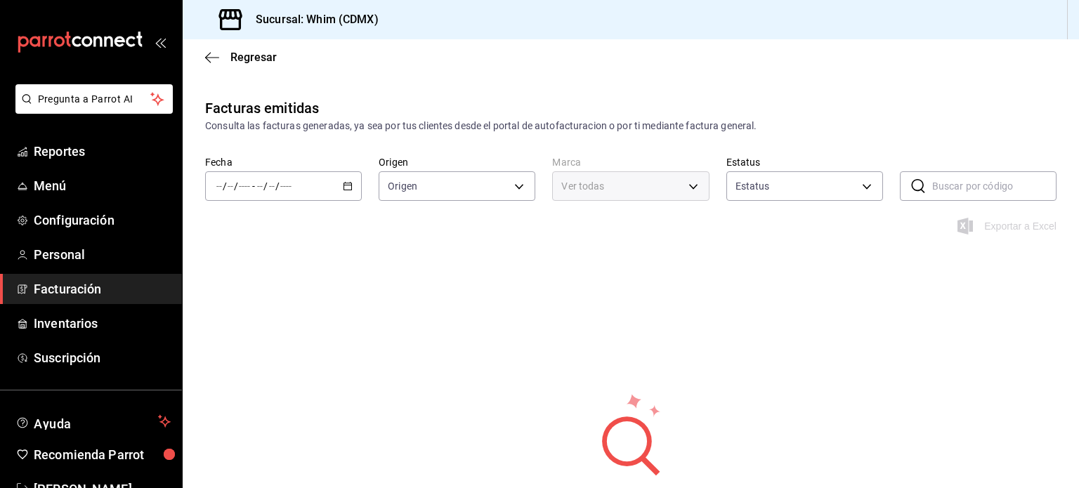
type input "ORDER_INVOICE,GENERAL_INVOICE"
type input "ACTIVE,PENDING_CANCELLATION,CANCELLED,PRE_CANCELLED"
type input "29e4b829-75bc-4c01-81a3-64e24ae3ed98"
click at [346, 185] on icon "button" at bounding box center [348, 186] width 10 height 10
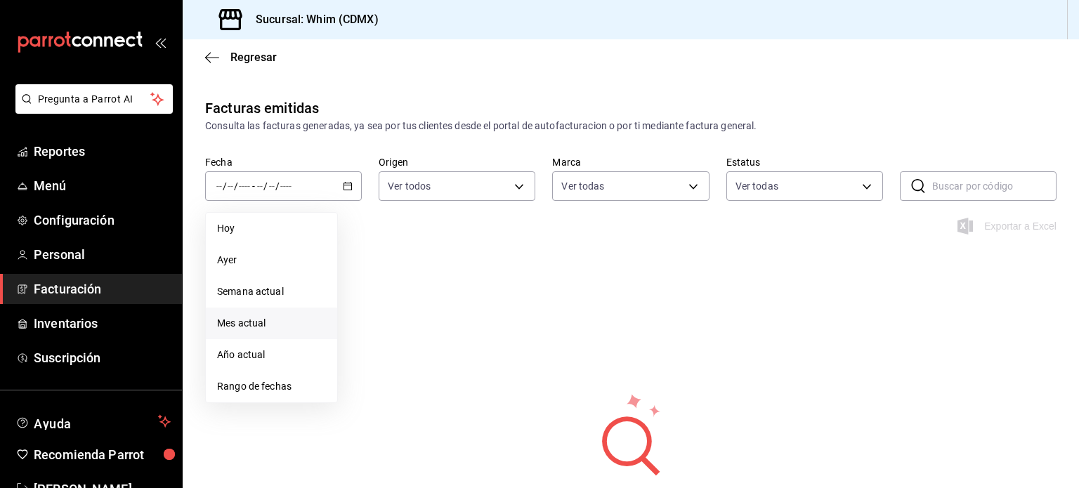
click at [258, 322] on span "Mes actual" at bounding box center [271, 323] width 109 height 15
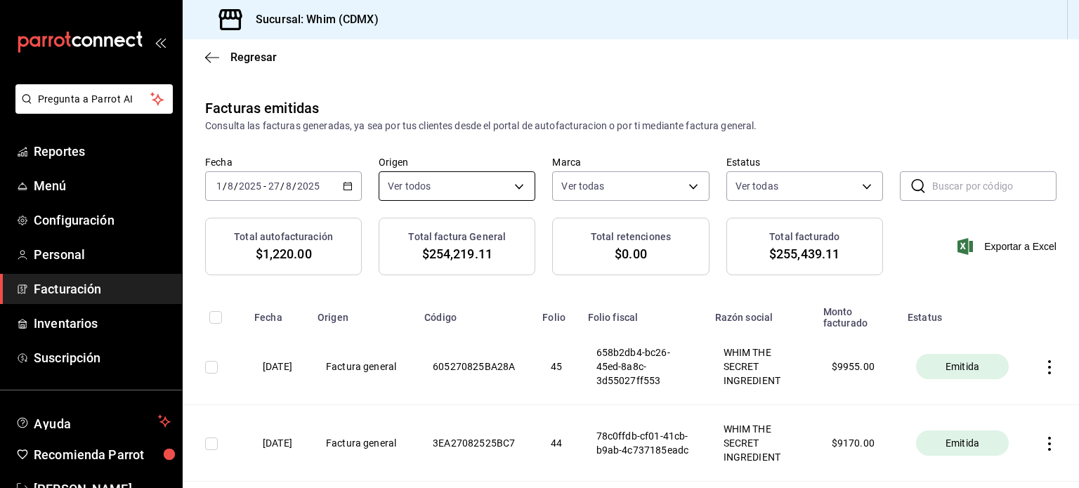
click at [512, 188] on body "Pregunta a Parrot AI Reportes Menú Configuración Personal Facturación Inventari…" at bounding box center [539, 244] width 1079 height 488
click at [396, 286] on input "checkbox" at bounding box center [392, 288] width 13 height 13
checkbox input "false"
type input "GENERAL_INVOICE"
checkbox input "false"
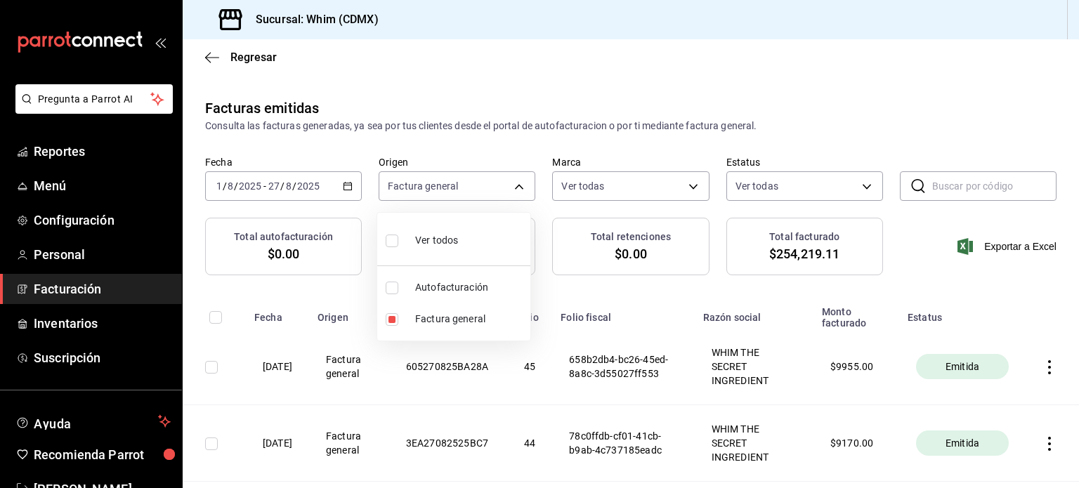
click at [1041, 286] on div at bounding box center [539, 244] width 1079 height 488
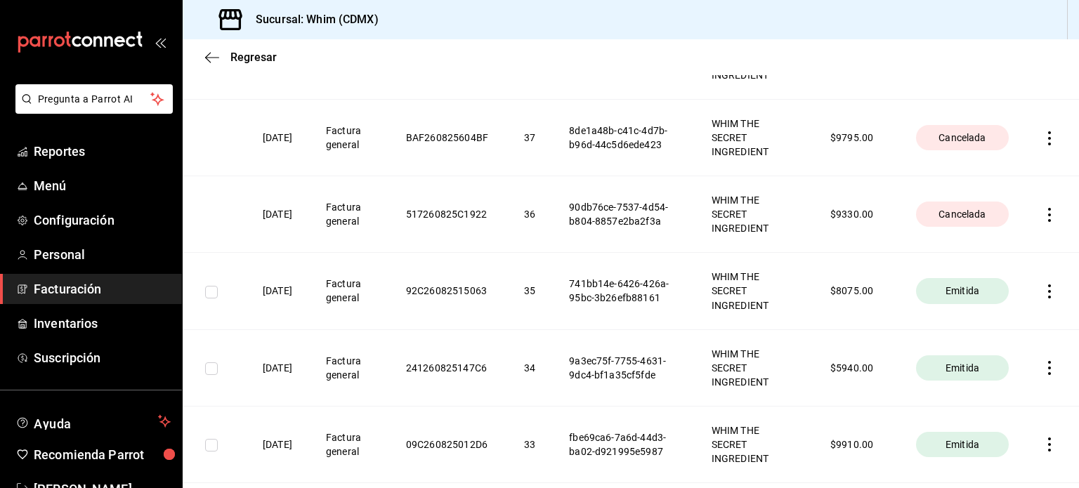
scroll to position [843, 0]
click at [1043, 211] on icon "button" at bounding box center [1050, 214] width 14 height 14
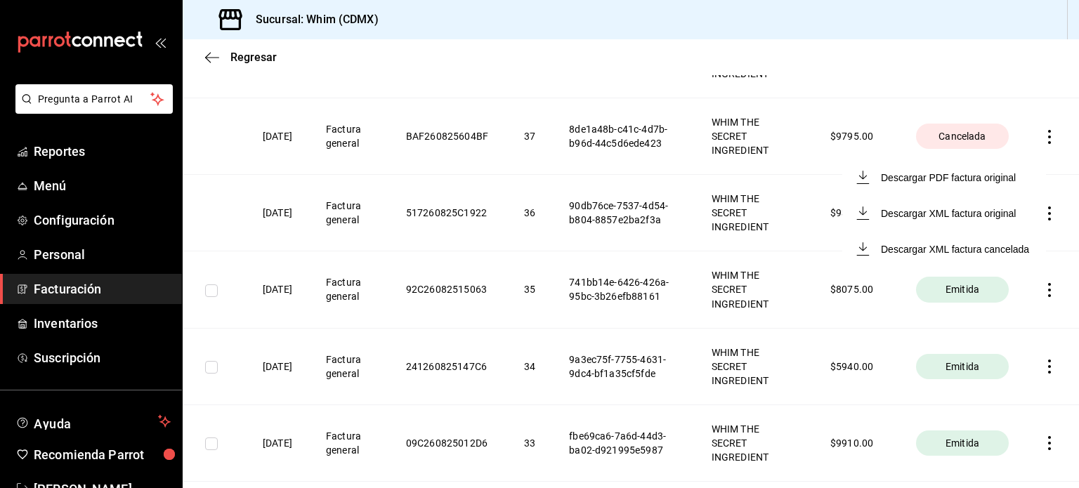
click at [795, 182] on div at bounding box center [539, 244] width 1079 height 488
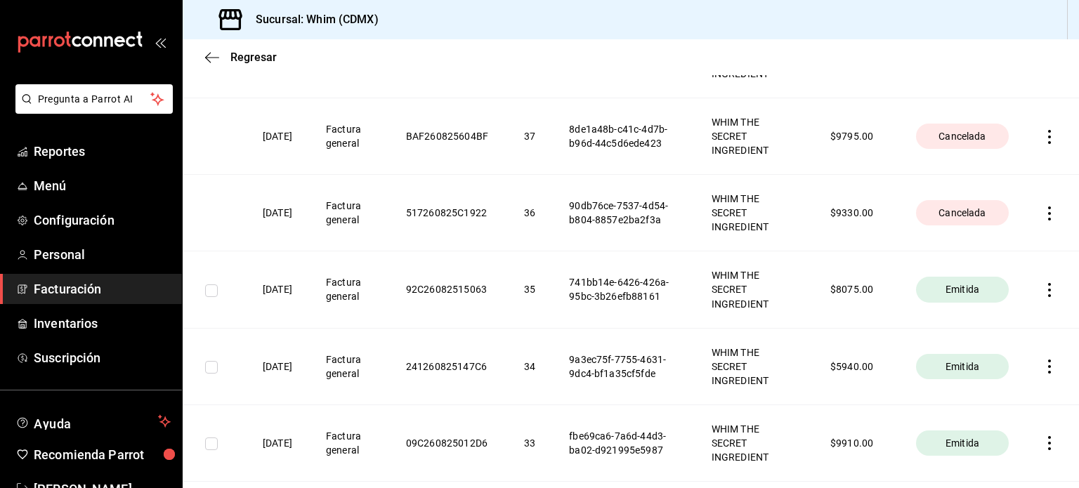
click at [1043, 216] on icon "button" at bounding box center [1050, 214] width 14 height 14
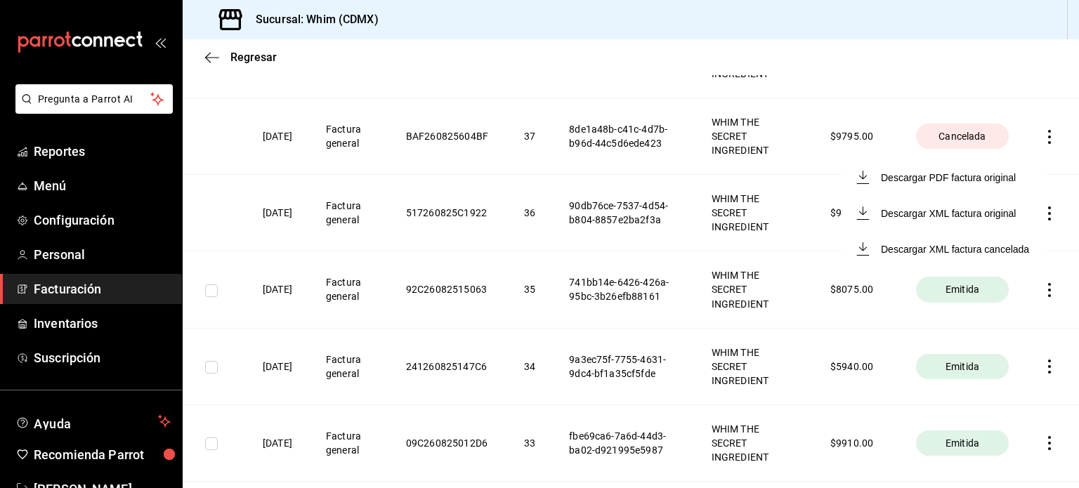
click at [810, 171] on div at bounding box center [539, 244] width 1079 height 488
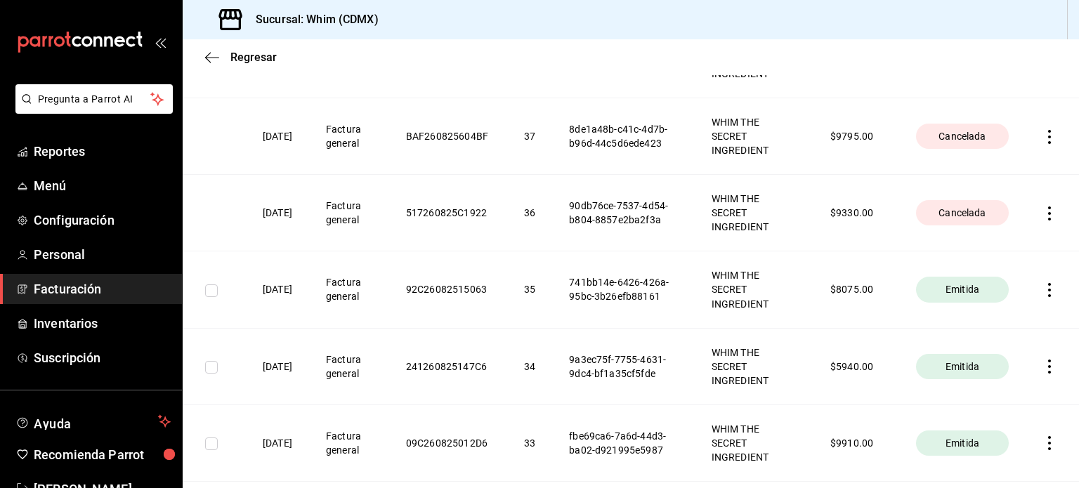
click at [1043, 217] on icon "button" at bounding box center [1050, 214] width 14 height 14
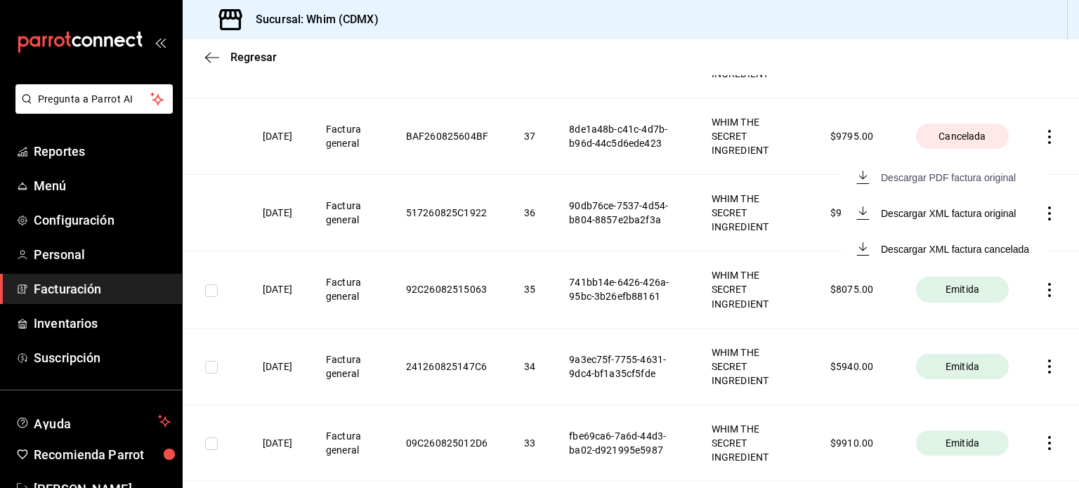
click at [950, 181] on div "Descargar PDF factura original" at bounding box center [948, 177] width 135 height 11
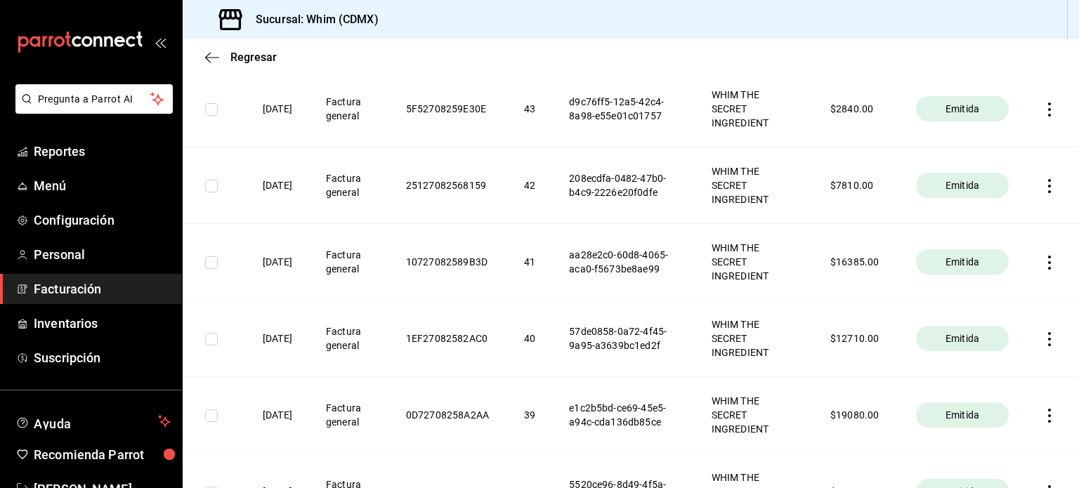
scroll to position [0, 0]
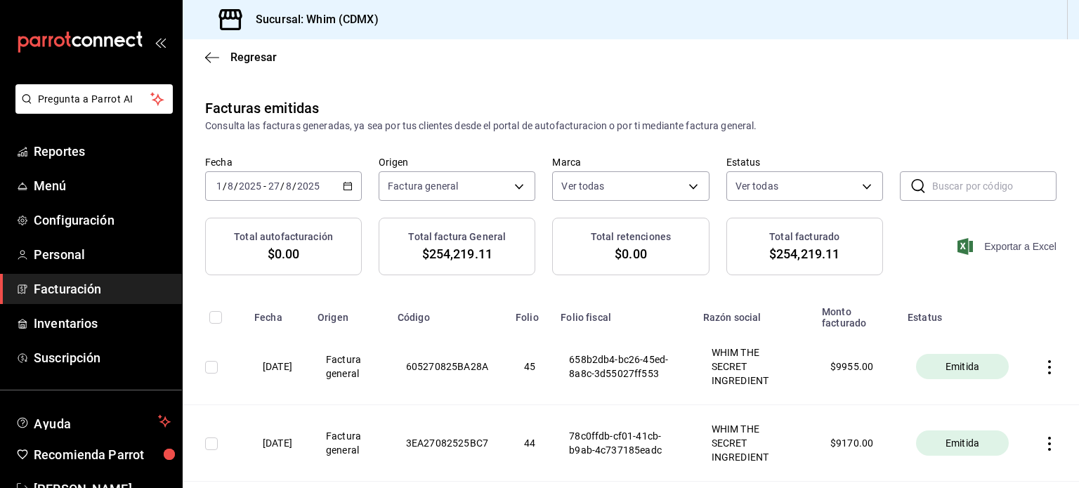
click at [1009, 249] on span "Exportar a Excel" at bounding box center [1009, 246] width 96 height 17
